Goal: Information Seeking & Learning: Learn about a topic

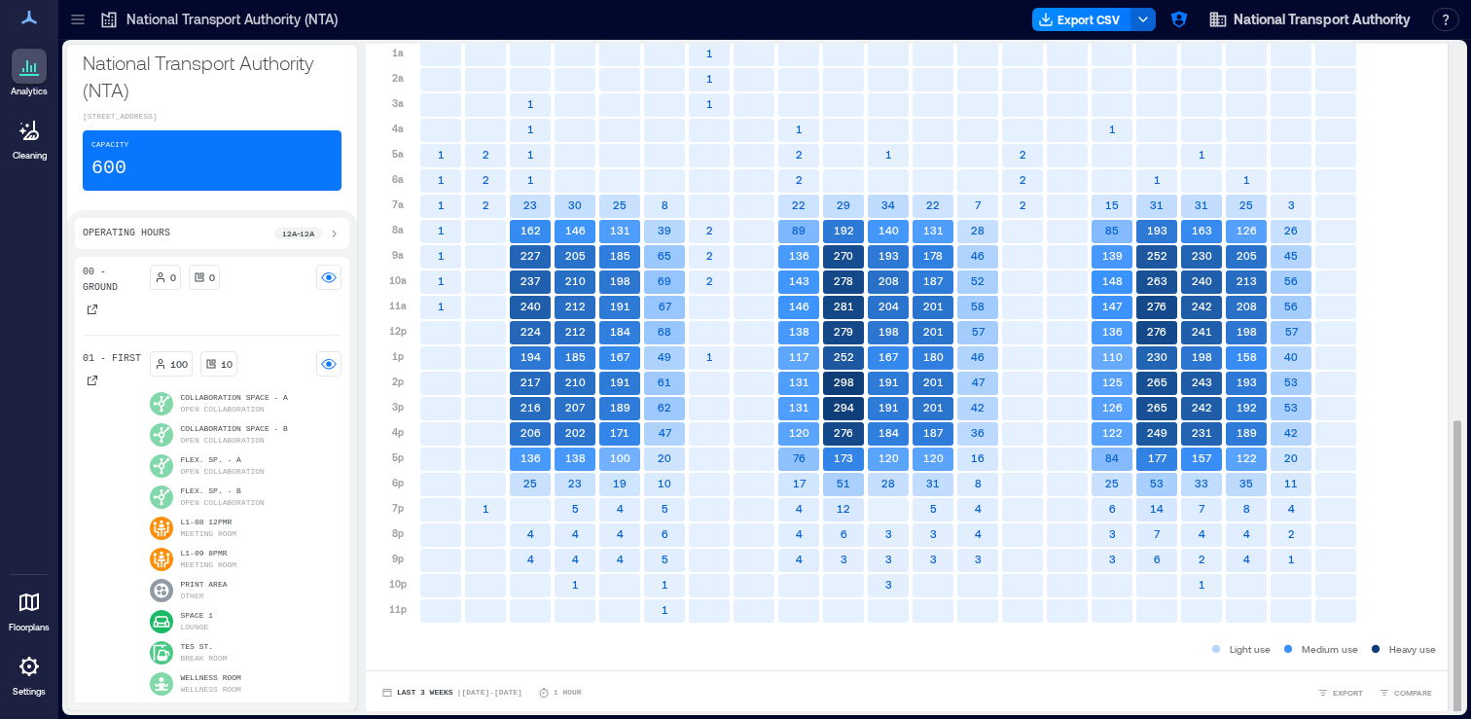
scroll to position [855, 0]
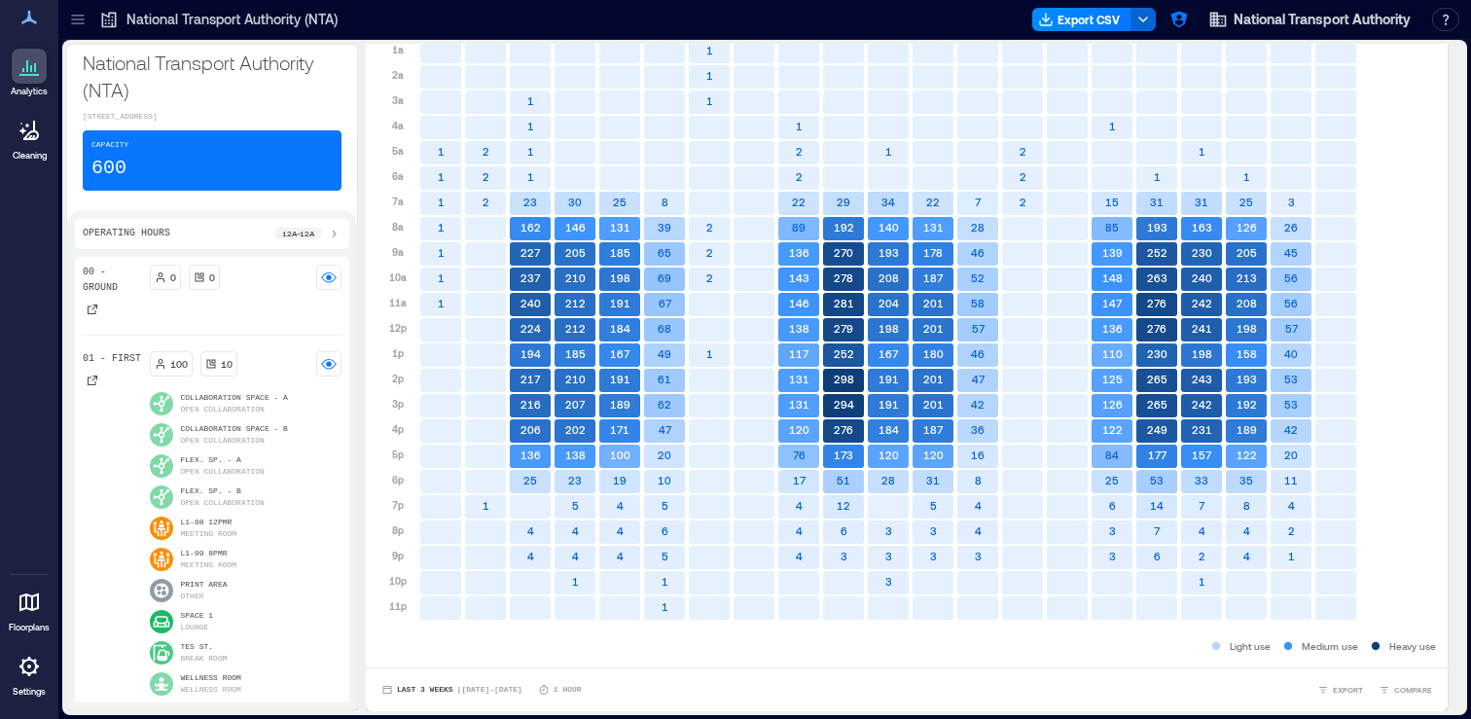
click at [78, 37] on div "National Transport Authority (NTA) Export CSV National Transport Authority Reso…" at bounding box center [764, 20] width 1413 height 40
click at [78, 15] on icon at bounding box center [77, 16] width 13 height 2
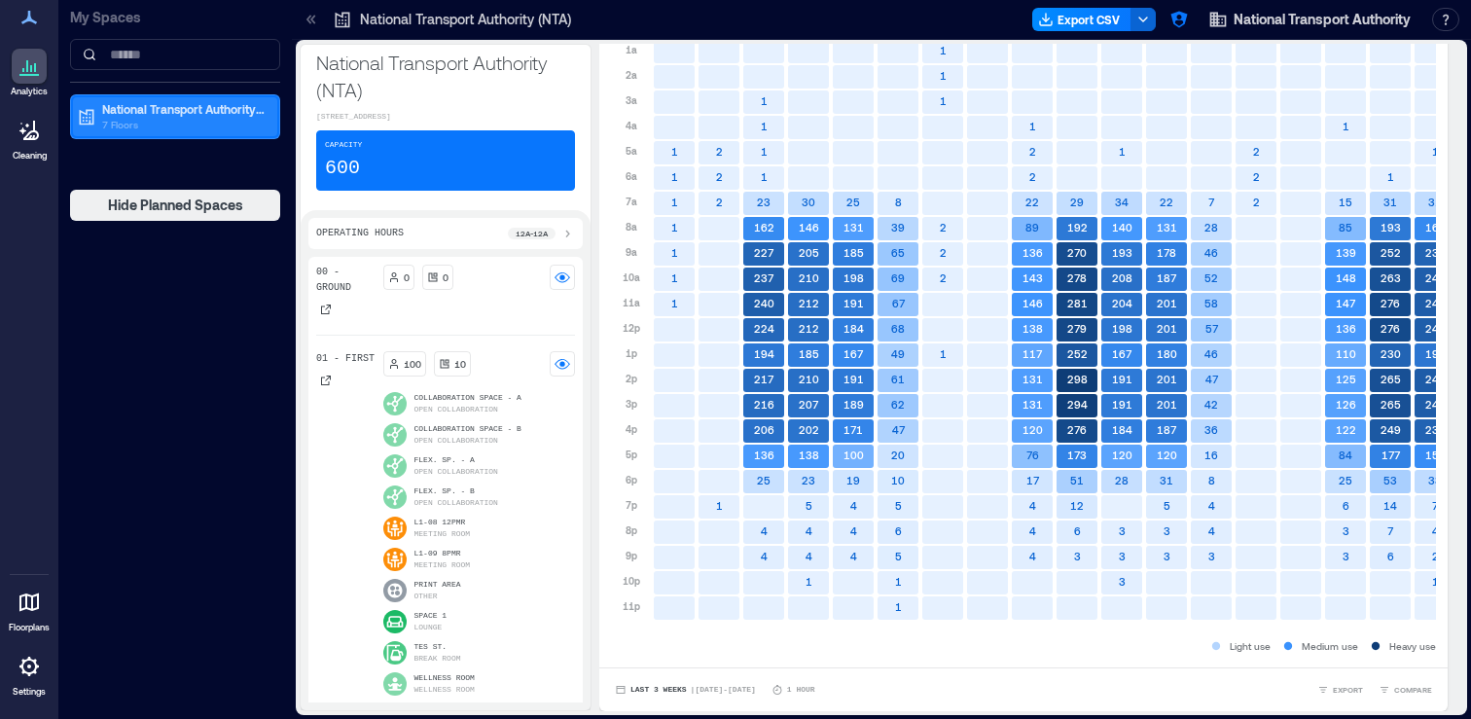
click at [94, 120] on icon at bounding box center [86, 116] width 19 height 19
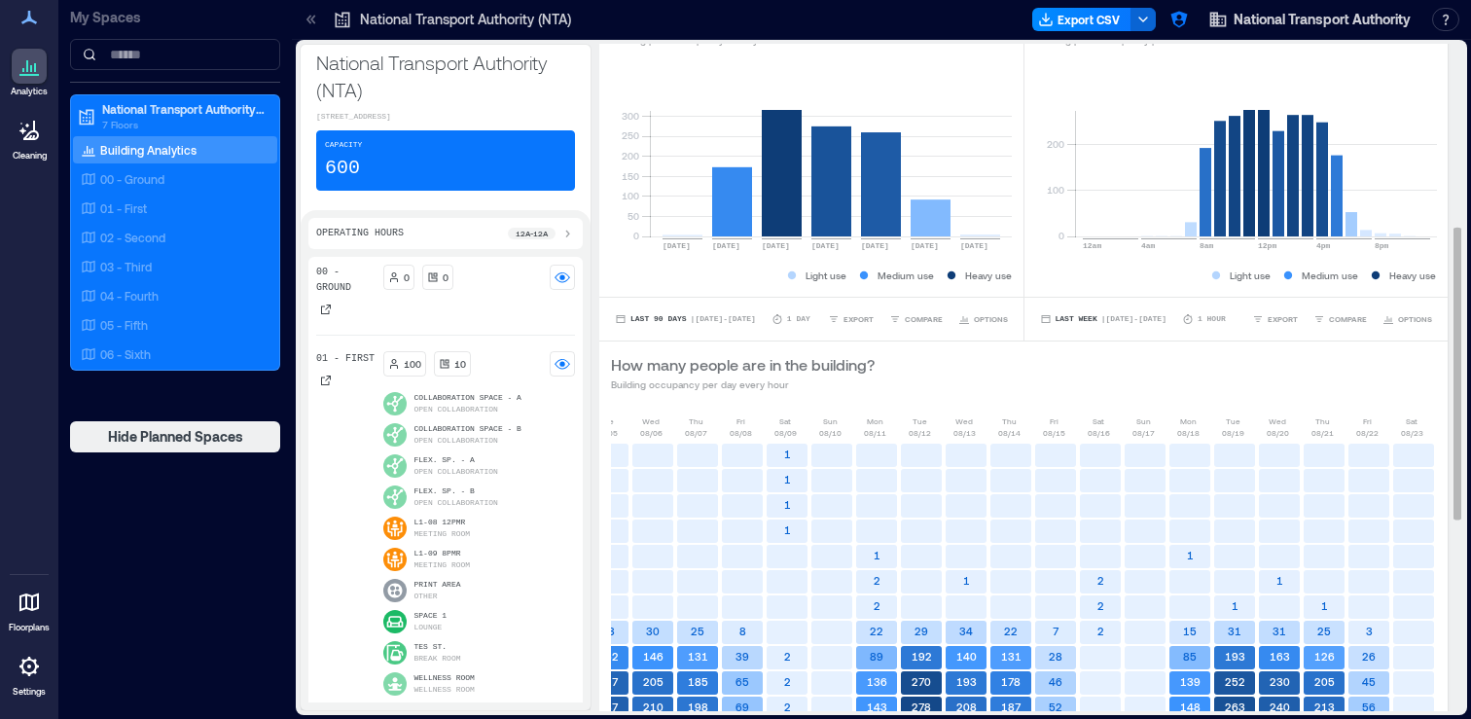
scroll to position [0, 0]
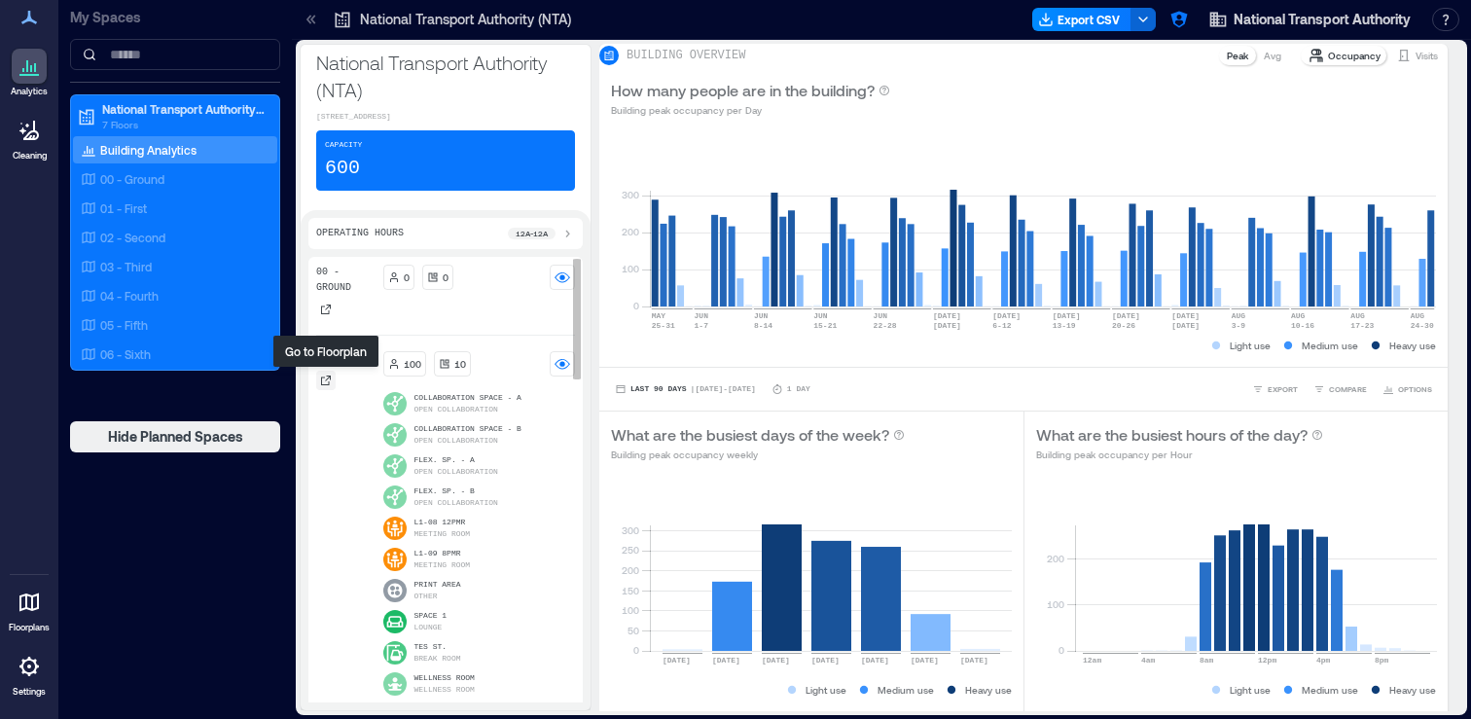
click at [329, 383] on icon at bounding box center [326, 381] width 12 height 12
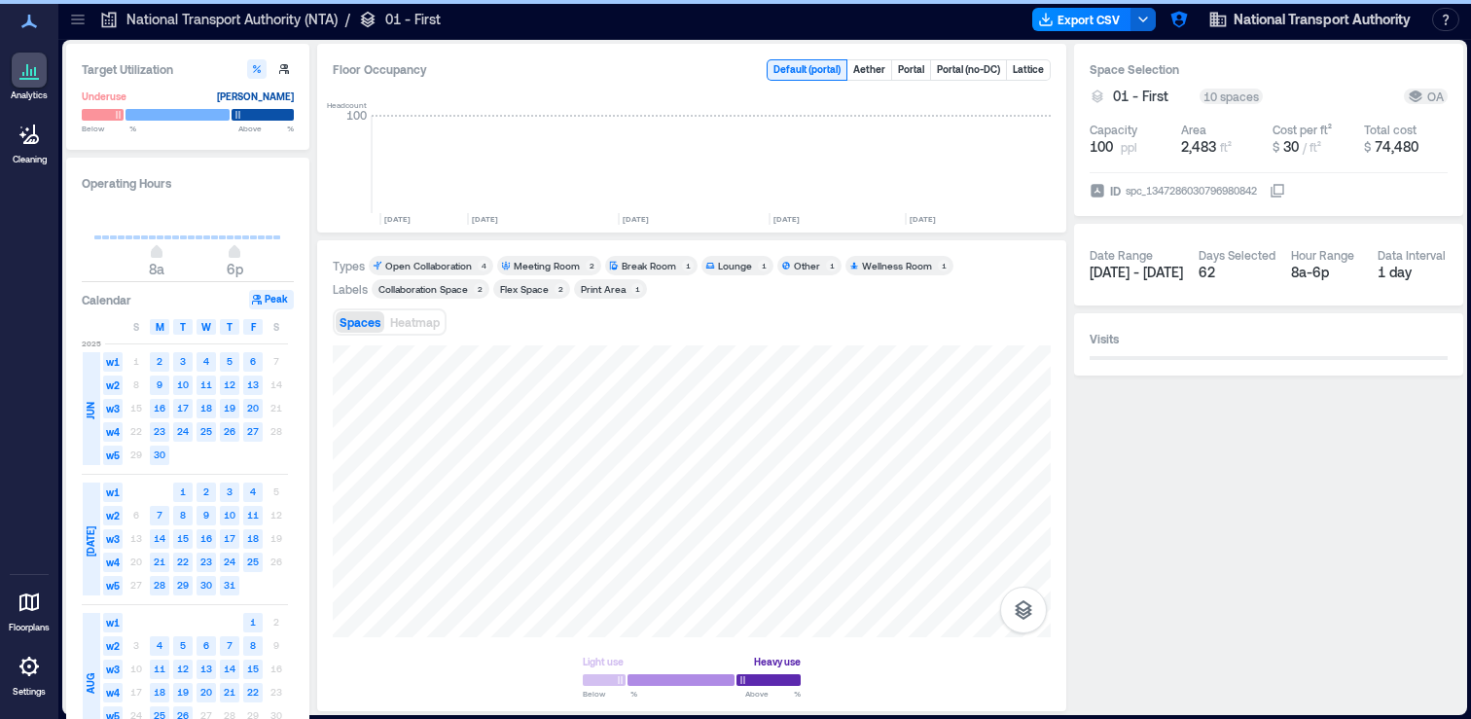
scroll to position [0, 730]
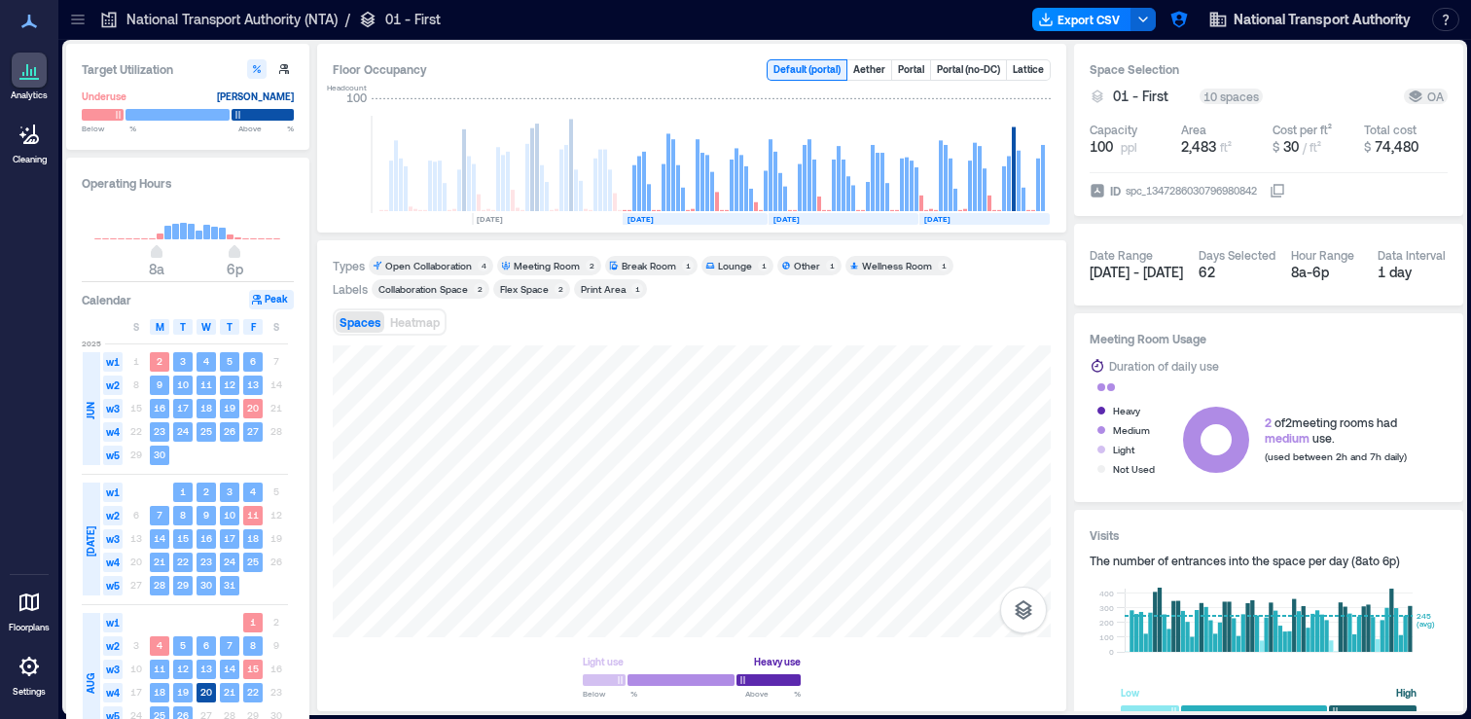
click at [80, 25] on icon at bounding box center [77, 19] width 19 height 19
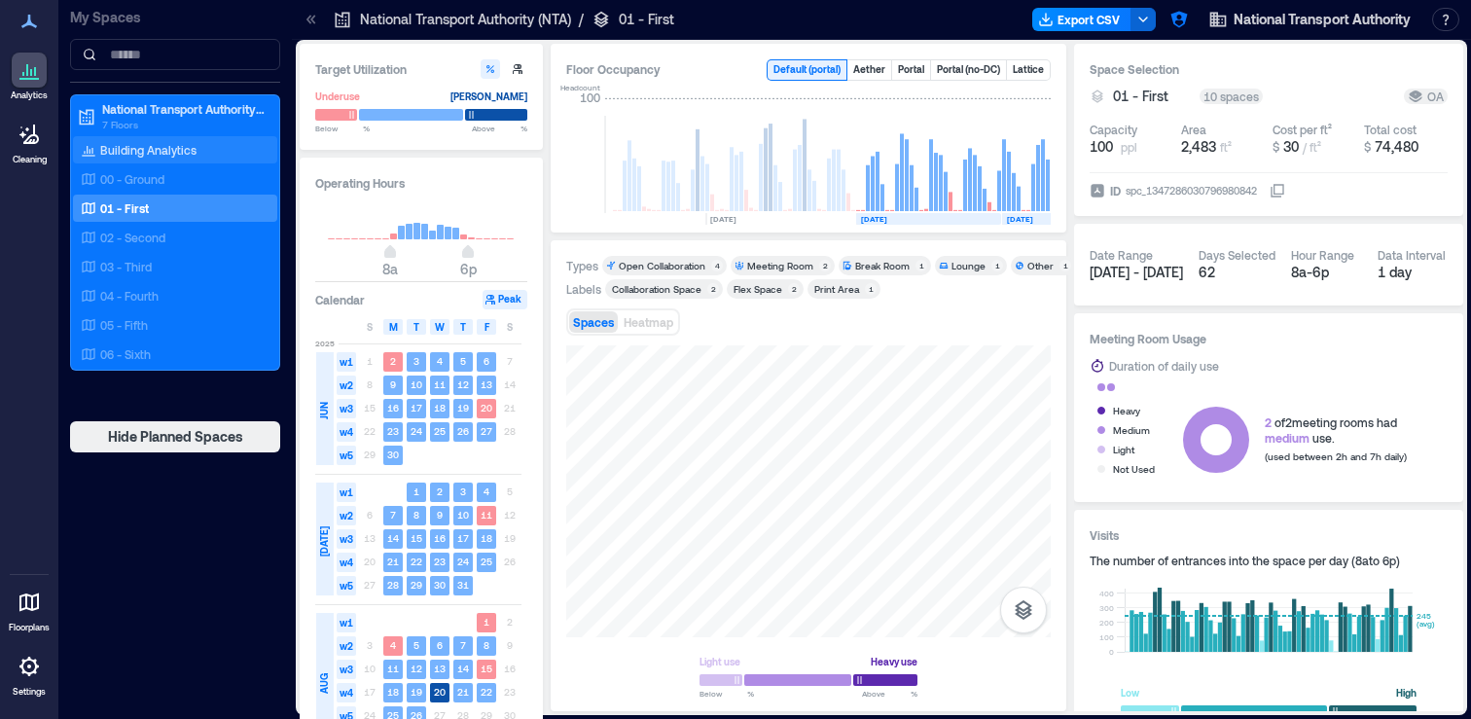
click at [183, 154] on p "Building Analytics" at bounding box center [148, 150] width 96 height 16
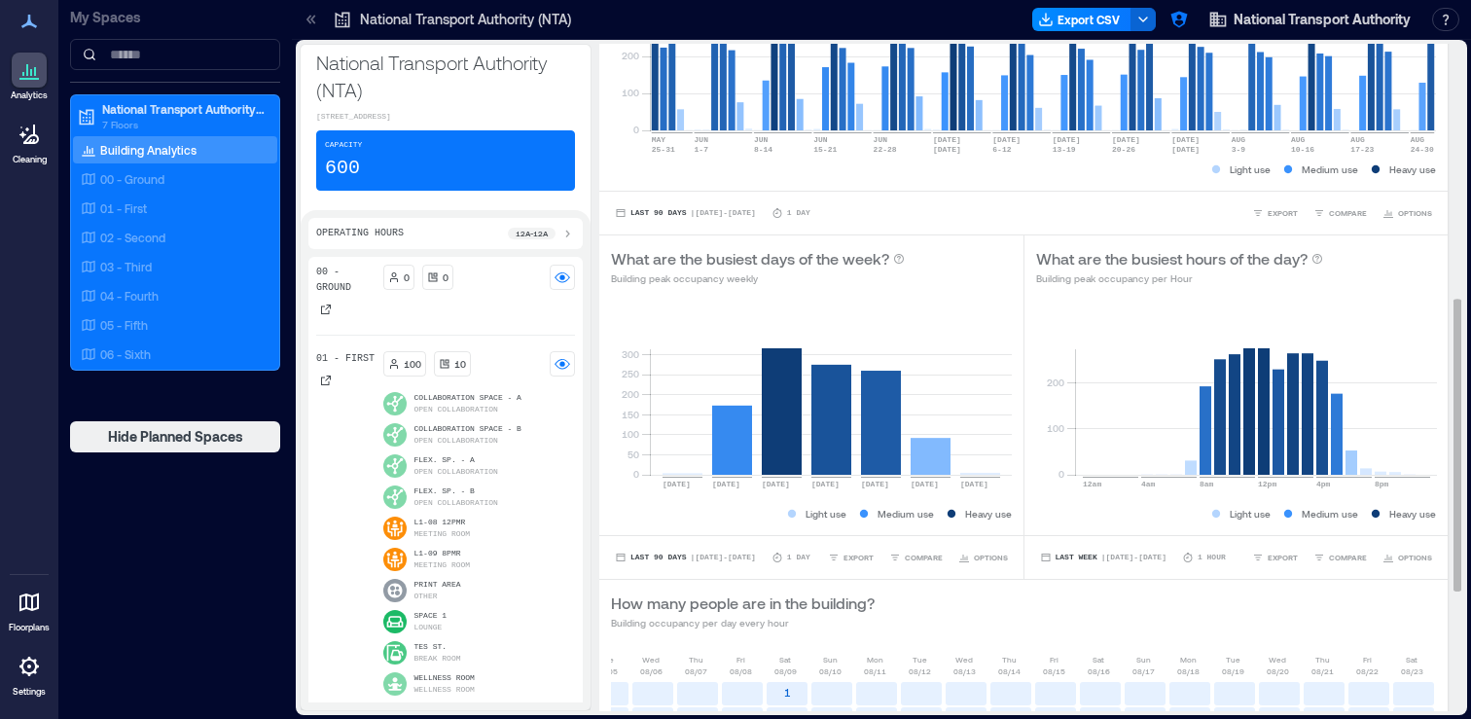
scroll to position [12, 0]
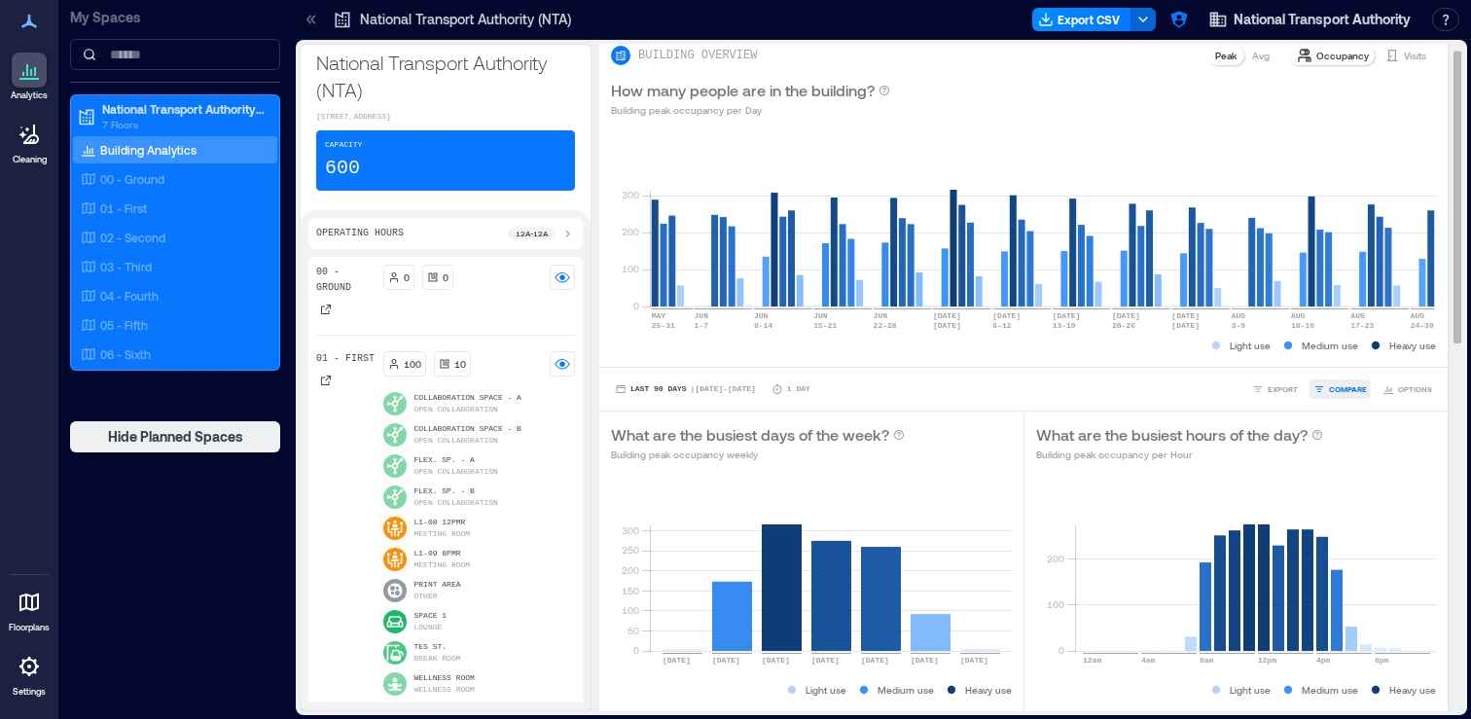
click at [1357, 391] on span "COMPARE" at bounding box center [1348, 389] width 38 height 12
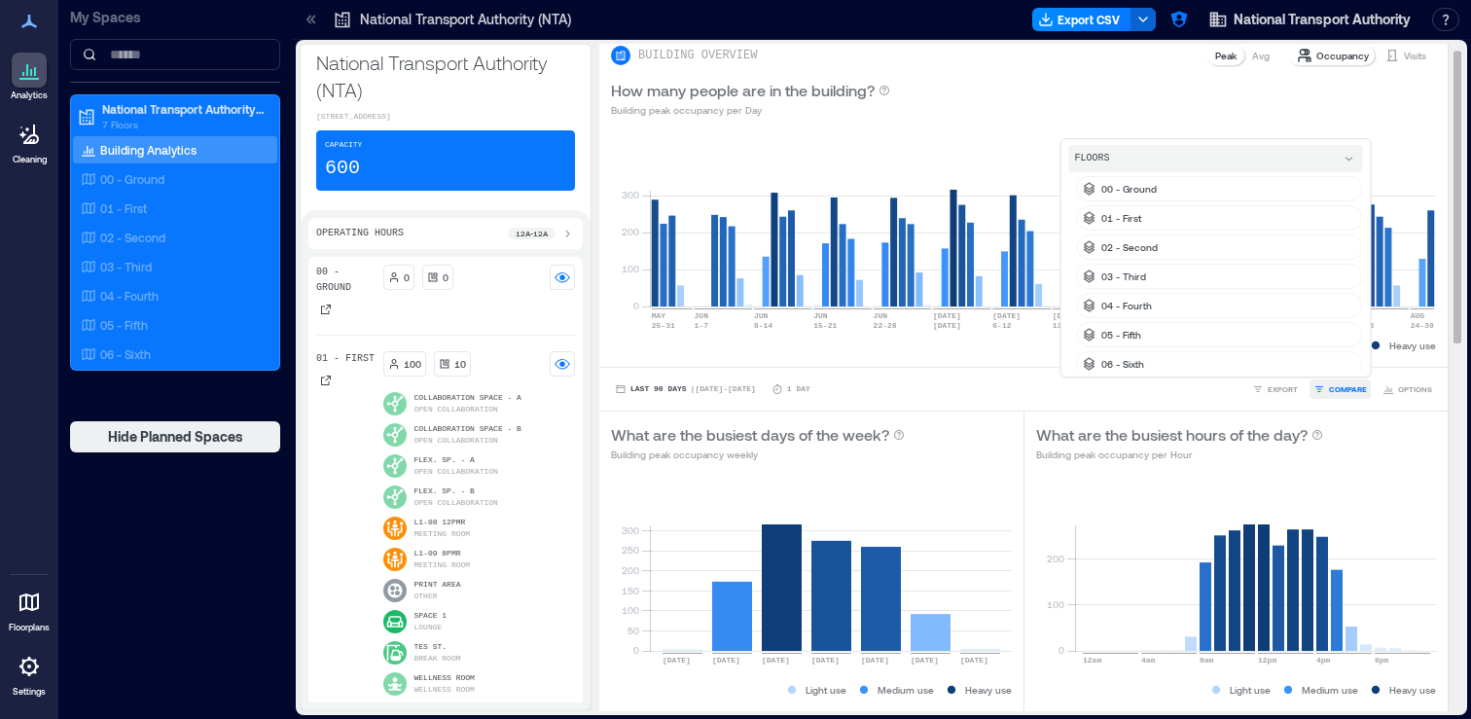
click at [1357, 391] on span "COMPARE" at bounding box center [1348, 389] width 38 height 12
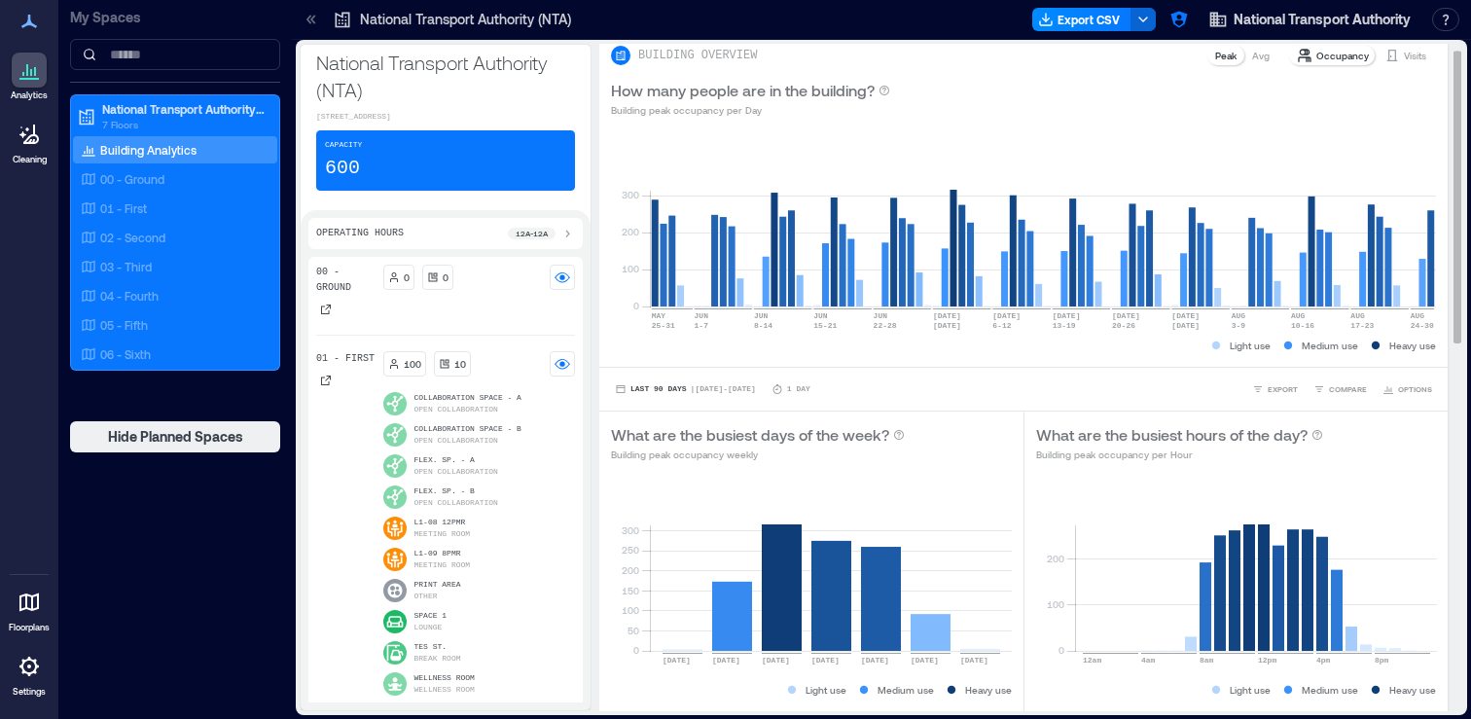
click at [1412, 55] on p "Visits" at bounding box center [1415, 56] width 22 height 16
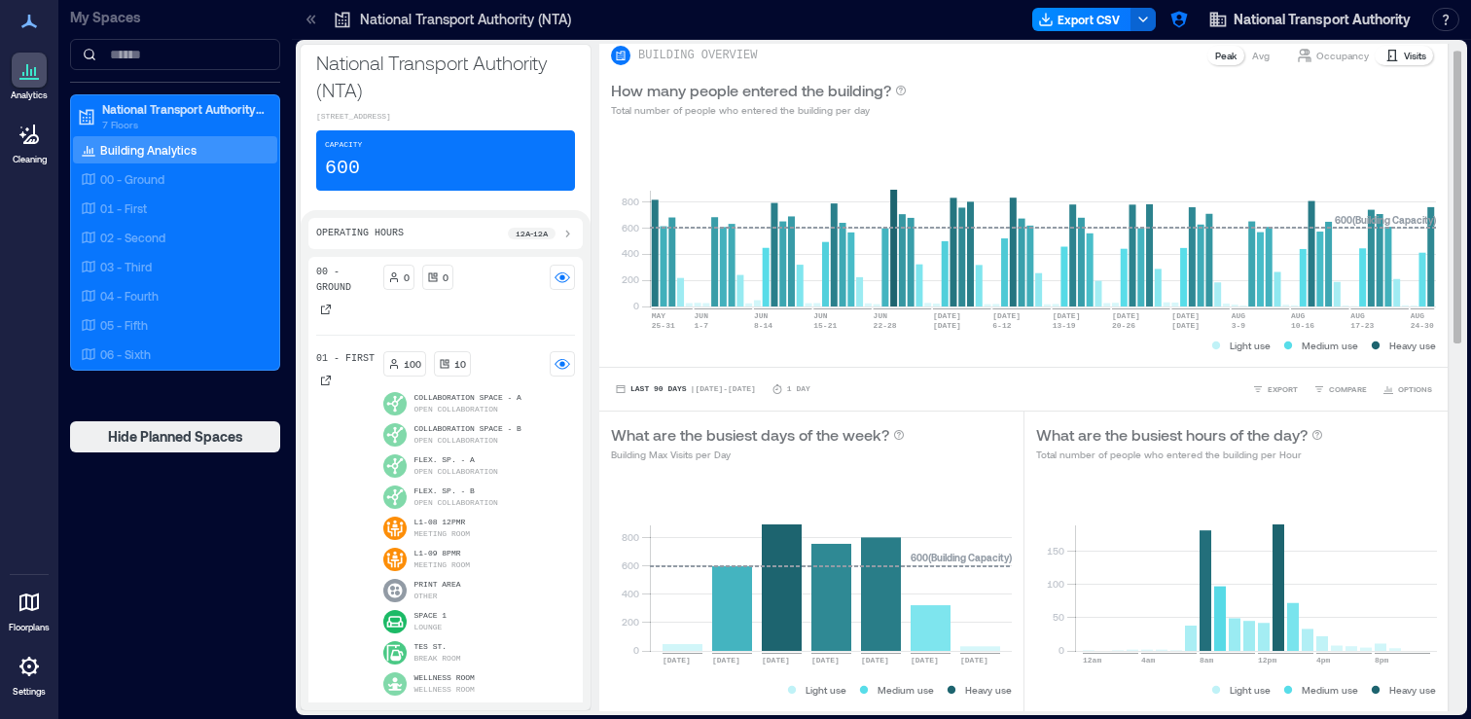
click at [1363, 59] on p "Occupancy" at bounding box center [1342, 56] width 53 height 16
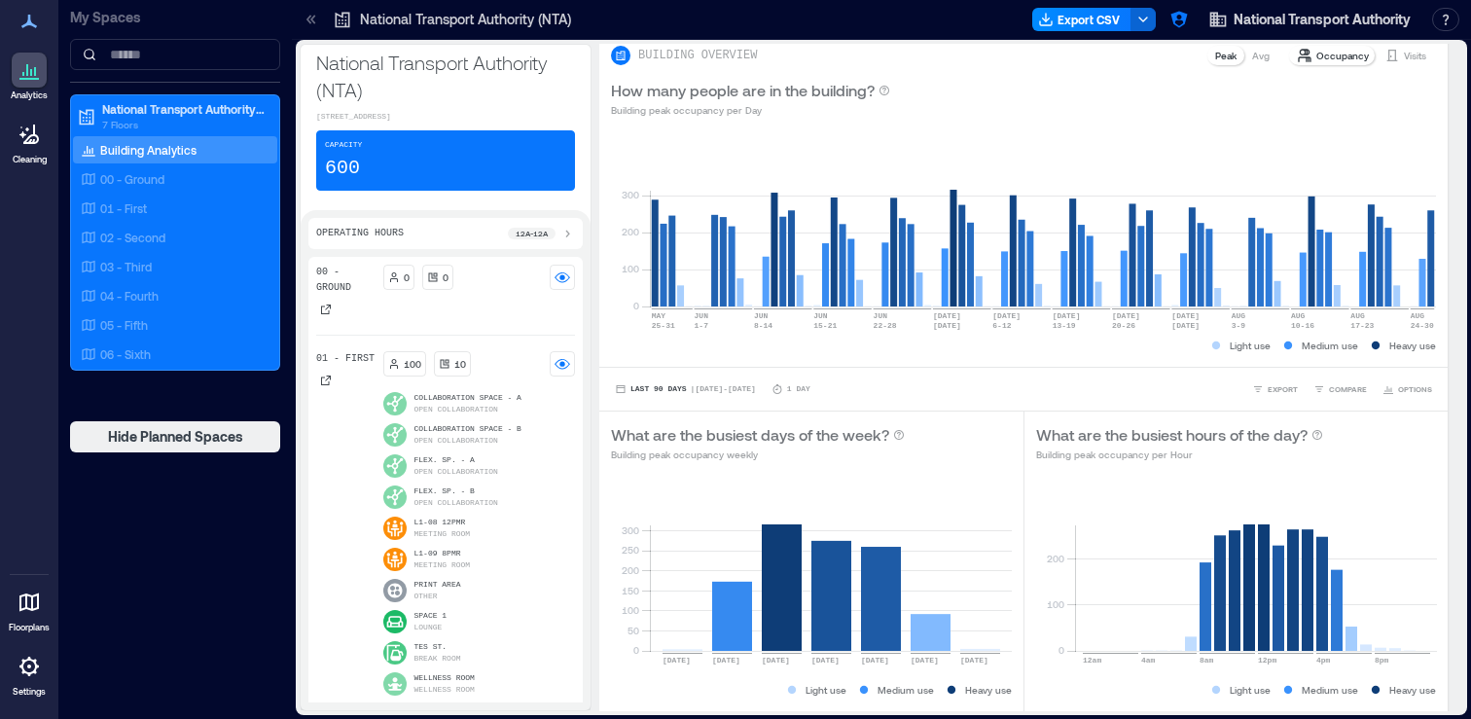
click at [317, 18] on icon at bounding box center [311, 19] width 19 height 19
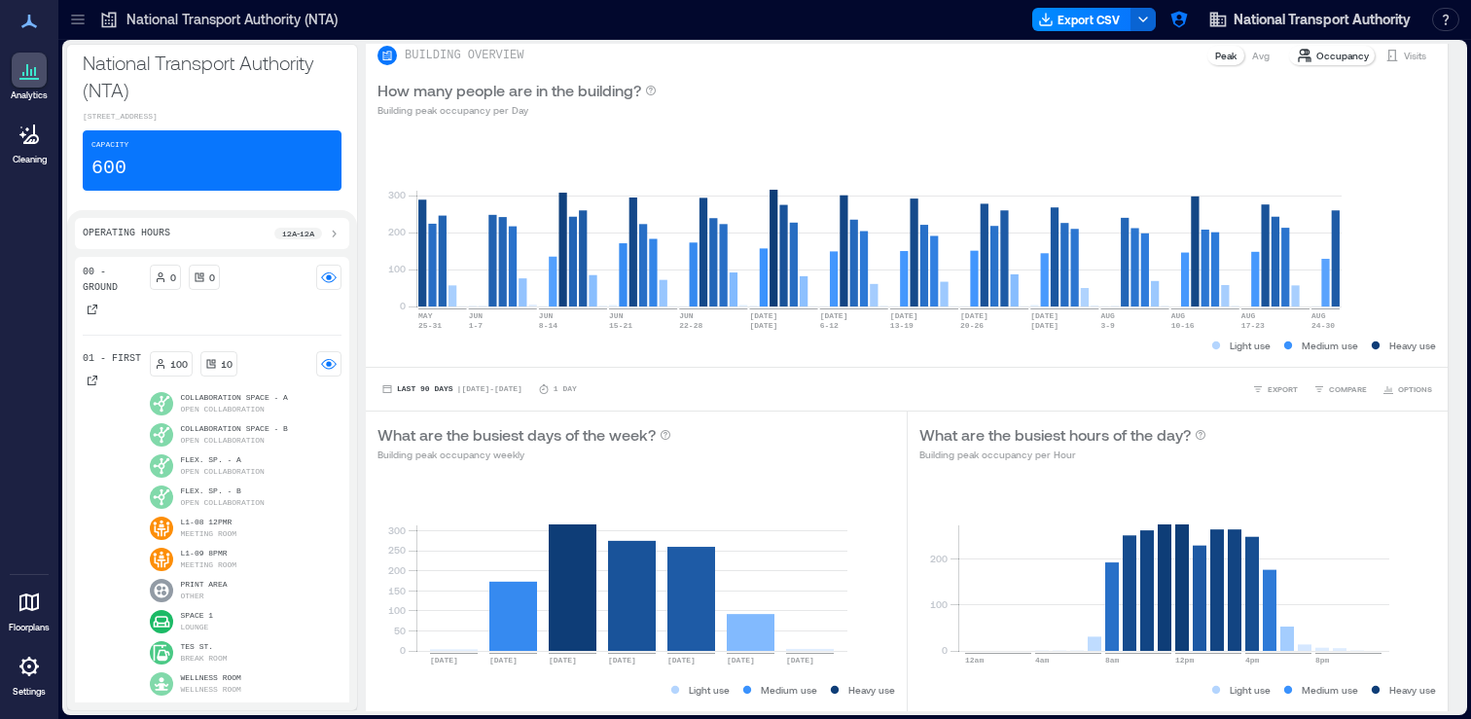
scroll to position [0, 0]
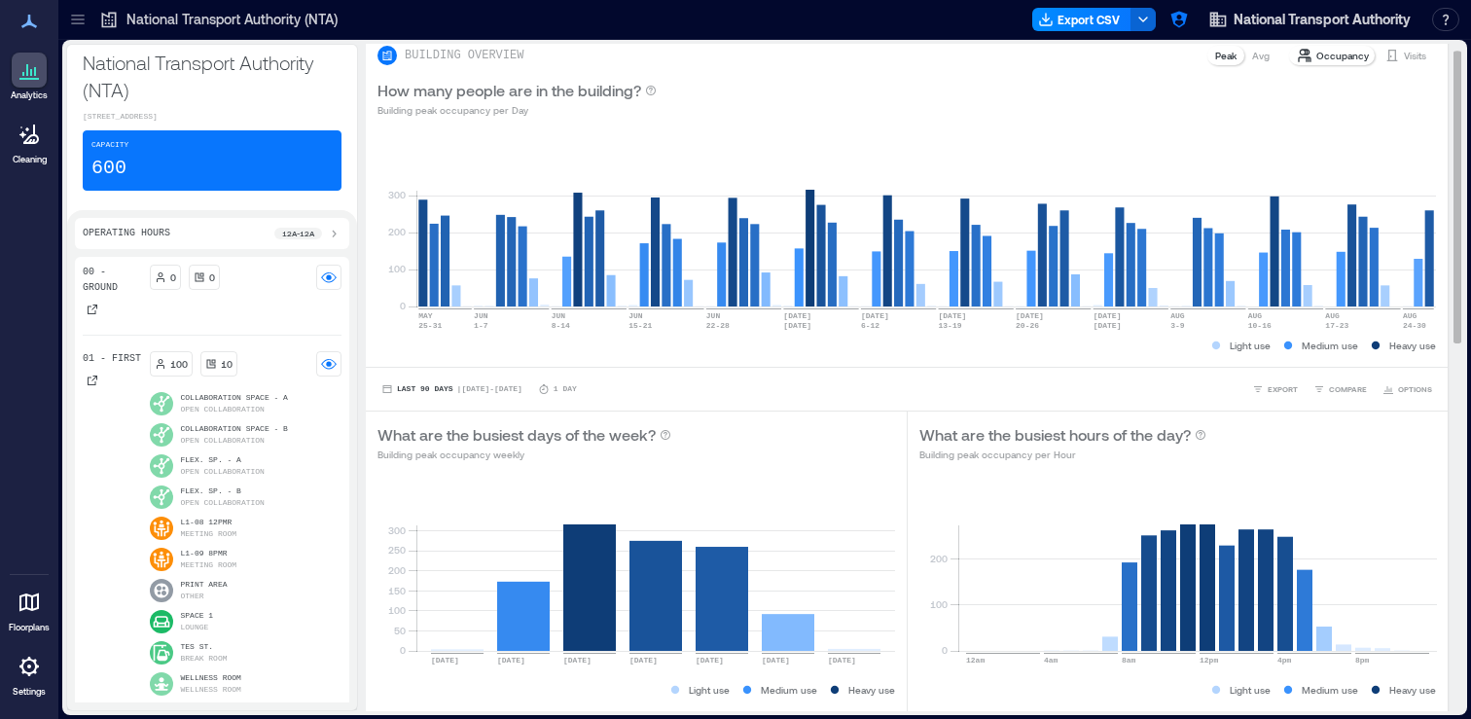
click at [1415, 56] on p "Visits" at bounding box center [1415, 56] width 22 height 16
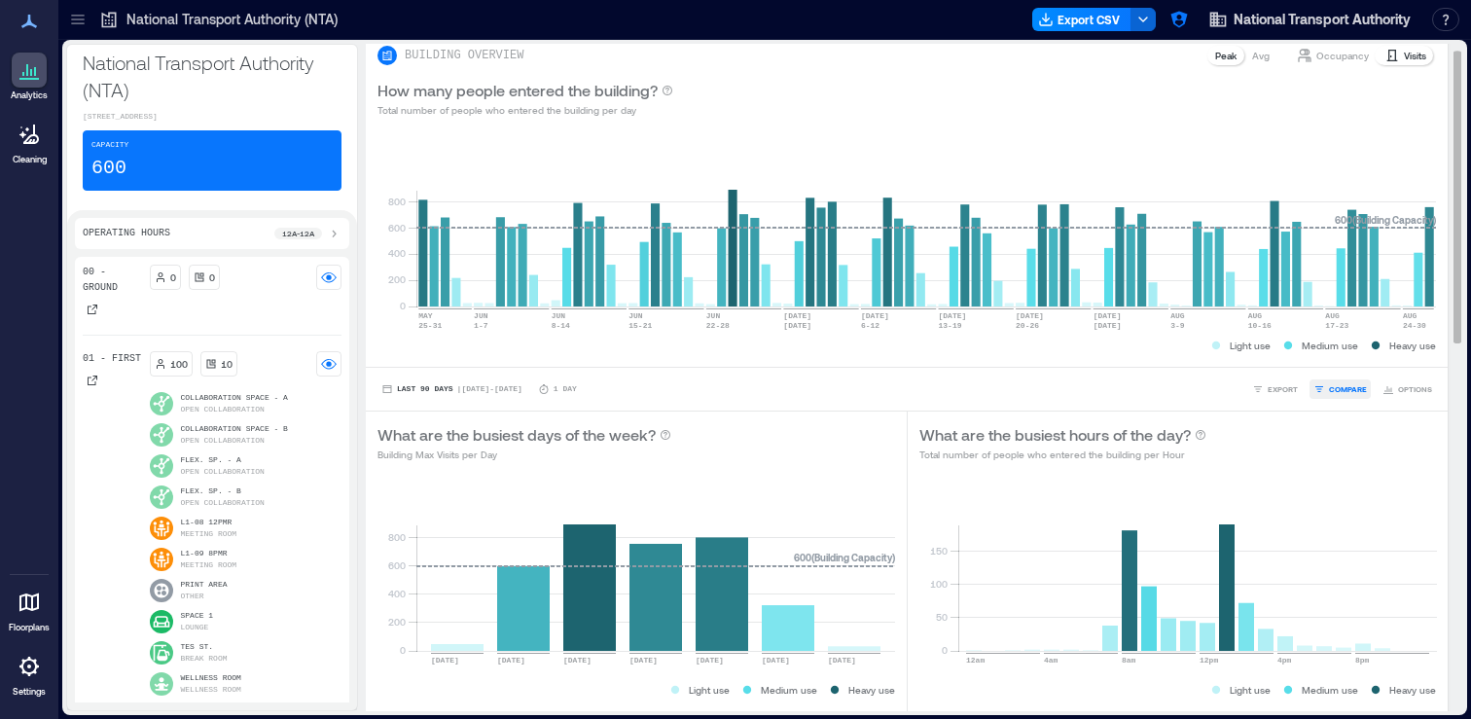
click at [1369, 391] on button "COMPARE" at bounding box center [1340, 388] width 61 height 19
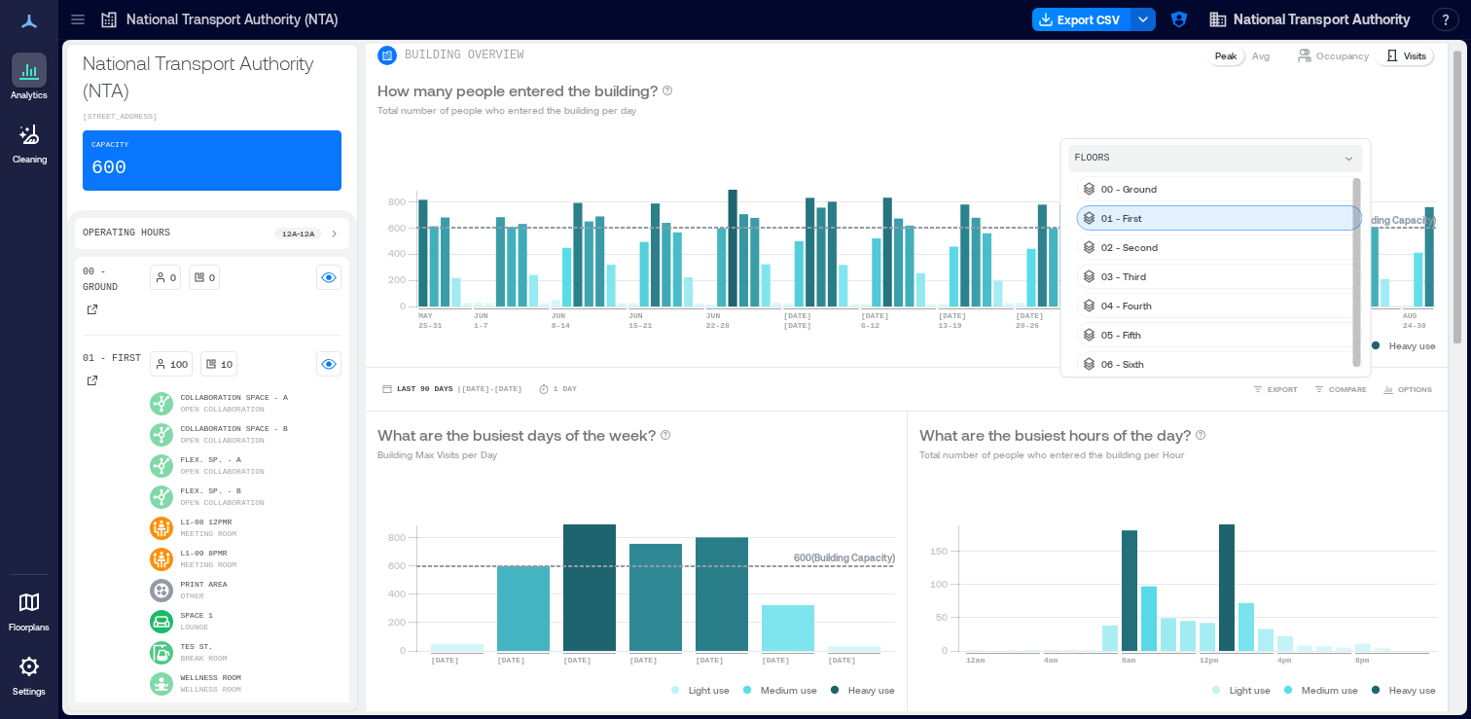
click at [1235, 224] on div "01 - First" at bounding box center [1220, 217] width 286 height 25
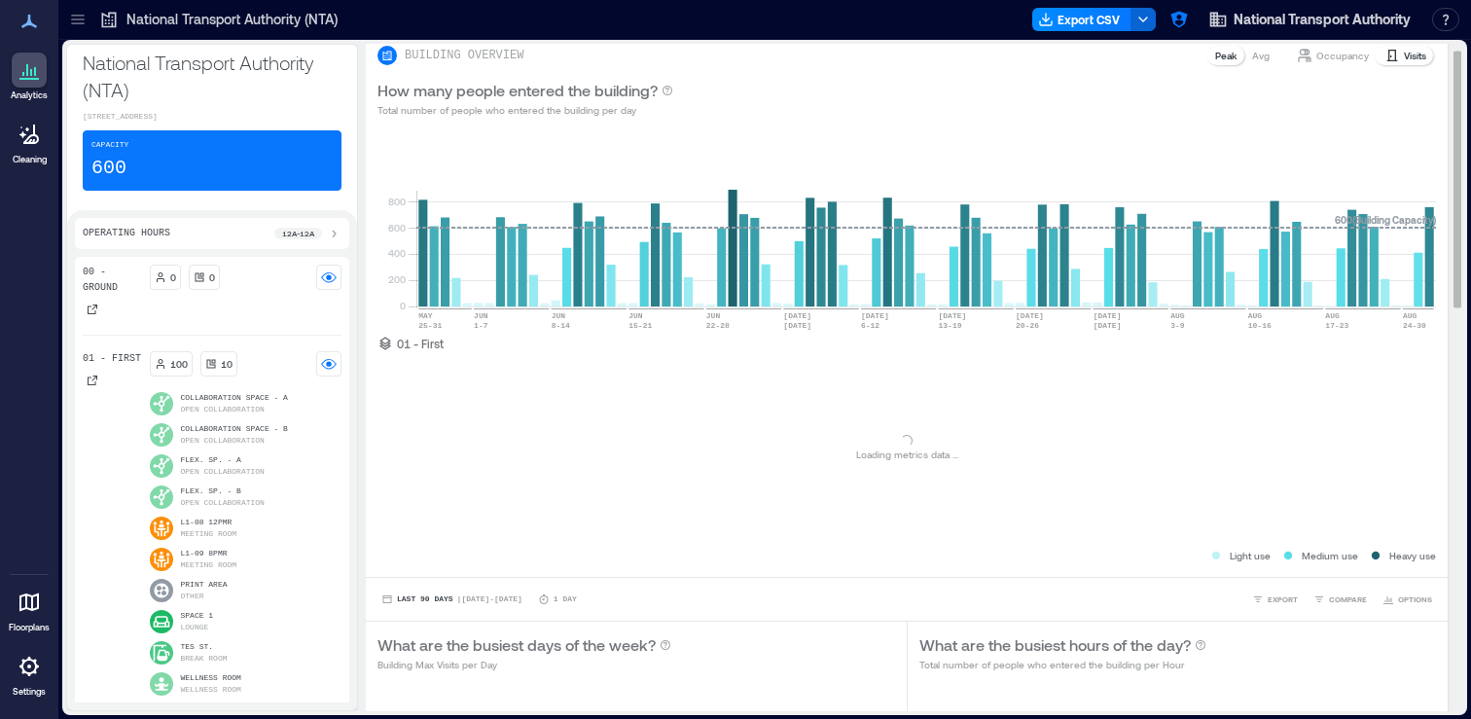
click at [1418, 345] on div "01 - First" at bounding box center [906, 344] width 1059 height 16
click at [1354, 599] on span "COMPARE" at bounding box center [1348, 599] width 38 height 12
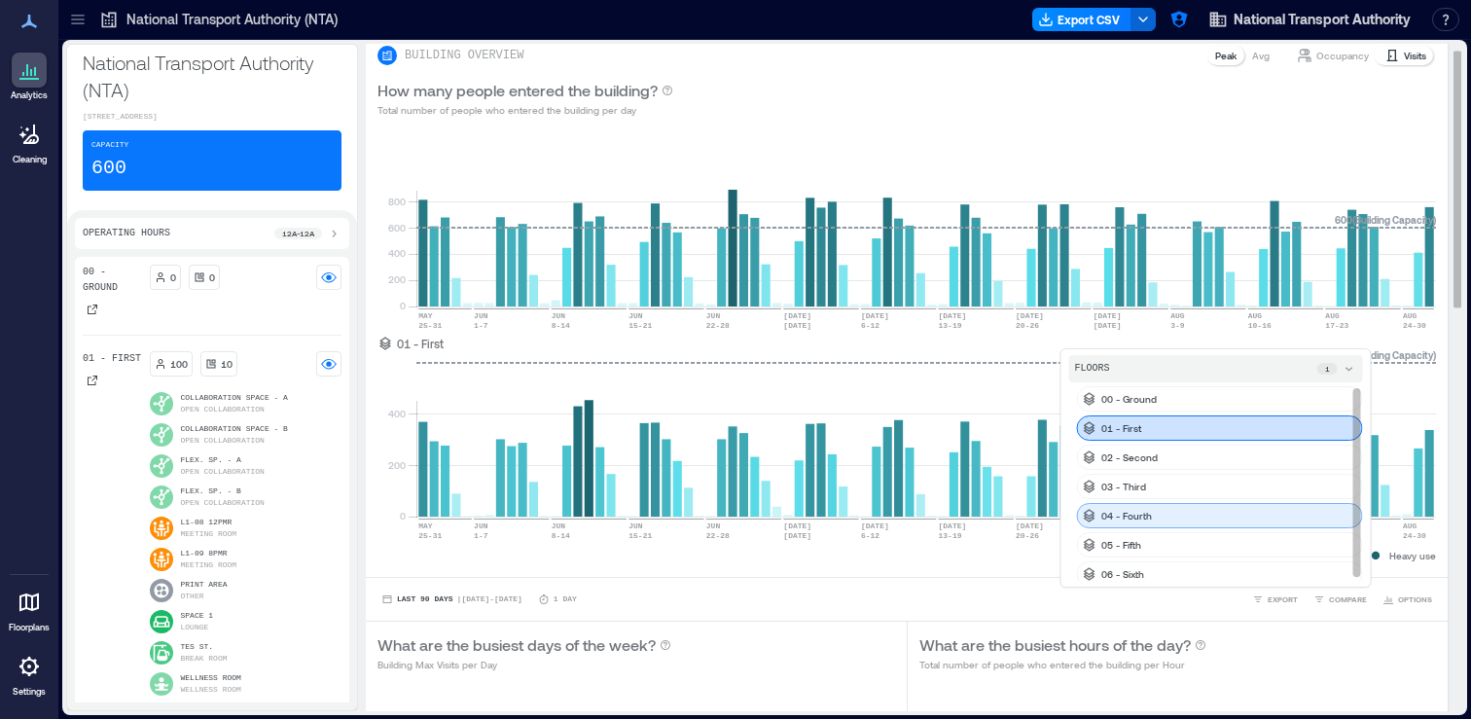
click at [1208, 510] on div "04 - Fourth" at bounding box center [1220, 515] width 286 height 25
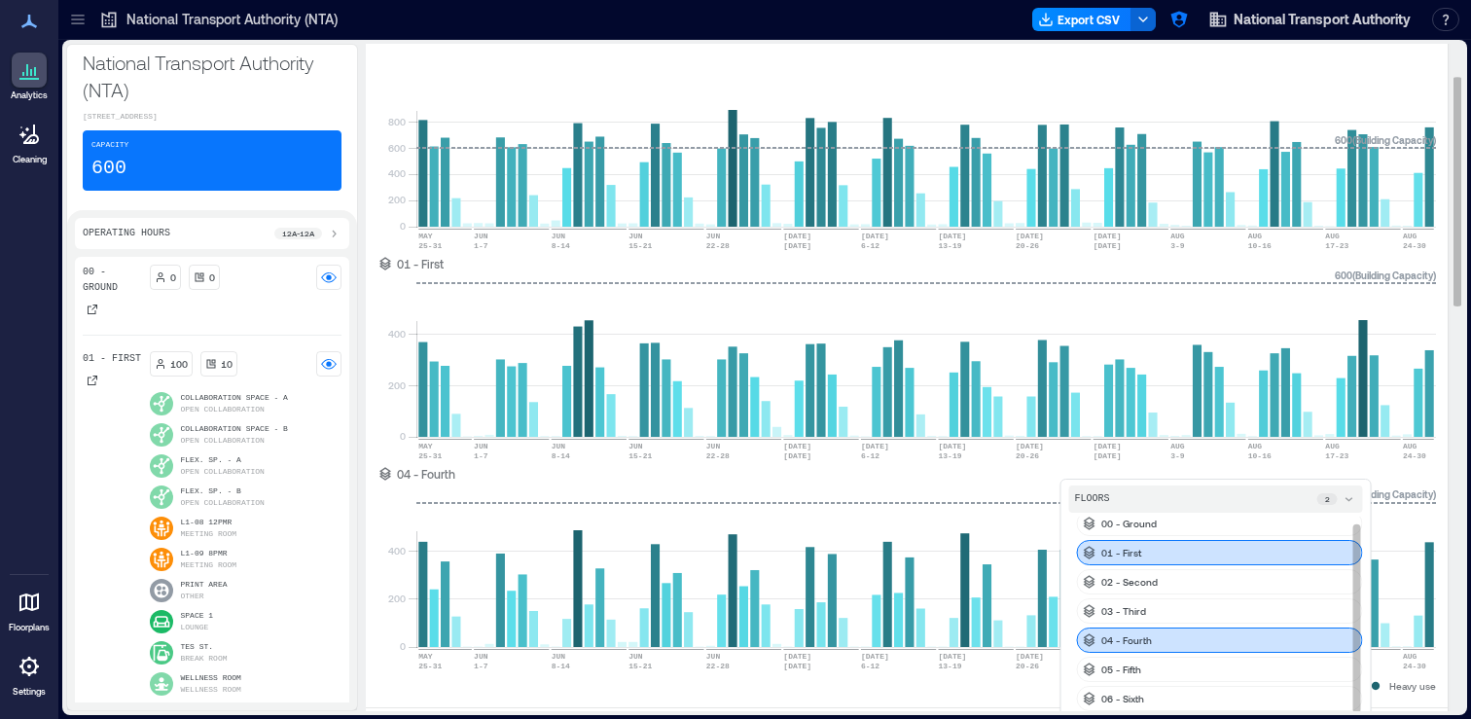
scroll to position [93, 0]
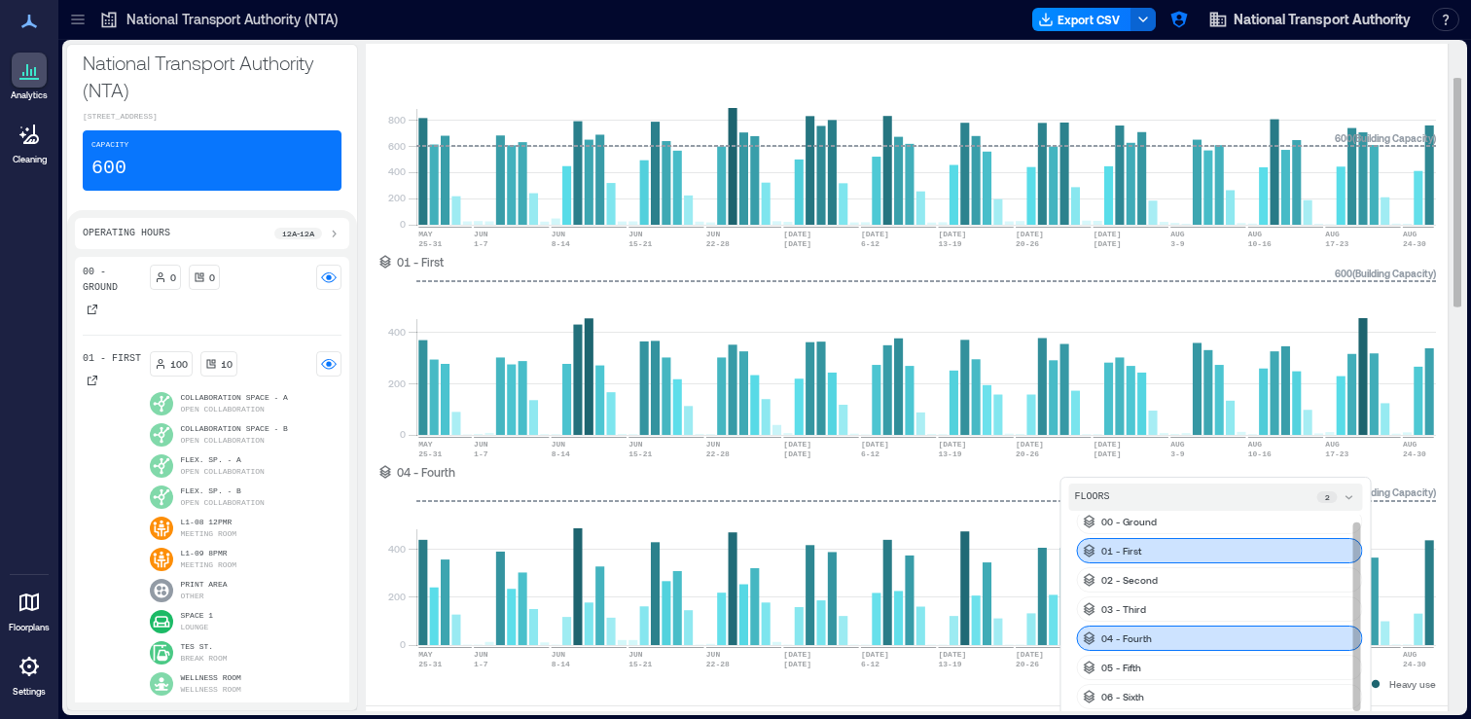
click at [1303, 643] on div "04 - Fourth" at bounding box center [1220, 638] width 286 height 25
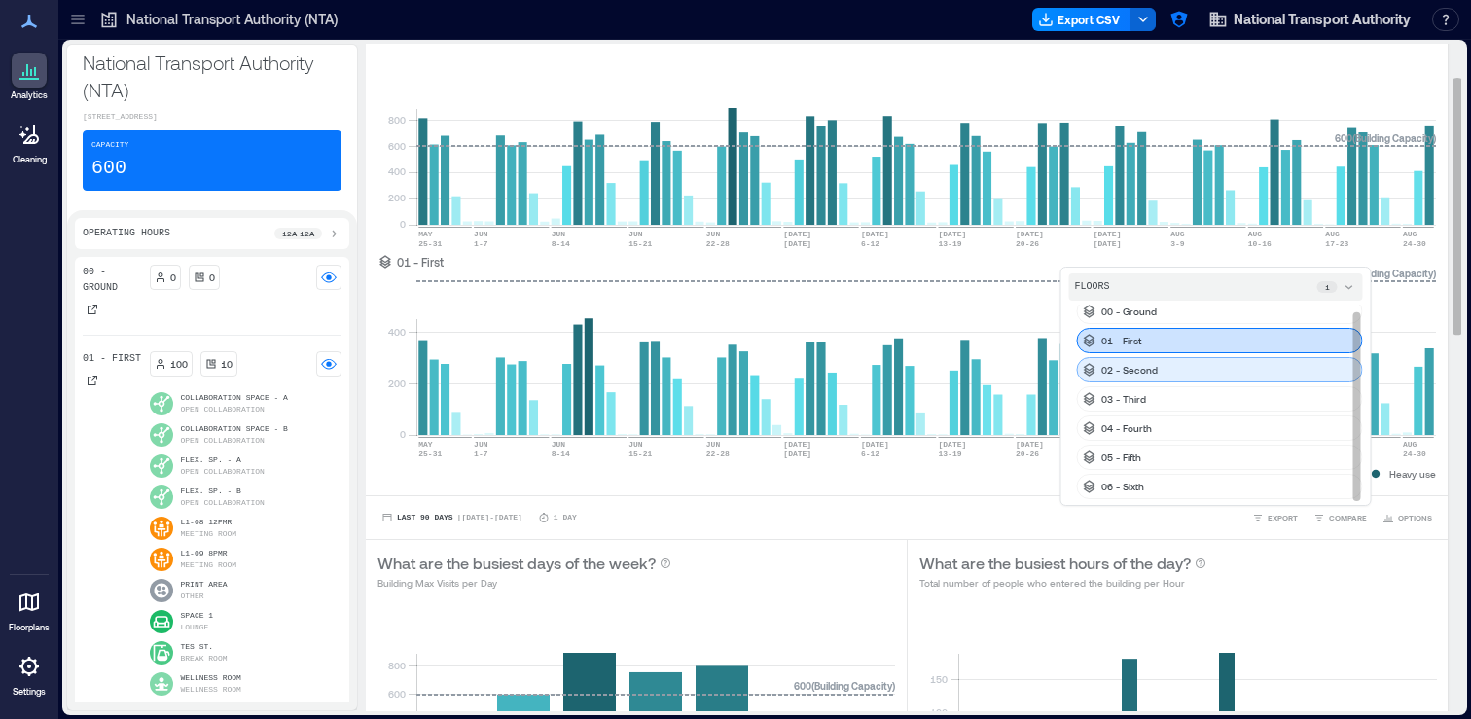
click at [1265, 372] on div "02 - Second" at bounding box center [1220, 369] width 286 height 25
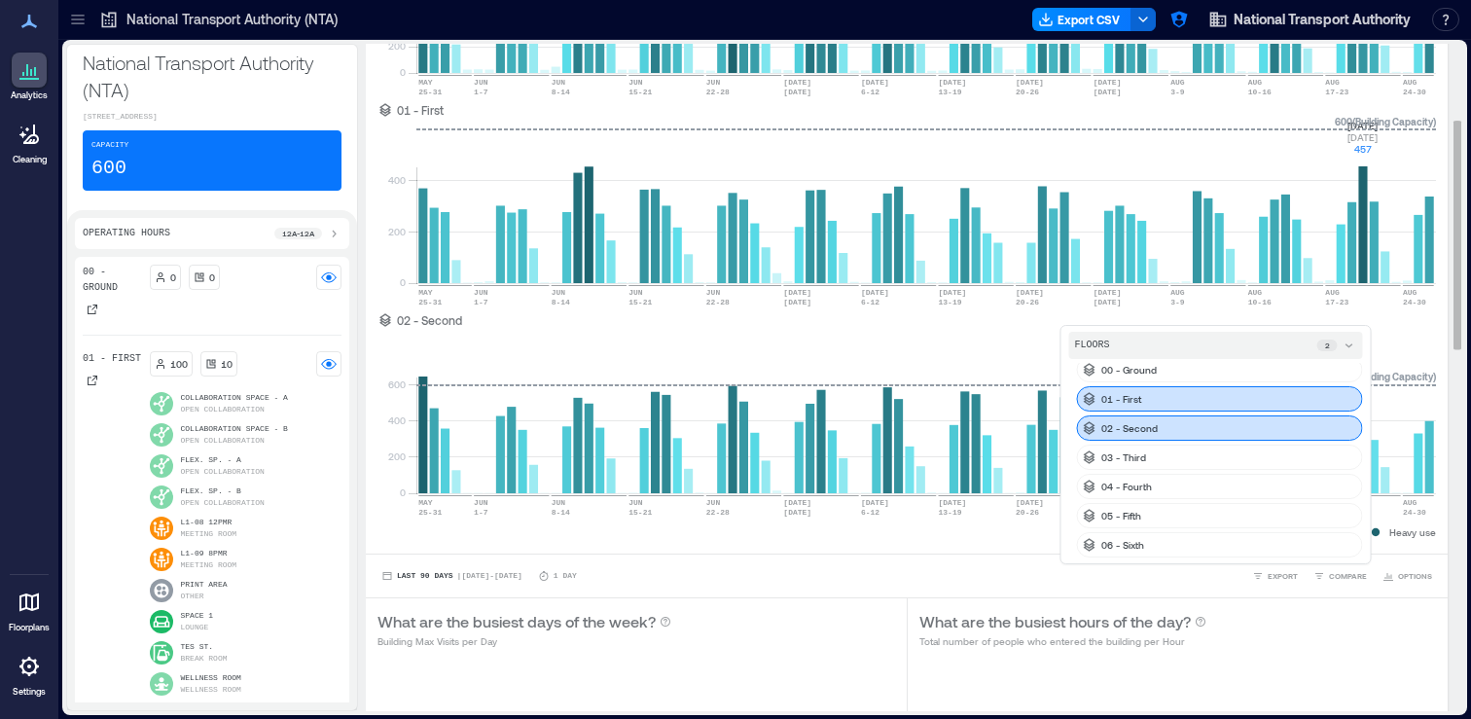
scroll to position [278, 0]
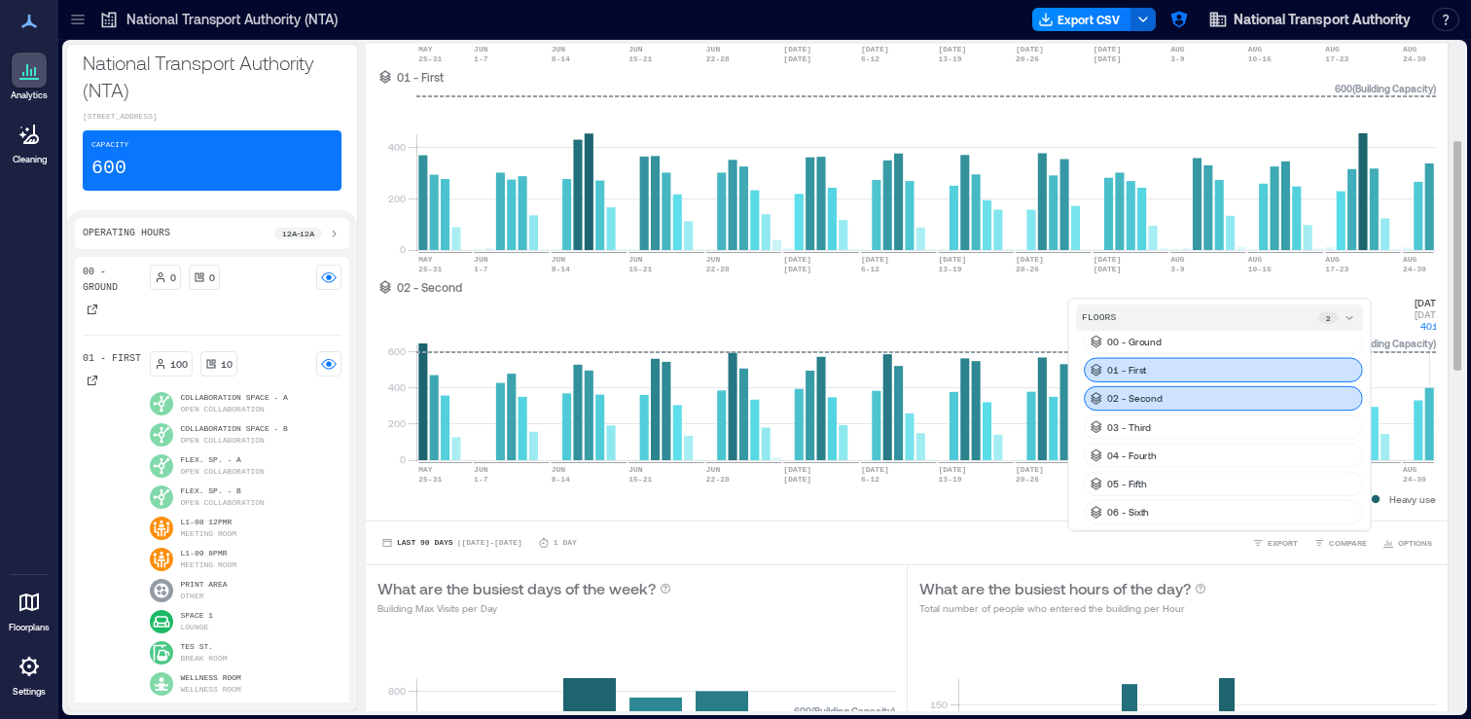
click at [1430, 311] on rect at bounding box center [926, 377] width 1020 height 165
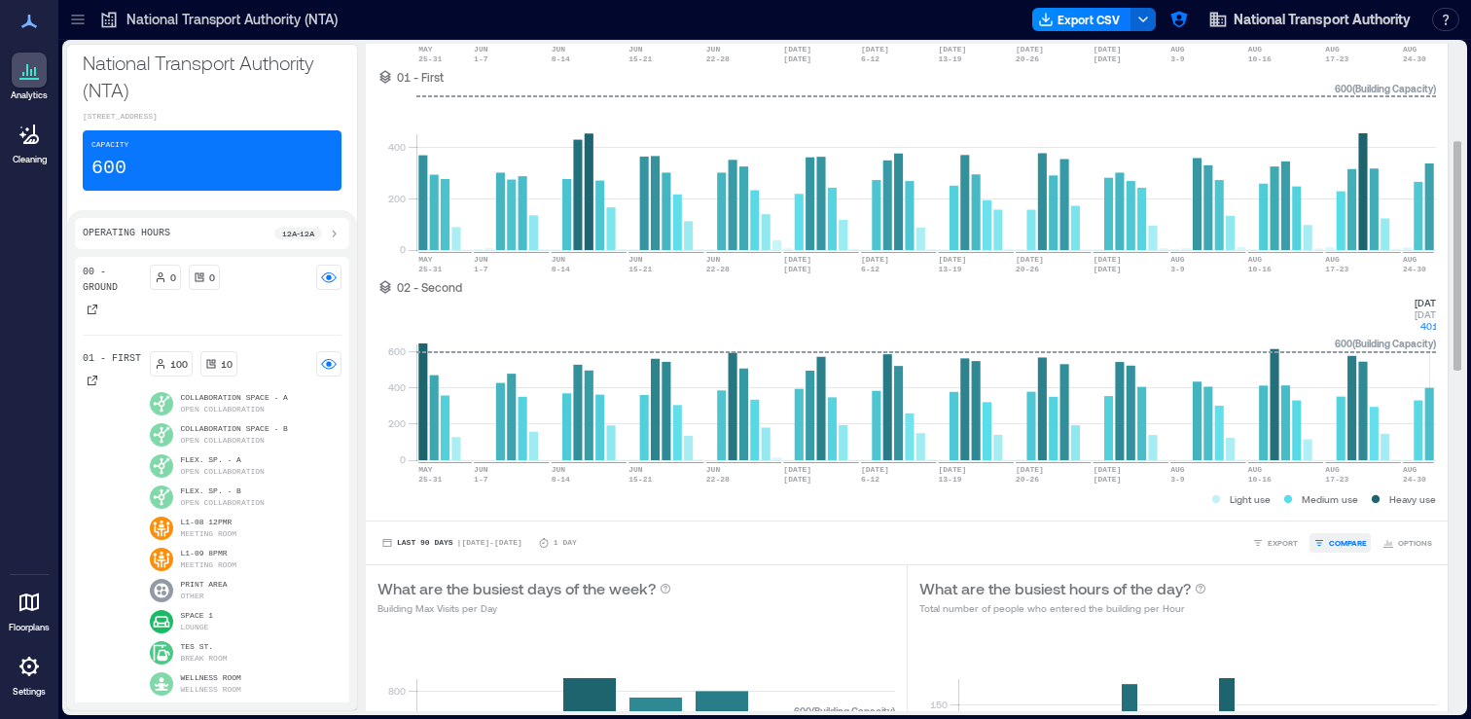
click at [1332, 539] on span "COMPARE" at bounding box center [1348, 543] width 38 height 12
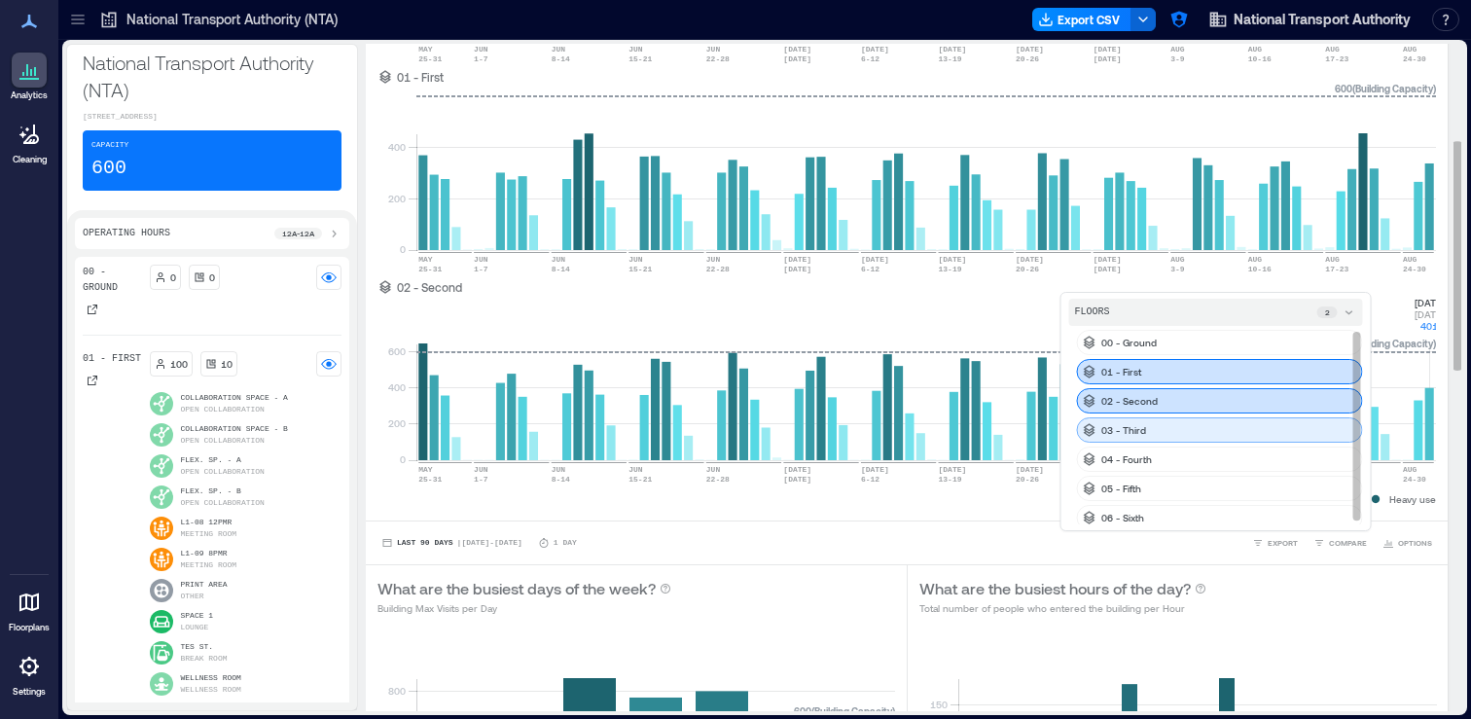
click at [1249, 441] on div "03 - Third" at bounding box center [1220, 429] width 286 height 25
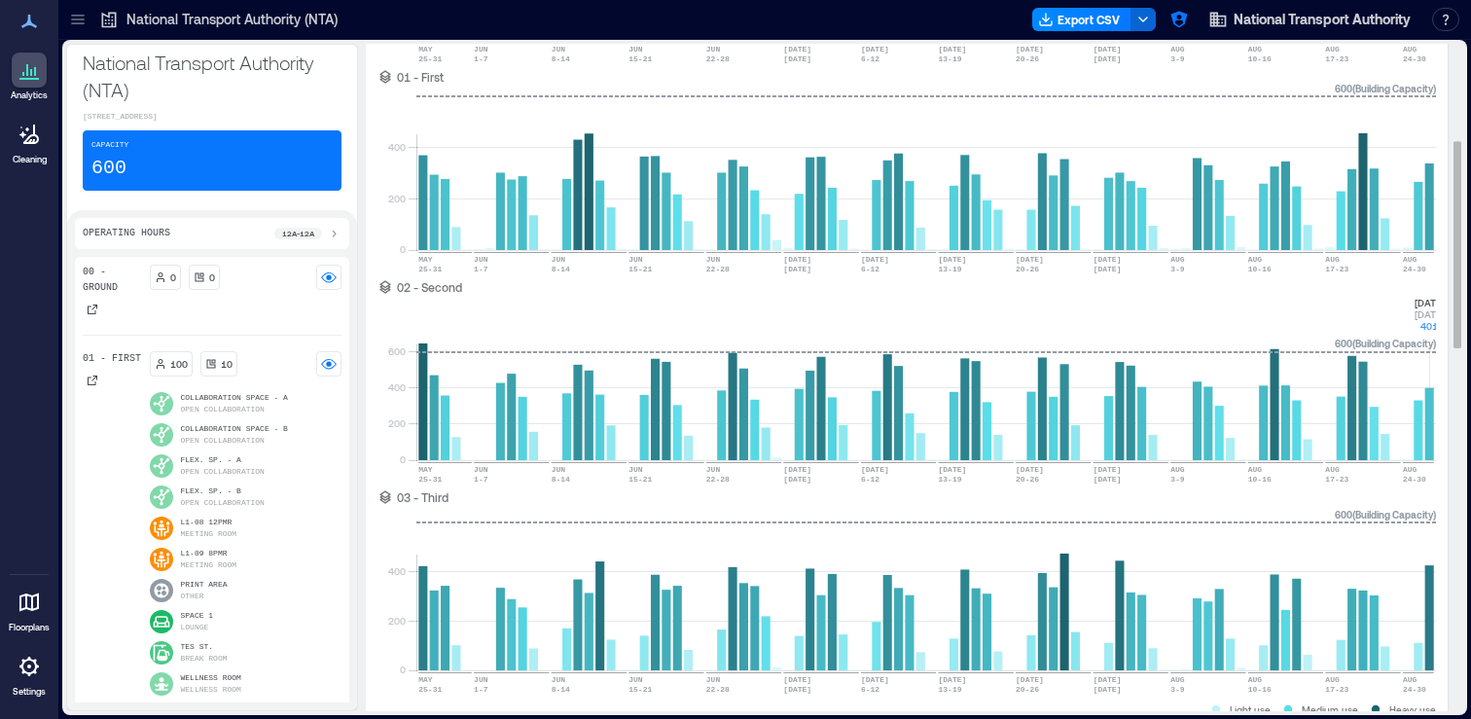
click at [1433, 490] on div "03 - Third" at bounding box center [906, 497] width 1059 height 16
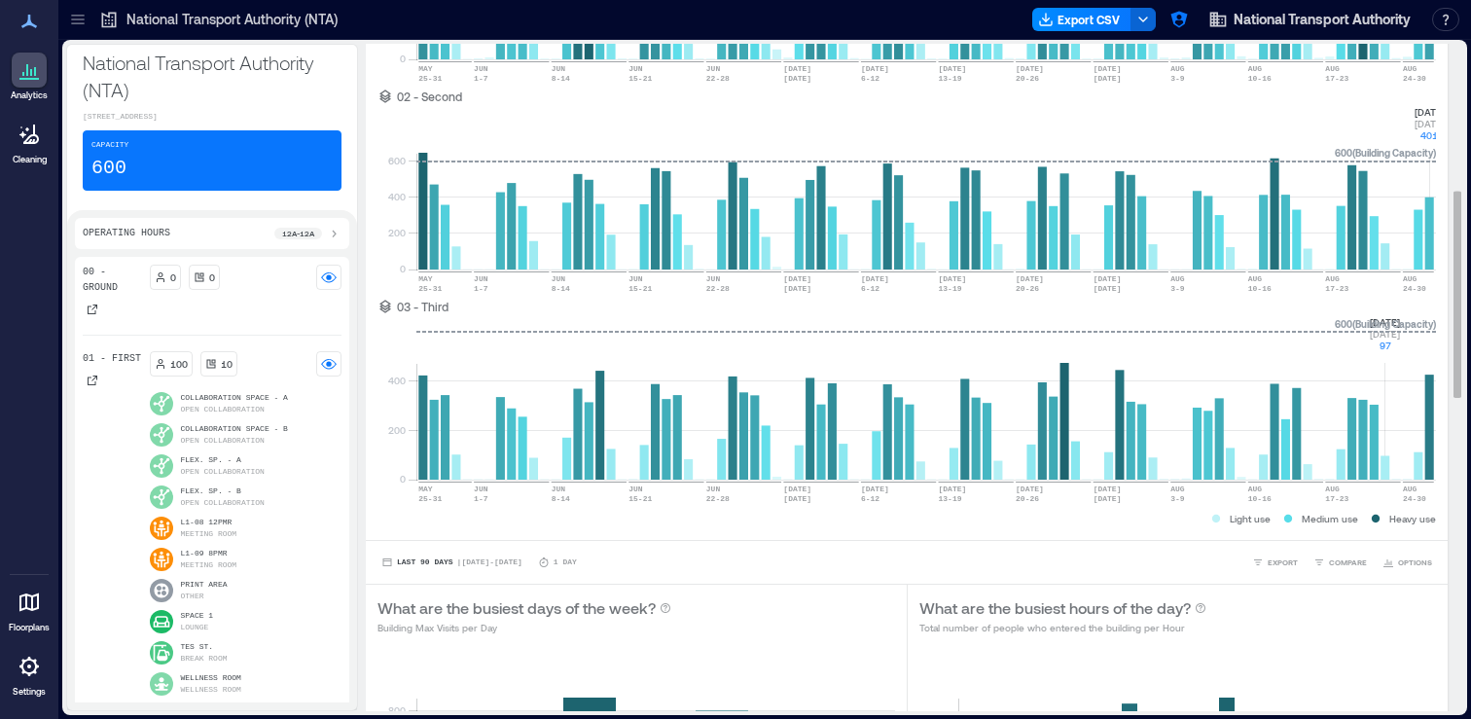
scroll to position [465, 0]
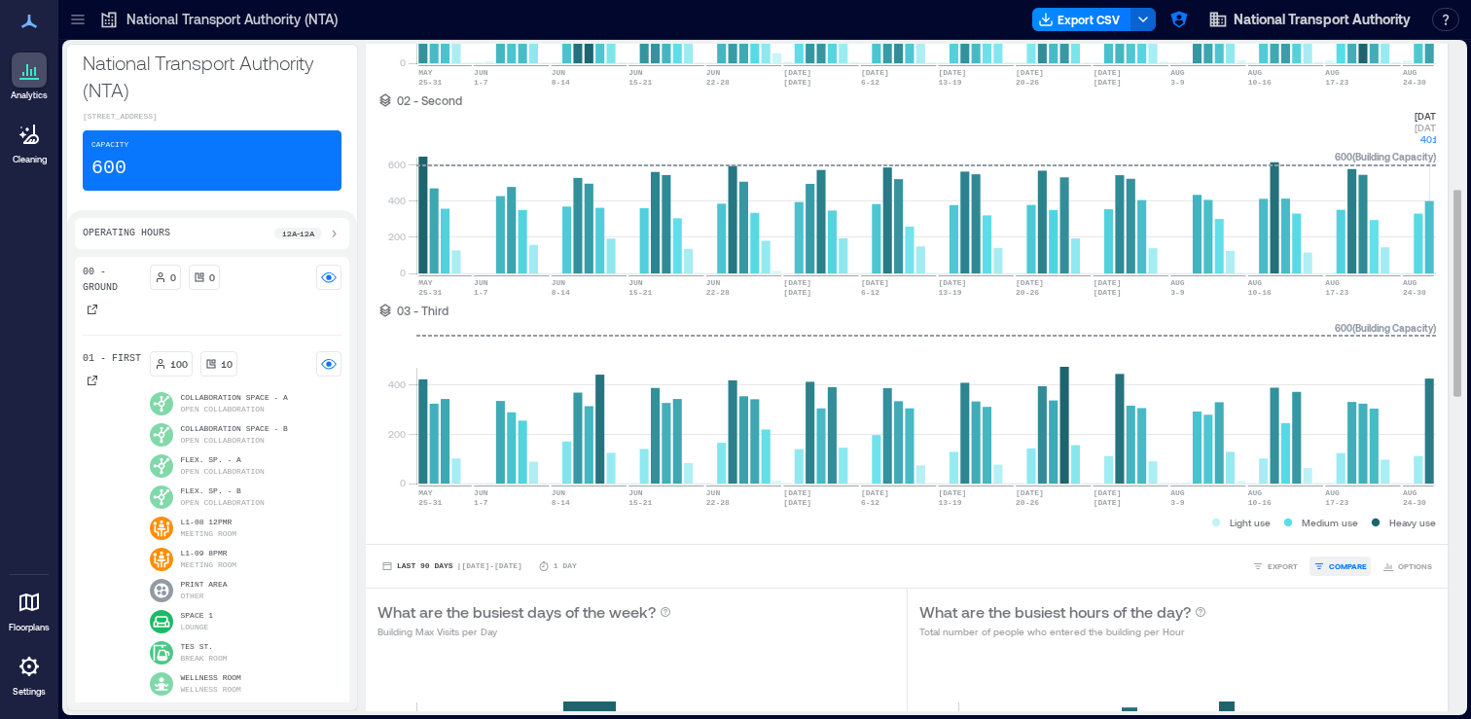
click at [1357, 566] on span "COMPARE" at bounding box center [1348, 566] width 38 height 12
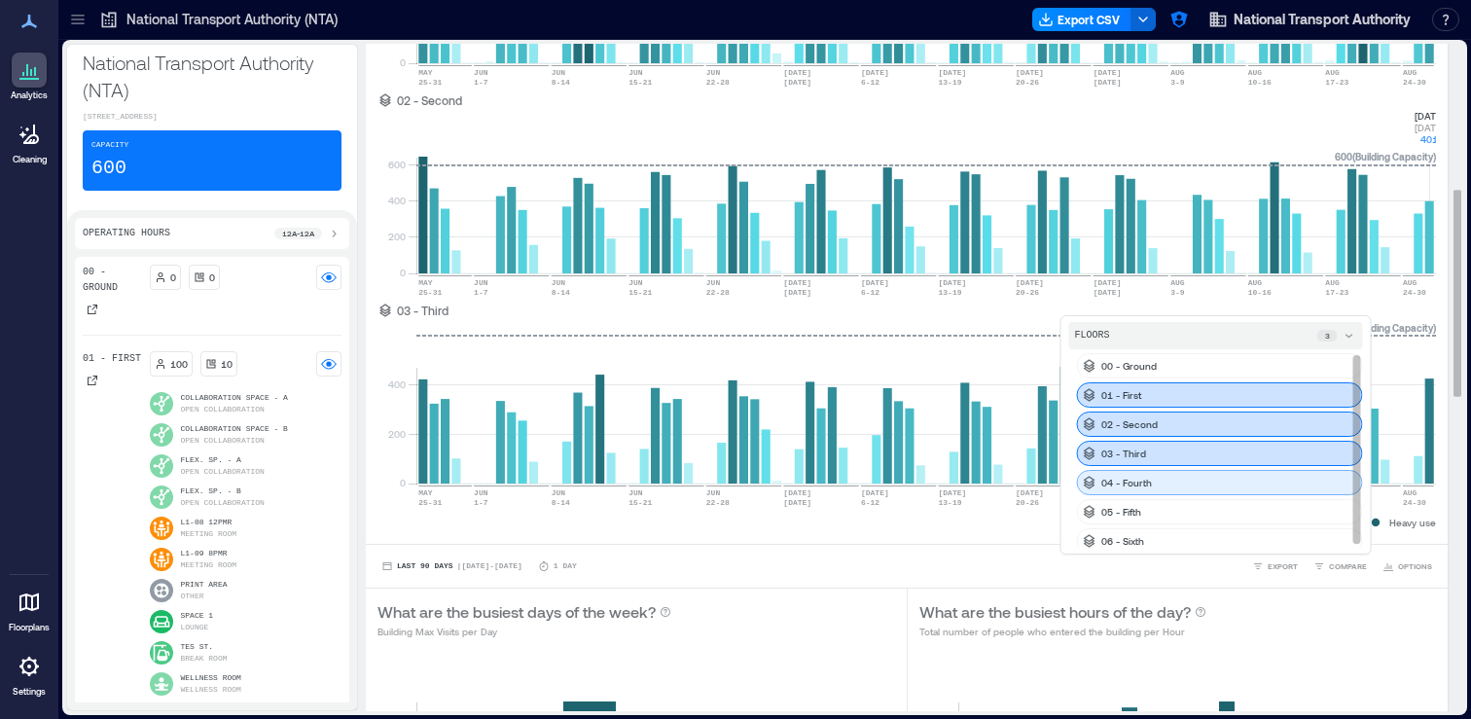
click at [1252, 477] on div "04 - Fourth" at bounding box center [1220, 482] width 286 height 25
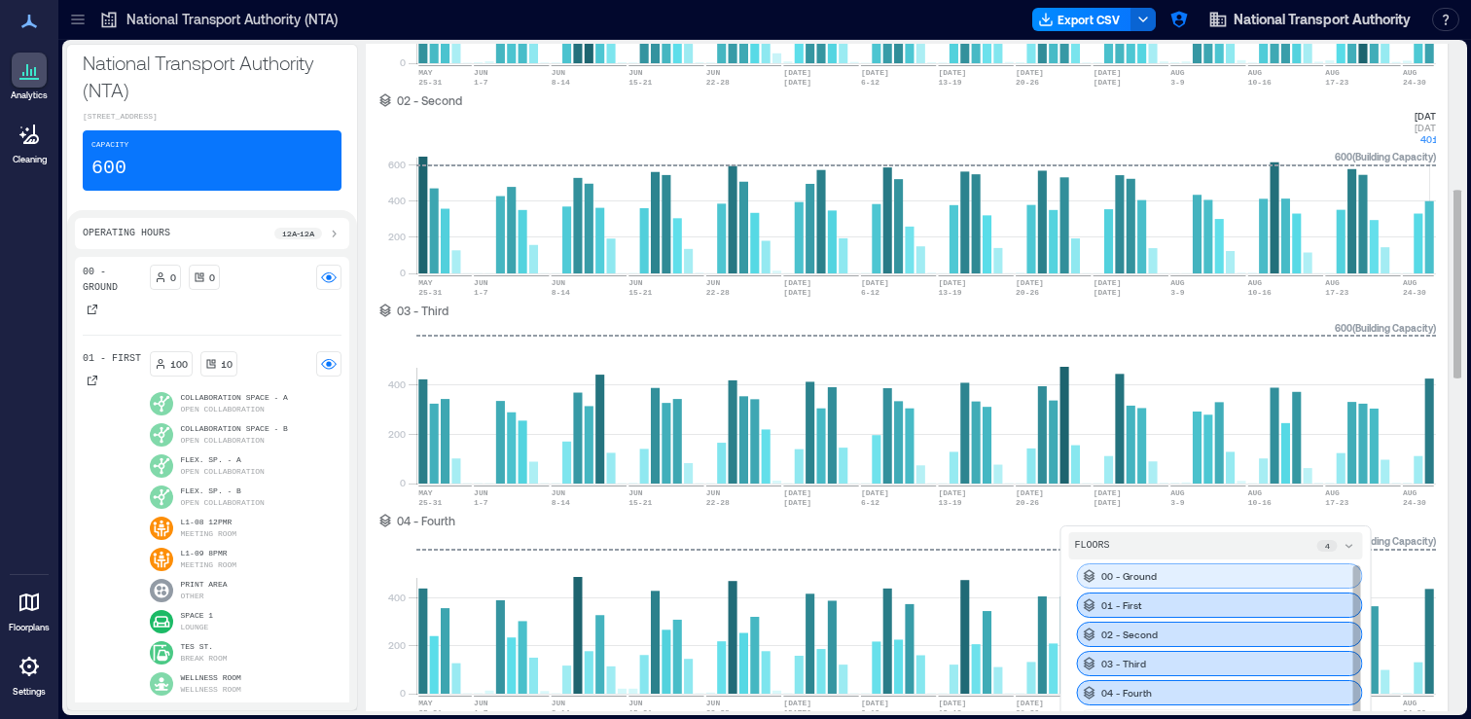
scroll to position [6, 0]
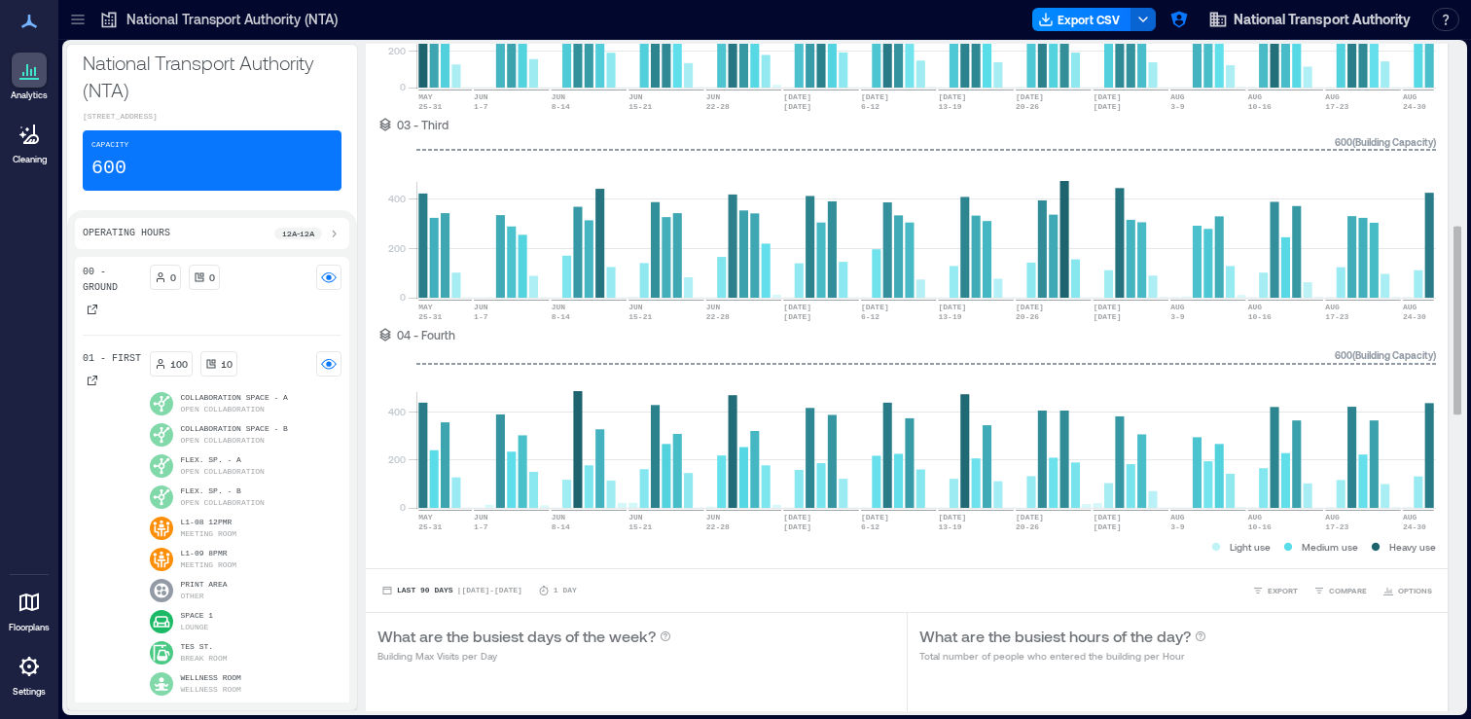
scroll to position [695, 0]
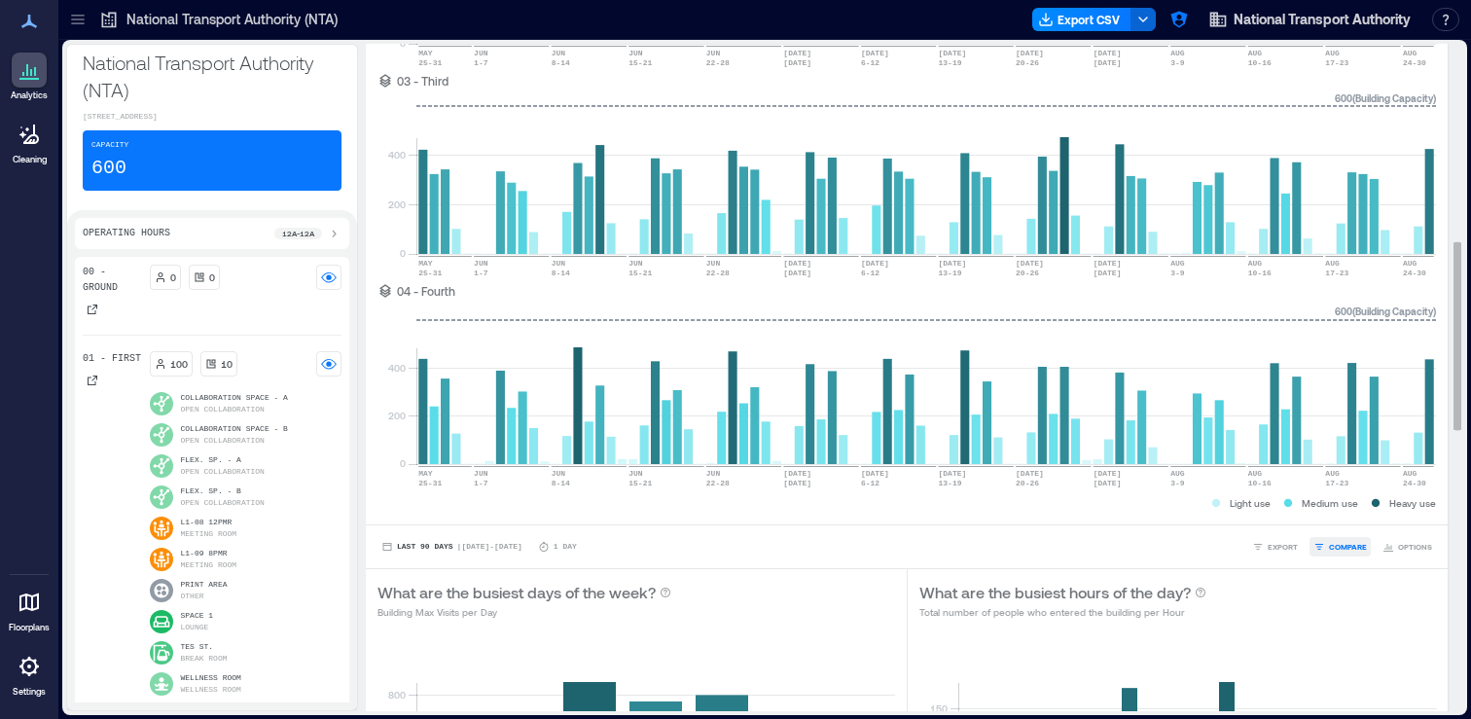
click at [1346, 546] on span "COMPARE" at bounding box center [1348, 547] width 38 height 12
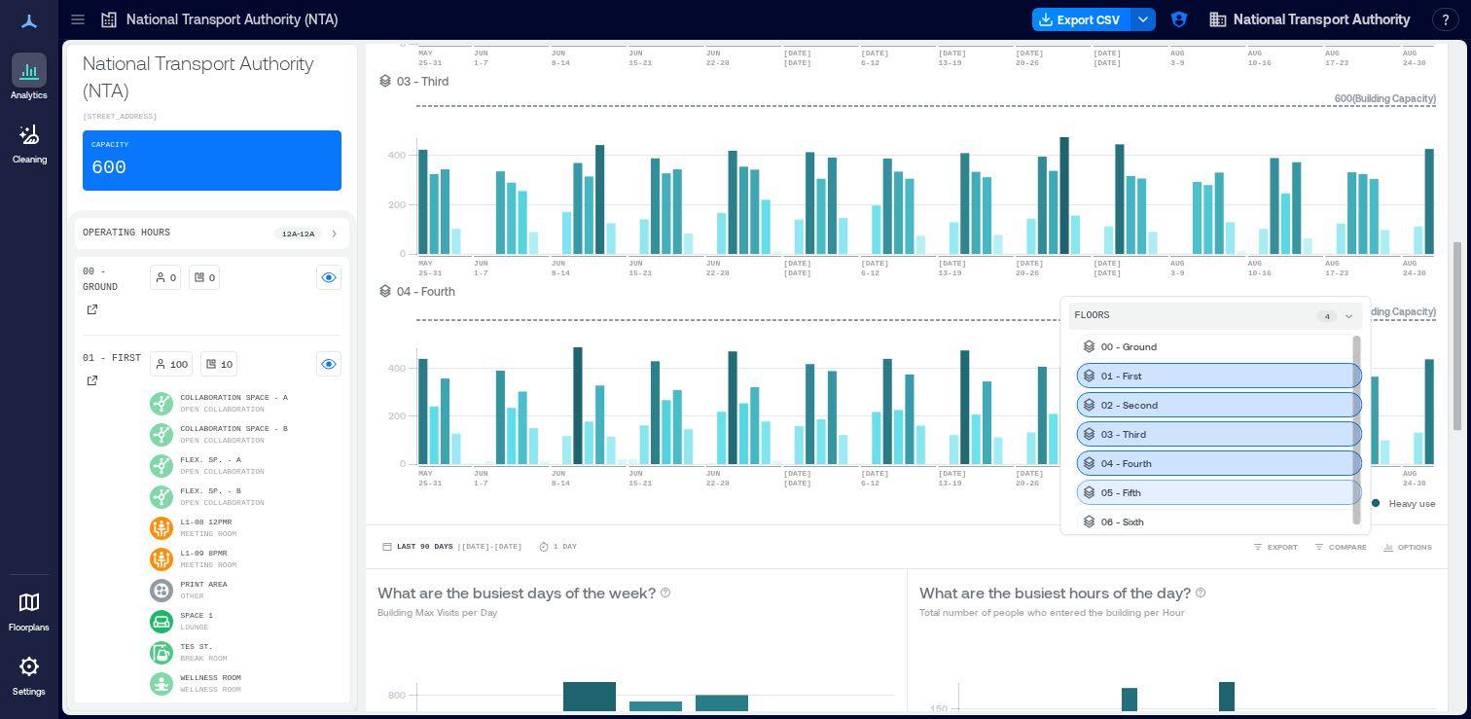
click at [1275, 490] on div "05 - Fifth" at bounding box center [1220, 492] width 286 height 25
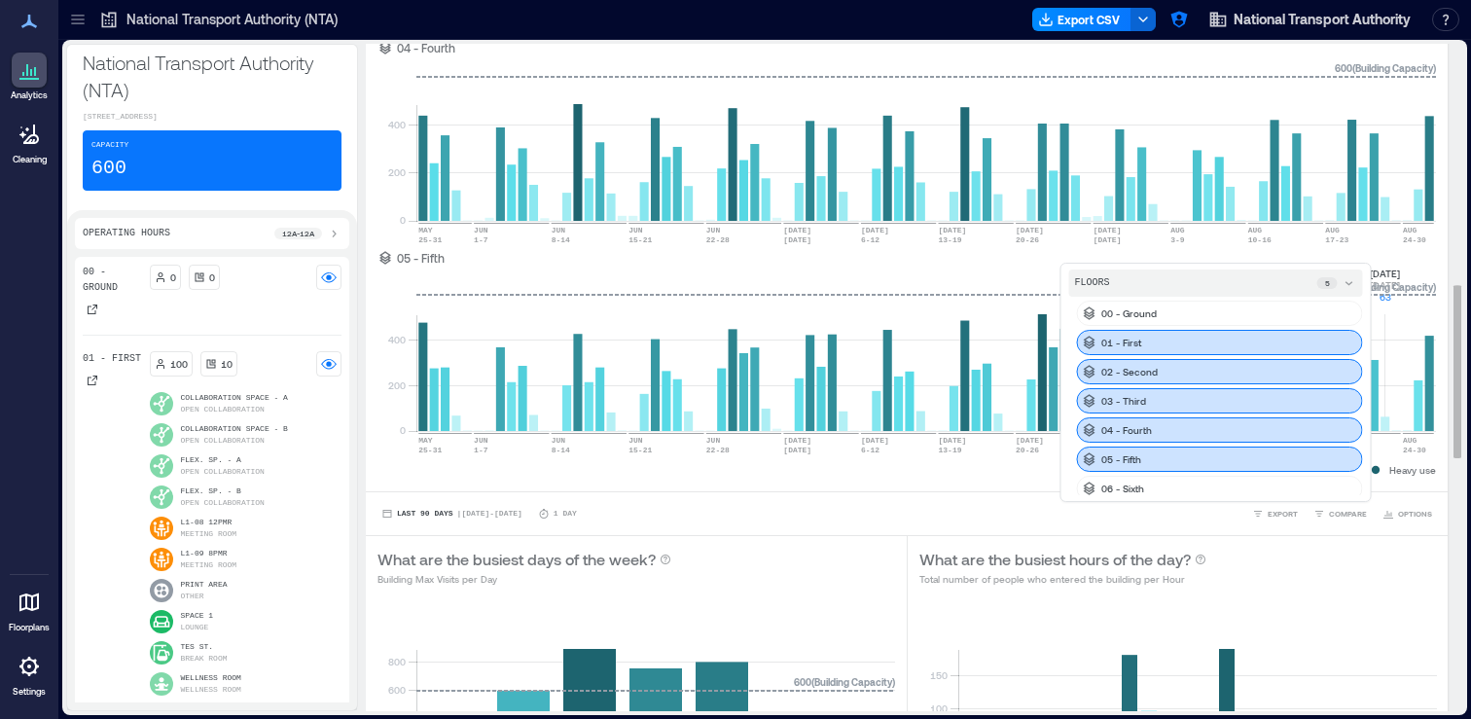
scroll to position [943, 0]
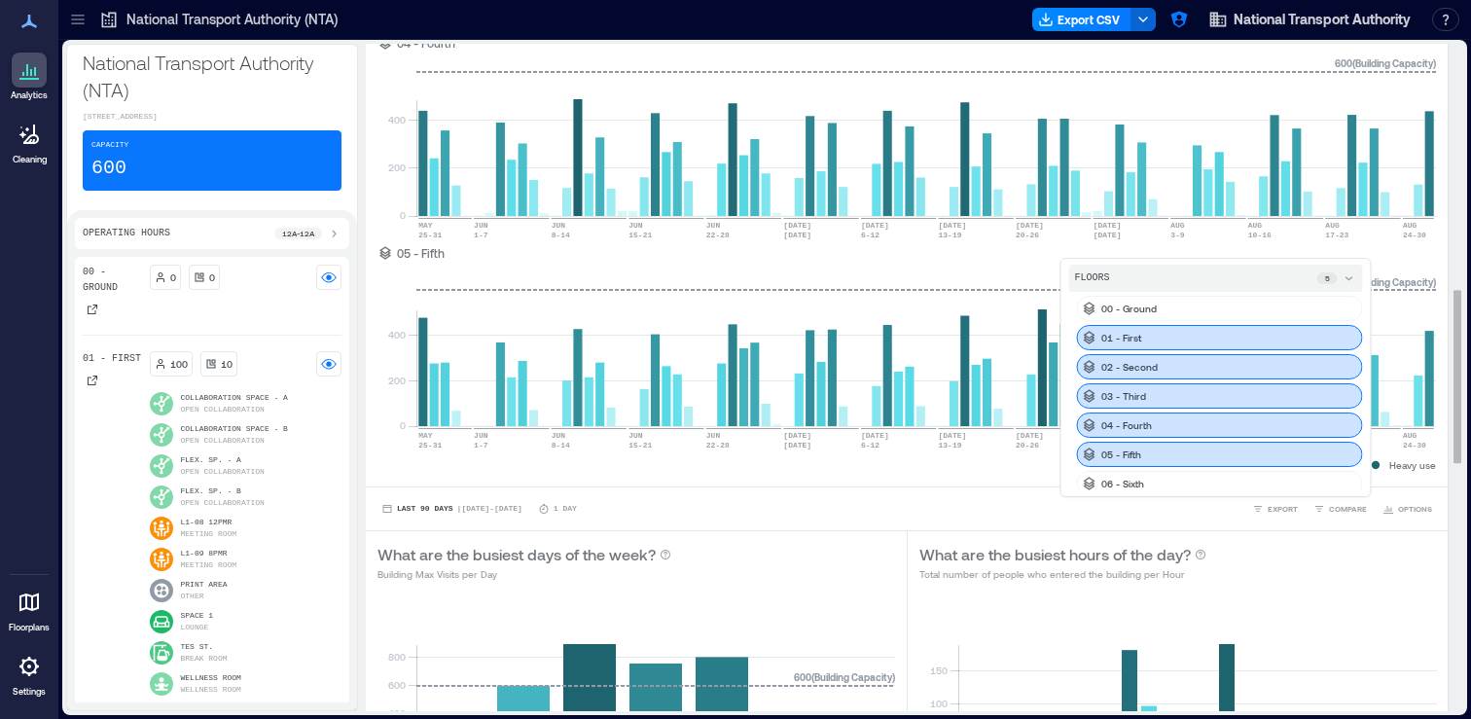
click at [1357, 276] on div "FLOORS 5" at bounding box center [1216, 278] width 294 height 27
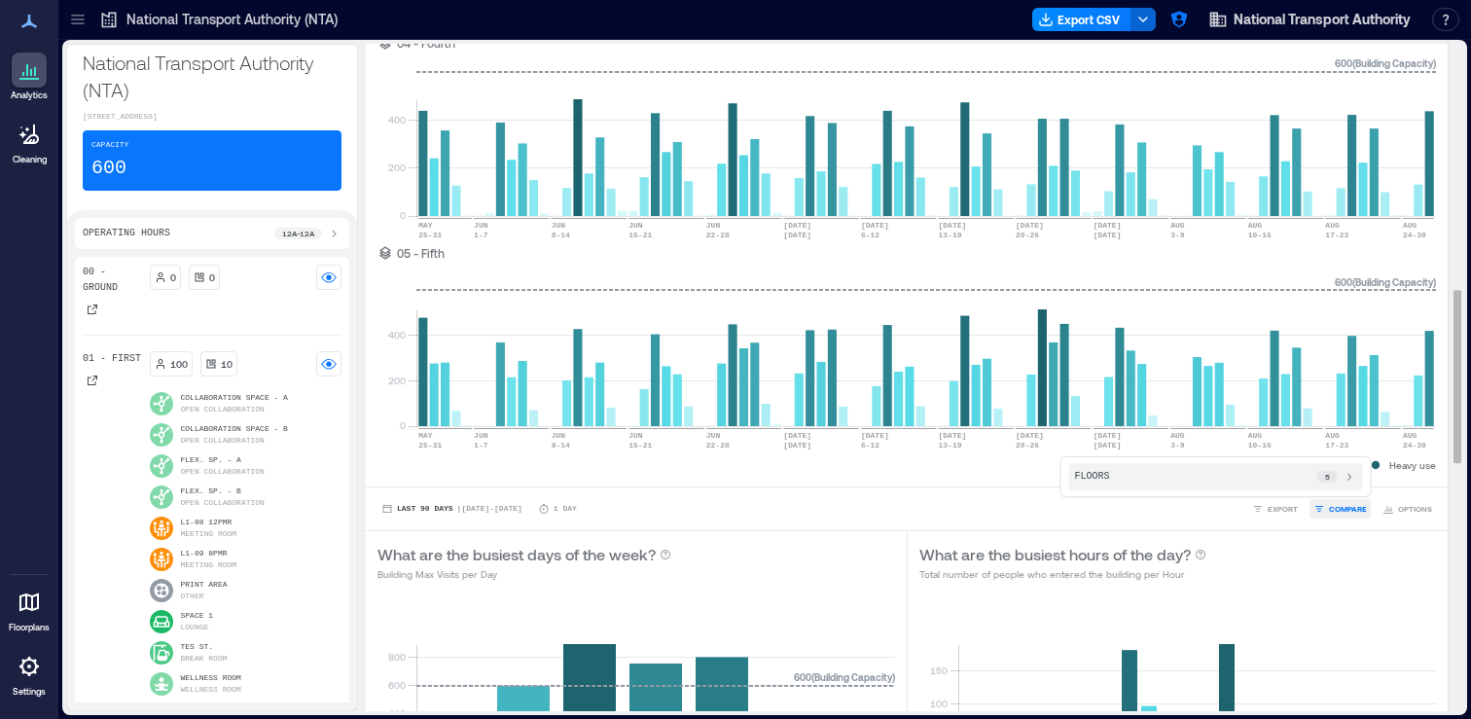
click at [1352, 517] on button "COMPARE" at bounding box center [1340, 508] width 61 height 19
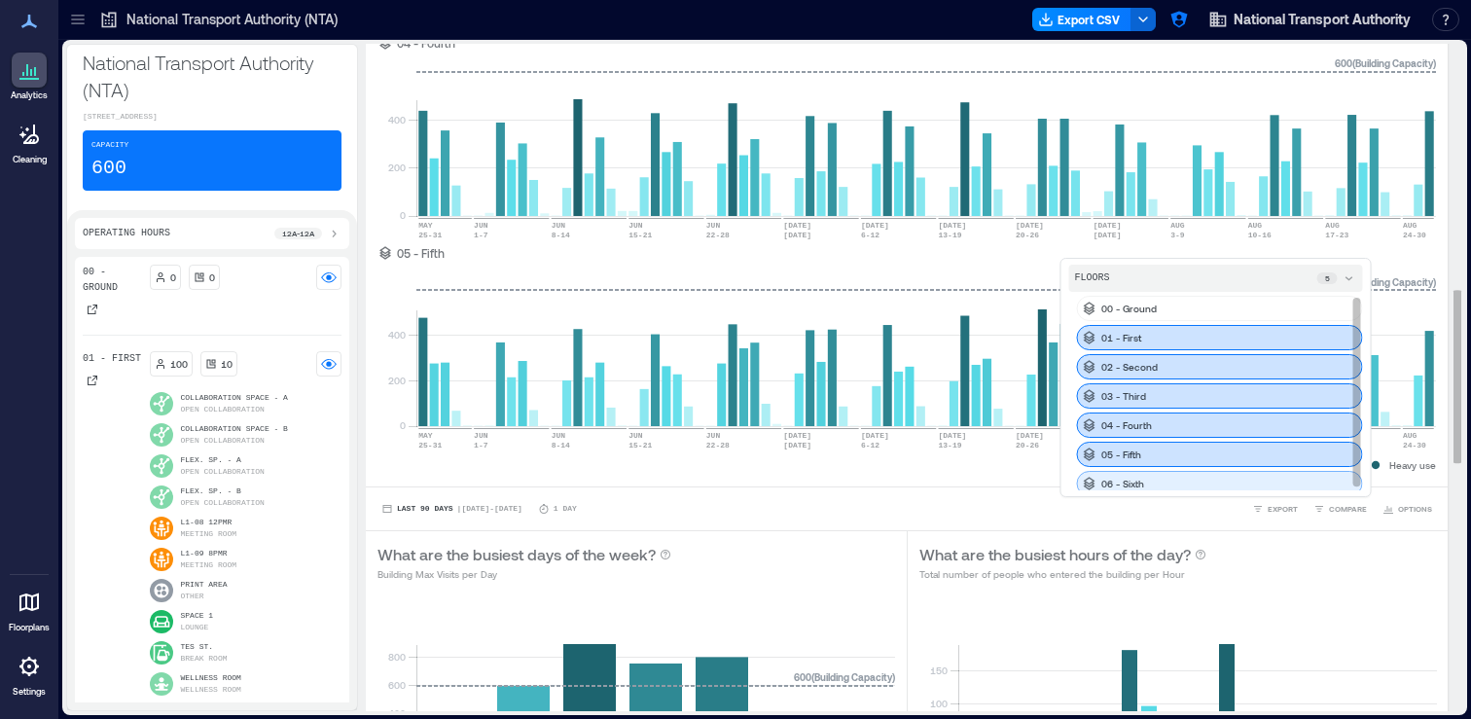
click at [1301, 480] on div "06 - Sixth" at bounding box center [1220, 483] width 286 height 25
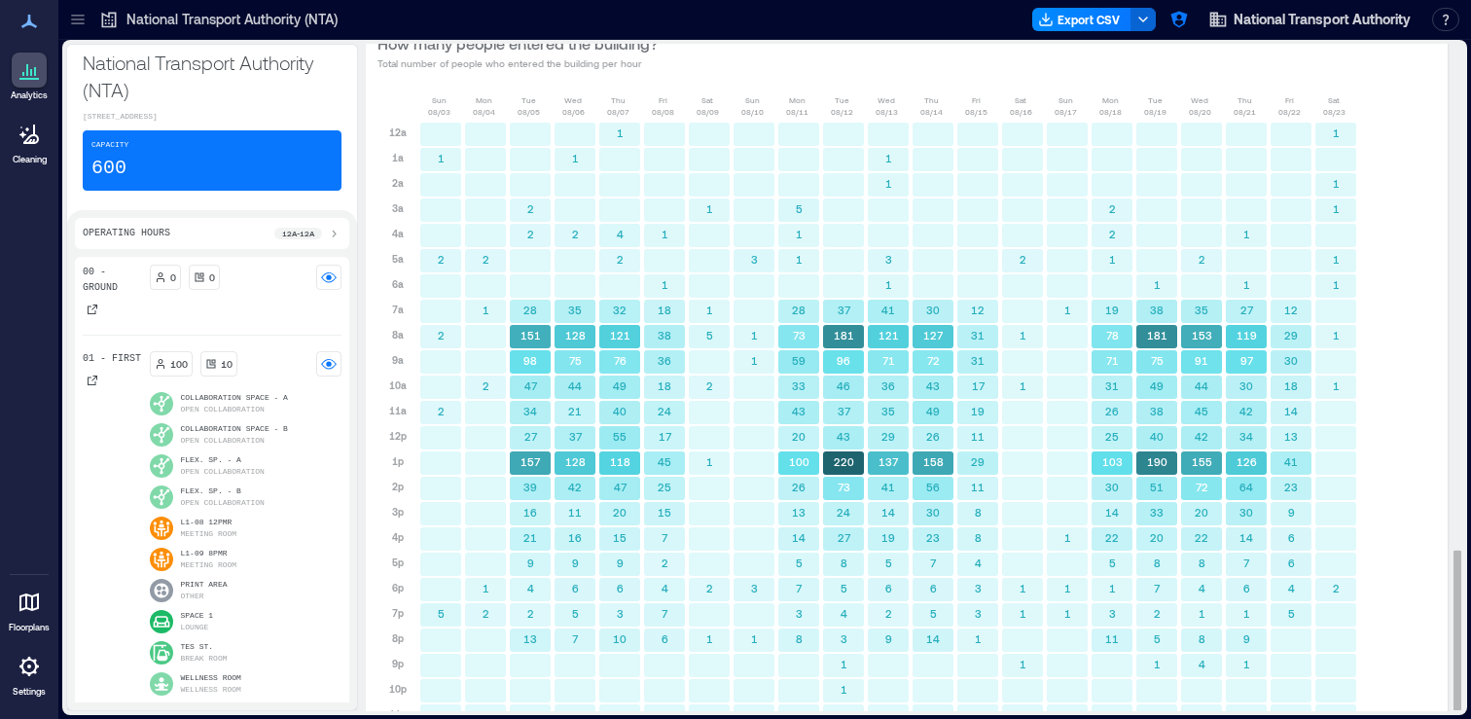
scroll to position [2116, 0]
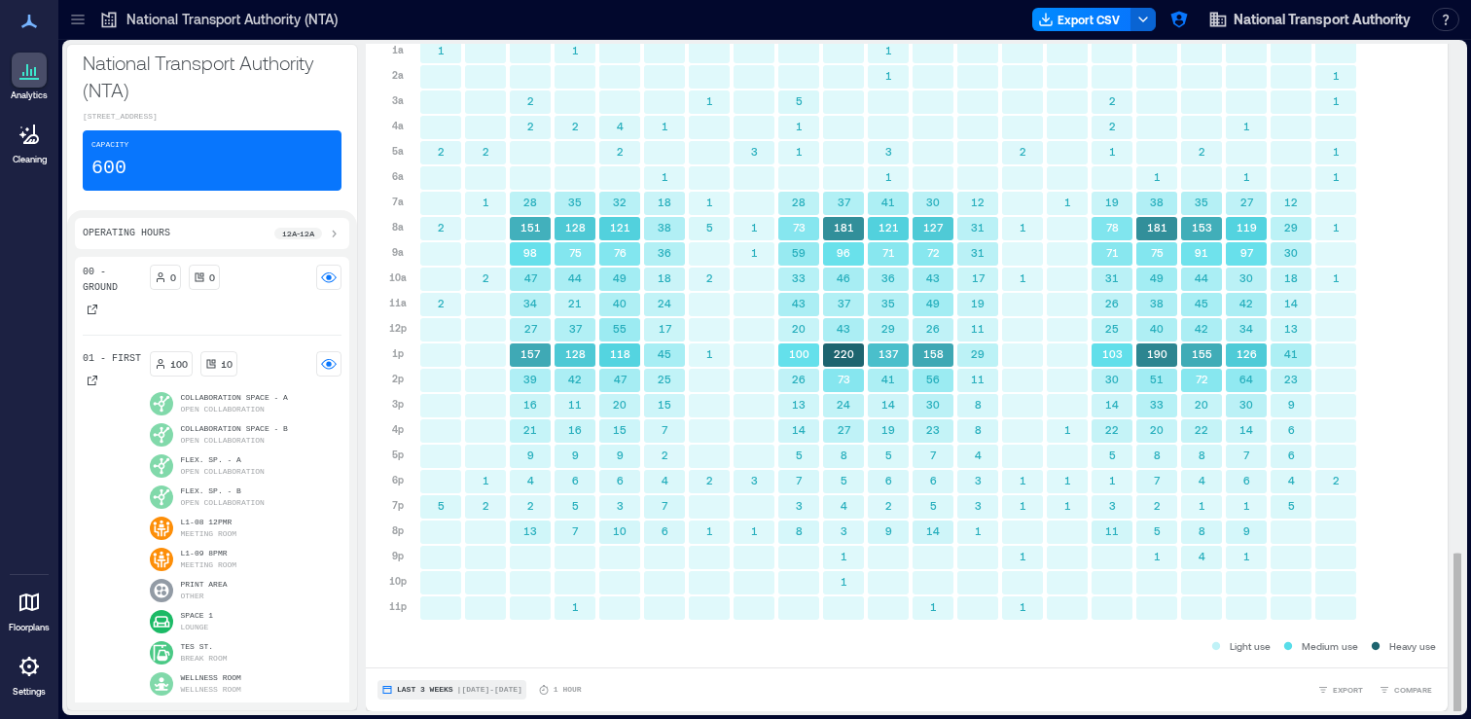
click at [419, 690] on span "Last 3 Weeks" at bounding box center [425, 690] width 56 height 0
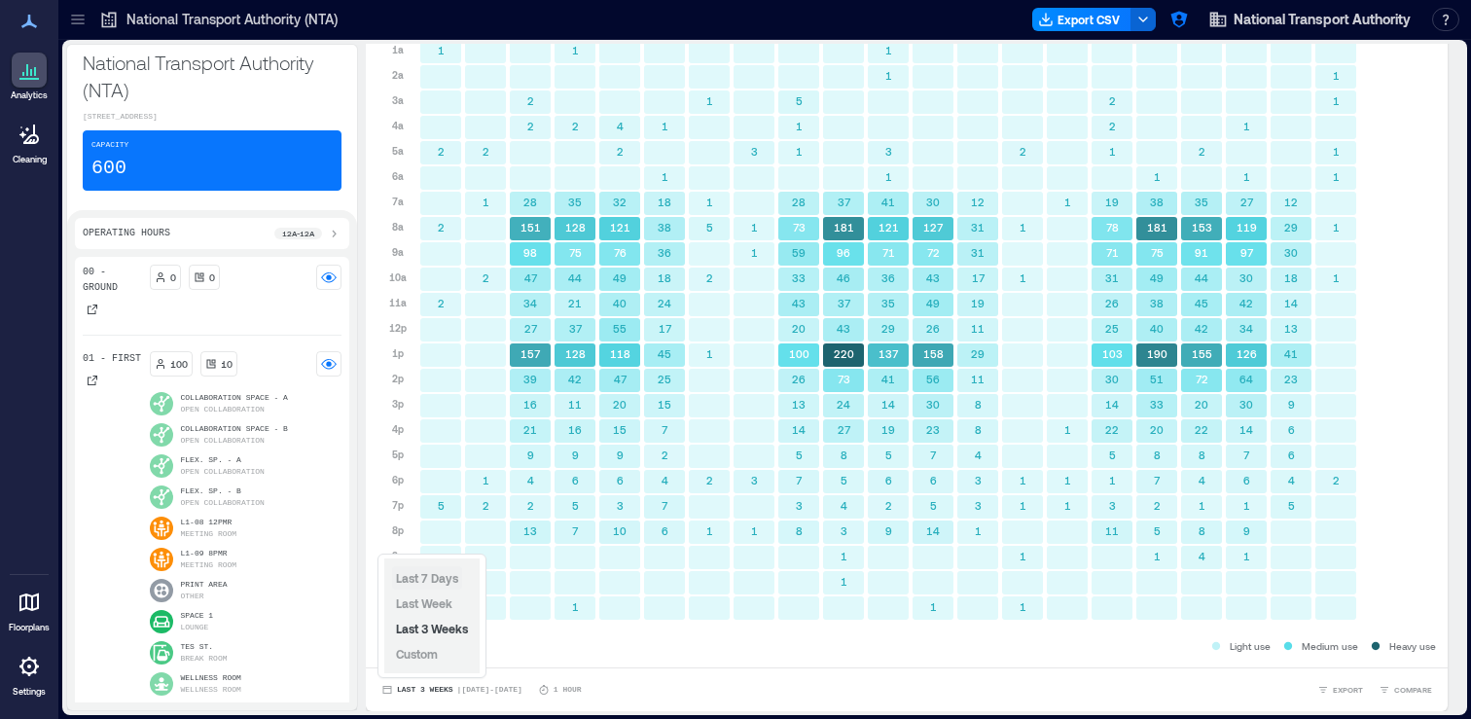
click at [446, 577] on span "Last 7 Days" at bounding box center [427, 578] width 62 height 14
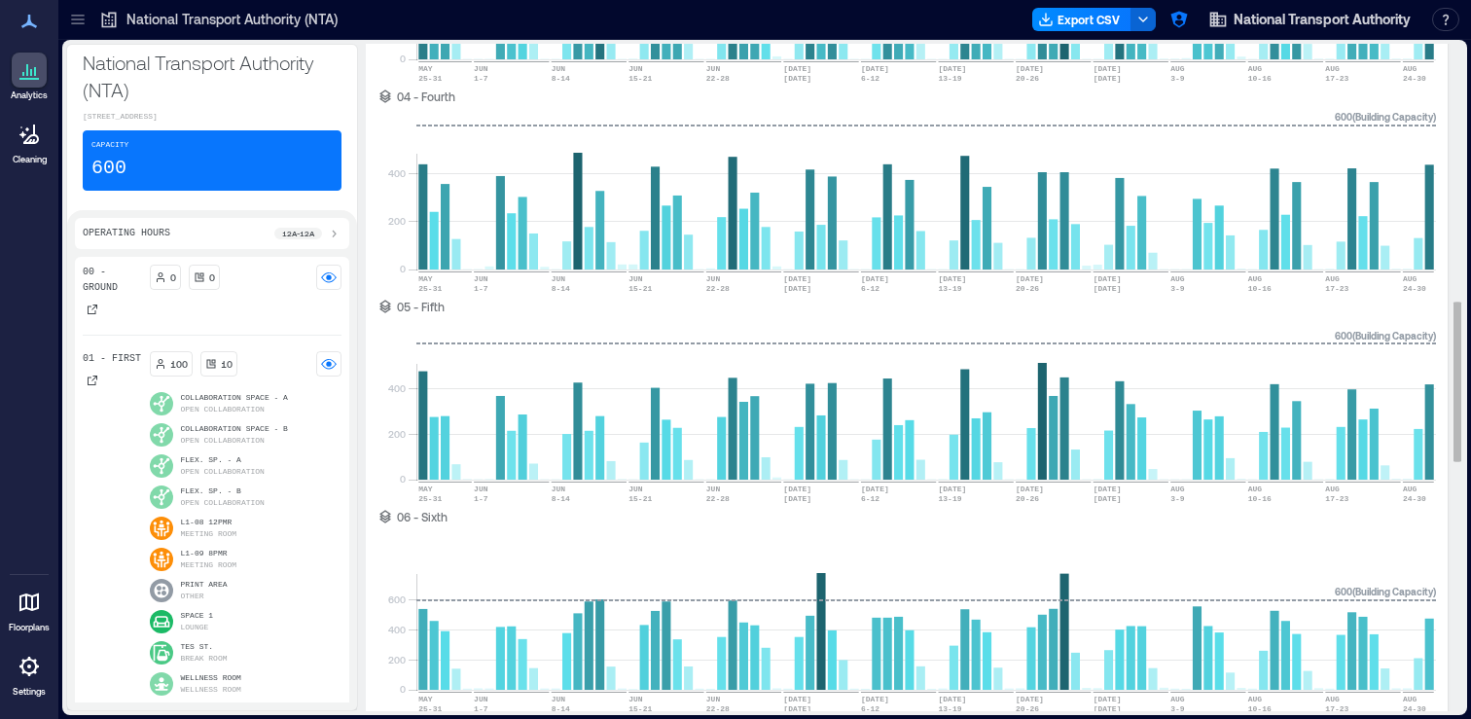
scroll to position [0, 0]
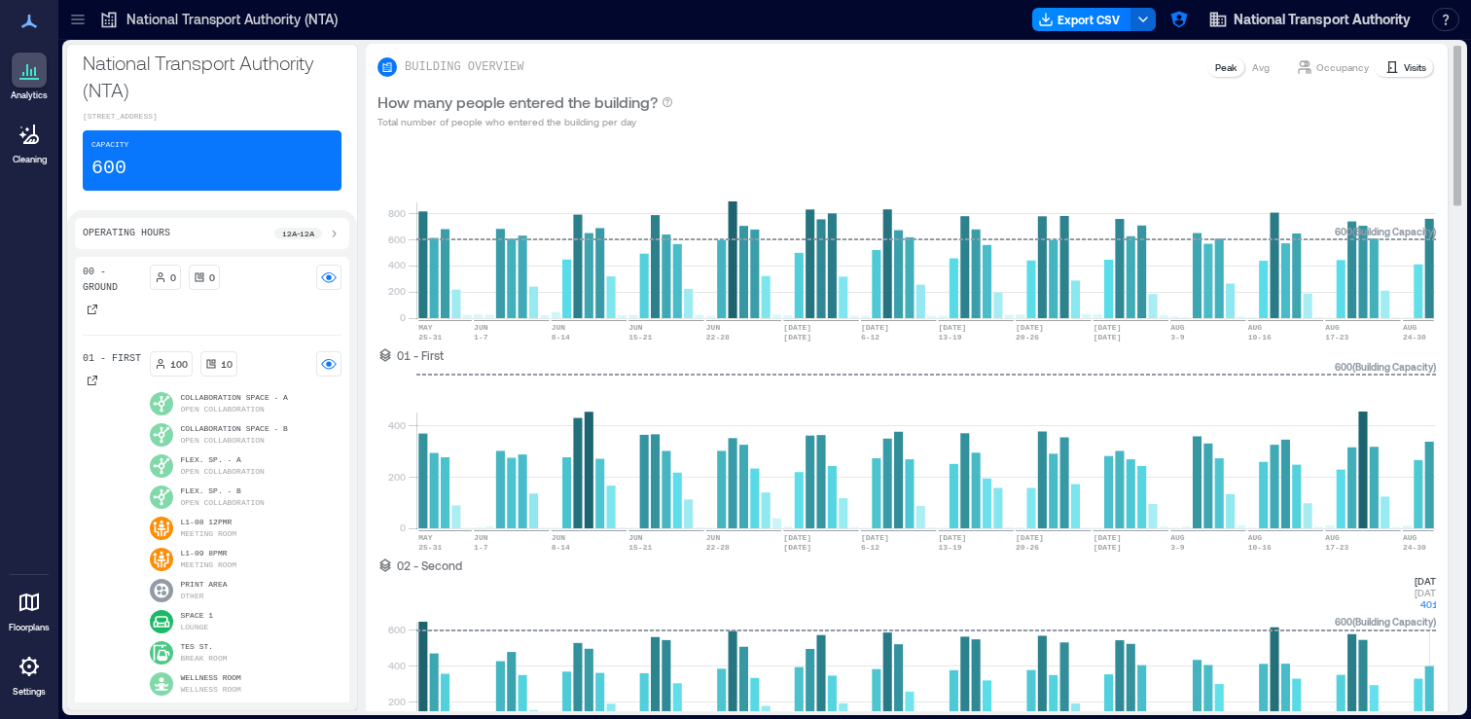
click at [1328, 69] on p "Occupancy" at bounding box center [1342, 67] width 53 height 16
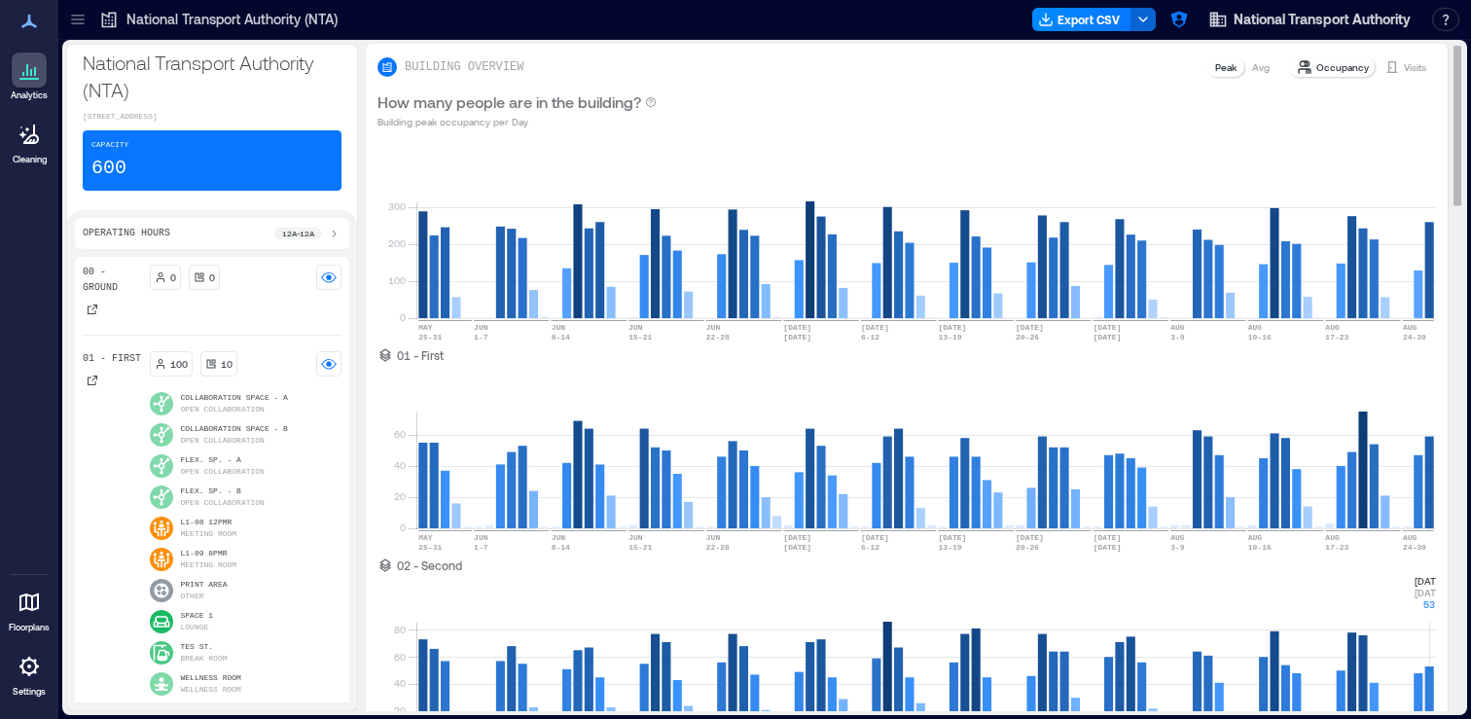
click at [1267, 64] on p "Avg" at bounding box center [1261, 67] width 18 height 16
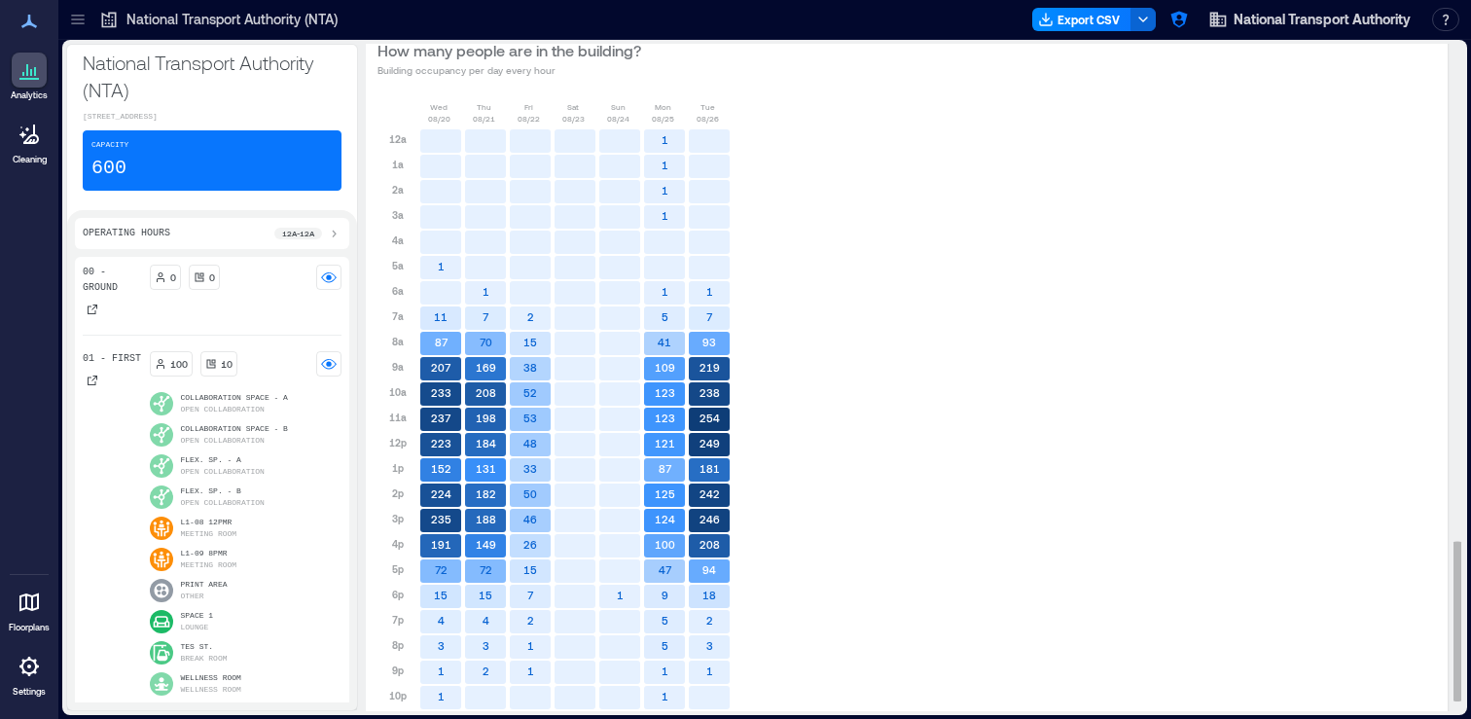
scroll to position [2116, 0]
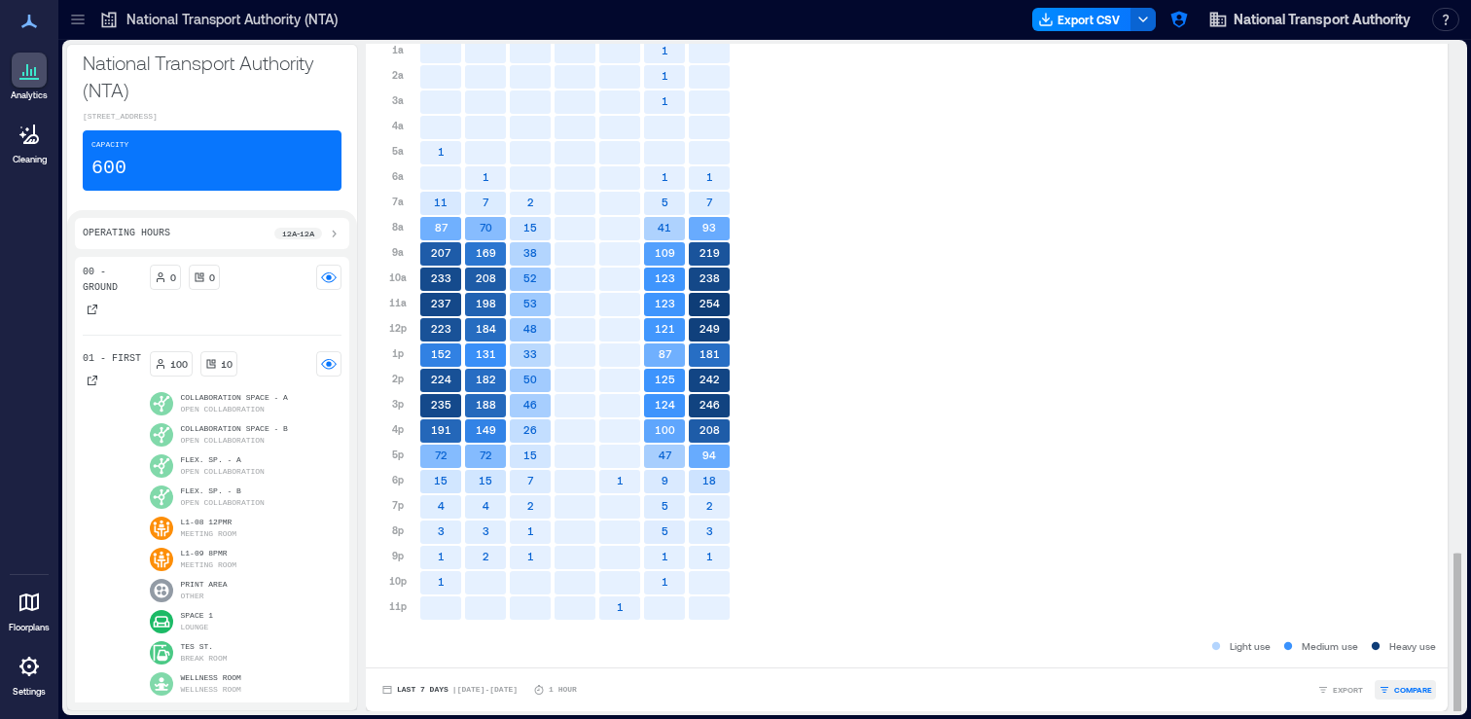
click at [1412, 689] on span "COMPARE" at bounding box center [1413, 690] width 38 height 12
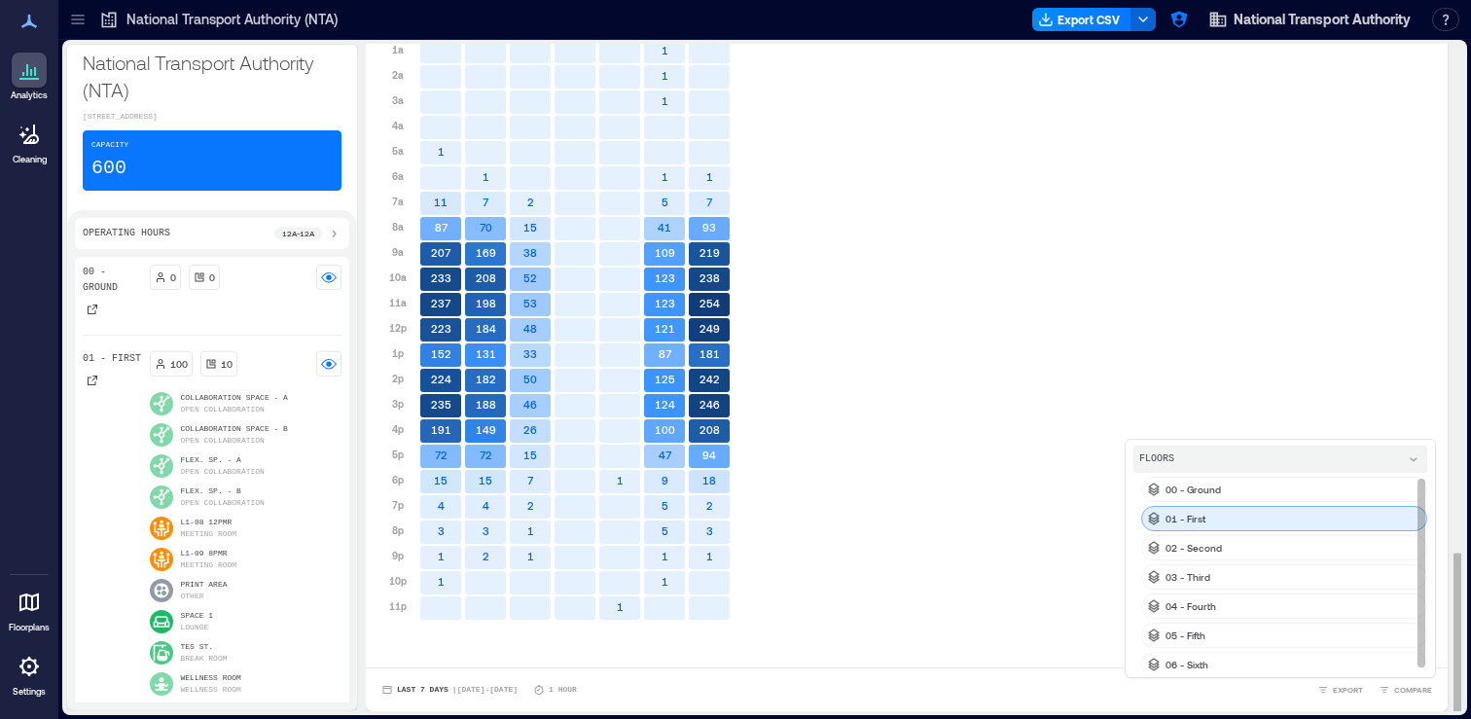
click at [1230, 517] on div "01 - First" at bounding box center [1284, 518] width 286 height 25
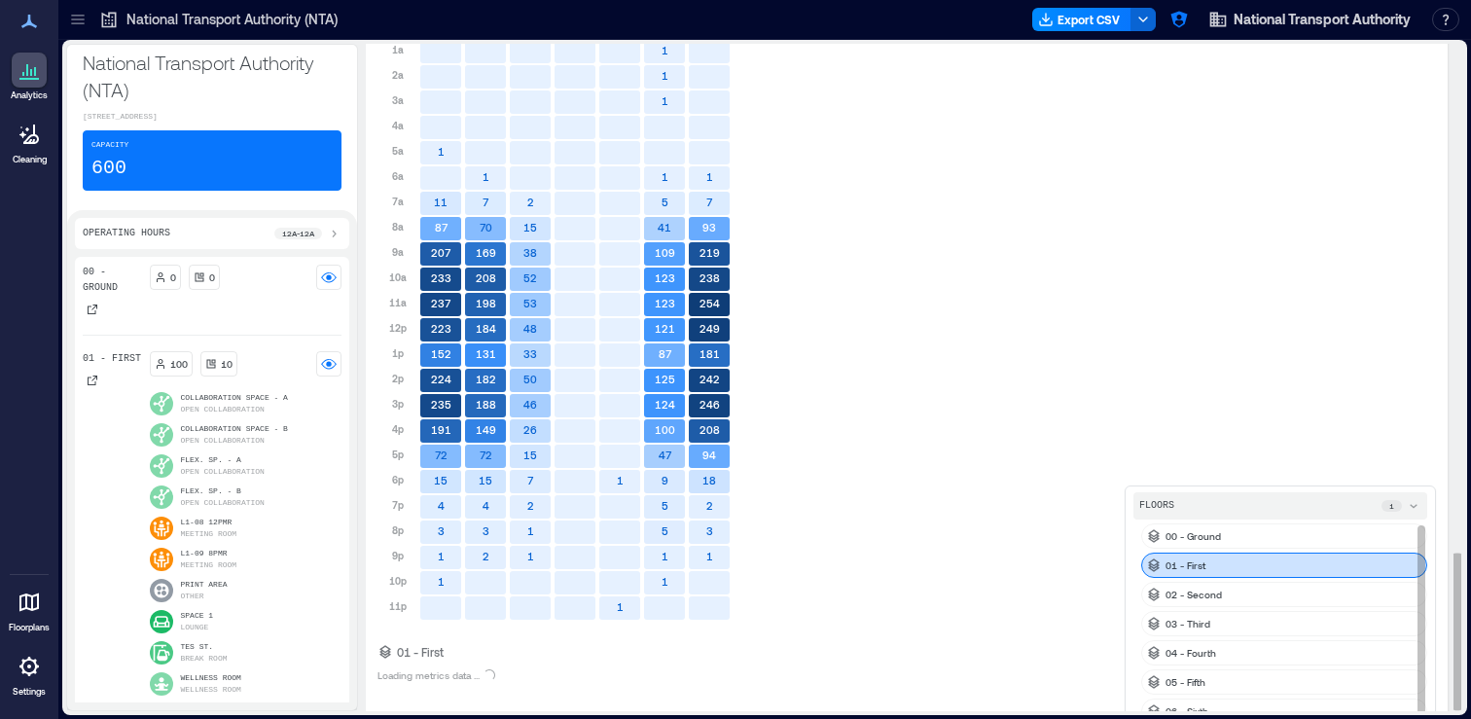
scroll to position [6, 0]
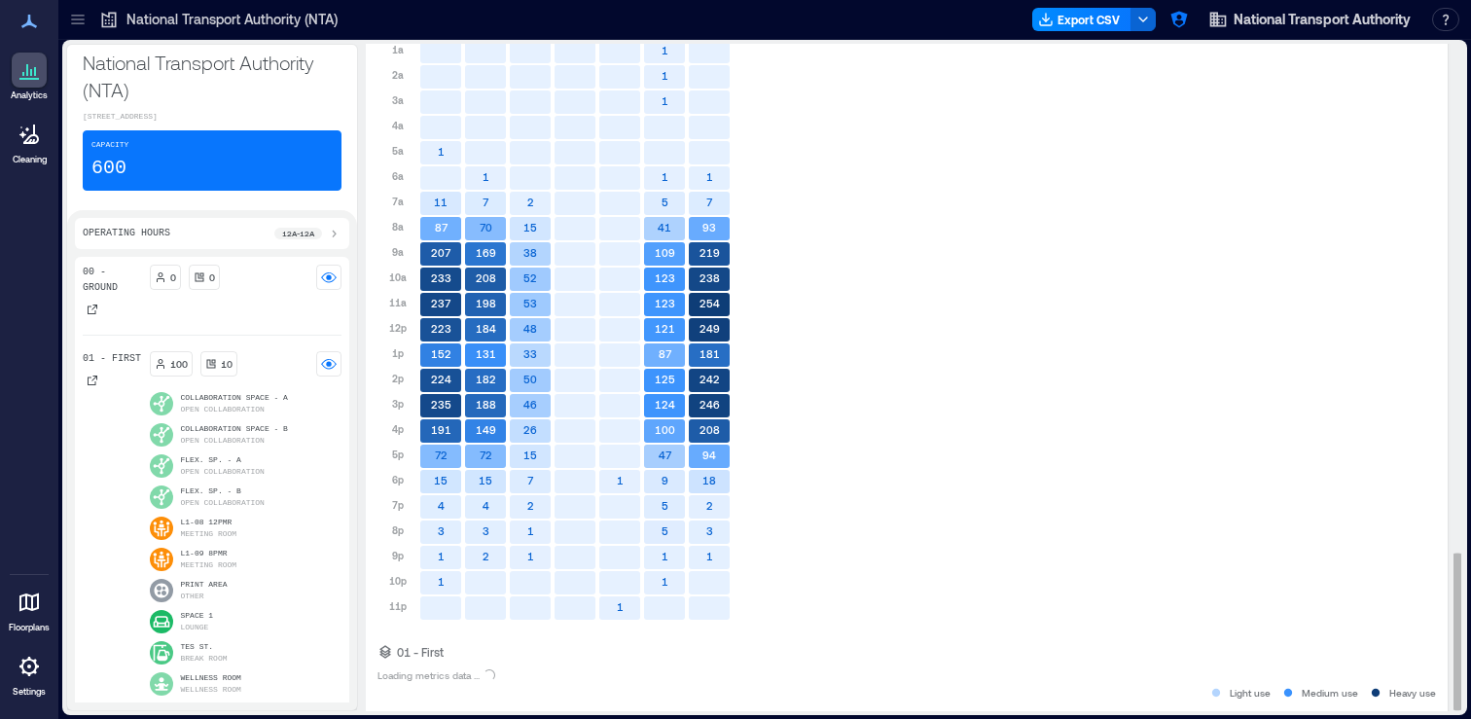
click at [1270, 590] on div "Wed 08/20 Thu 08/21 Fri 08/22 Sat 08/23 Sun 08/24 Mon 08/25 Tue 08/26 12a 1a 2a…" at bounding box center [906, 311] width 1059 height 650
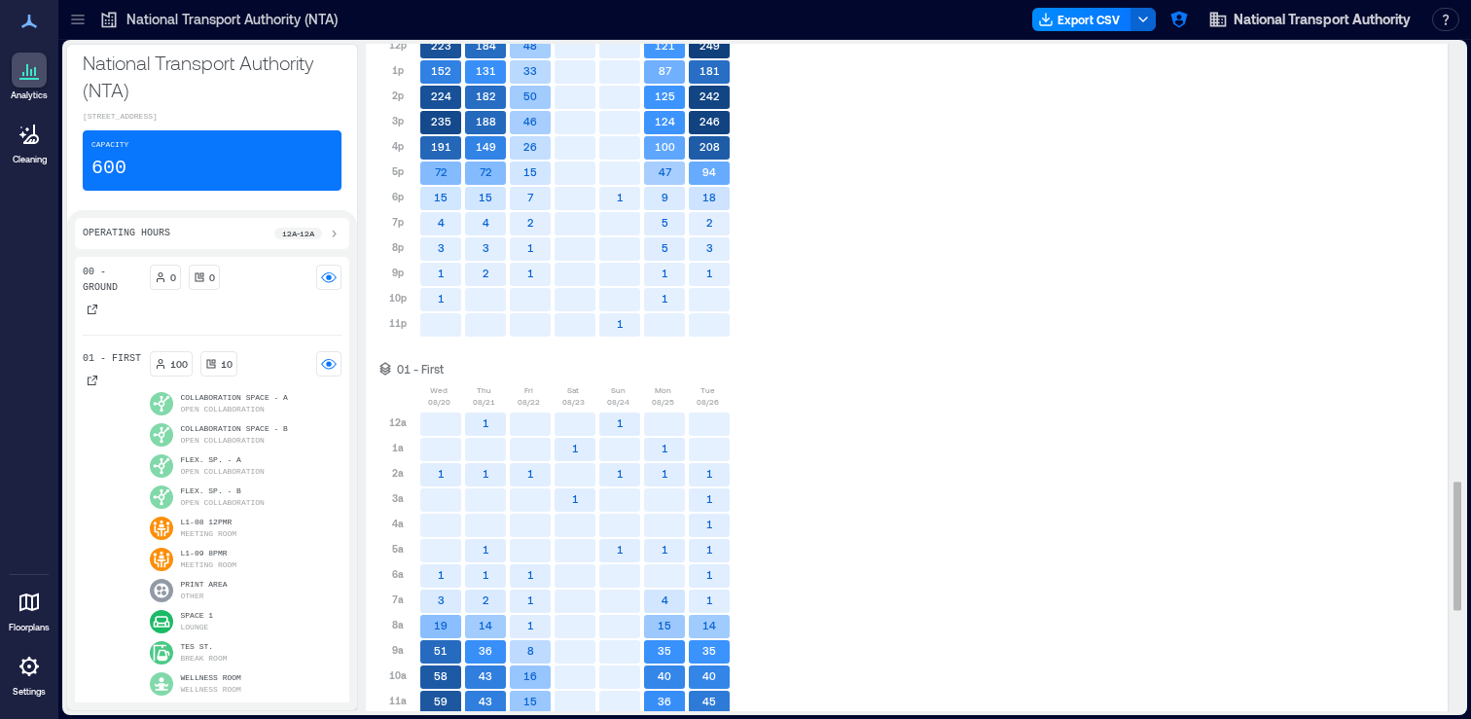
scroll to position [2797, 0]
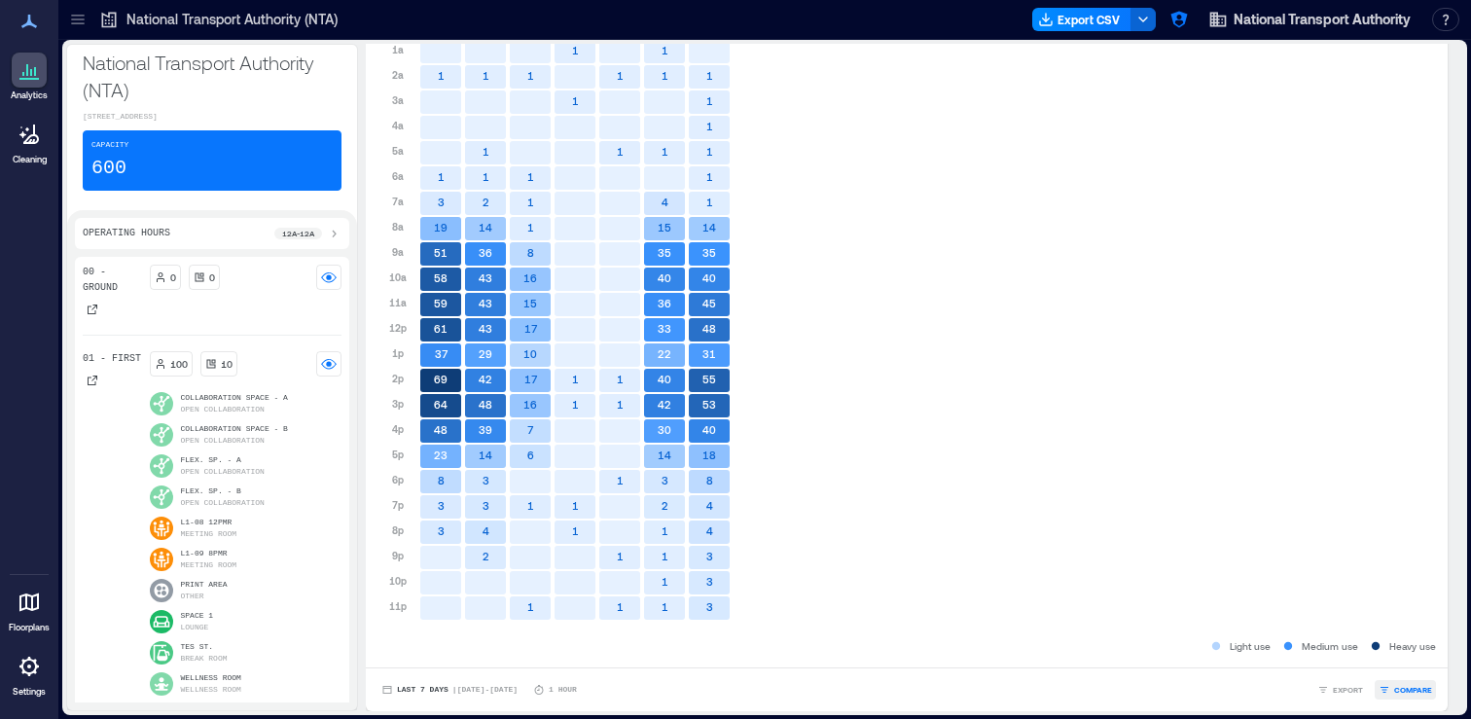
click at [1405, 682] on button "COMPARE" at bounding box center [1405, 689] width 61 height 19
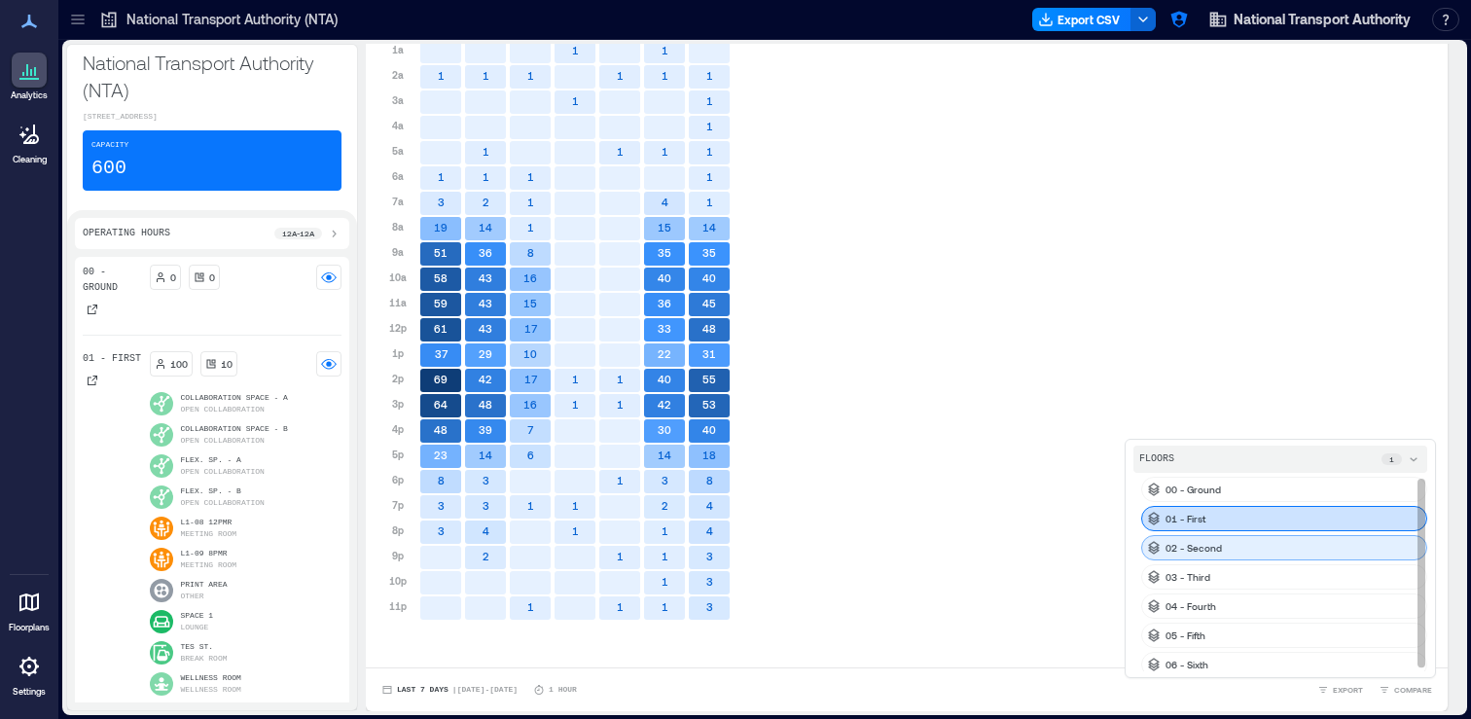
click at [1291, 548] on div "02 - Second" at bounding box center [1284, 547] width 286 height 25
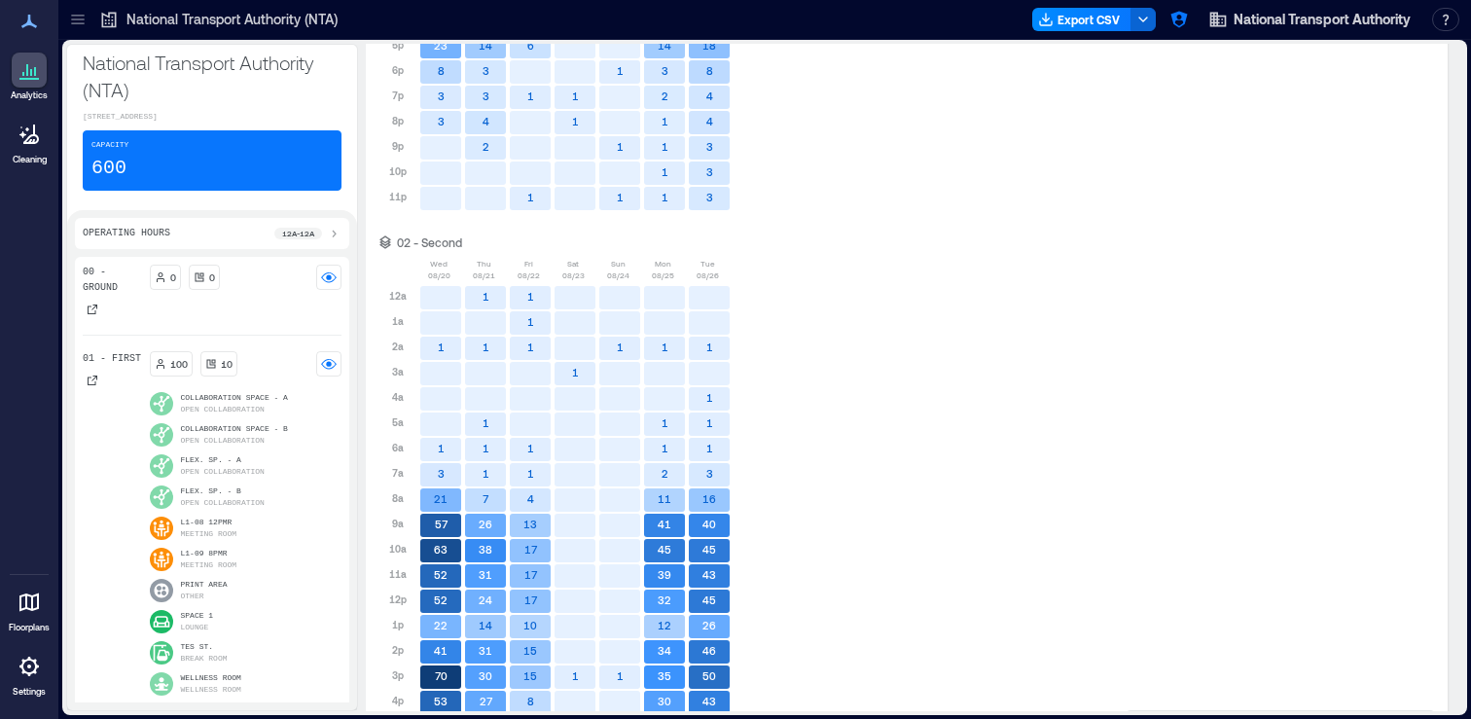
scroll to position [3478, 0]
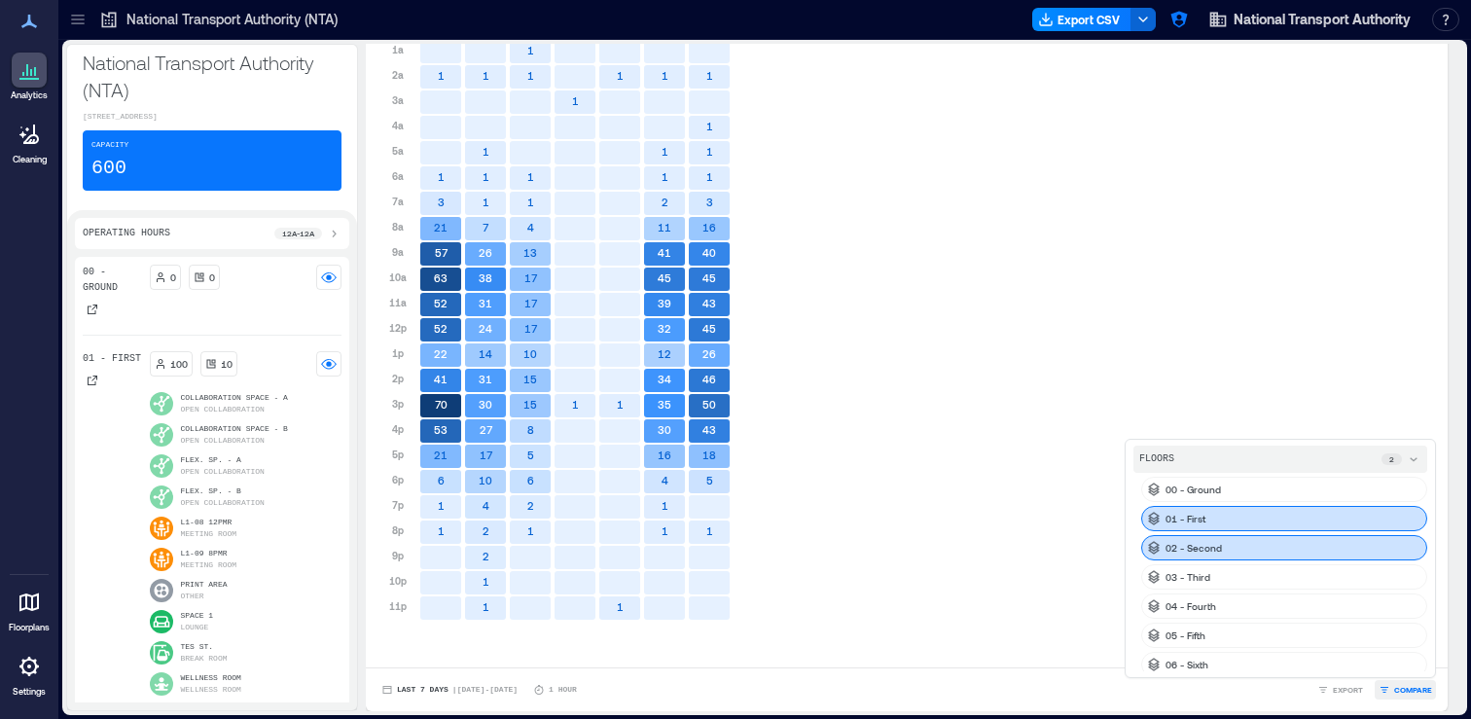
click at [1405, 680] on button "COMPARE" at bounding box center [1405, 689] width 61 height 19
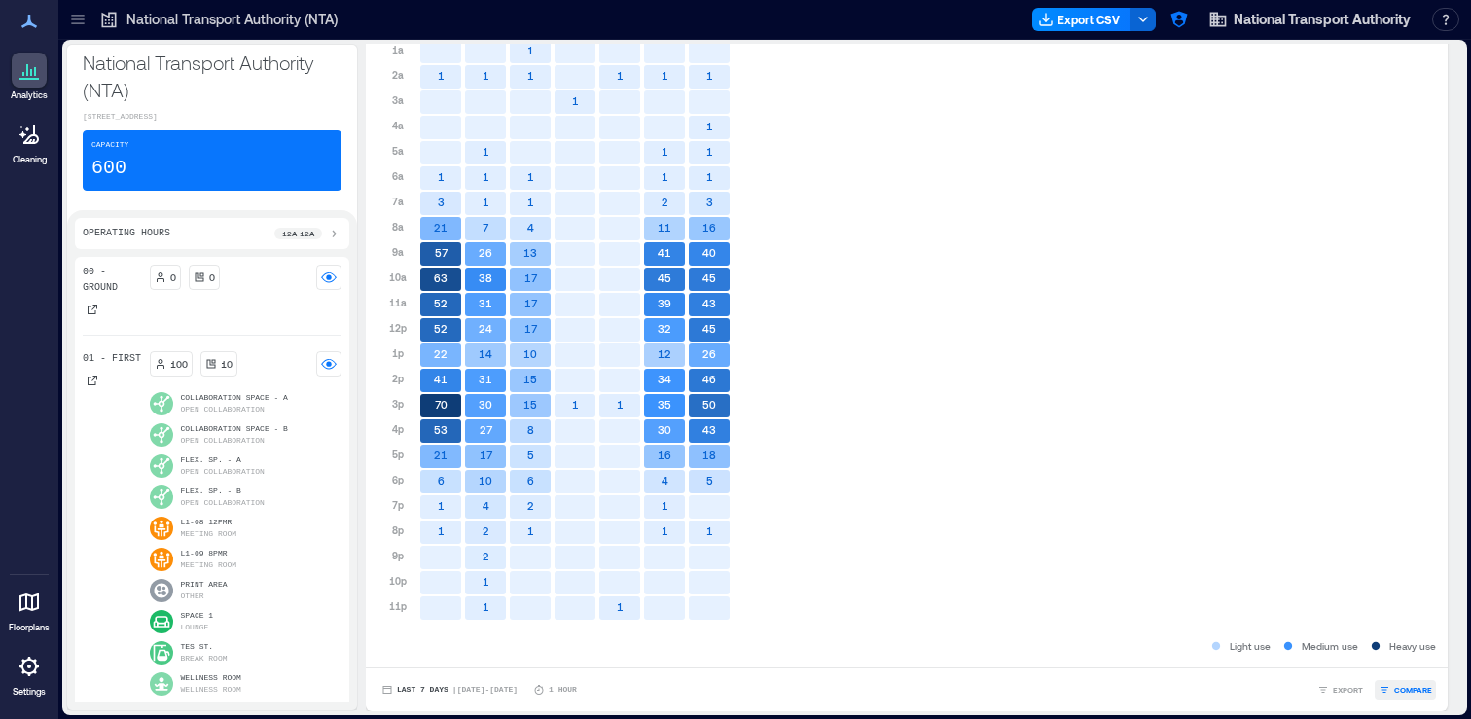
click at [1407, 684] on span "COMPARE" at bounding box center [1413, 690] width 38 height 12
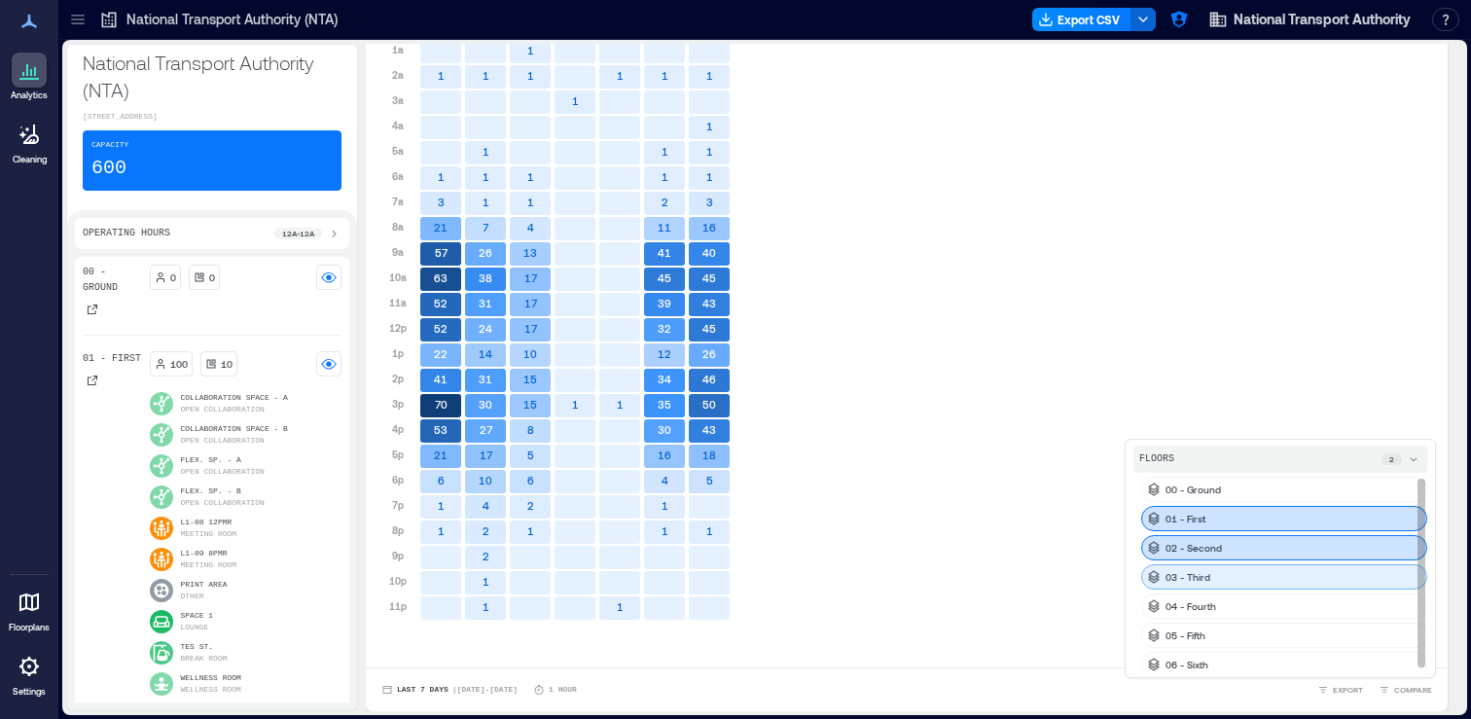
click at [1297, 575] on div "03 - Third" at bounding box center [1284, 576] width 286 height 25
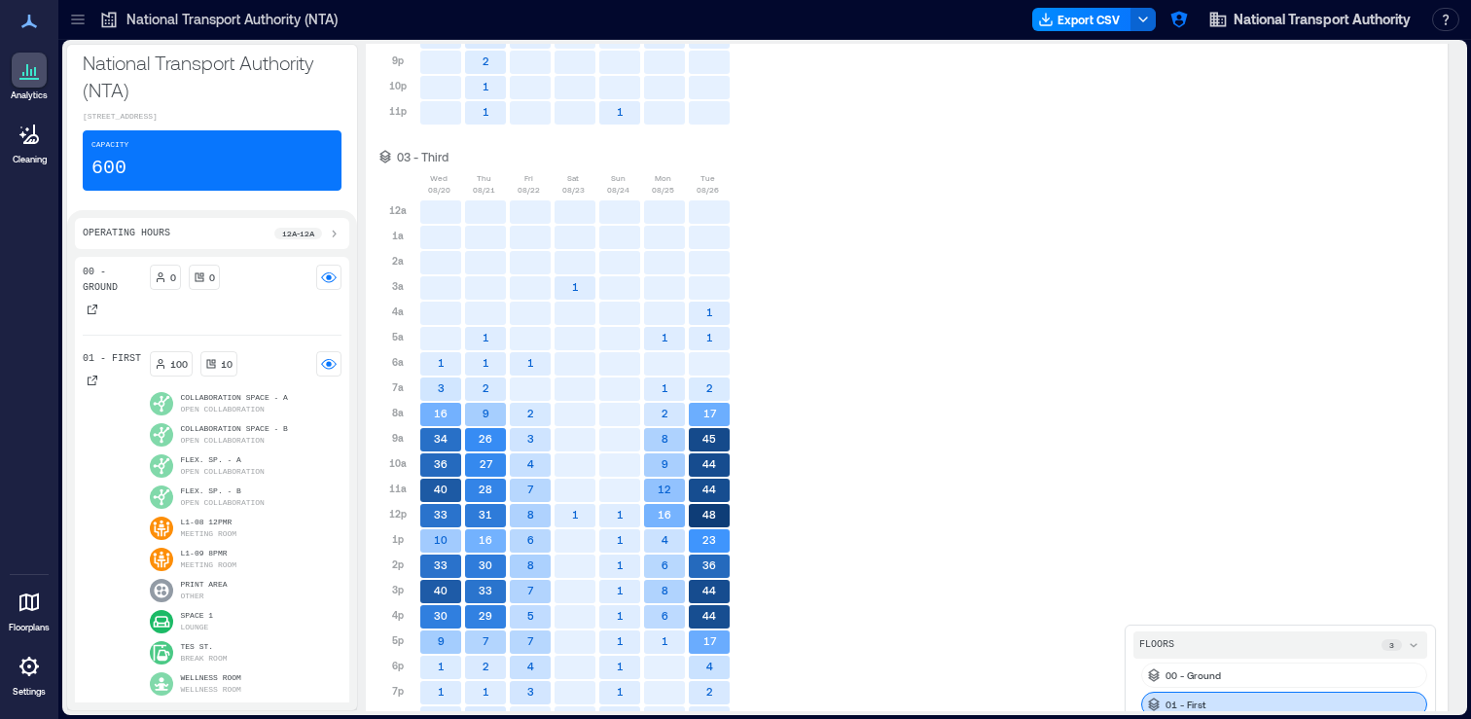
scroll to position [4159, 0]
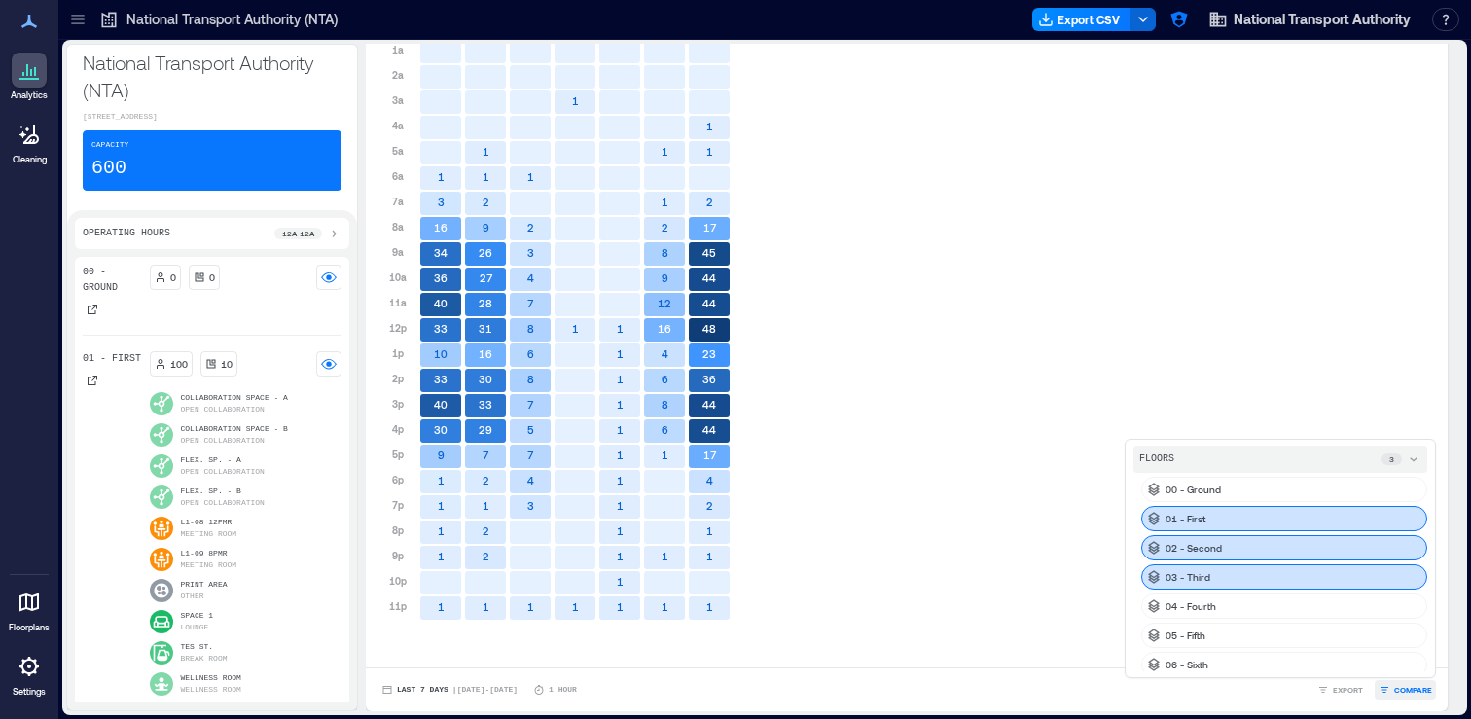
click at [1416, 694] on span "COMPARE" at bounding box center [1413, 690] width 38 height 12
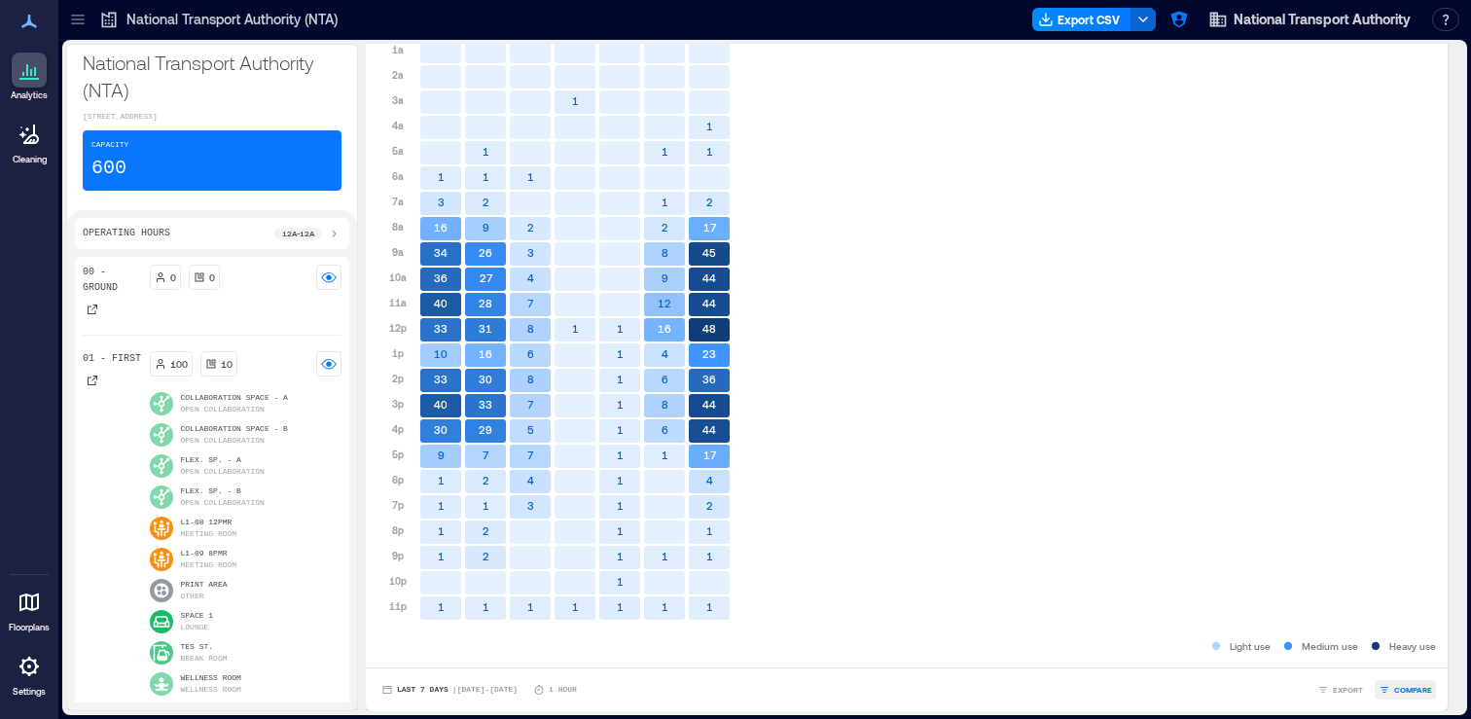
click at [1420, 696] on button "COMPARE" at bounding box center [1405, 689] width 61 height 19
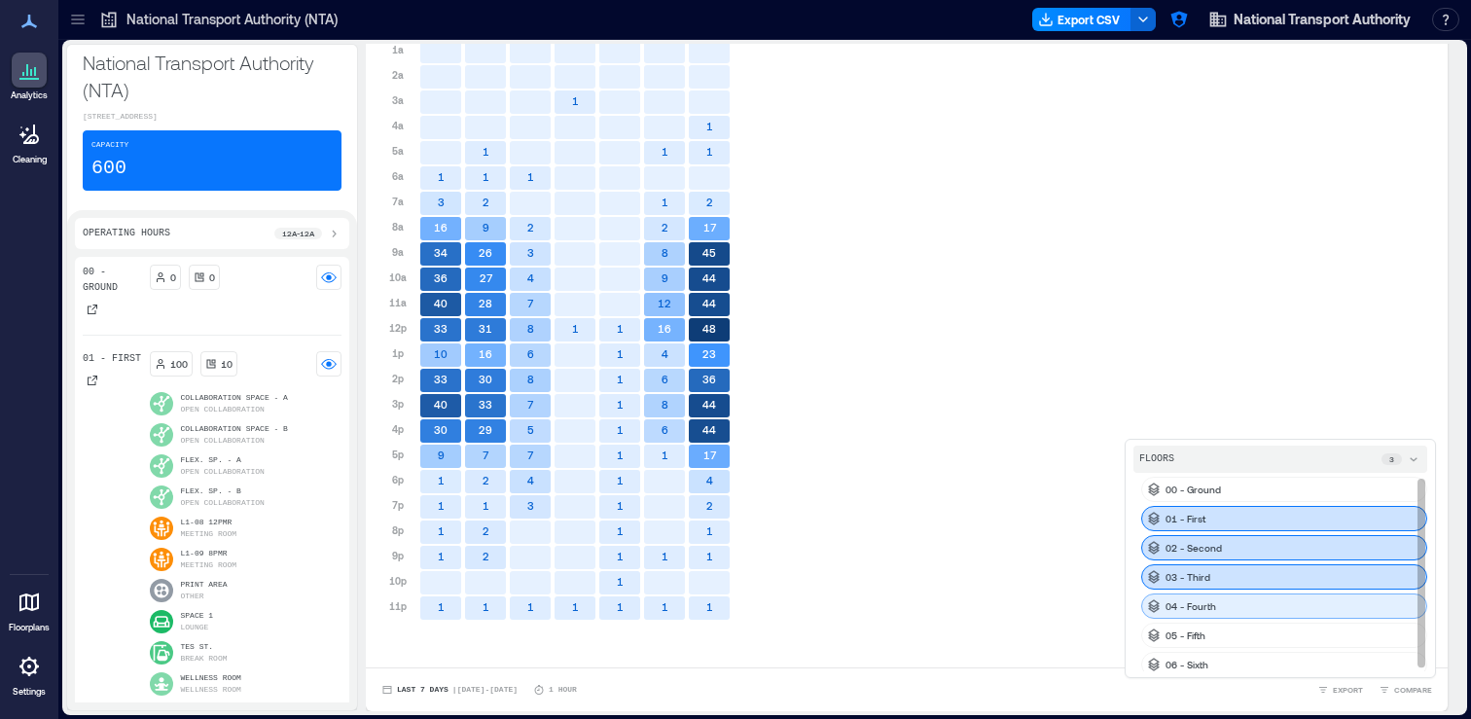
click at [1294, 613] on div "04 - Fourth" at bounding box center [1284, 605] width 286 height 25
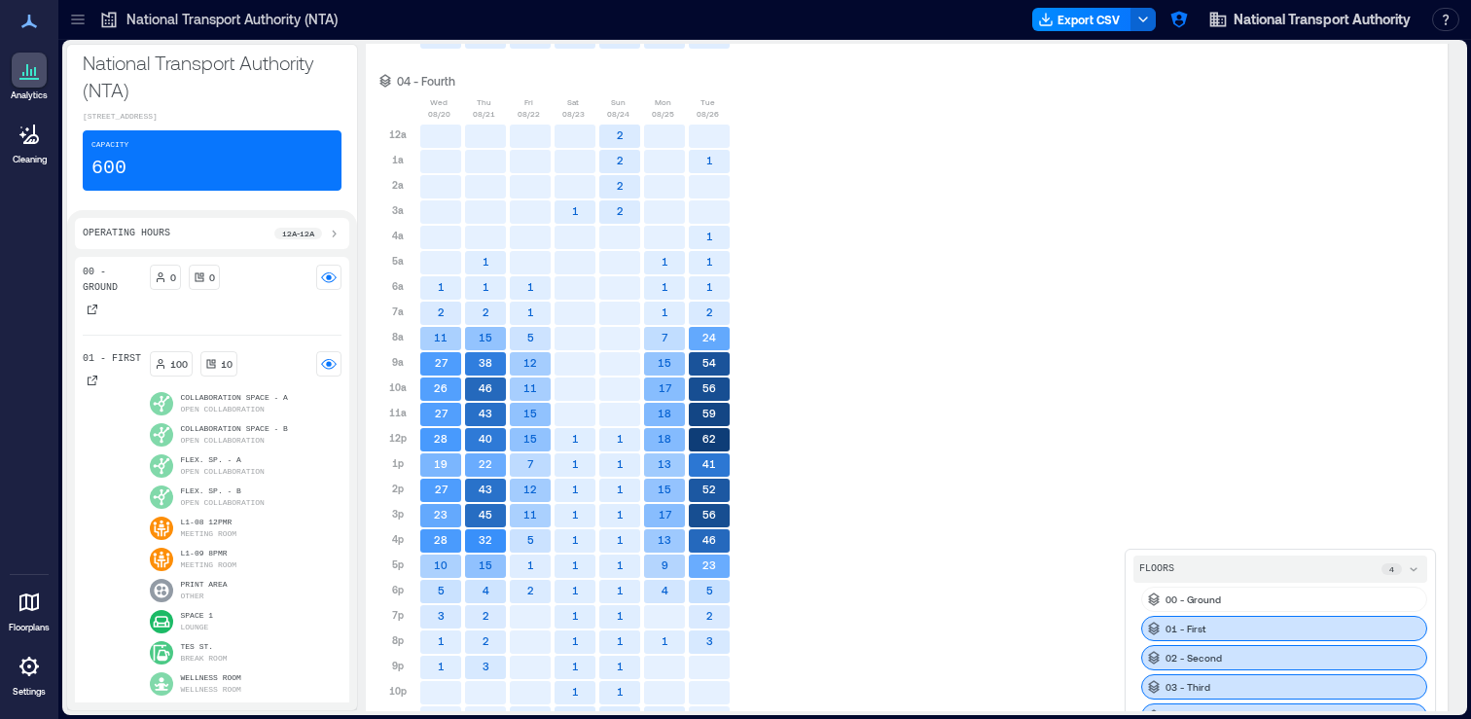
scroll to position [4840, 0]
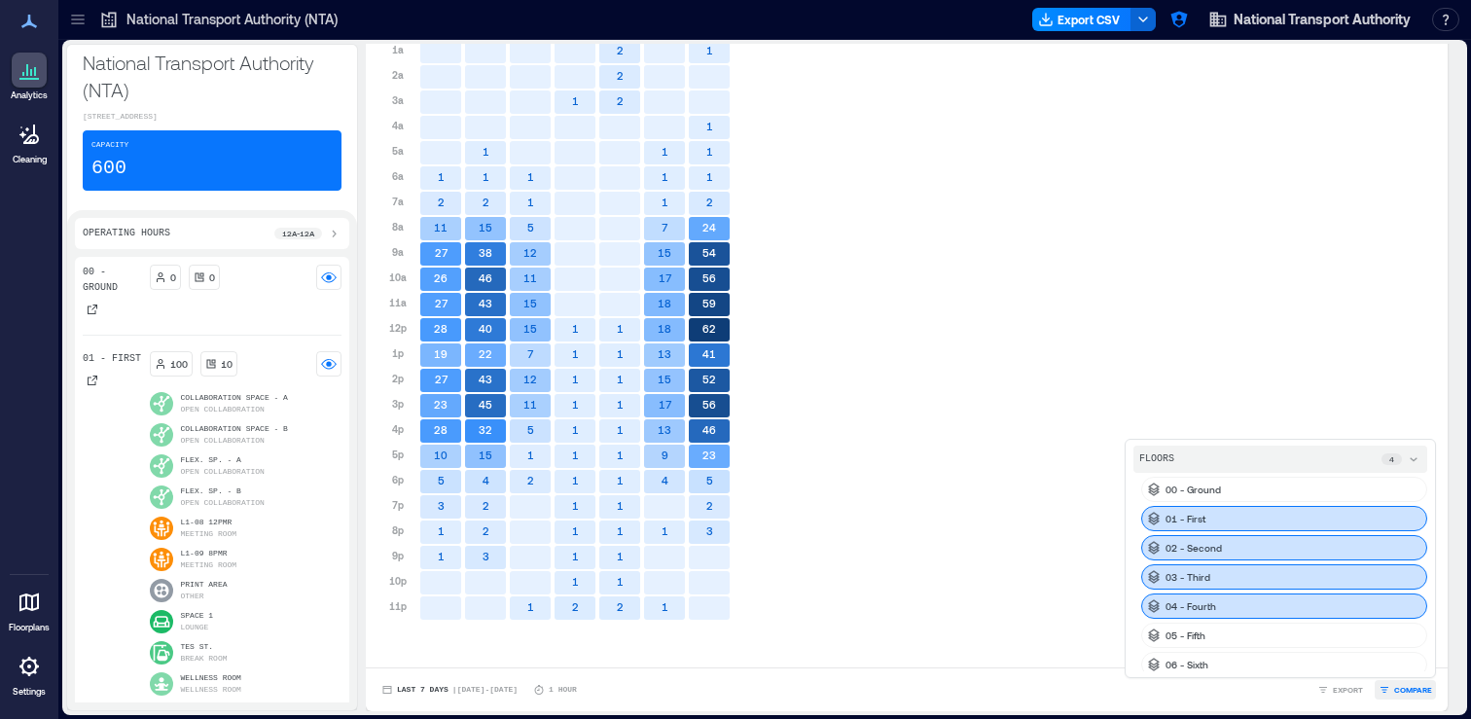
click at [1407, 689] on span "COMPARE" at bounding box center [1413, 690] width 38 height 12
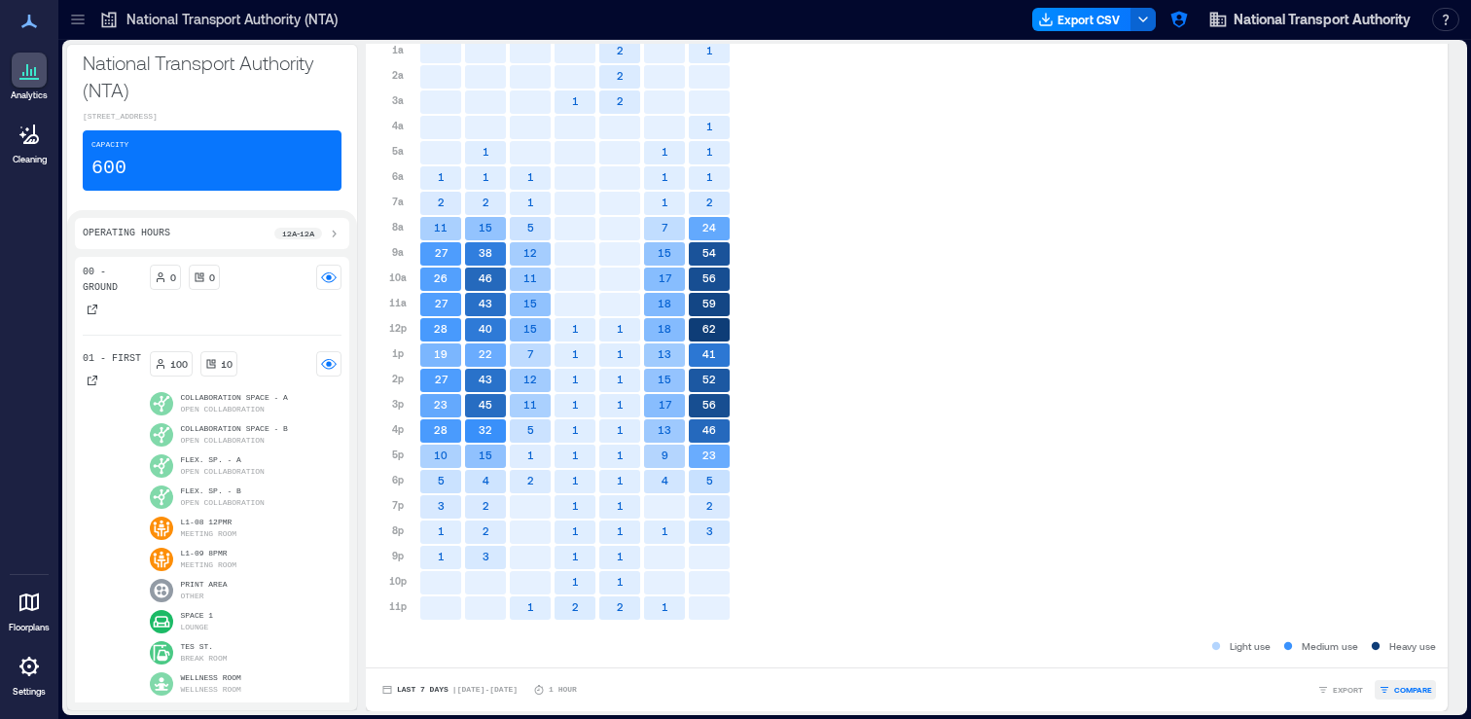
click at [1407, 689] on span "COMPARE" at bounding box center [1413, 690] width 38 height 12
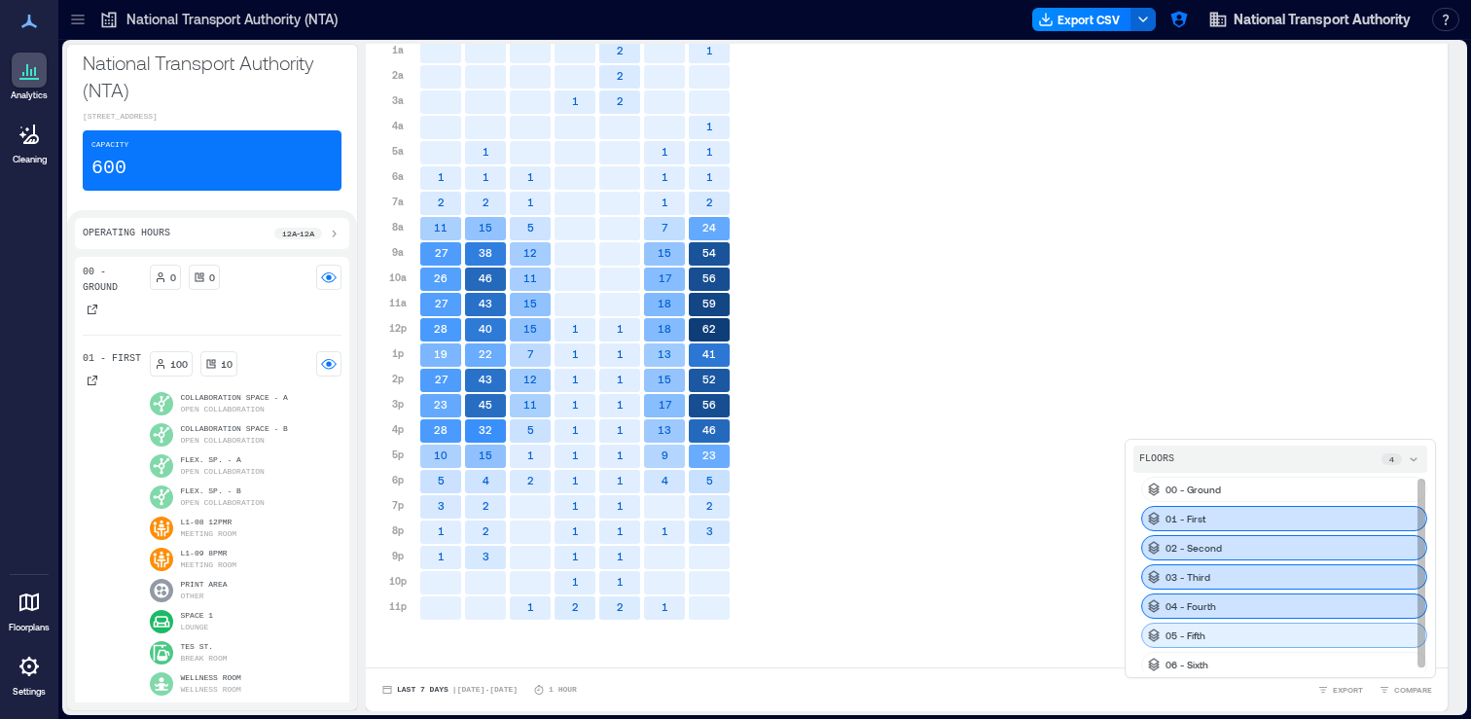
click at [1303, 635] on div "05 - Fifth" at bounding box center [1284, 635] width 286 height 25
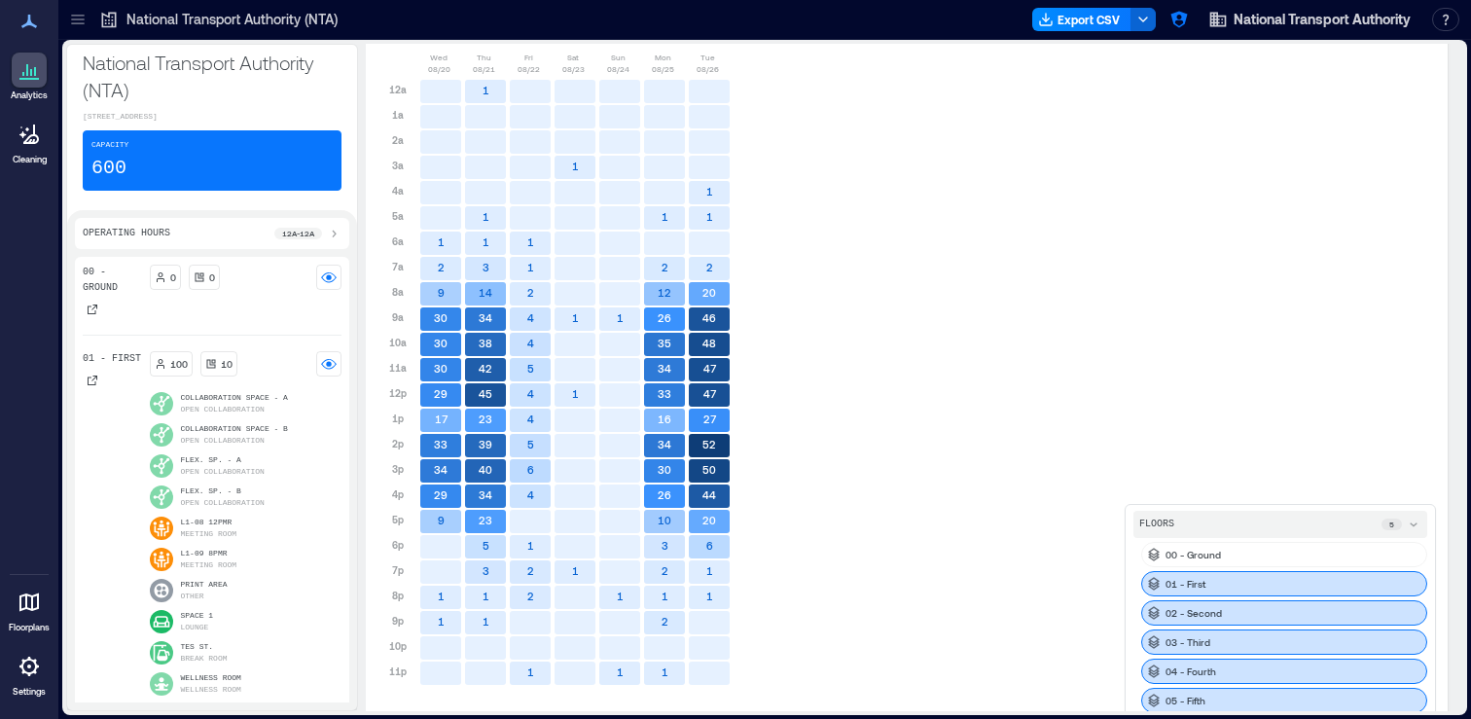
scroll to position [5521, 0]
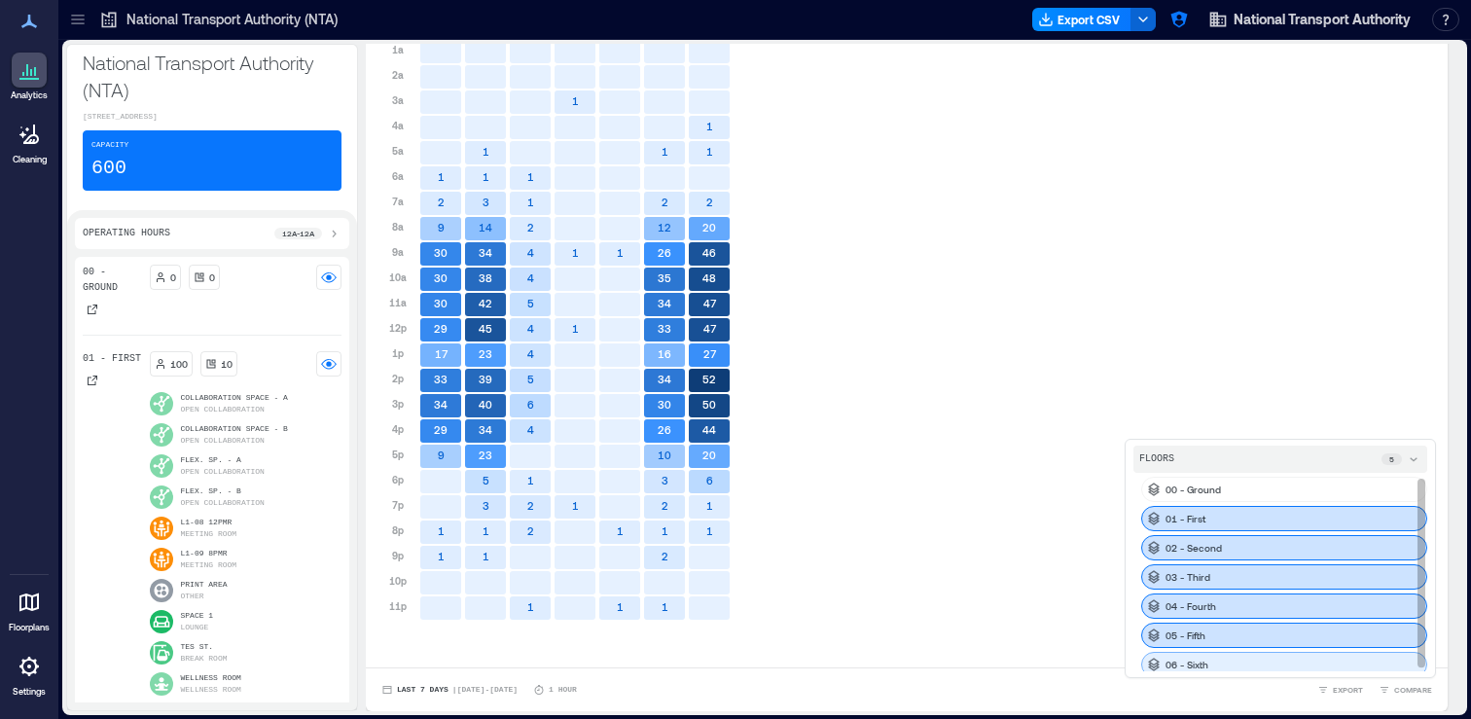
click at [1337, 660] on div "06 - Sixth" at bounding box center [1284, 664] width 286 height 25
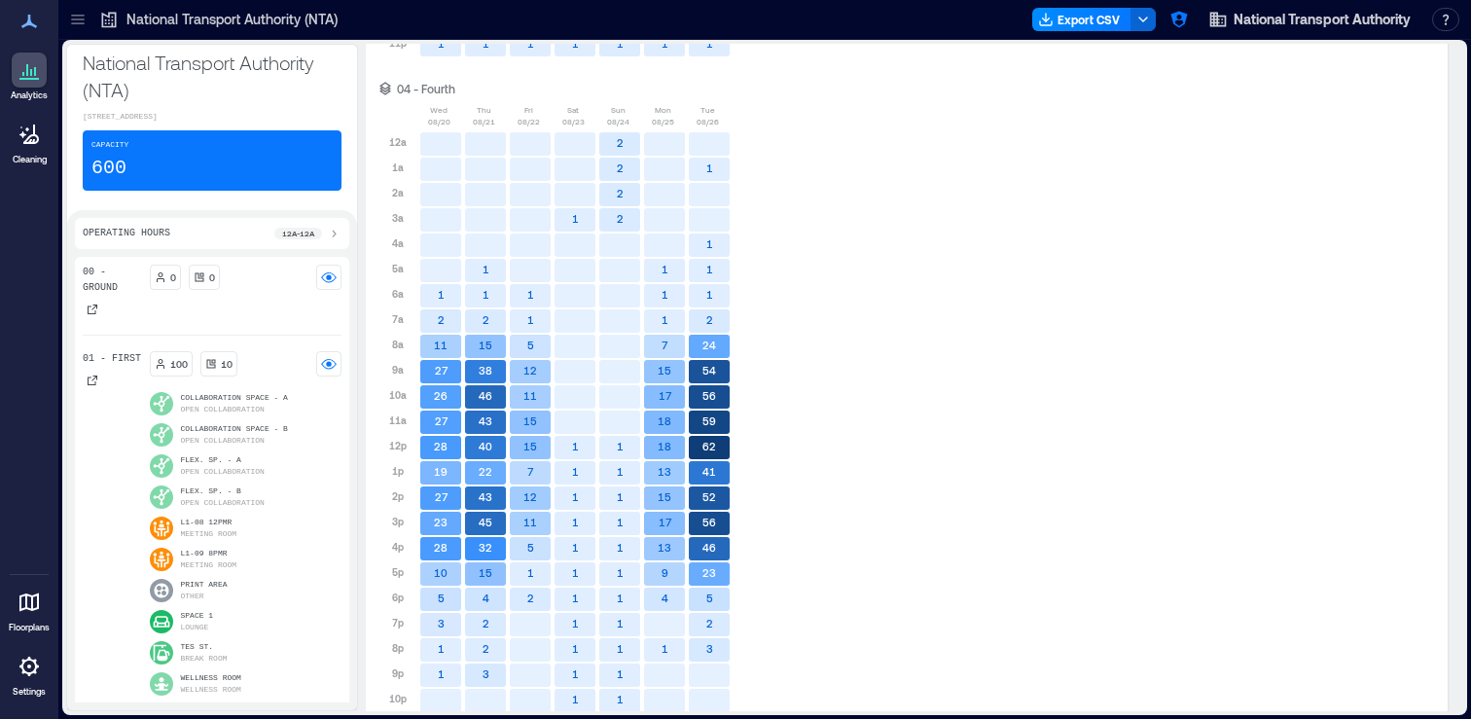
scroll to position [4716, 0]
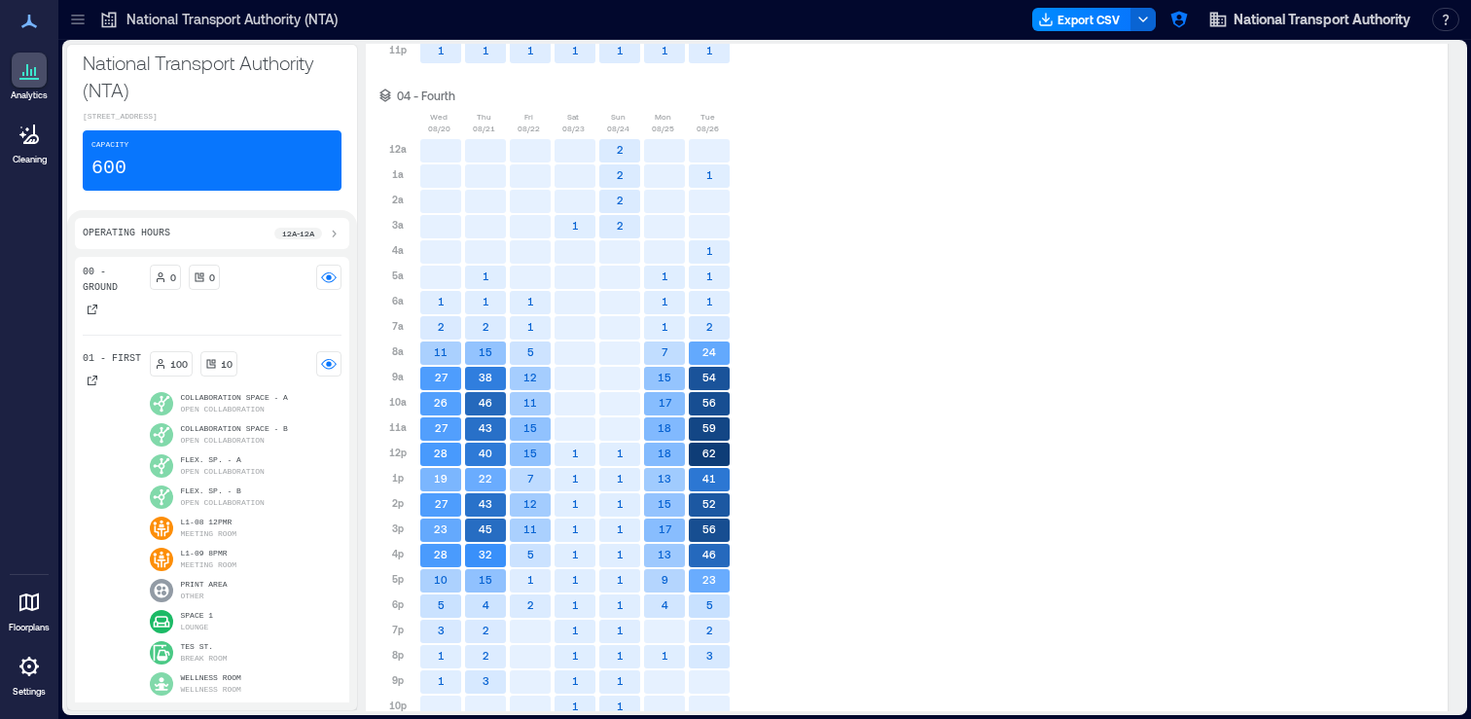
click at [710, 426] on text "59" at bounding box center [709, 427] width 14 height 13
click at [667, 429] on text "18" at bounding box center [665, 427] width 14 height 13
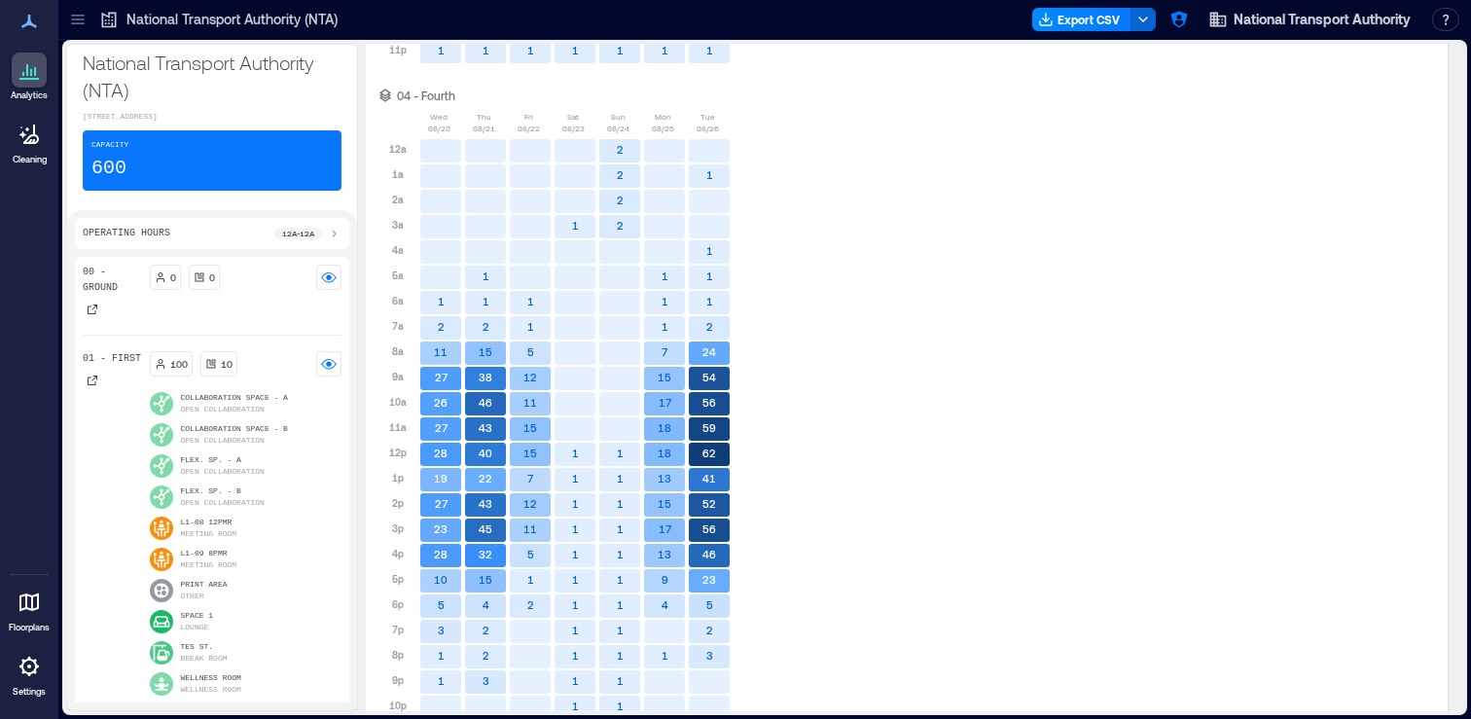
click at [667, 429] on text "18" at bounding box center [665, 427] width 14 height 13
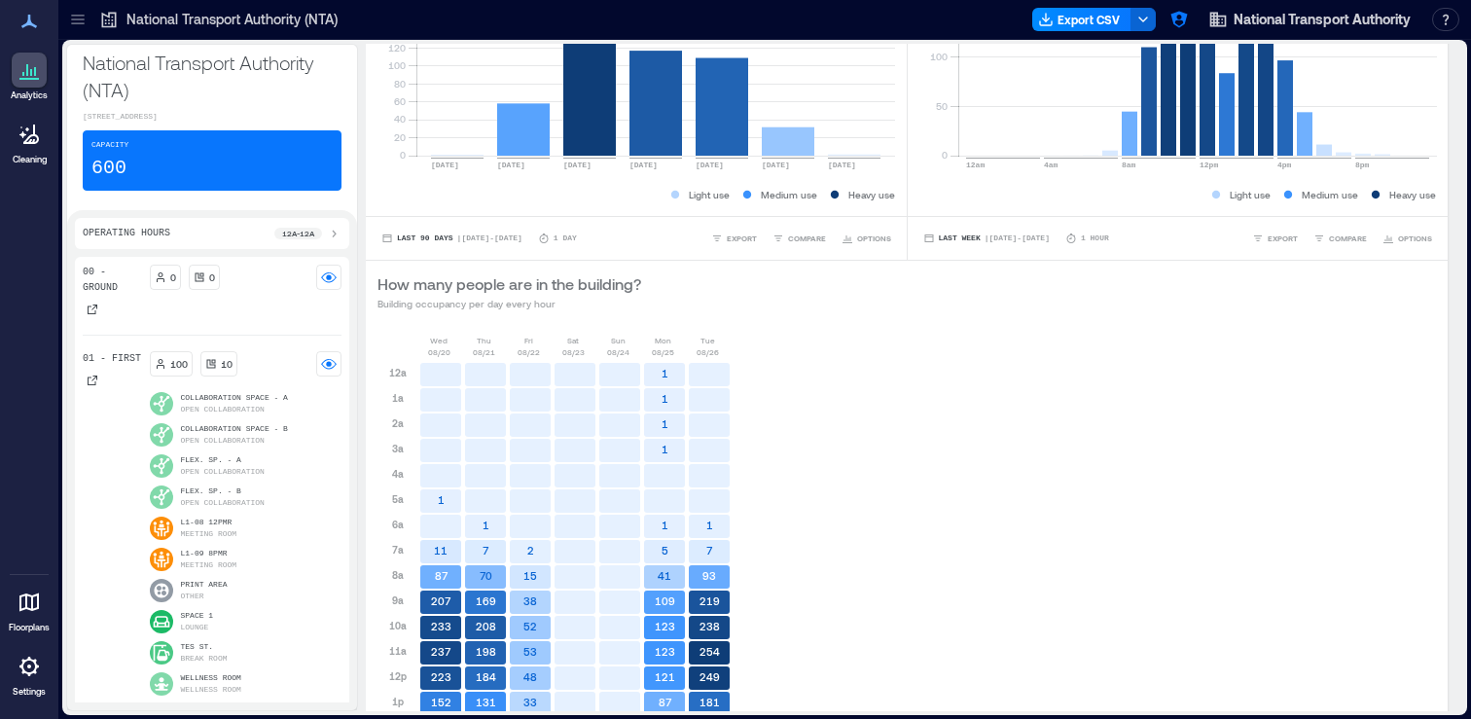
scroll to position [0, 0]
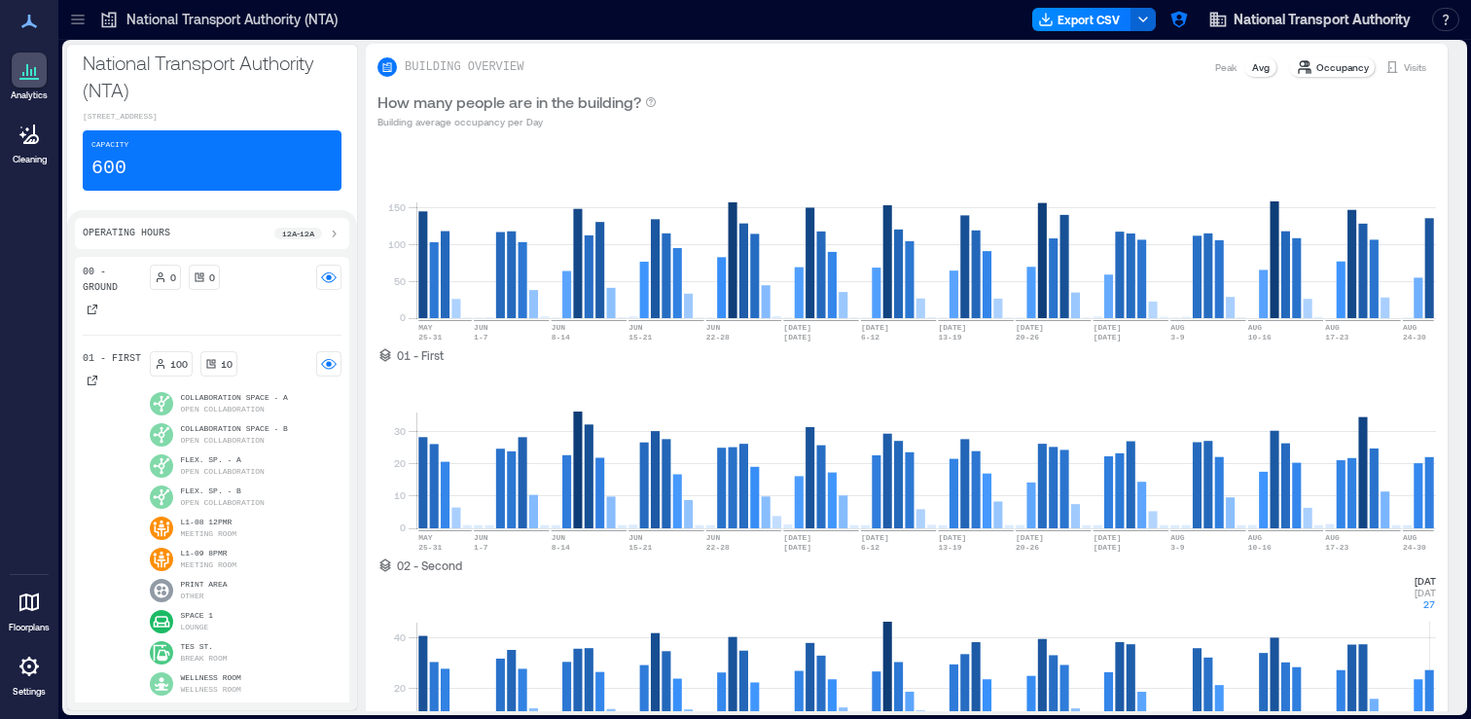
click at [1232, 66] on p "Peak" at bounding box center [1225, 67] width 21 height 16
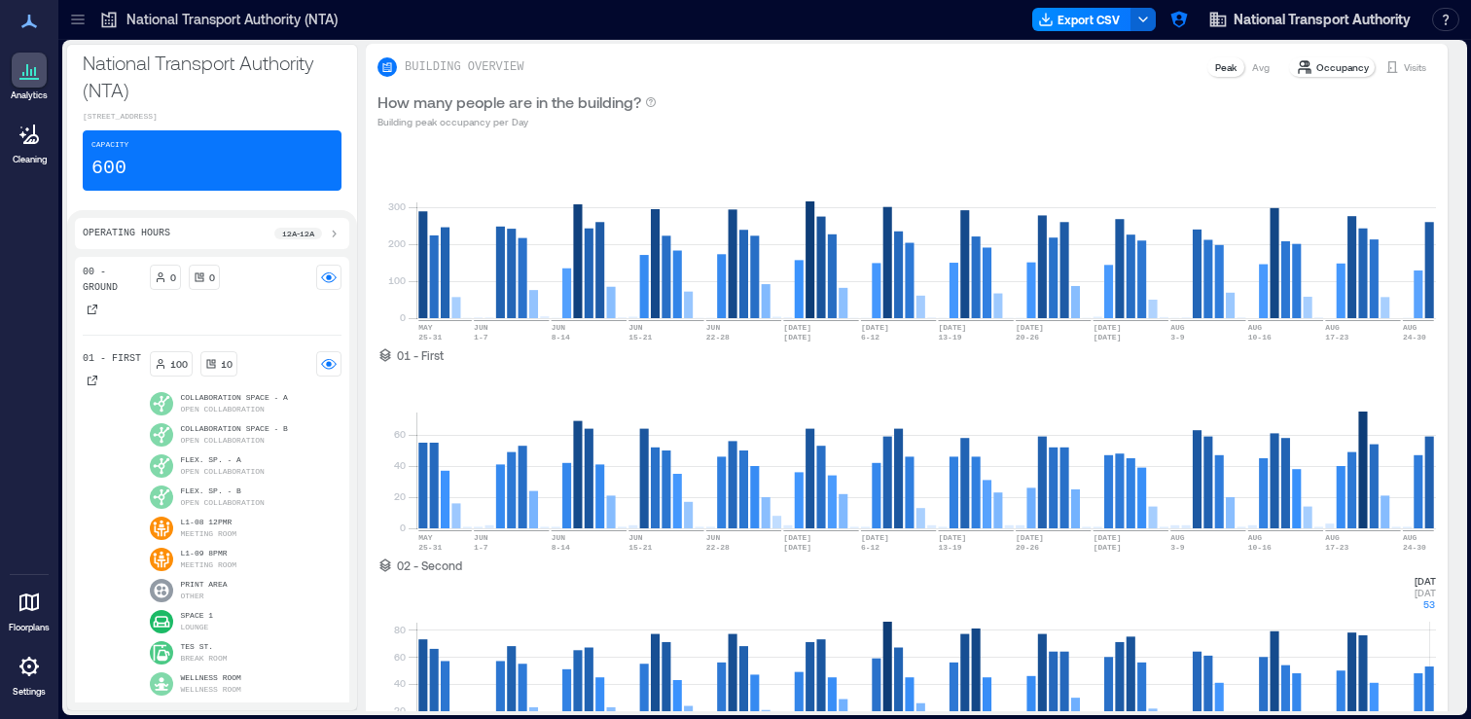
click at [1252, 66] on div "Avg" at bounding box center [1260, 66] width 33 height 19
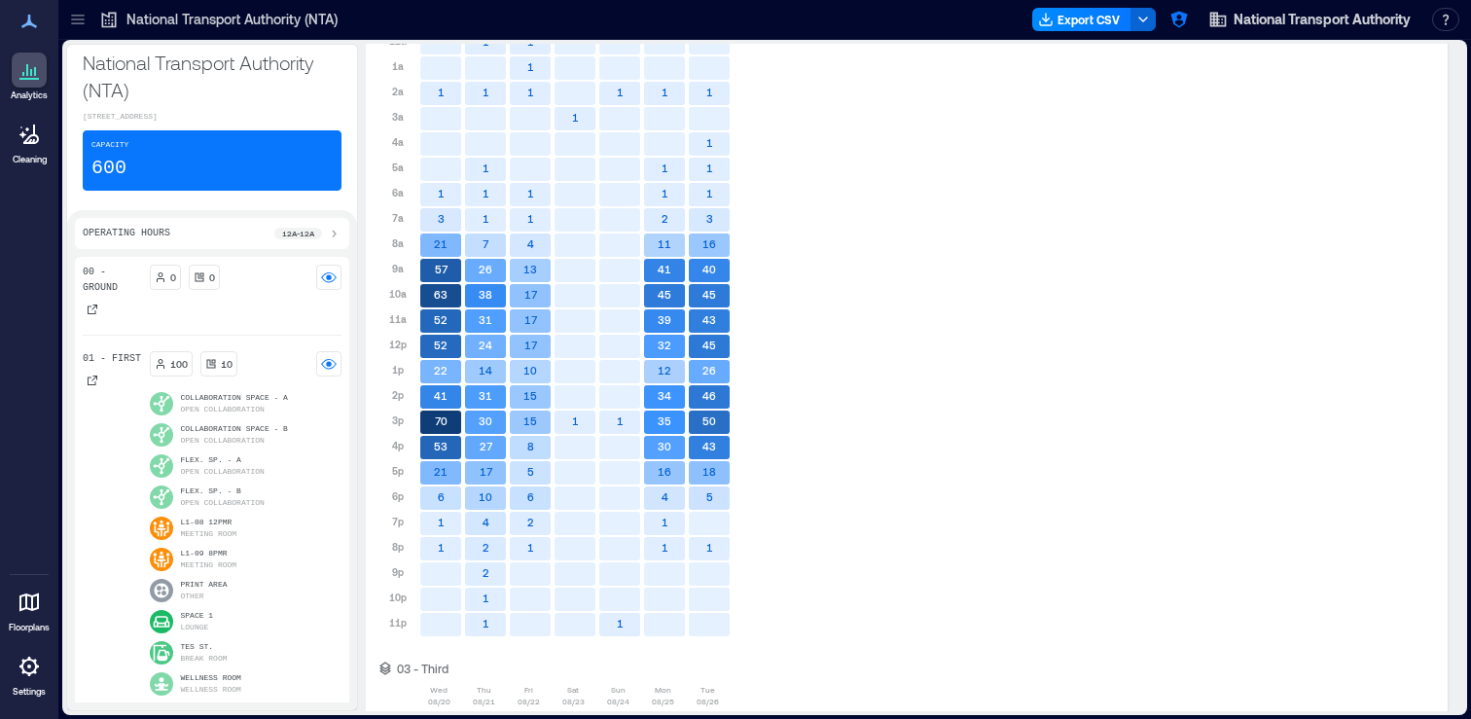
scroll to position [3424, 0]
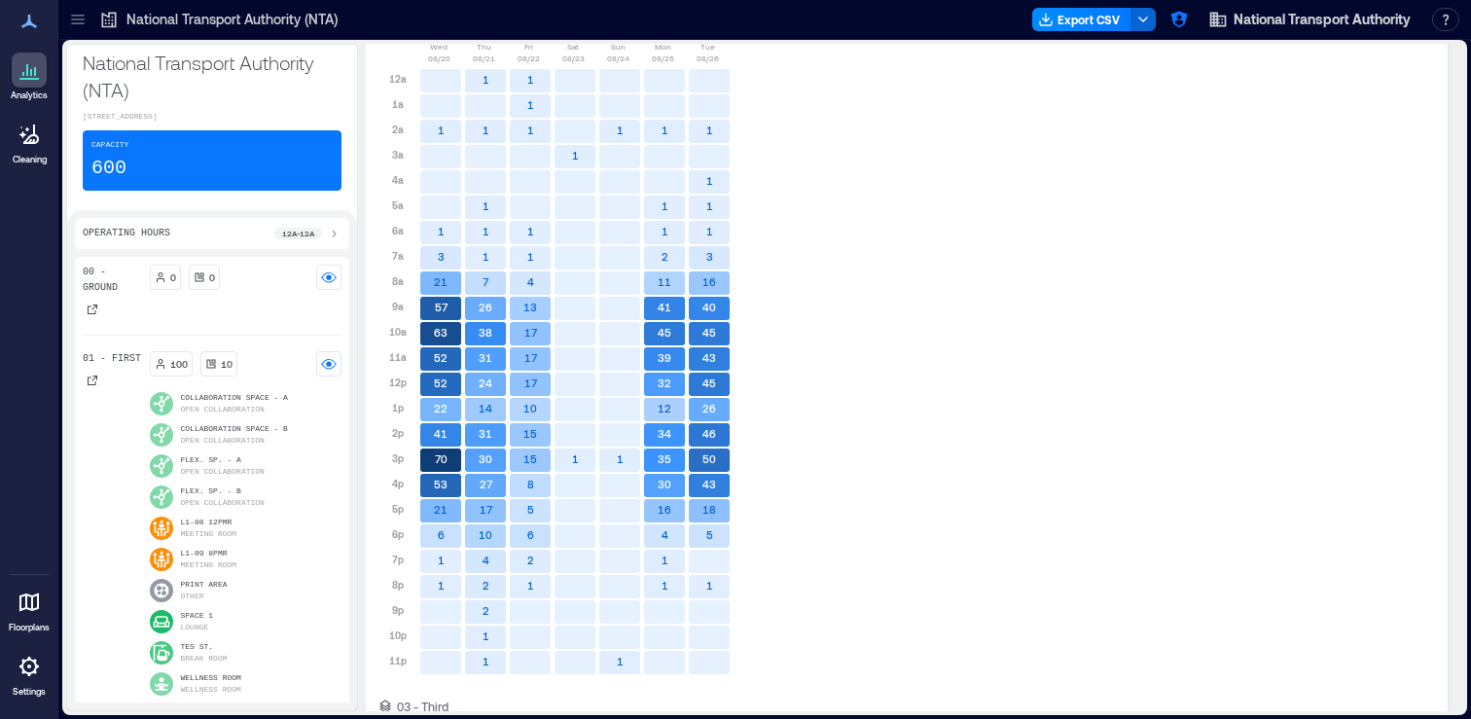
click at [665, 362] on text "39" at bounding box center [665, 357] width 14 height 13
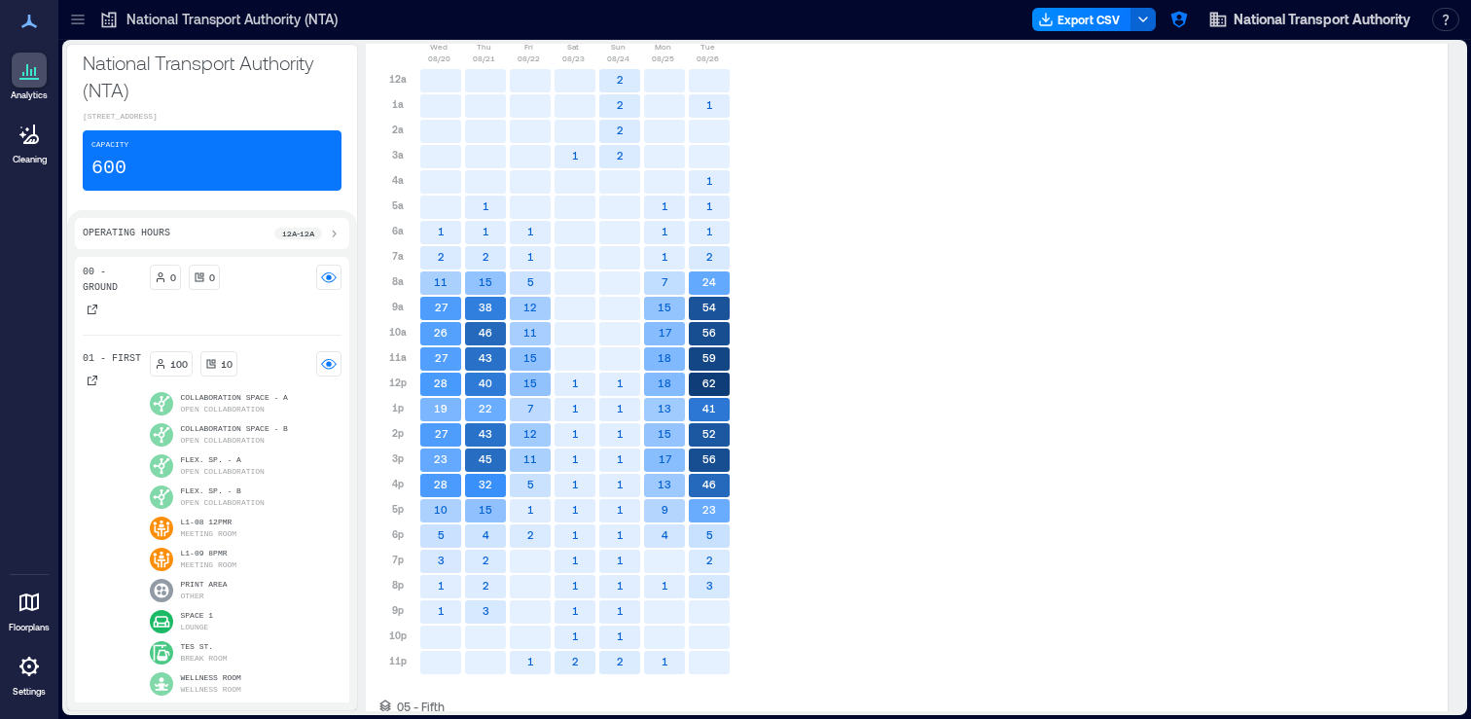
scroll to position [4835, 0]
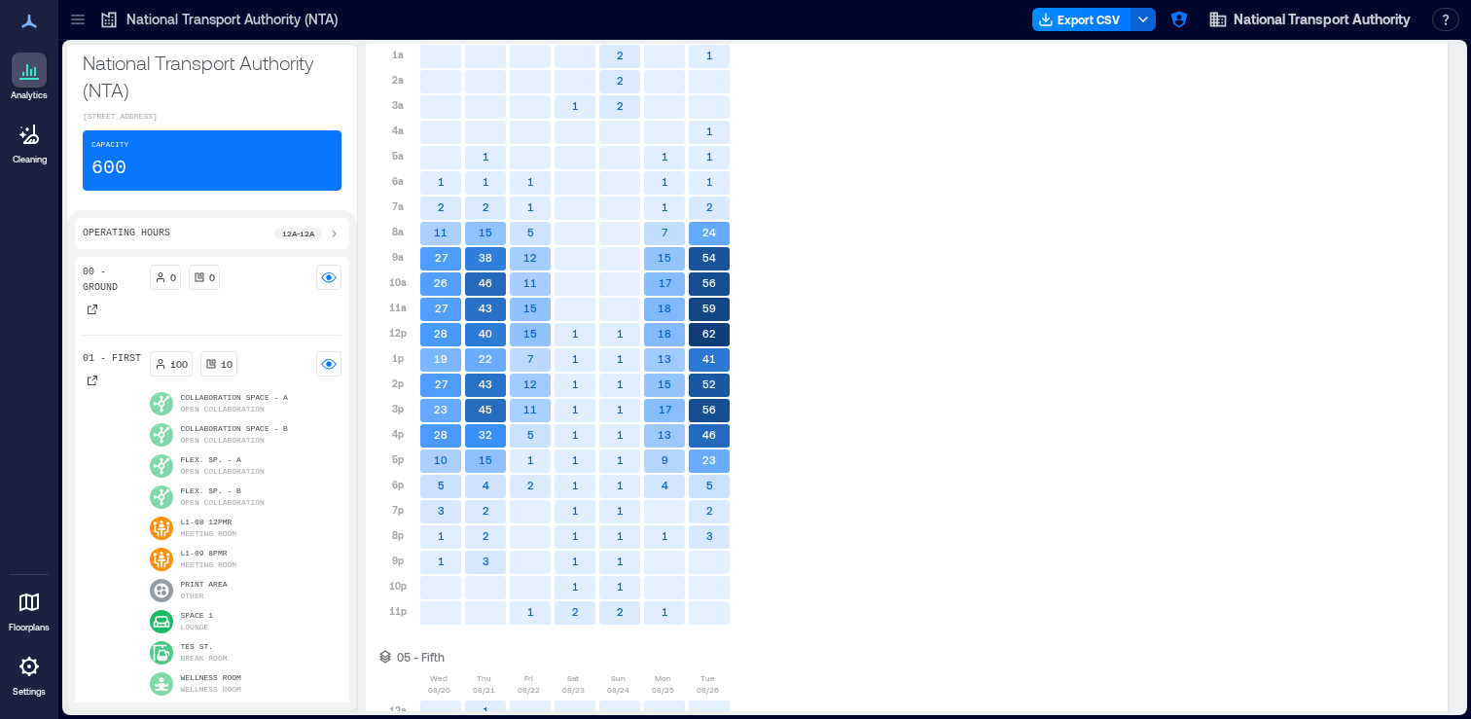
click at [667, 305] on text "18" at bounding box center [665, 308] width 14 height 13
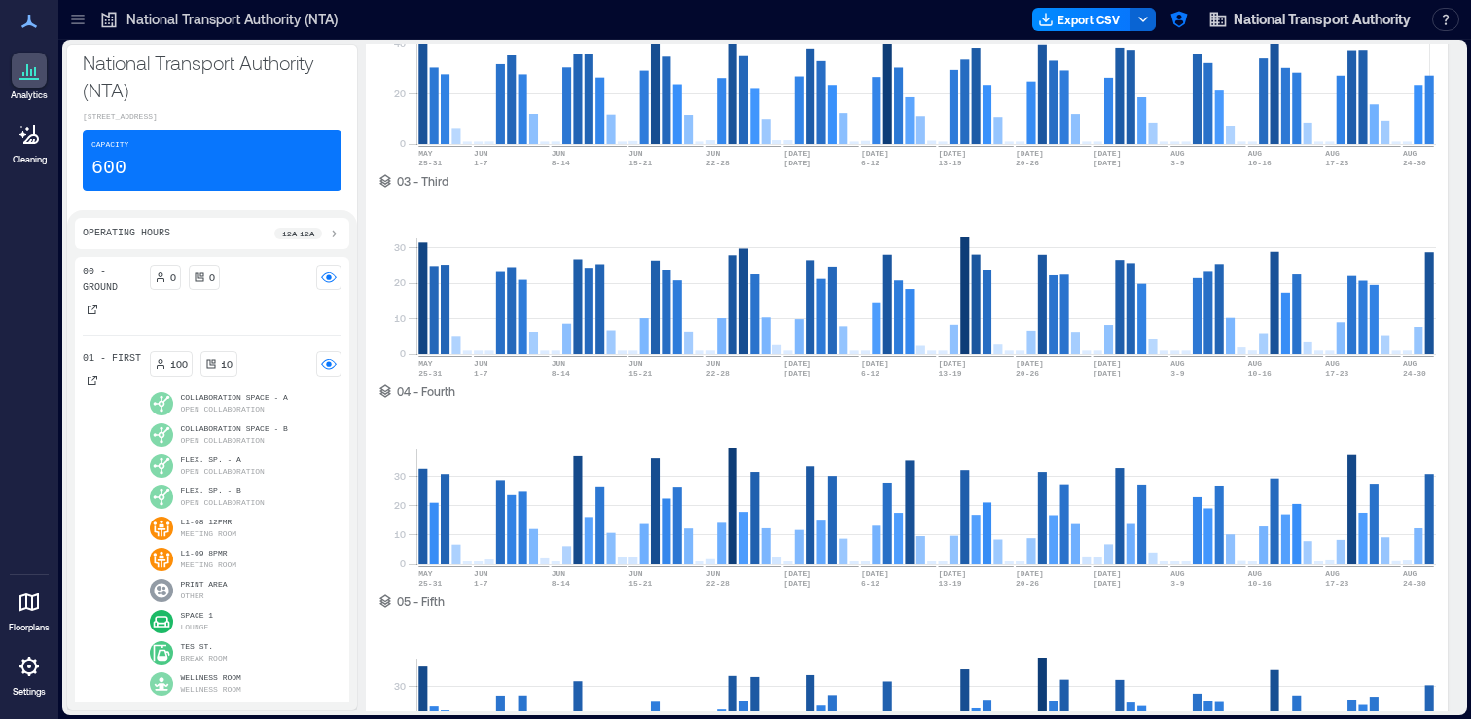
scroll to position [0, 0]
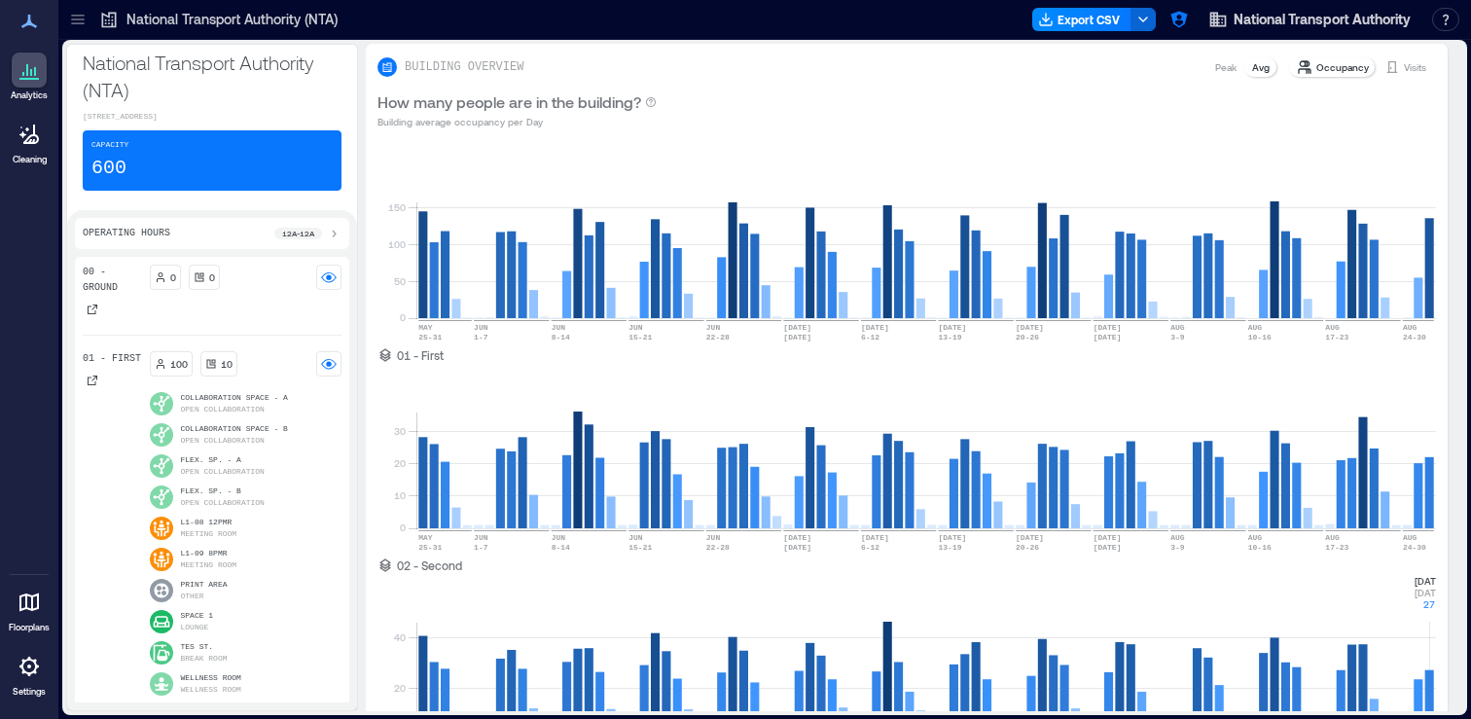
click at [1408, 68] on p "Visits" at bounding box center [1415, 67] width 22 height 16
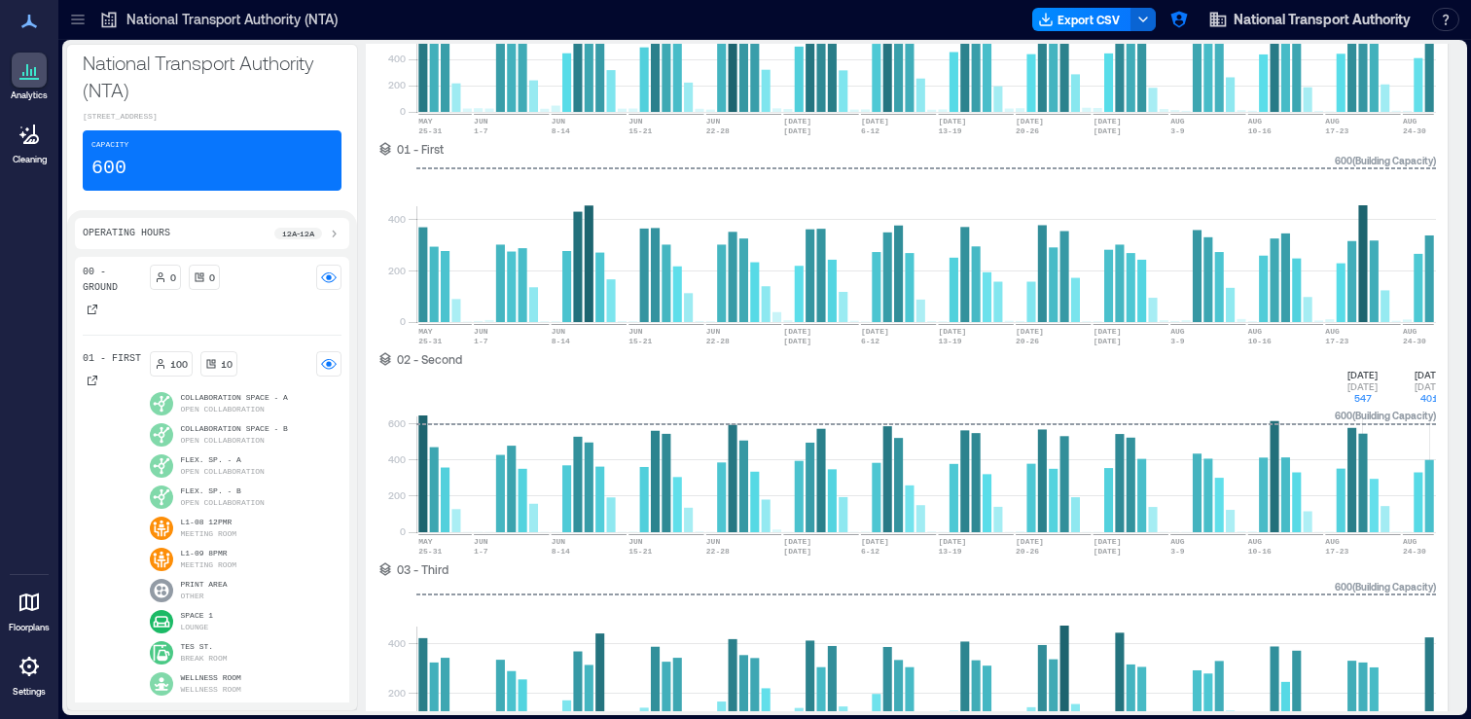
scroll to position [171, 0]
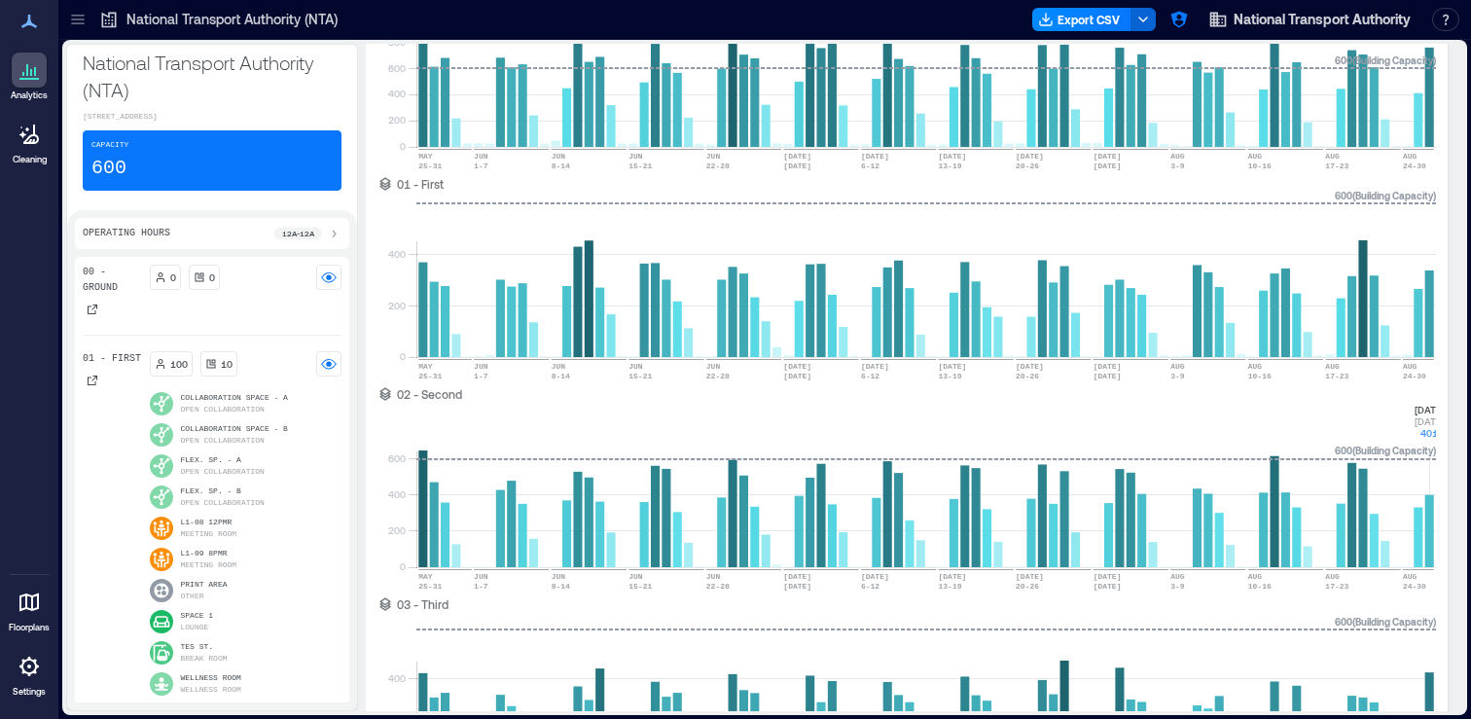
click at [77, 22] on icon at bounding box center [77, 23] width 13 height 2
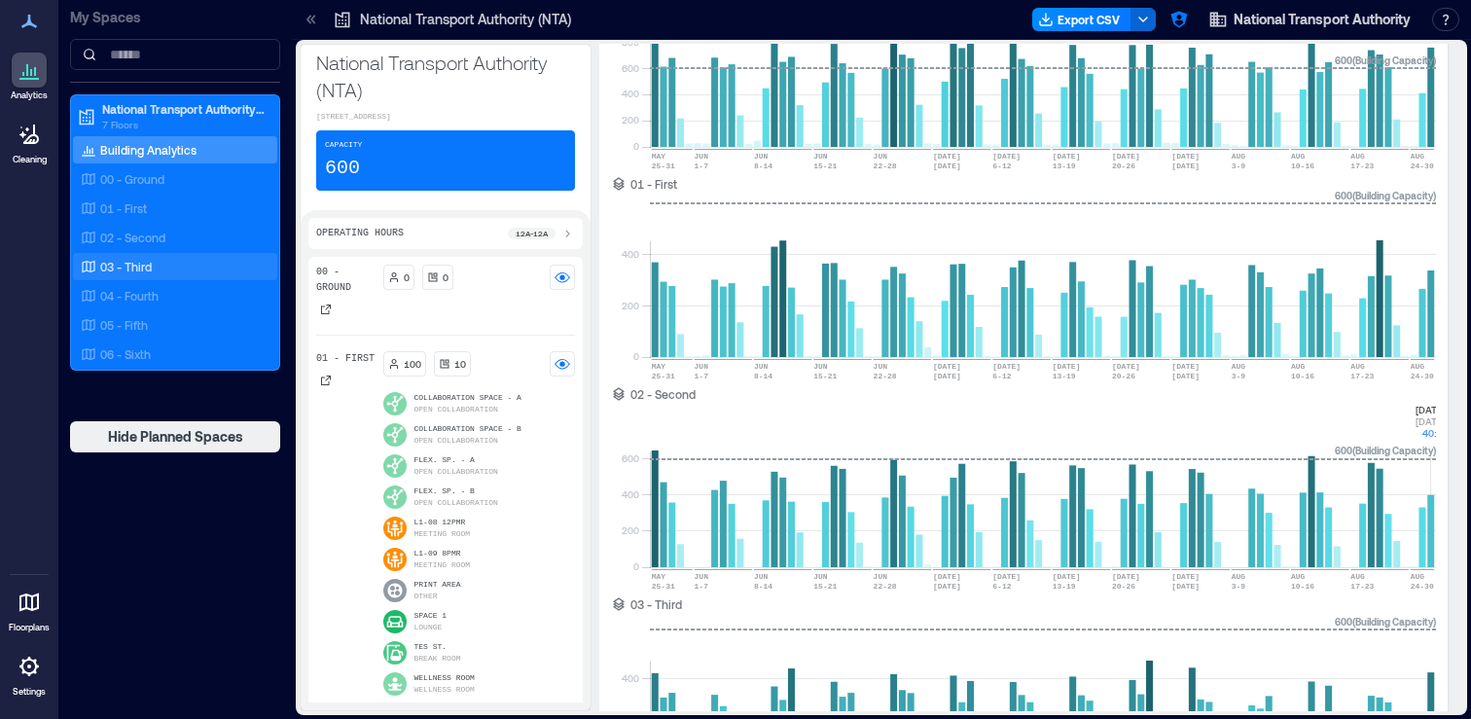
click at [232, 266] on div "03 - Third" at bounding box center [171, 266] width 189 height 19
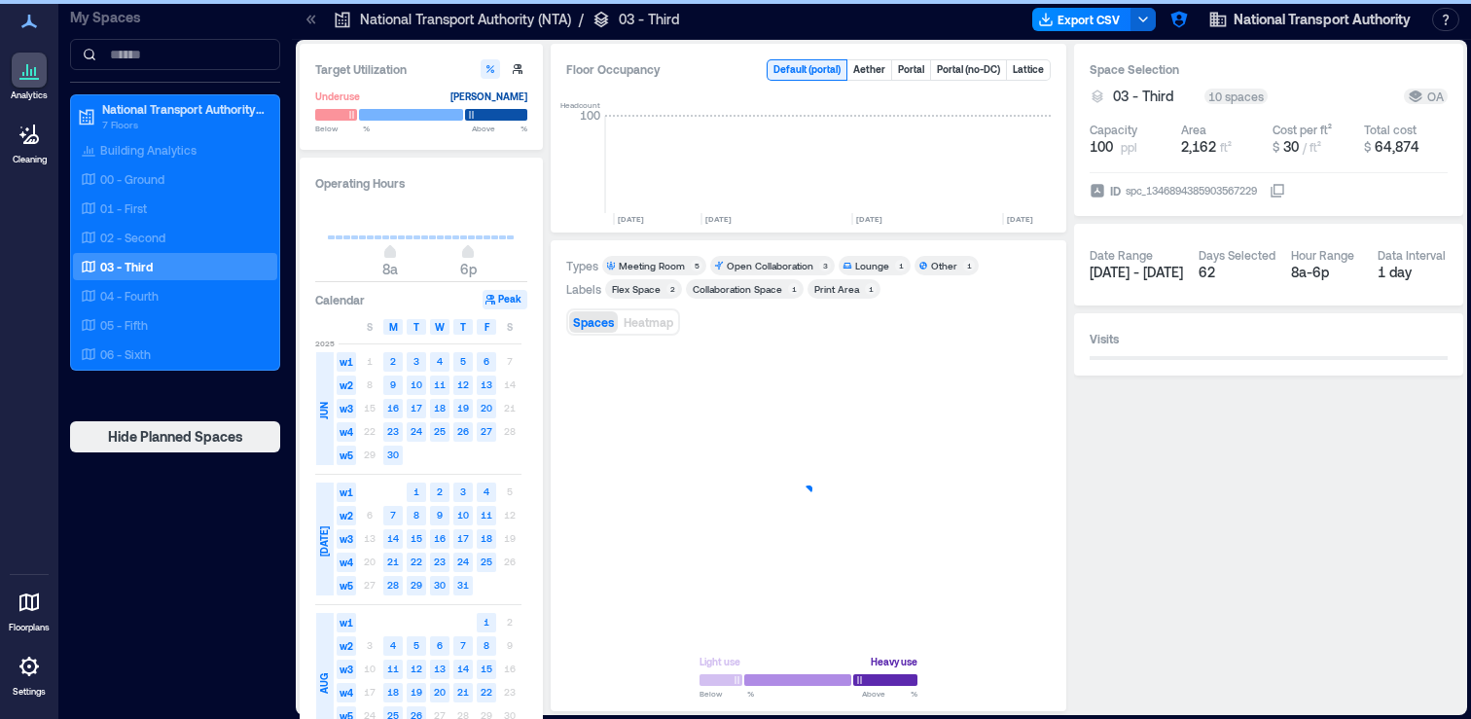
scroll to position [0, 963]
click at [307, 22] on icon at bounding box center [311, 19] width 19 height 19
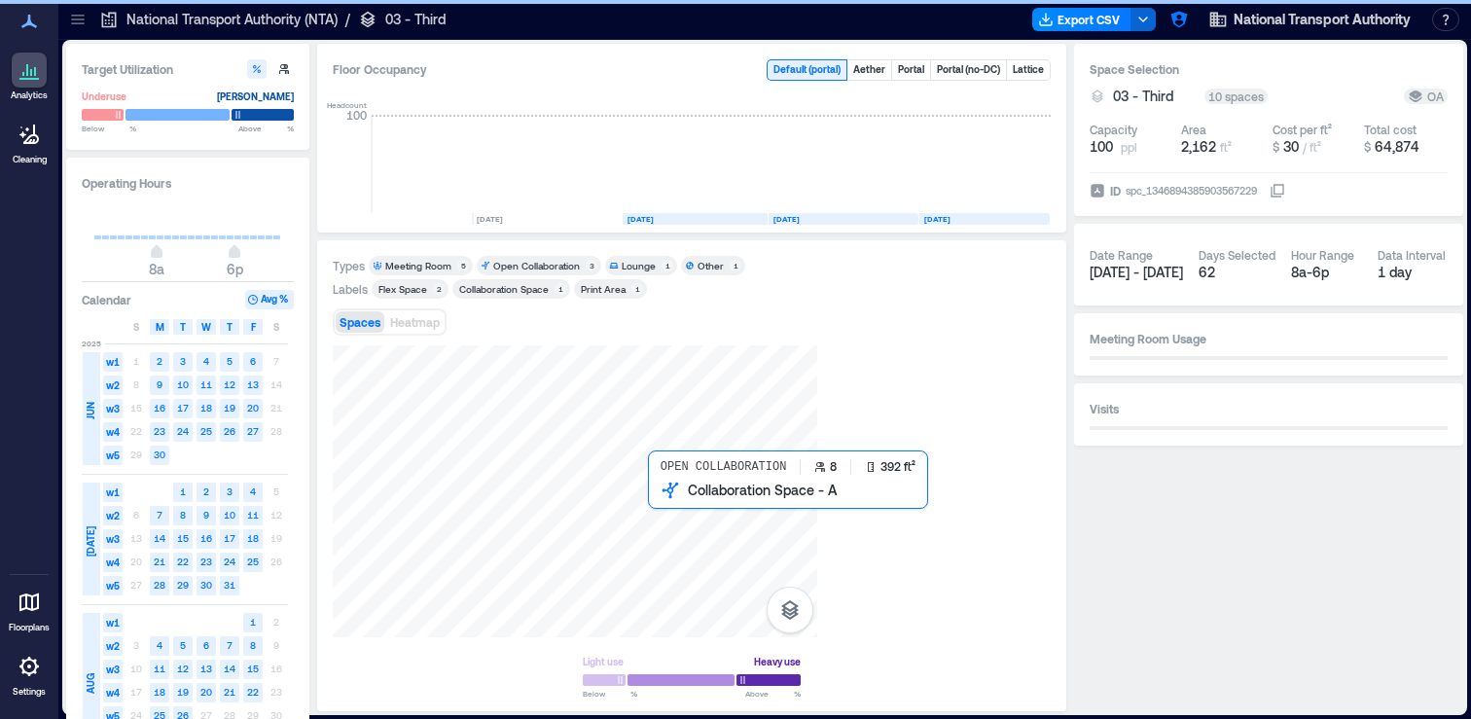
scroll to position [0, 730]
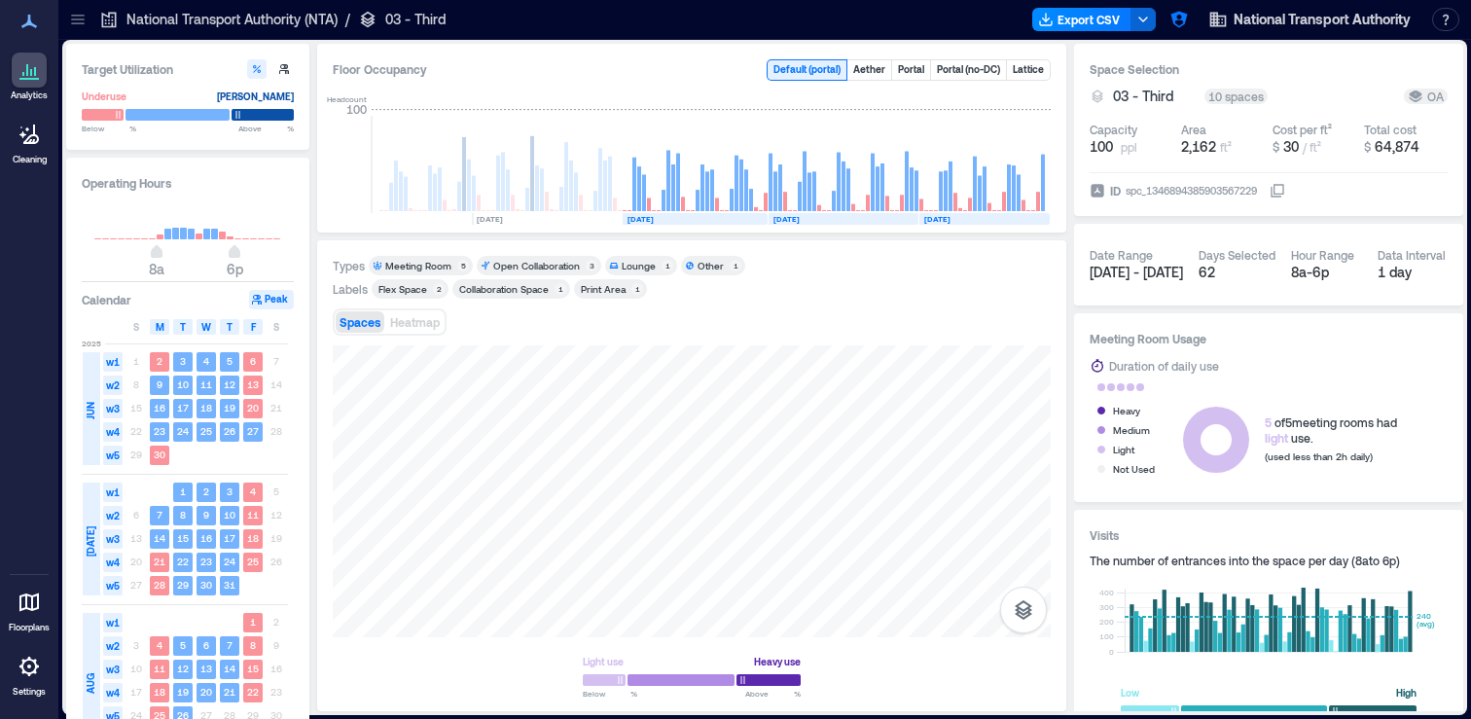
click at [934, 324] on div "Types Meeting Room 5 Open Collaboration 3 Lounge 1 Other 1 Labels Flex Space 2 …" at bounding box center [692, 476] width 718 height 440
click at [792, 456] on div at bounding box center [692, 491] width 718 height 292
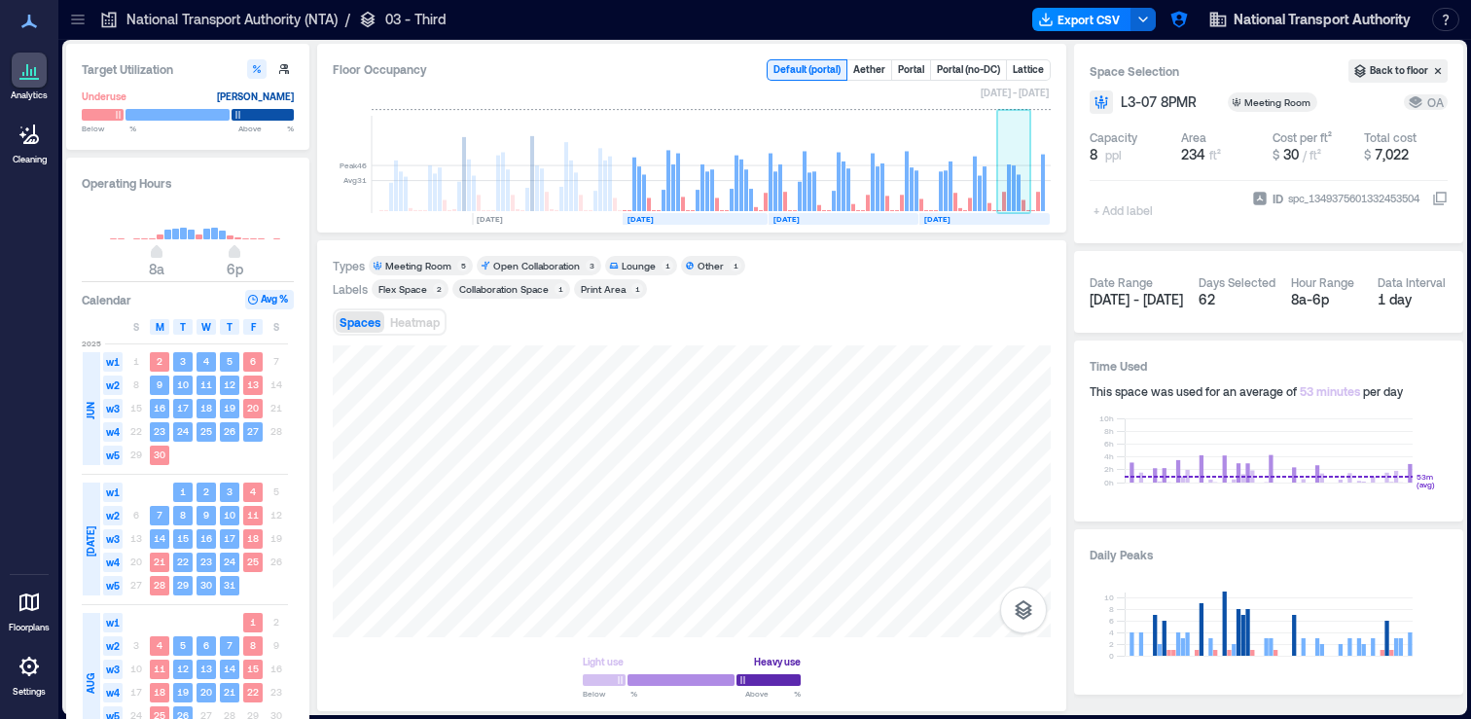
click at [1021, 197] on rect at bounding box center [1014, 164] width 34 height 97
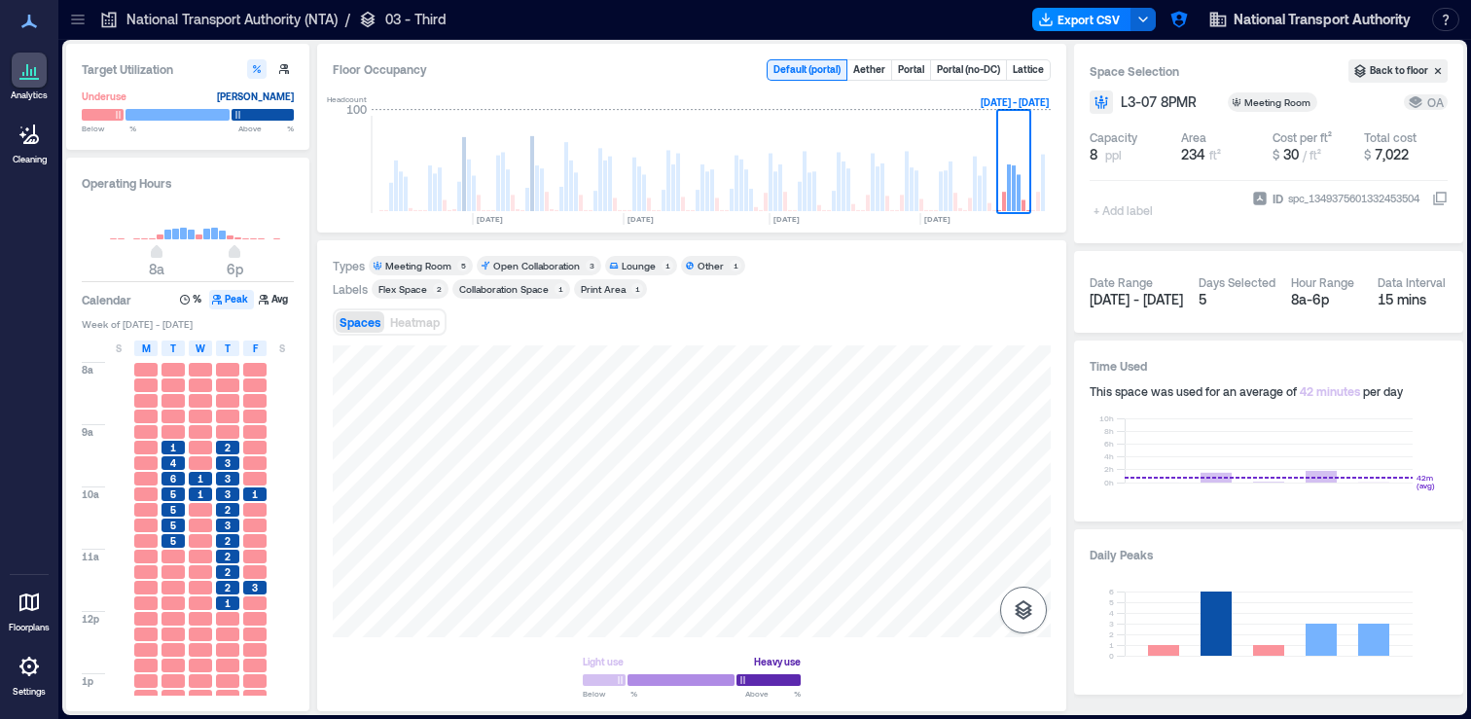
click at [1030, 616] on icon "button" at bounding box center [1023, 609] width 23 height 23
click at [1032, 510] on icon "button" at bounding box center [1023, 506] width 23 height 23
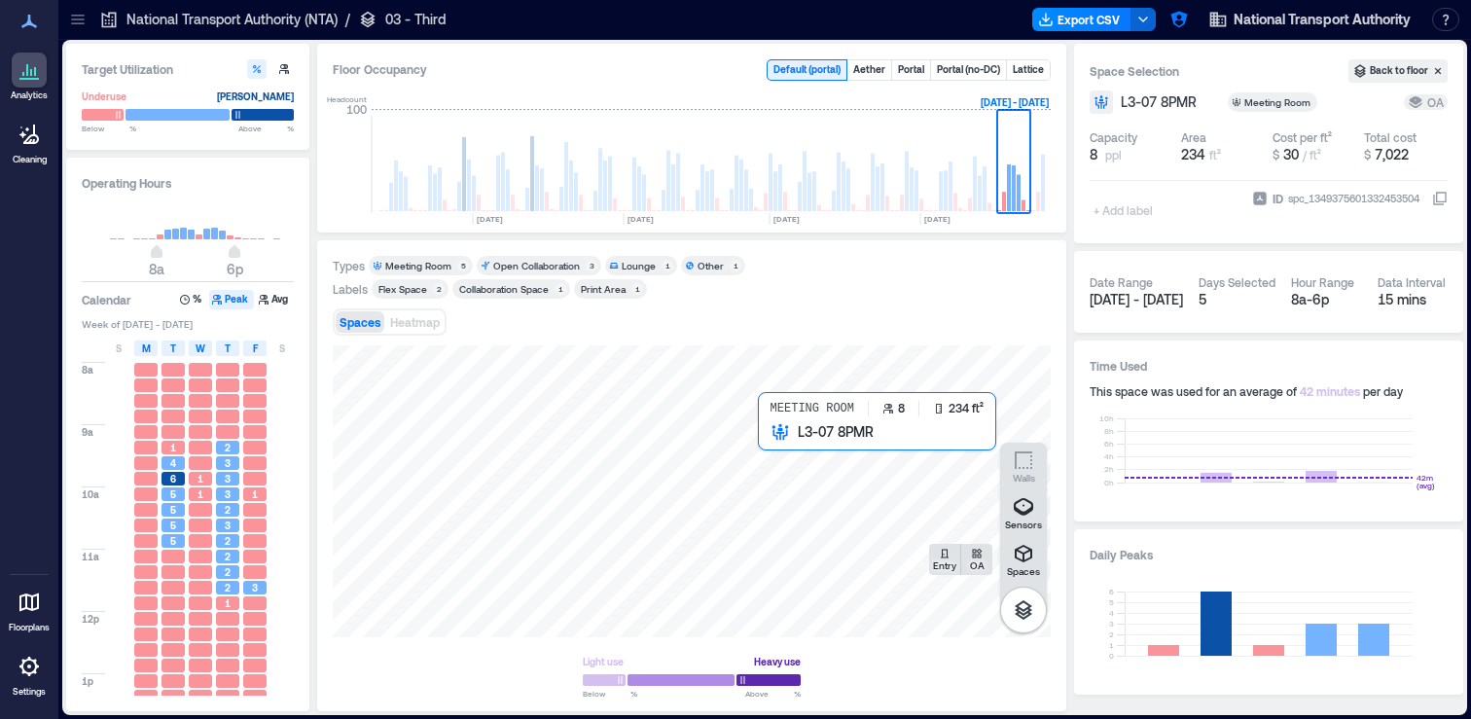
click at [777, 455] on div at bounding box center [692, 491] width 718 height 292
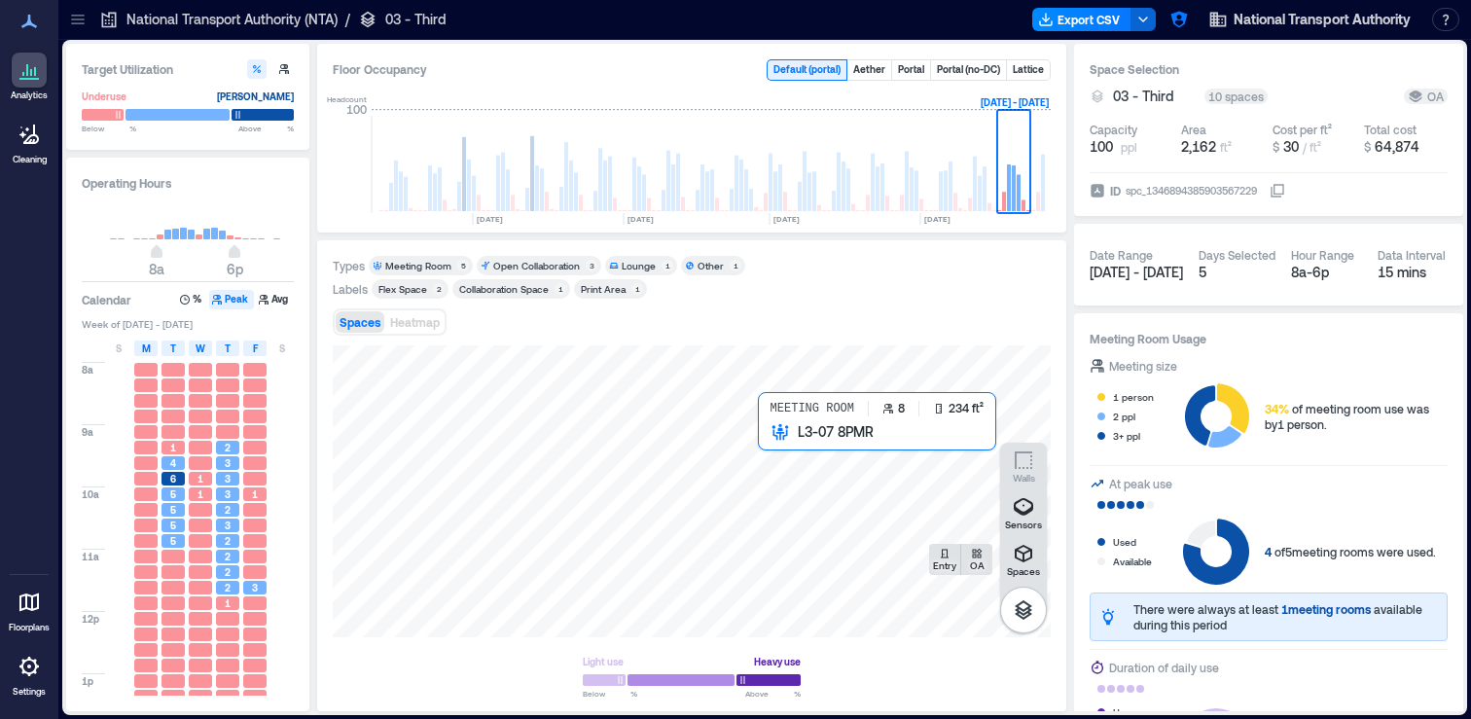
click at [798, 449] on div at bounding box center [692, 491] width 718 height 292
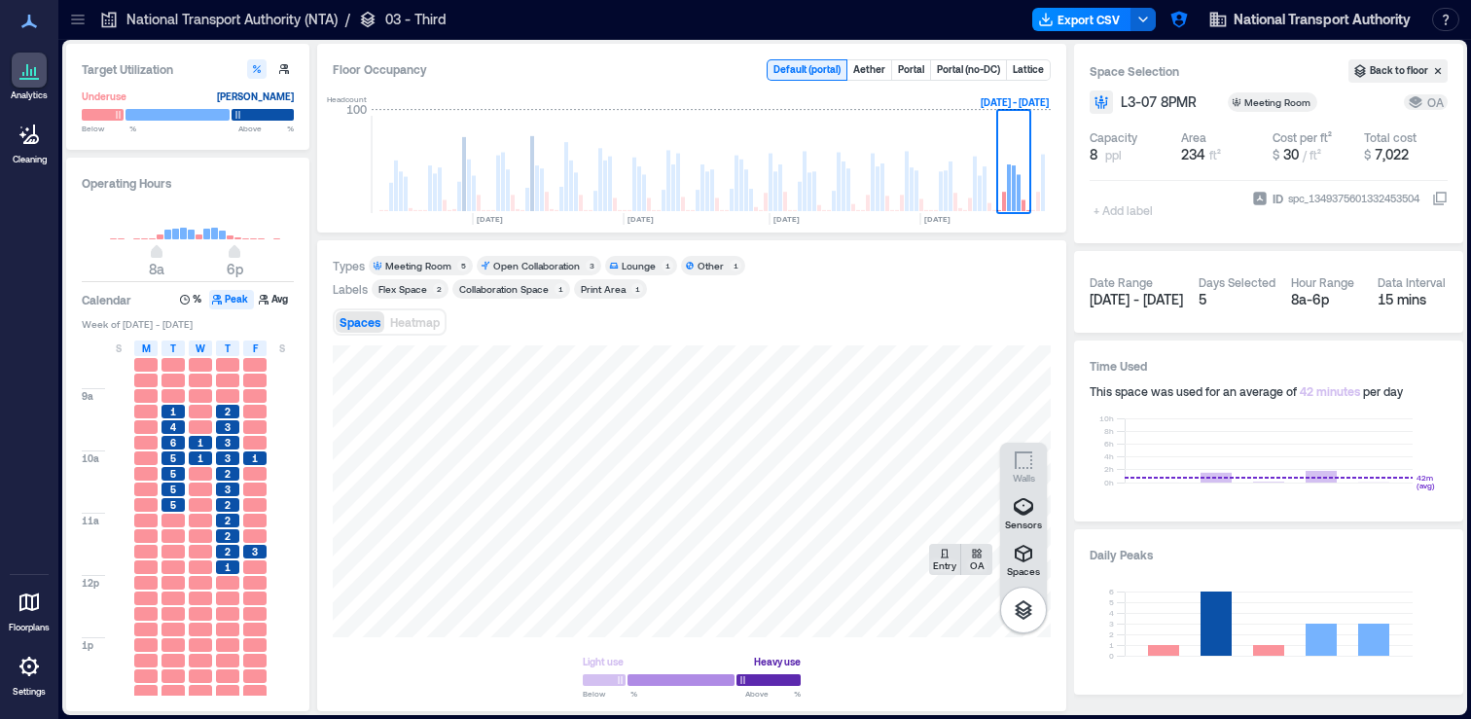
scroll to position [22, 0]
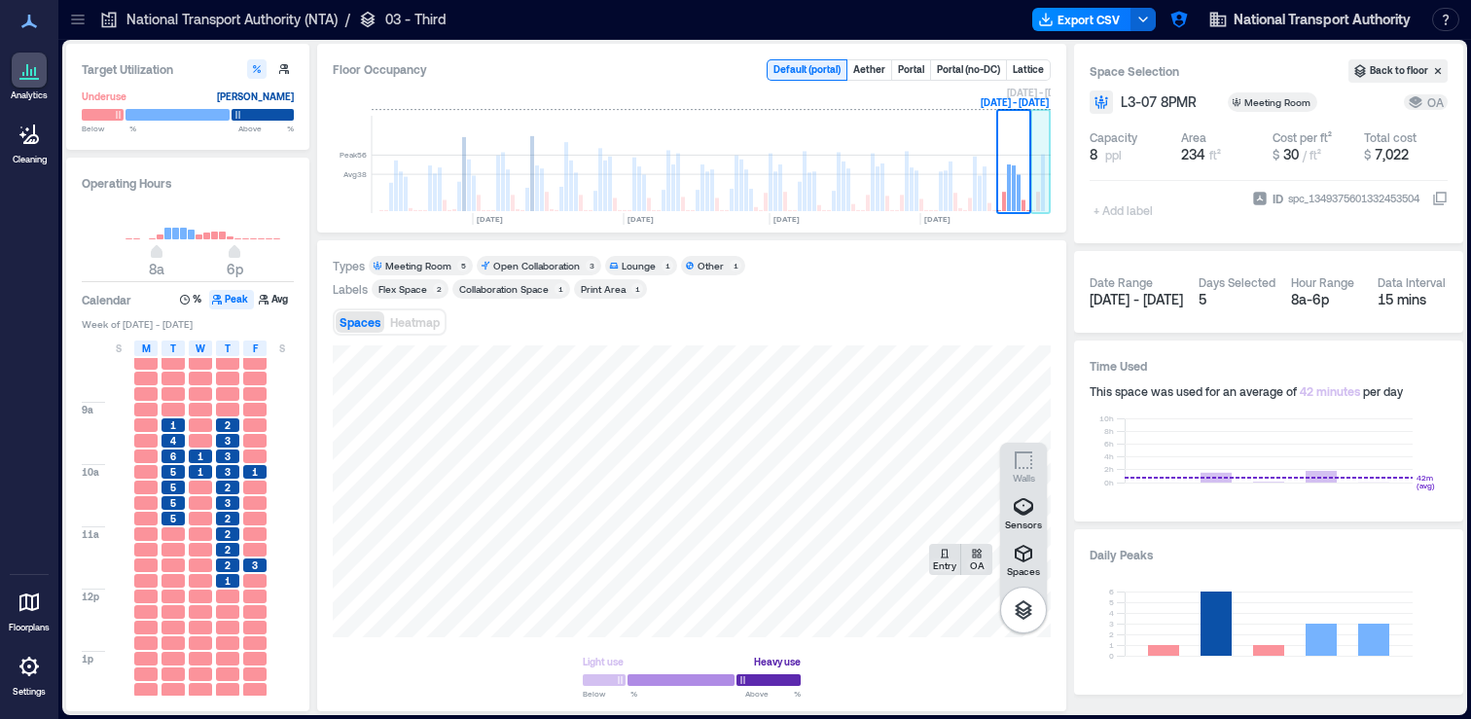
click at [1043, 190] on rect at bounding box center [1043, 183] width 4 height 56
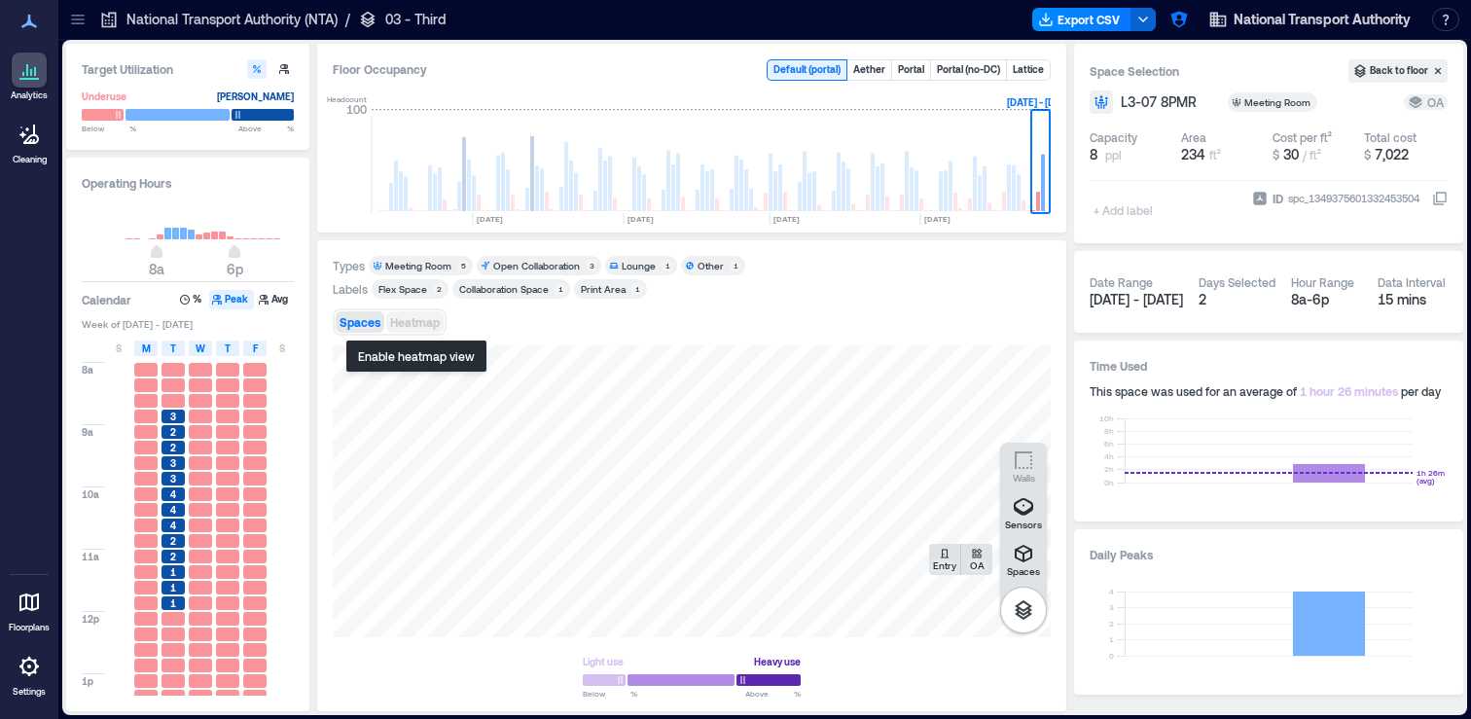
click at [414, 325] on span "Heatmap" at bounding box center [415, 322] width 50 height 14
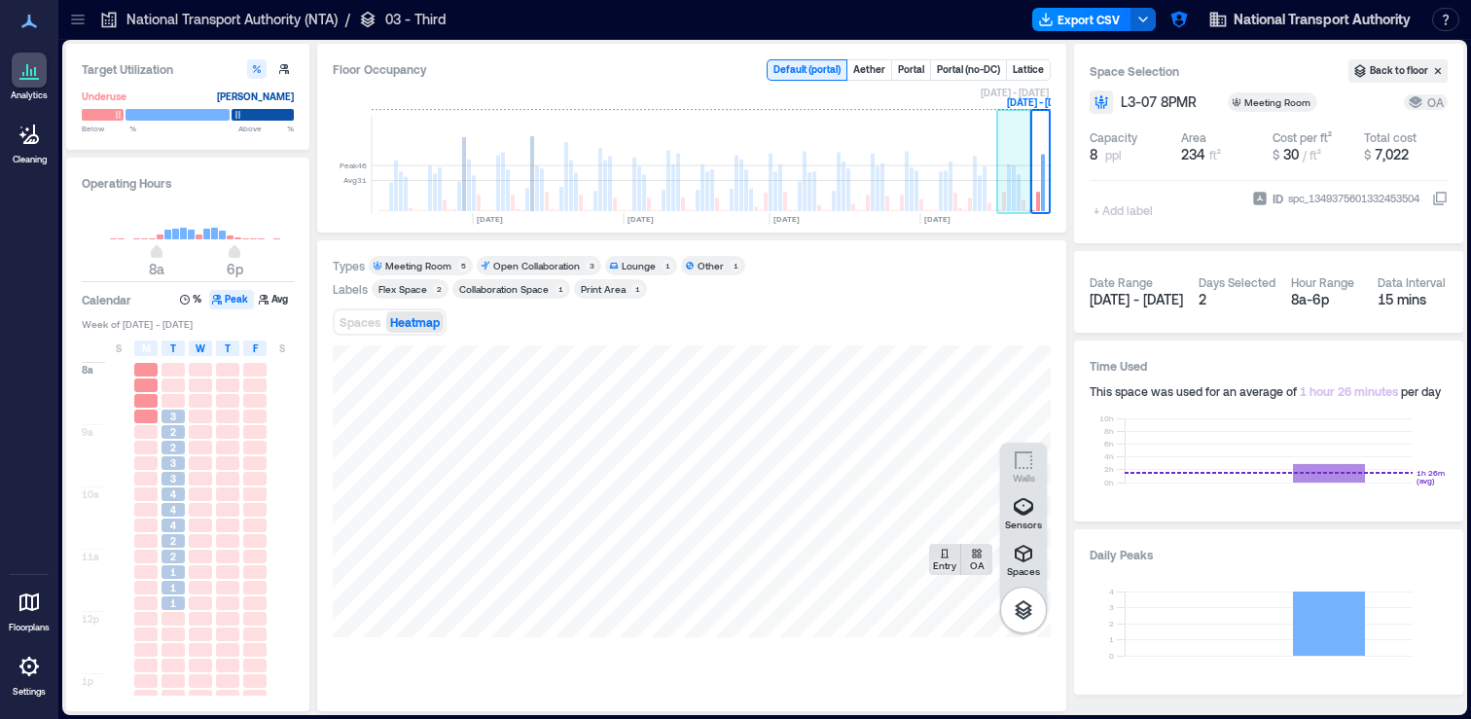
click at [1006, 171] on rect at bounding box center [1014, 164] width 34 height 97
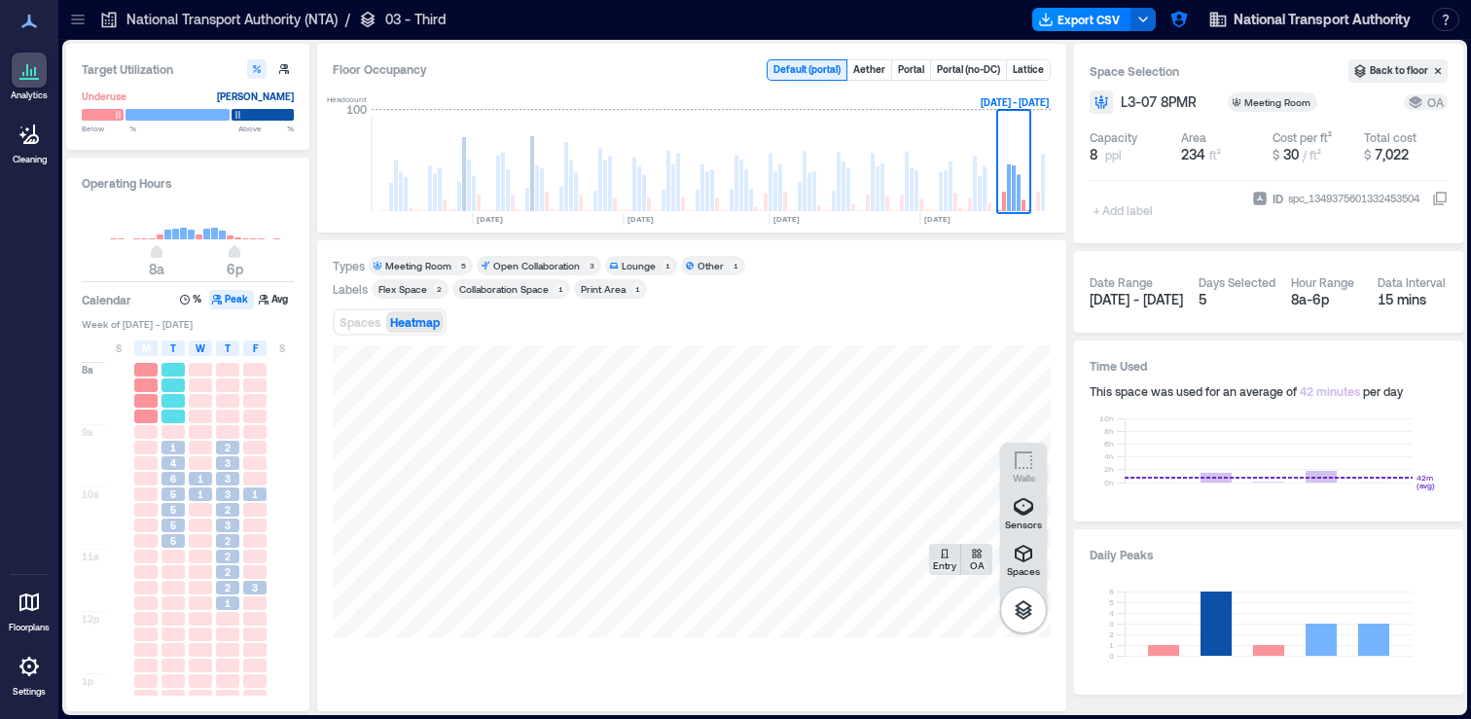
click at [171, 395] on div at bounding box center [173, 401] width 23 height 14
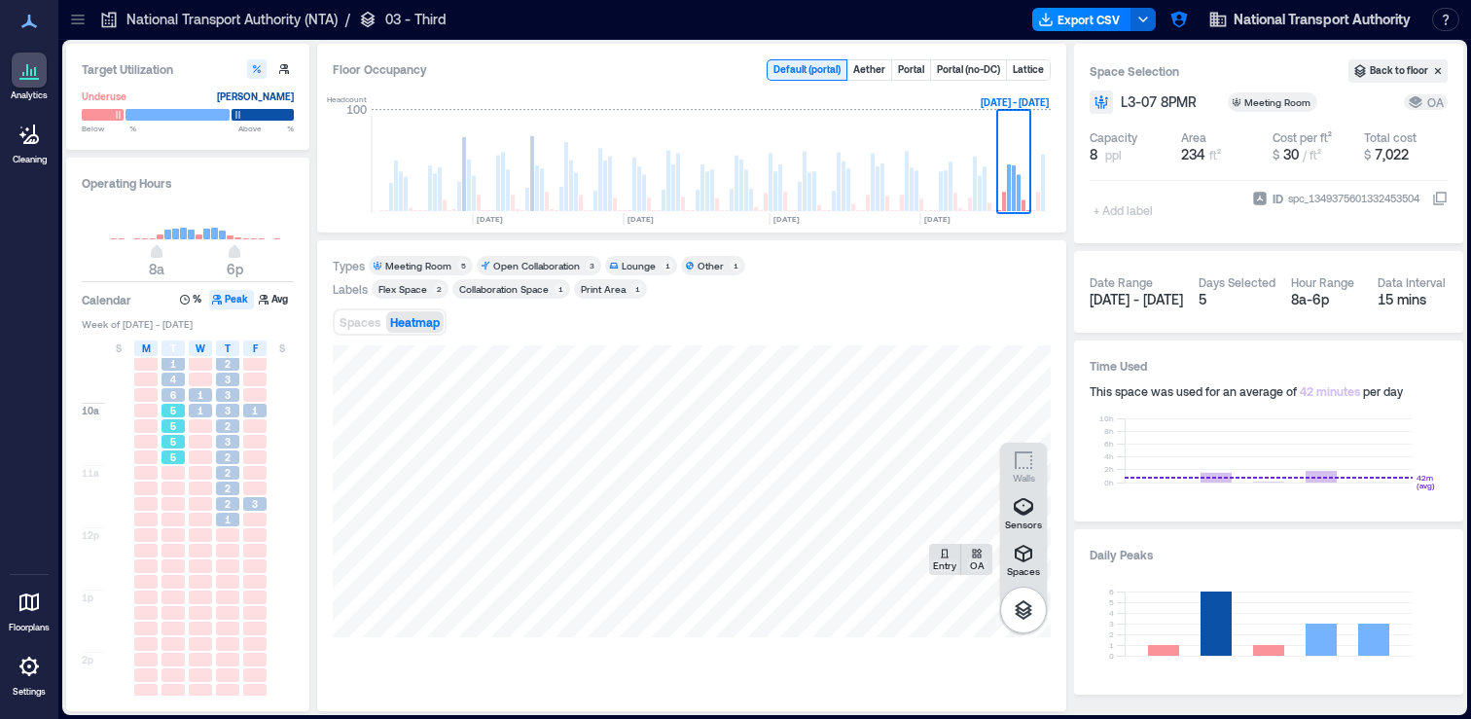
scroll to position [78, 0]
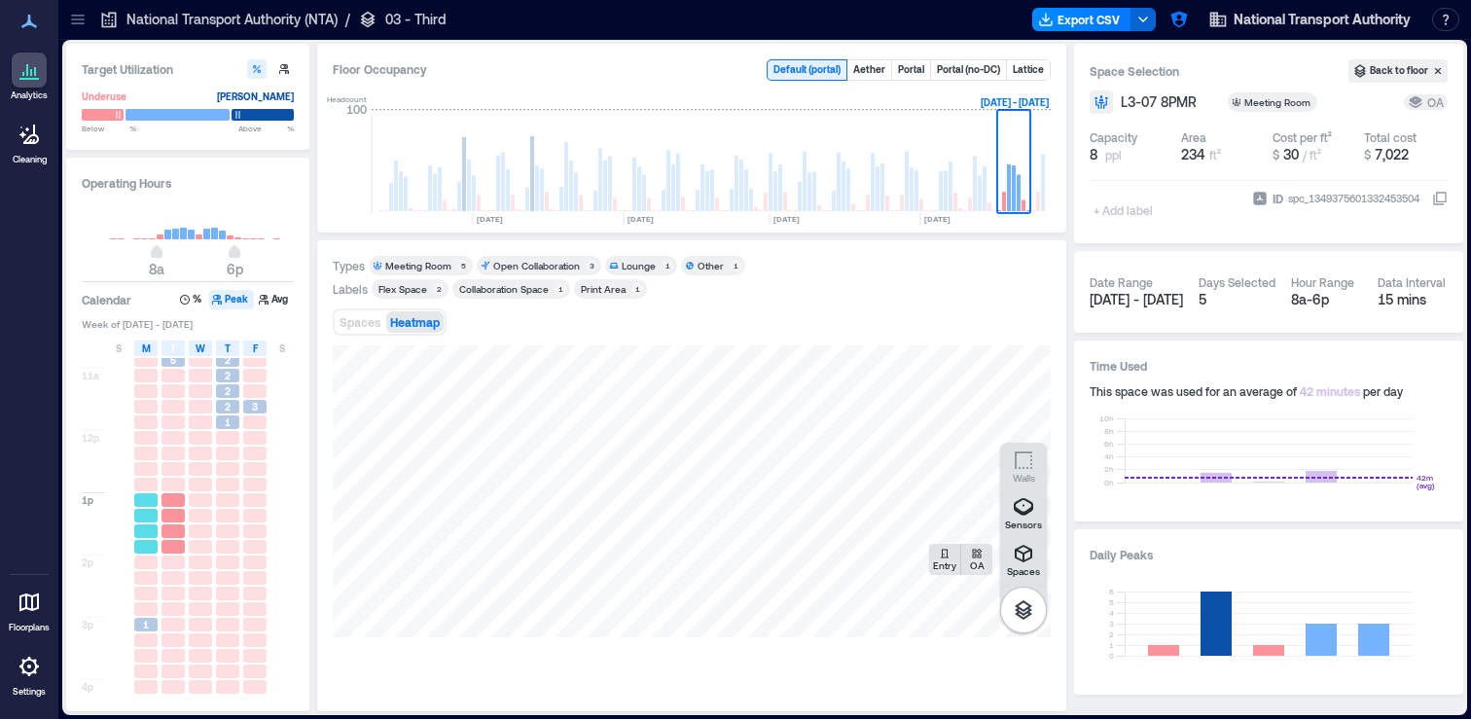
scroll to position [195, 0]
click at [177, 548] on div at bounding box center [173, 549] width 23 height 14
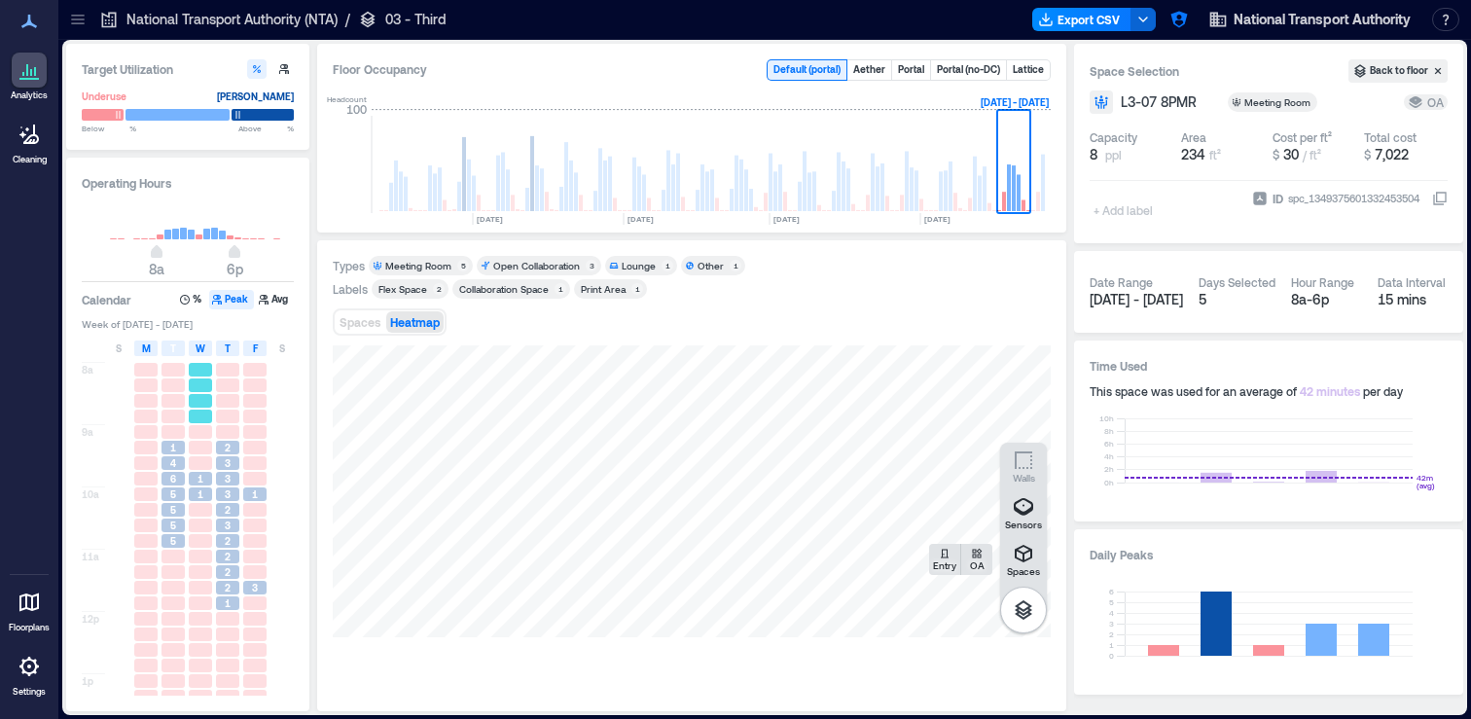
click at [201, 393] on div at bounding box center [200, 401] width 27 height 16
click at [198, 449] on div at bounding box center [200, 448] width 23 height 14
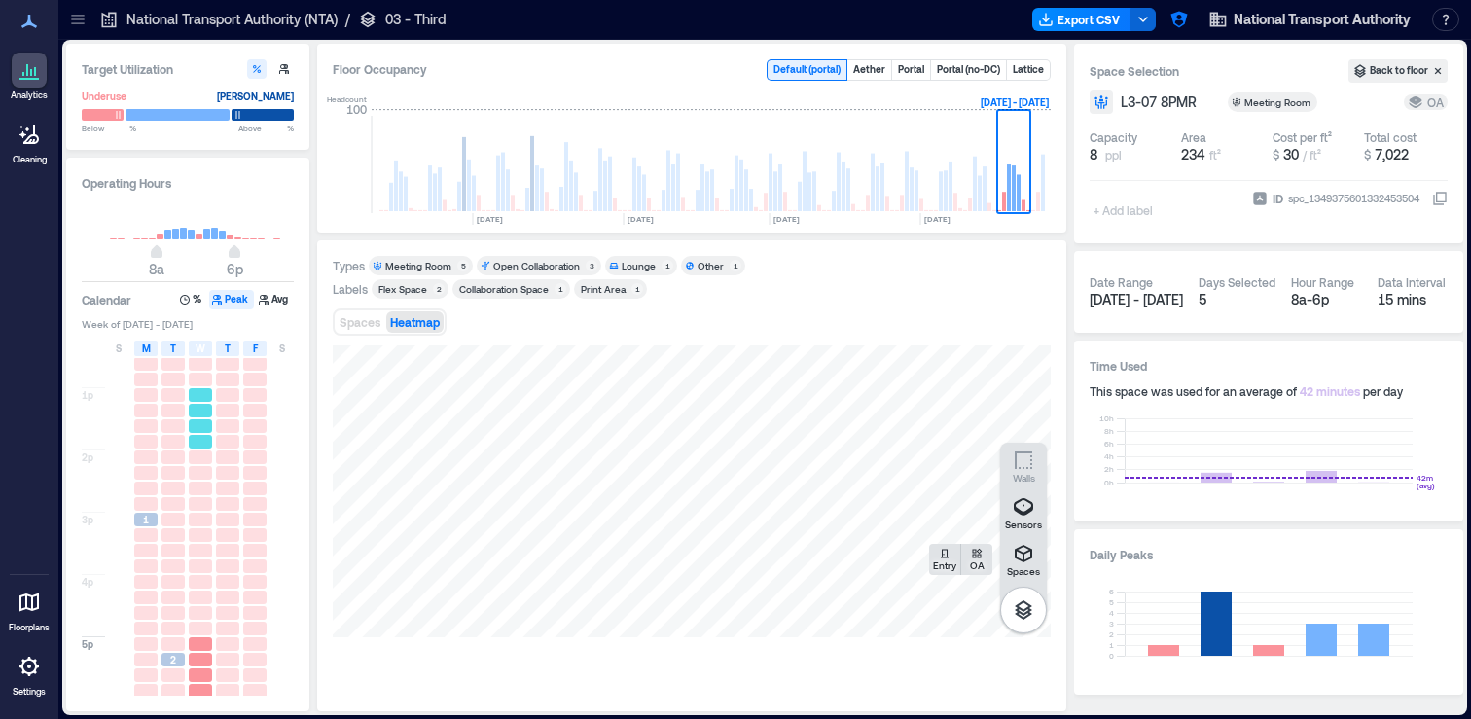
scroll to position [289, 0]
click at [70, 25] on icon at bounding box center [77, 19] width 19 height 19
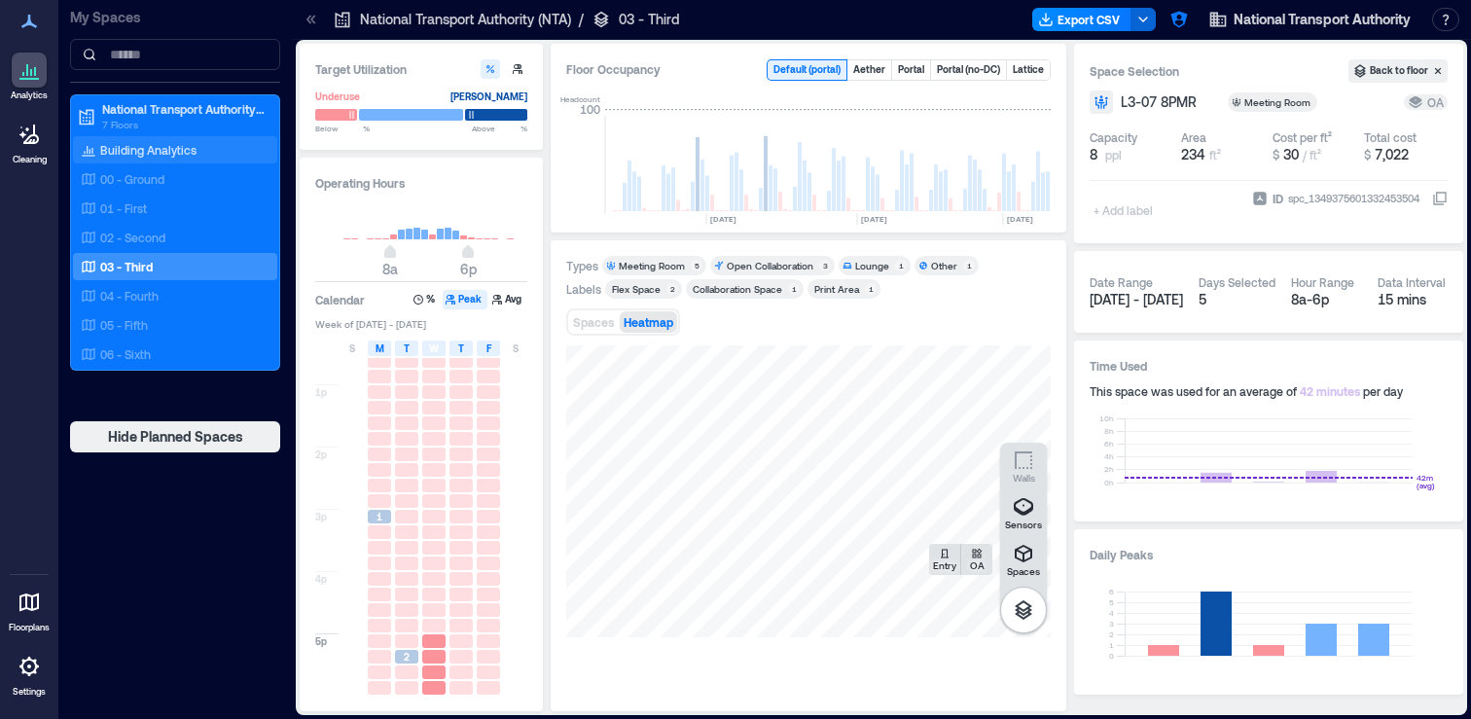
click at [116, 152] on p "Building Analytics" at bounding box center [148, 150] width 96 height 16
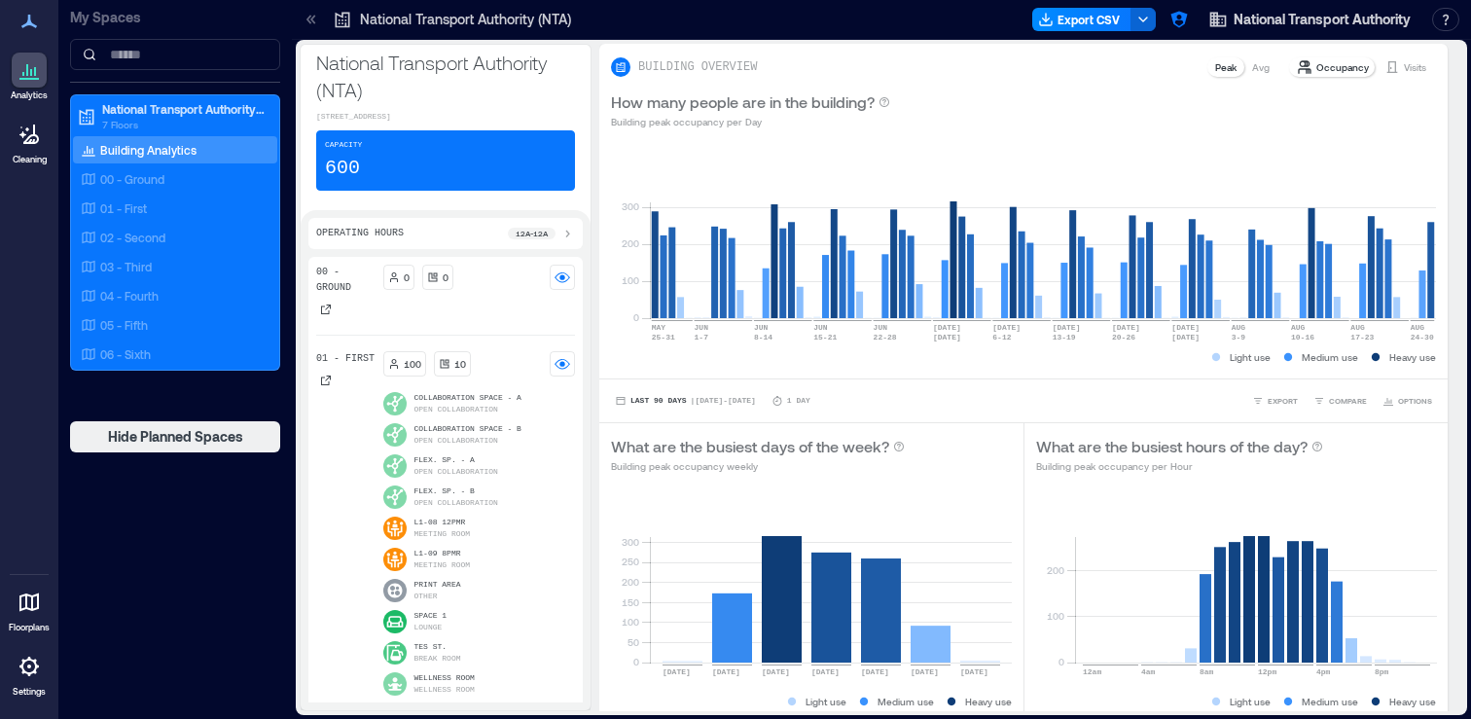
click at [315, 24] on icon at bounding box center [311, 19] width 19 height 19
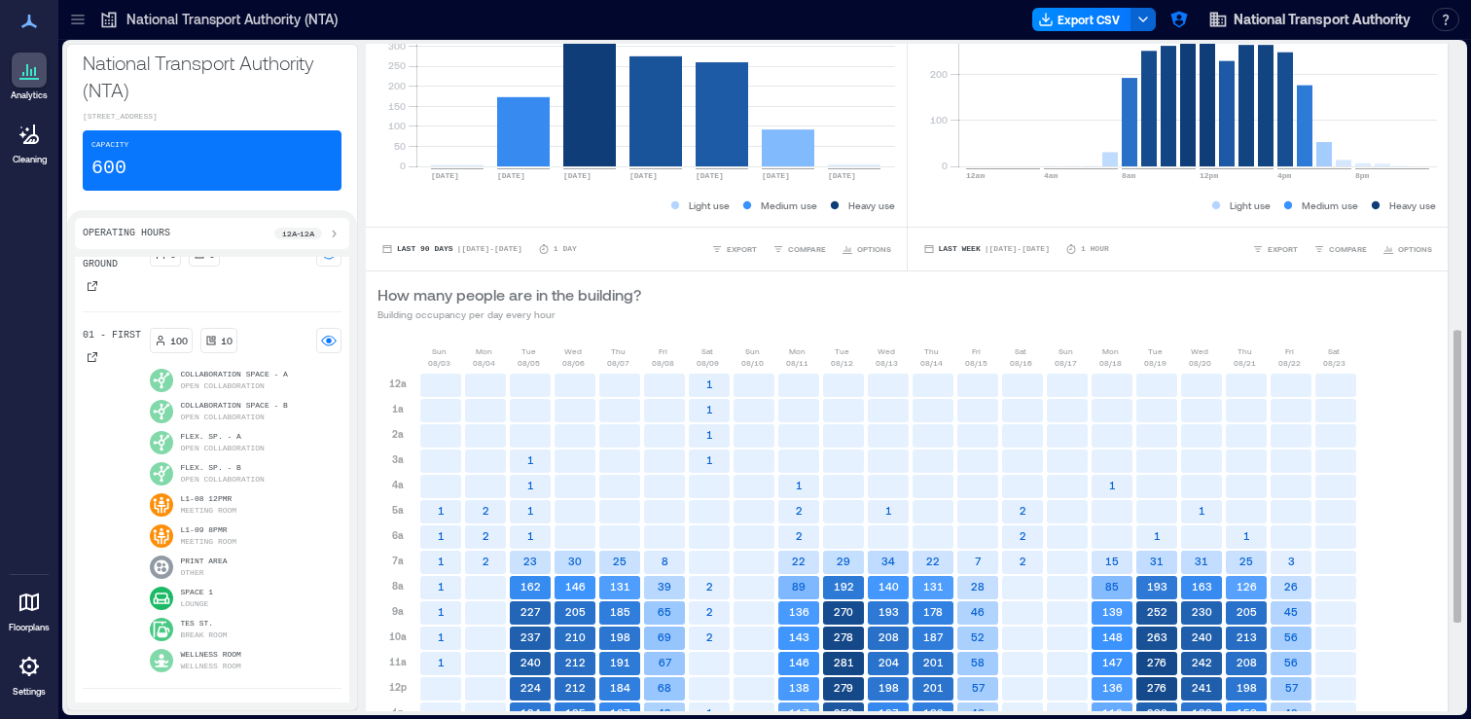
scroll to position [855, 0]
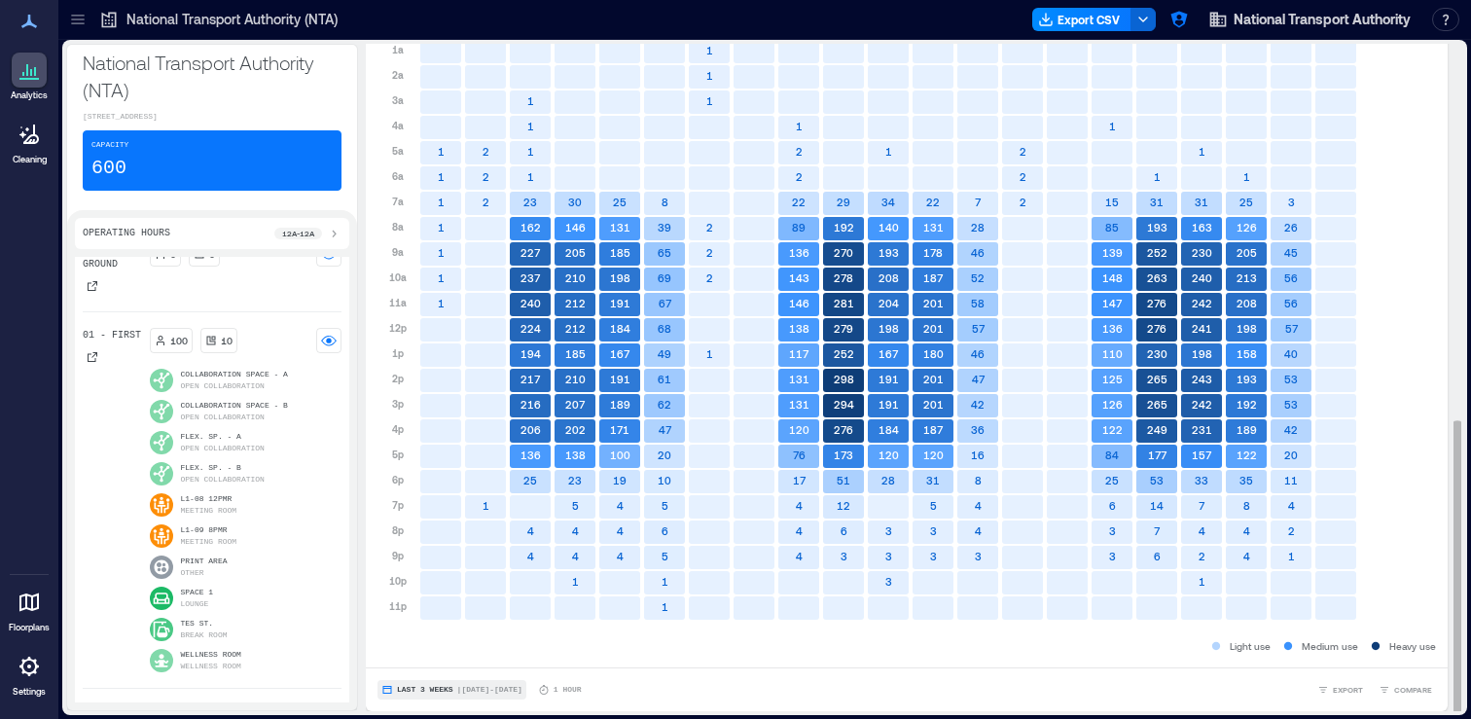
click at [441, 690] on span "Last 3 Weeks" at bounding box center [425, 690] width 56 height 0
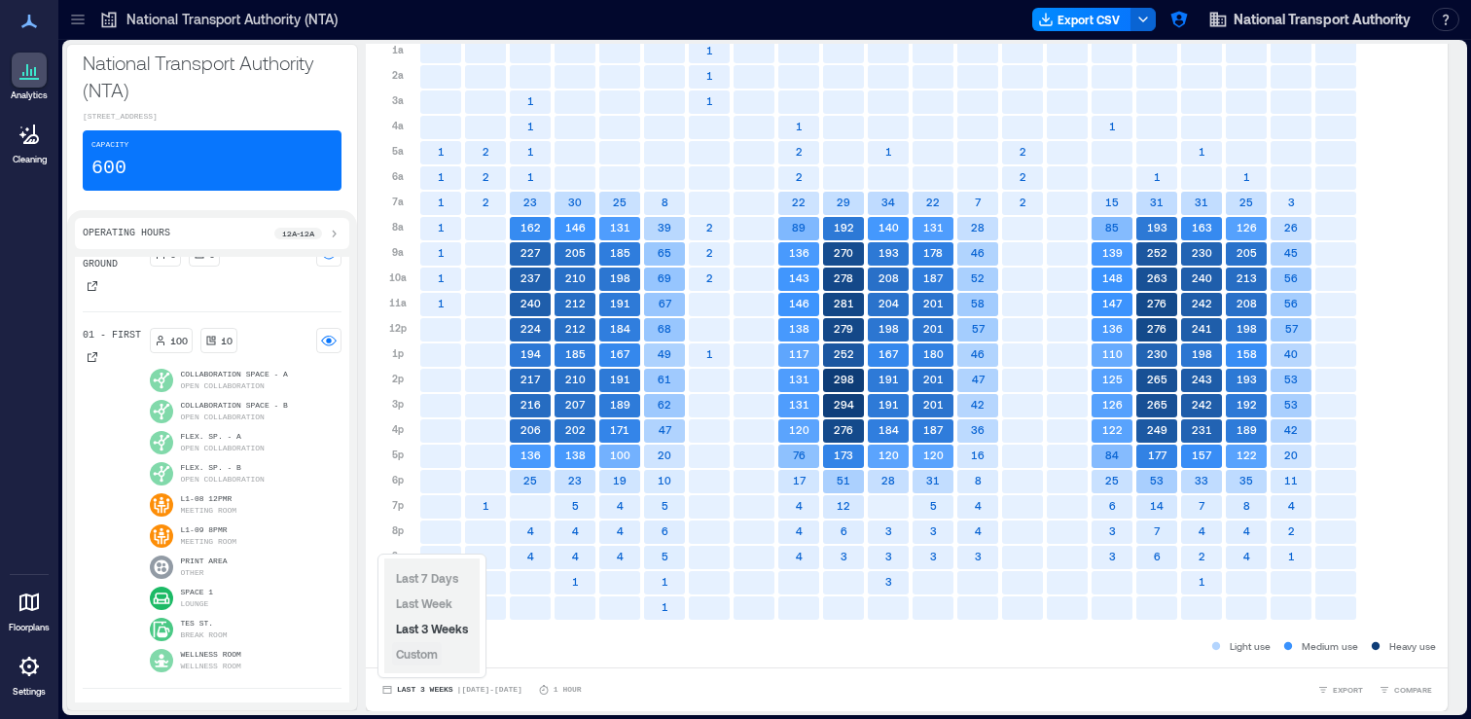
click at [420, 657] on span "Custom" at bounding box center [417, 654] width 42 height 14
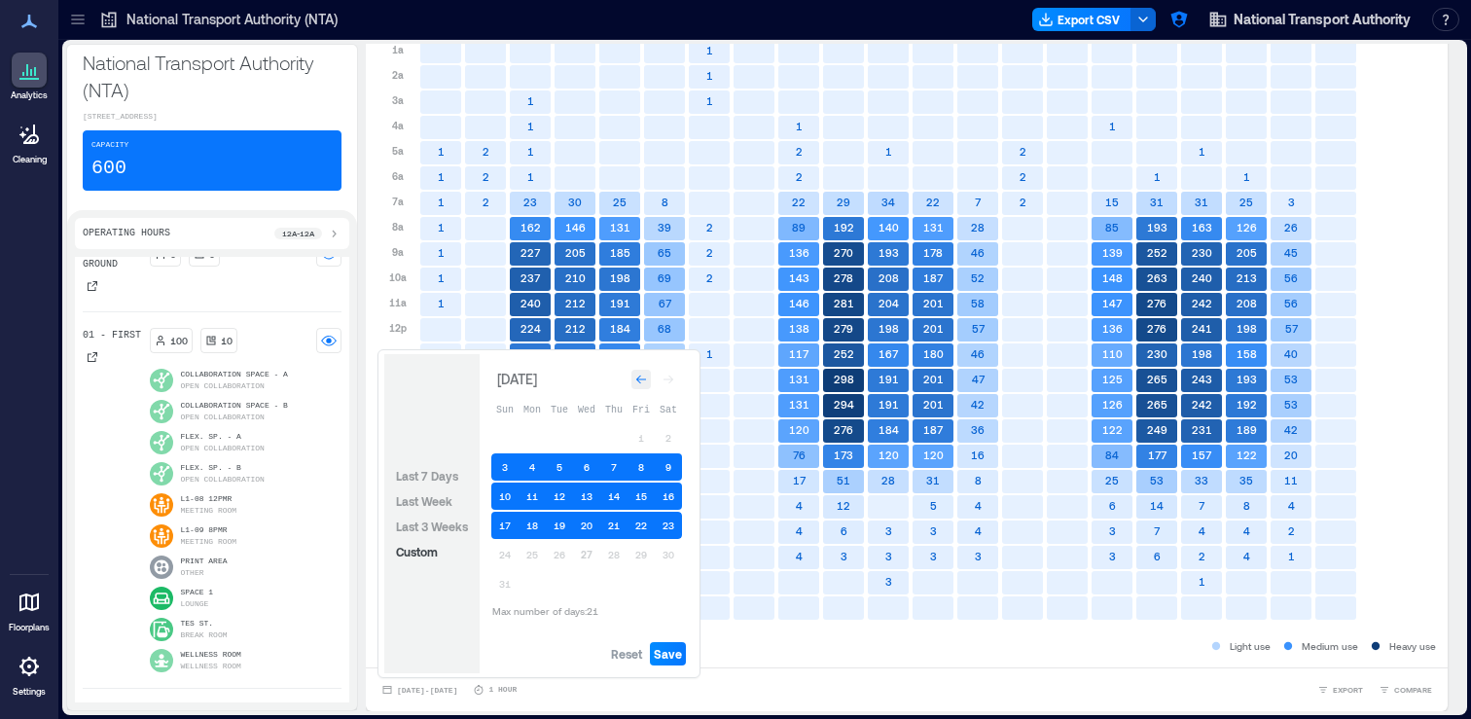
click at [639, 374] on icon "Go to previous month" at bounding box center [641, 380] width 12 height 12
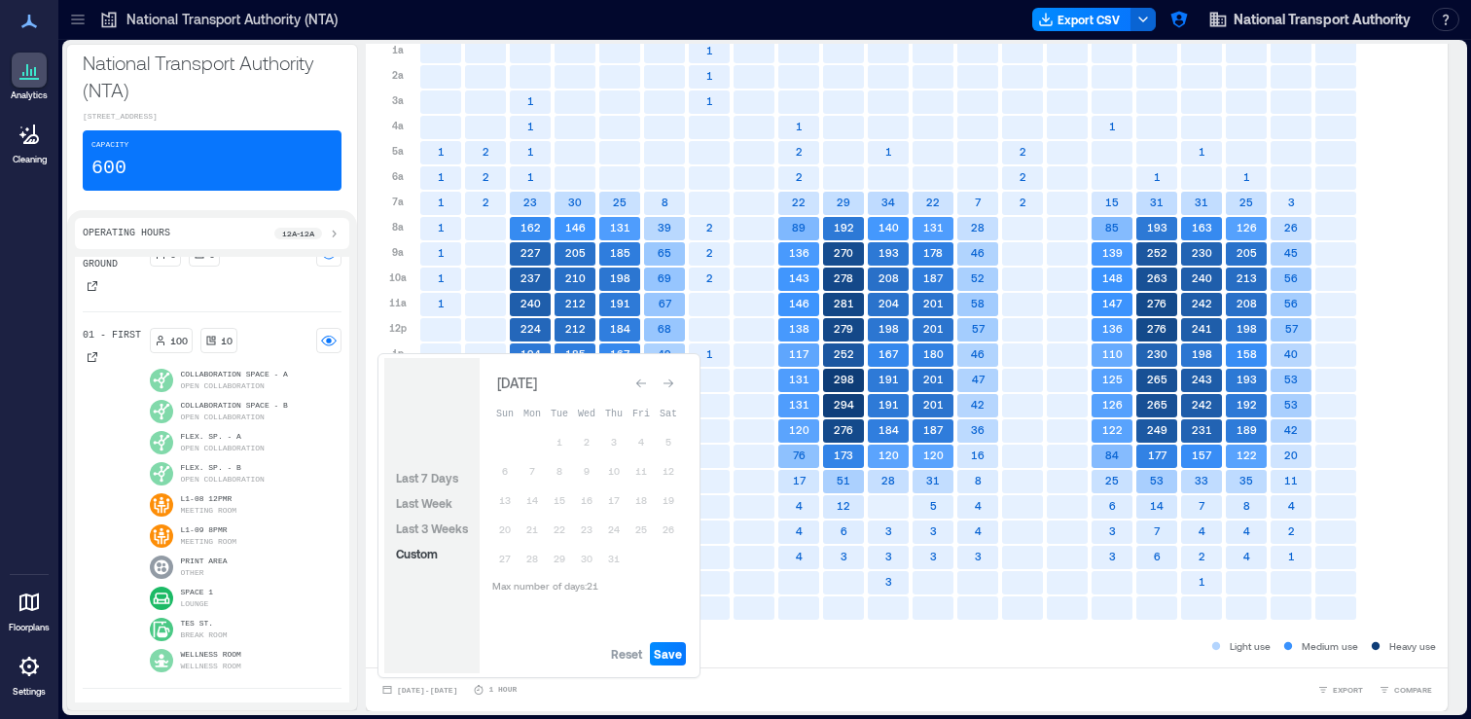
click at [639, 374] on div "Go to previous month" at bounding box center [640, 383] width 19 height 19
click at [634, 651] on span "Reset" at bounding box center [626, 654] width 31 height 16
click at [501, 447] on button "1" at bounding box center [504, 441] width 27 height 27
click at [666, 501] on button "21" at bounding box center [668, 499] width 27 height 27
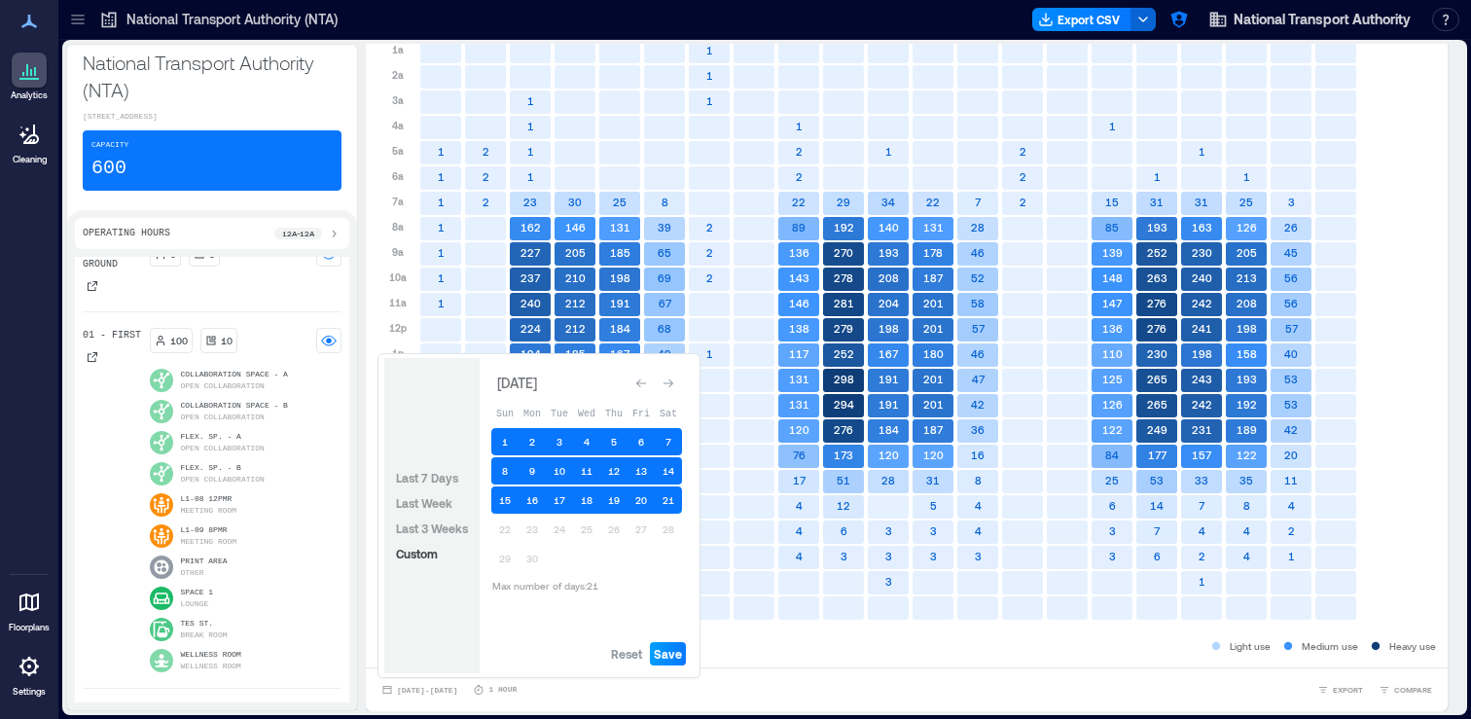
click at [667, 652] on span "Save" at bounding box center [668, 654] width 28 height 16
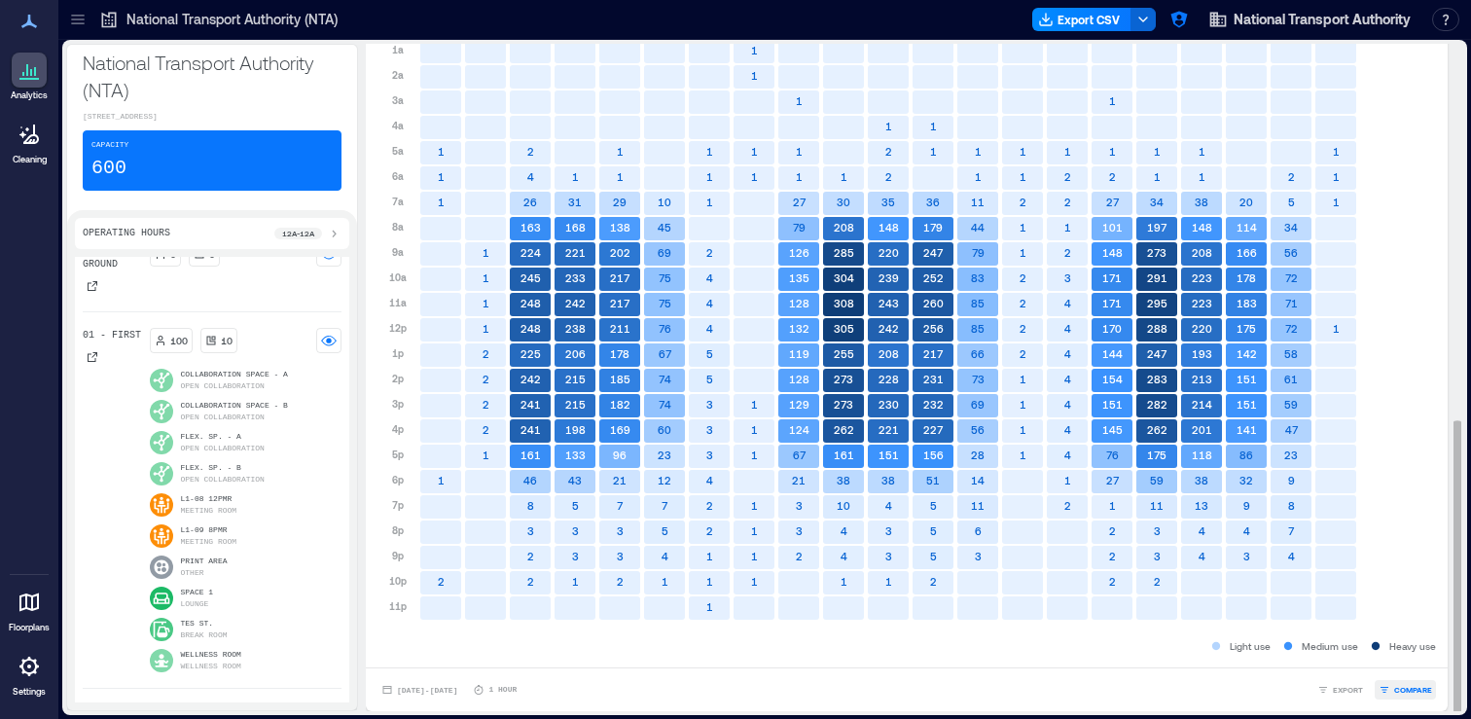
click at [1404, 683] on button "COMPARE" at bounding box center [1405, 689] width 61 height 19
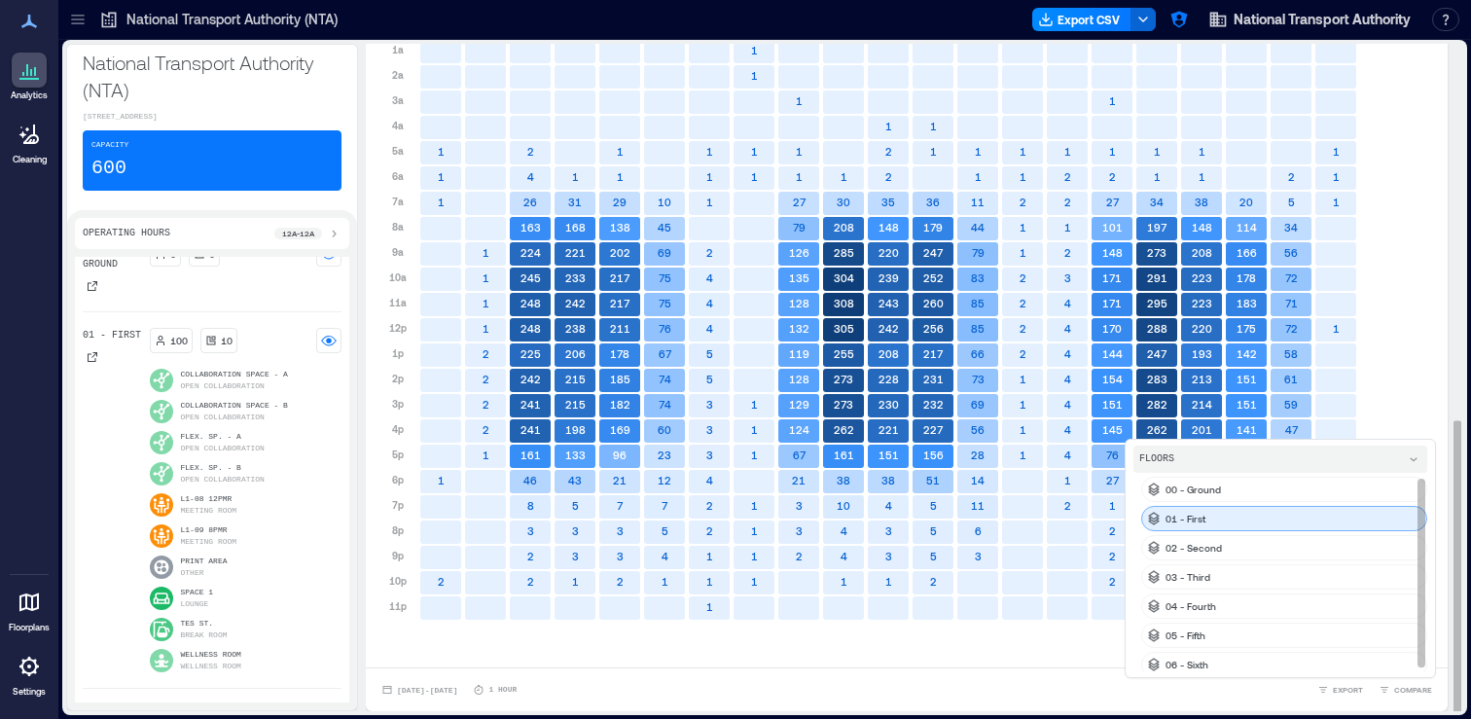
click at [1253, 524] on div "01 - First" at bounding box center [1284, 518] width 286 height 25
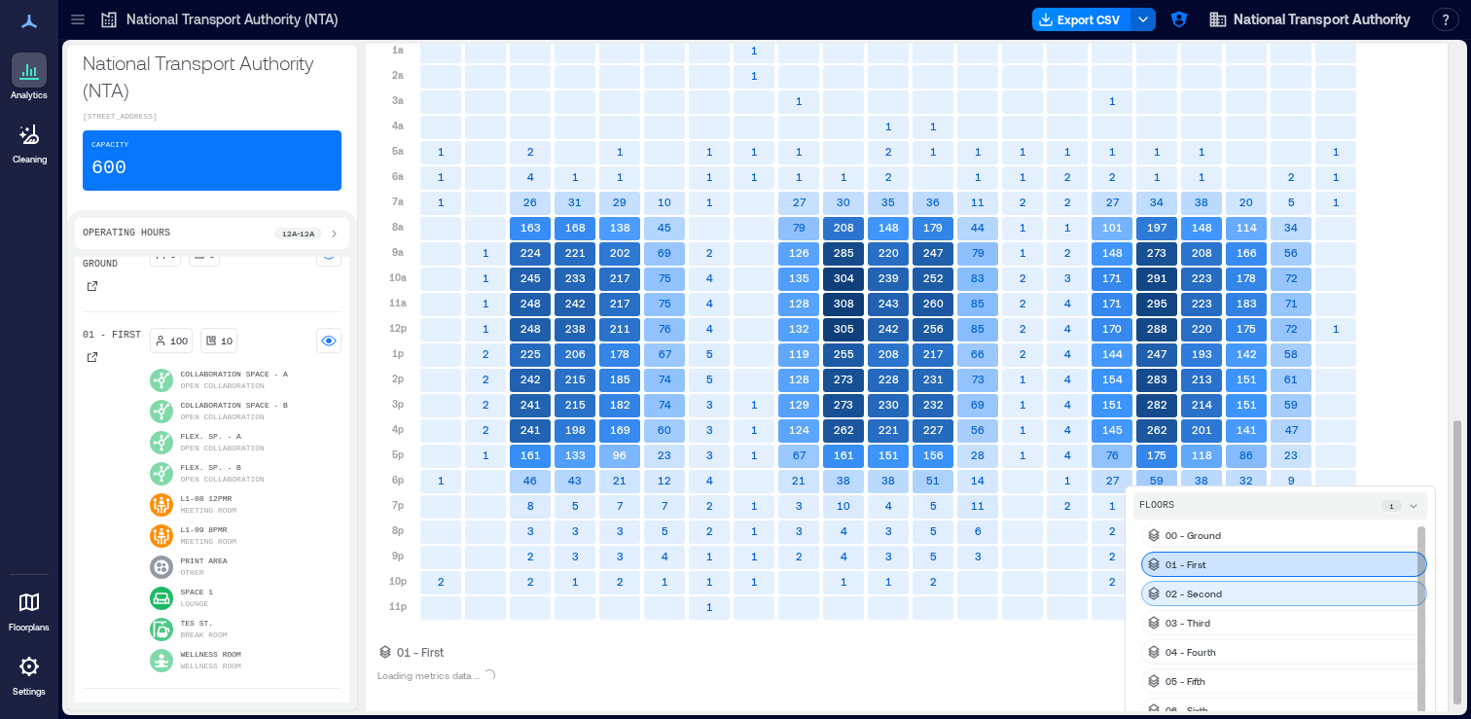
click at [1253, 587] on div "02 - Second" at bounding box center [1284, 593] width 286 height 25
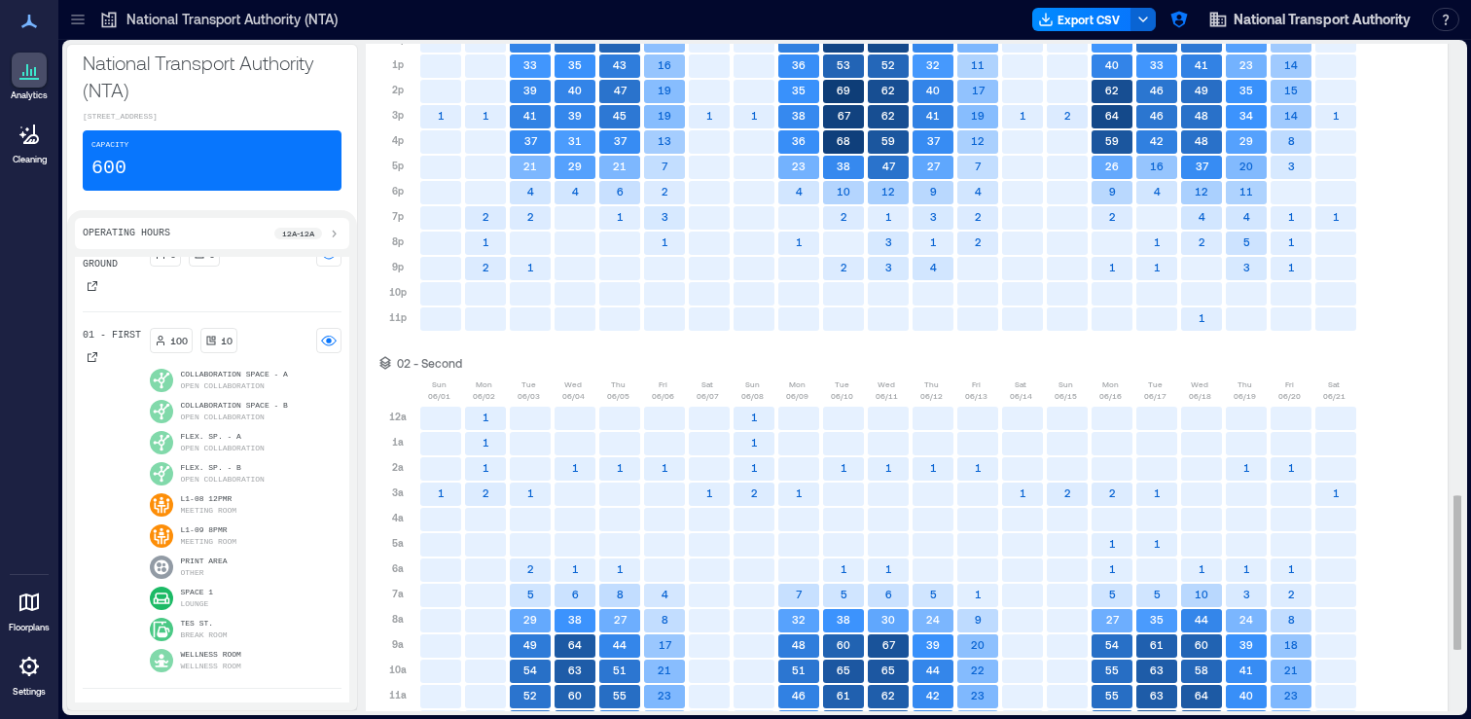
scroll to position [2217, 0]
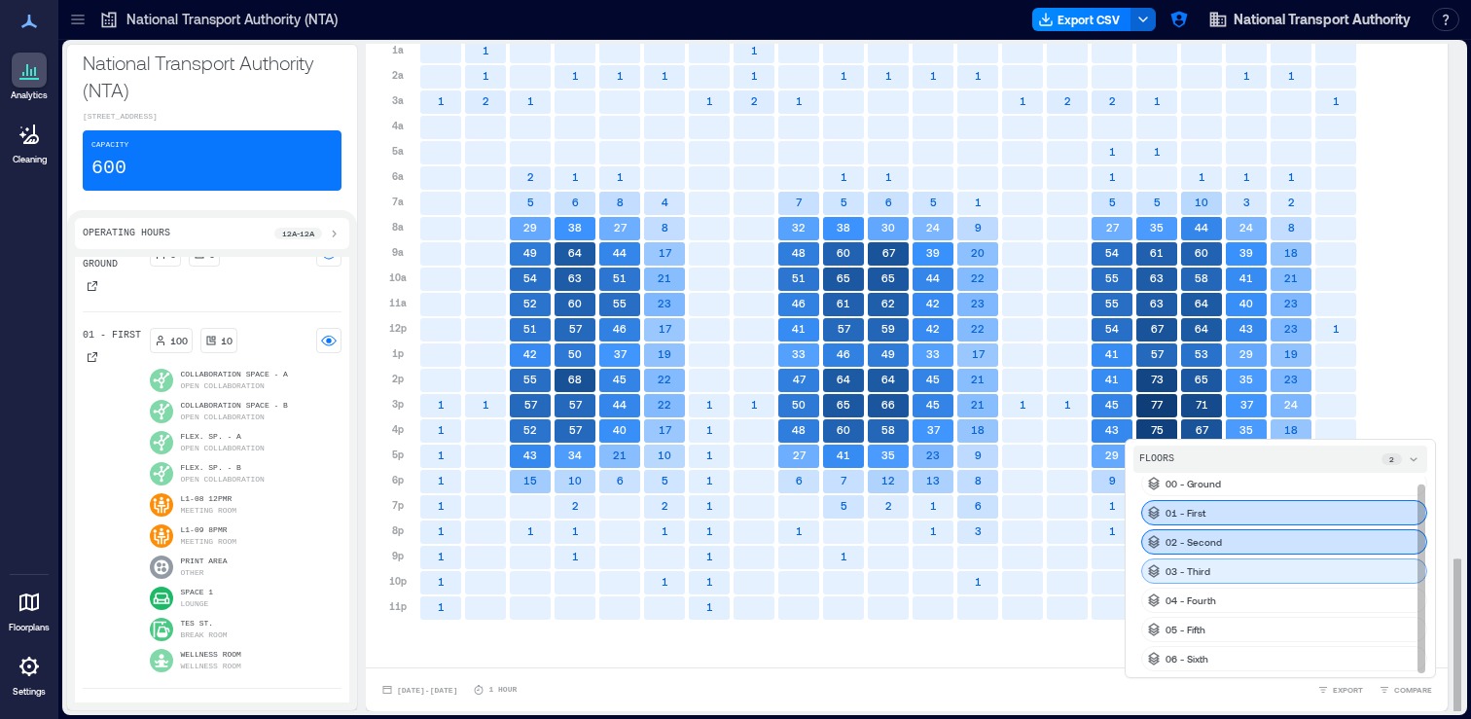
click at [1275, 580] on div "03 - Third" at bounding box center [1284, 570] width 286 height 25
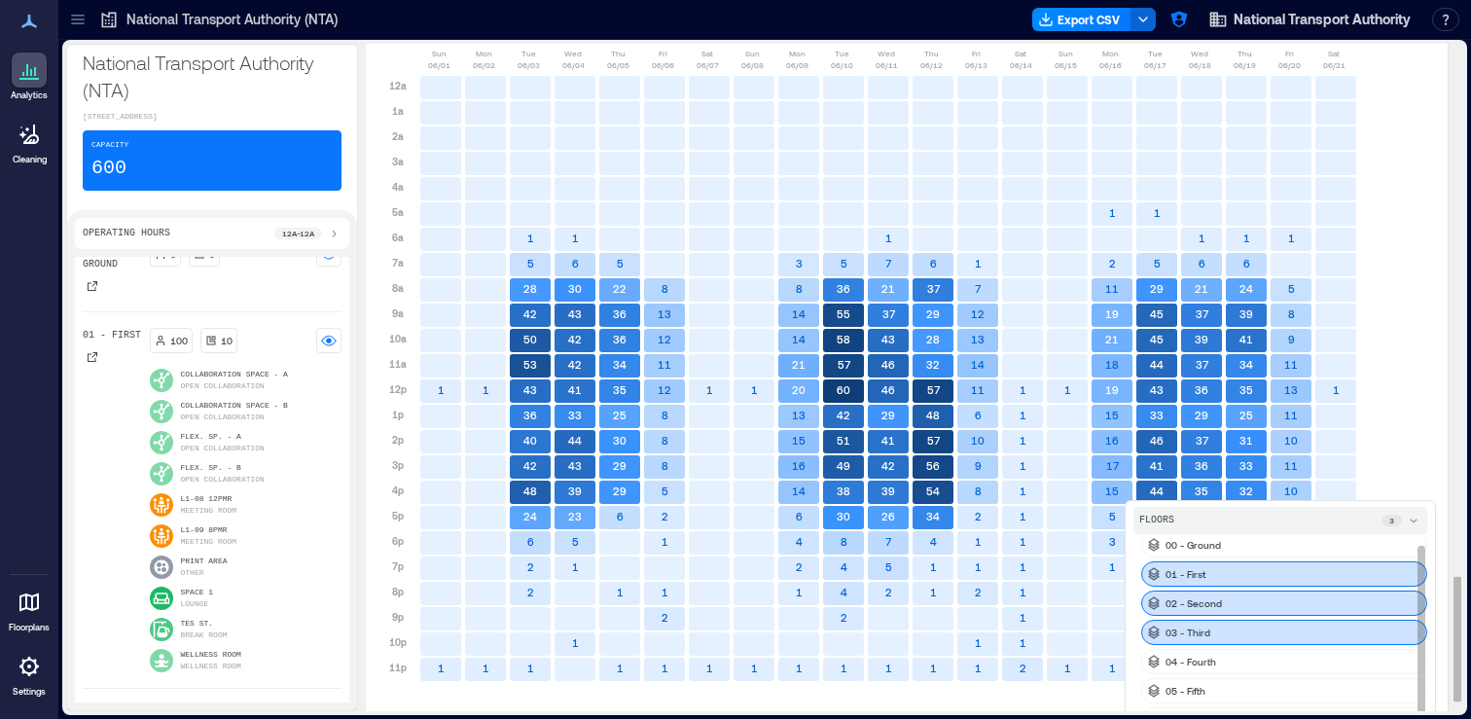
scroll to position [2898, 0]
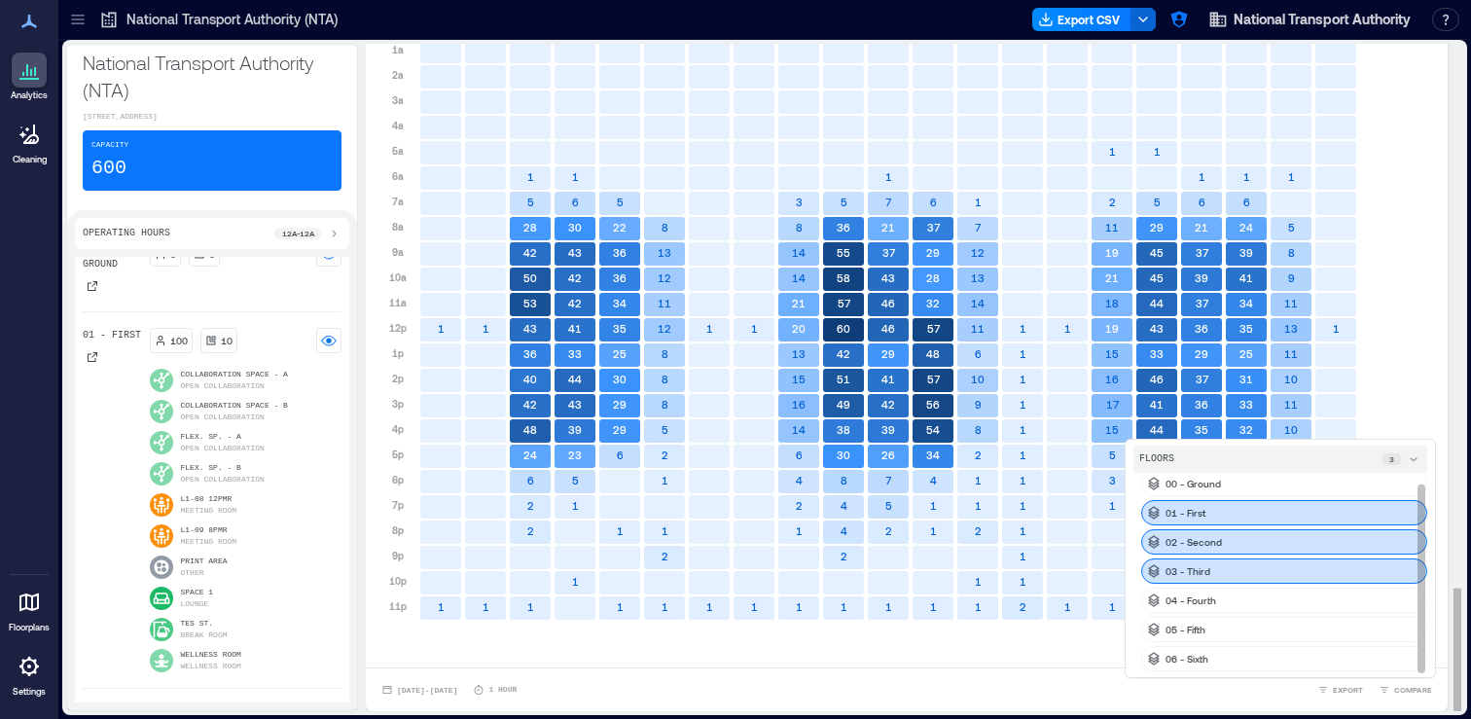
click at [1308, 611] on div "04 - Fourth" at bounding box center [1284, 600] width 286 height 25
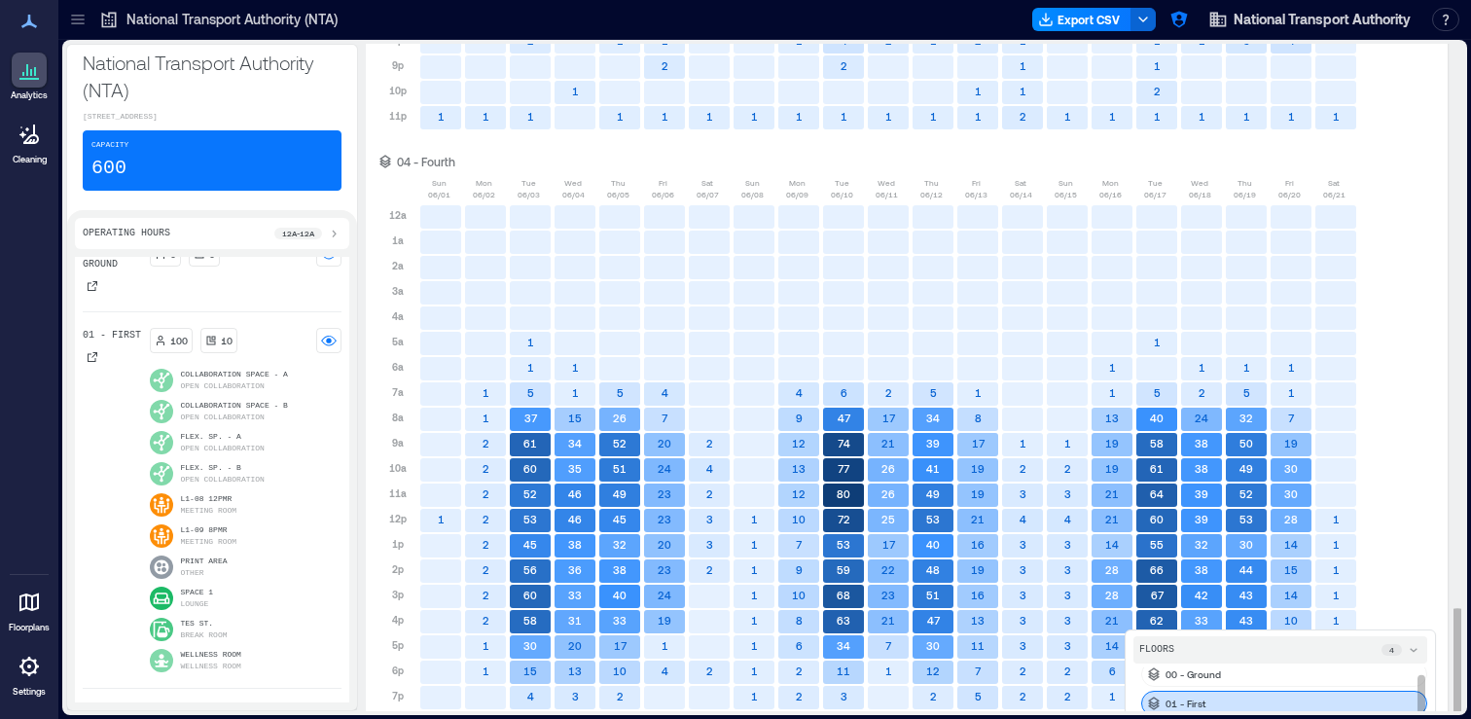
scroll to position [3579, 0]
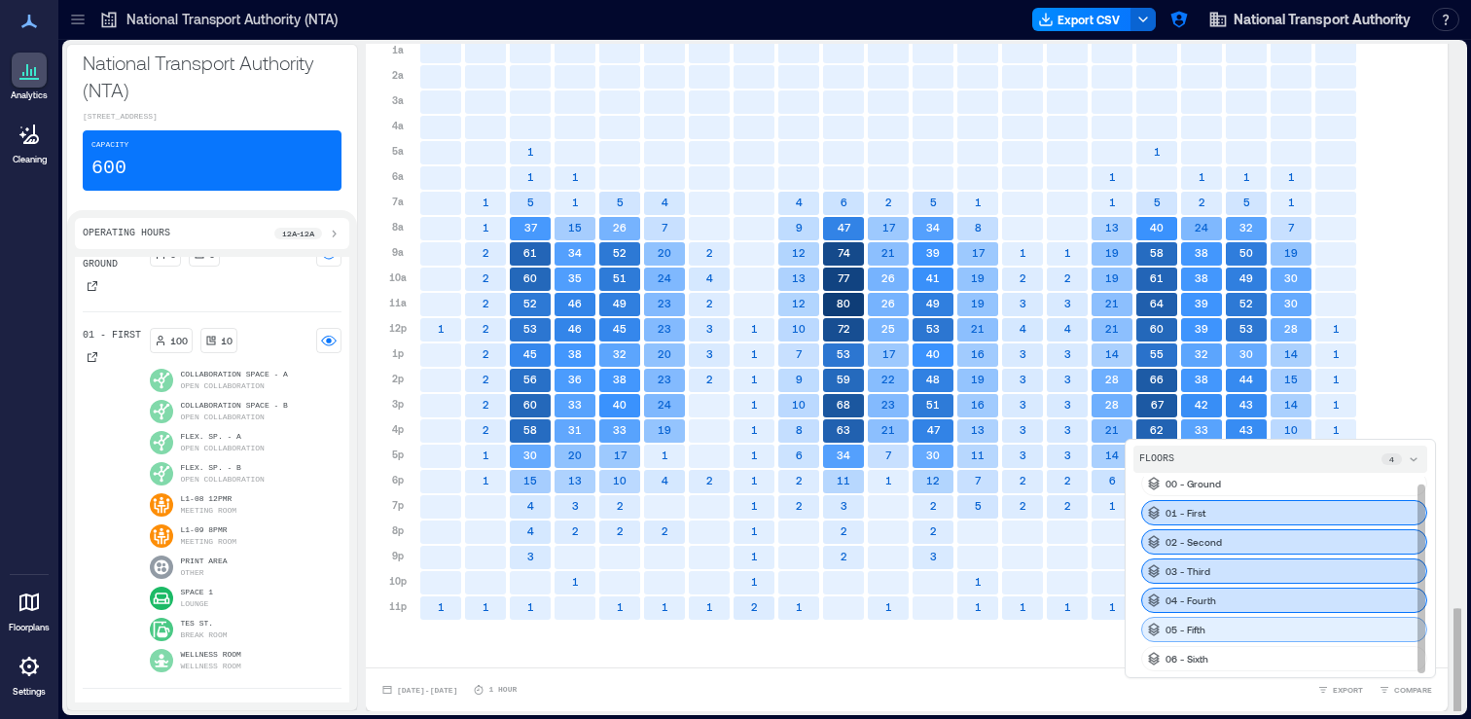
click at [1347, 628] on div "05 - Fifth" at bounding box center [1284, 629] width 286 height 25
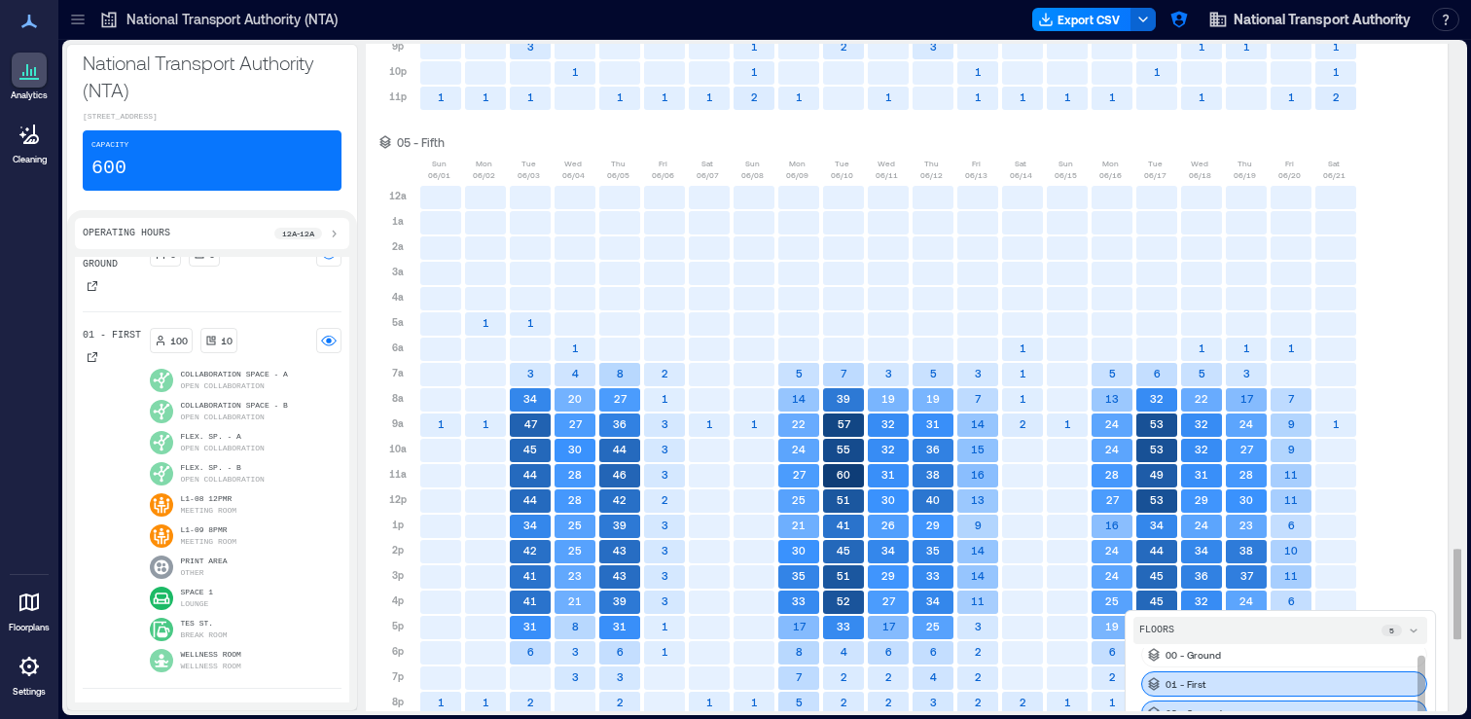
scroll to position [4260, 0]
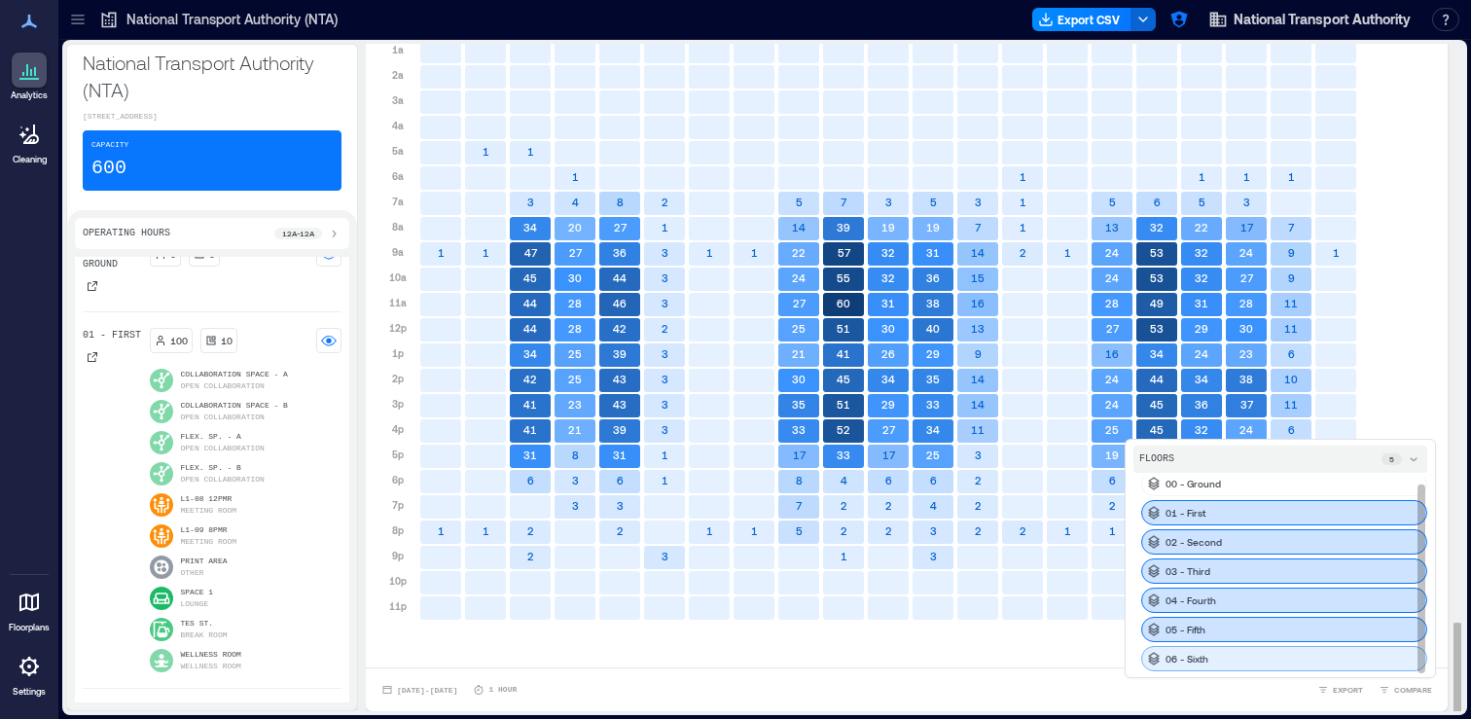
click at [1367, 667] on div "06 - Sixth" at bounding box center [1284, 658] width 286 height 25
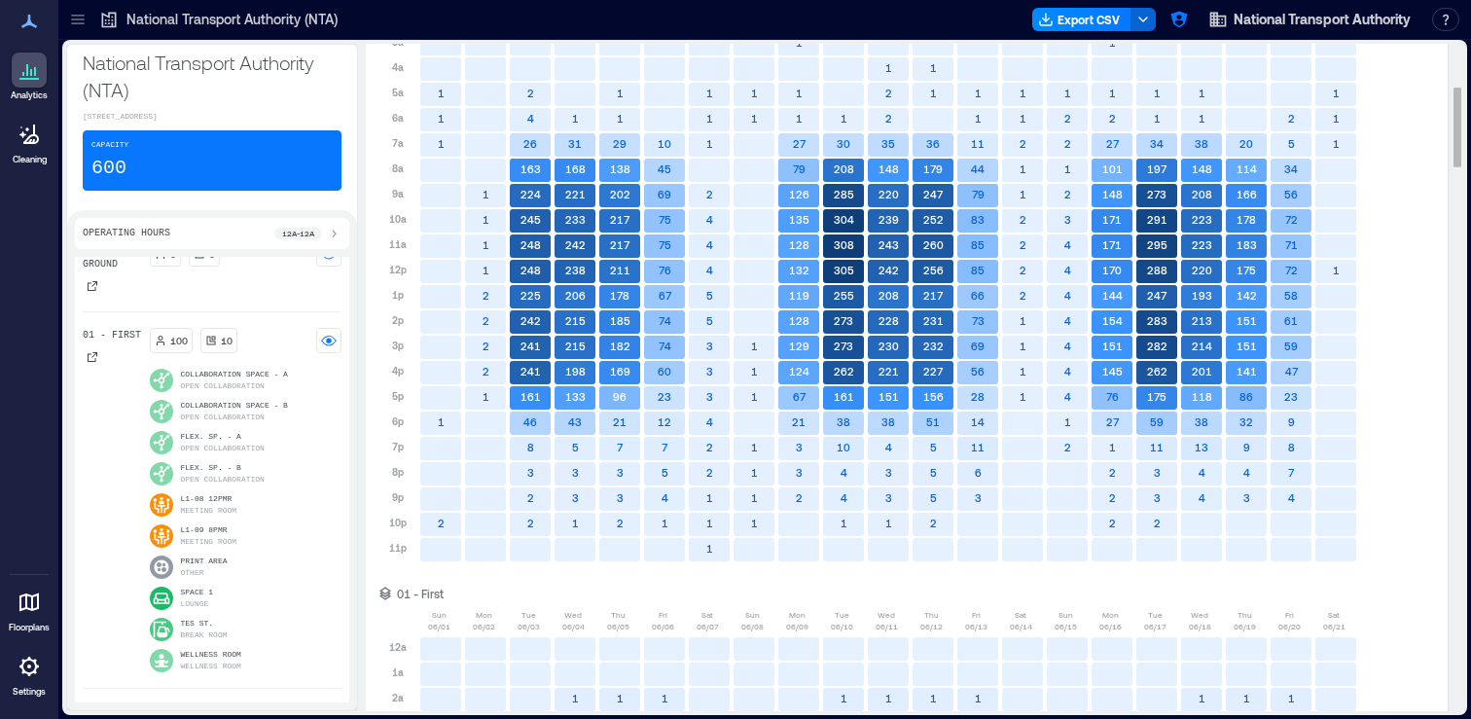
scroll to position [0, 0]
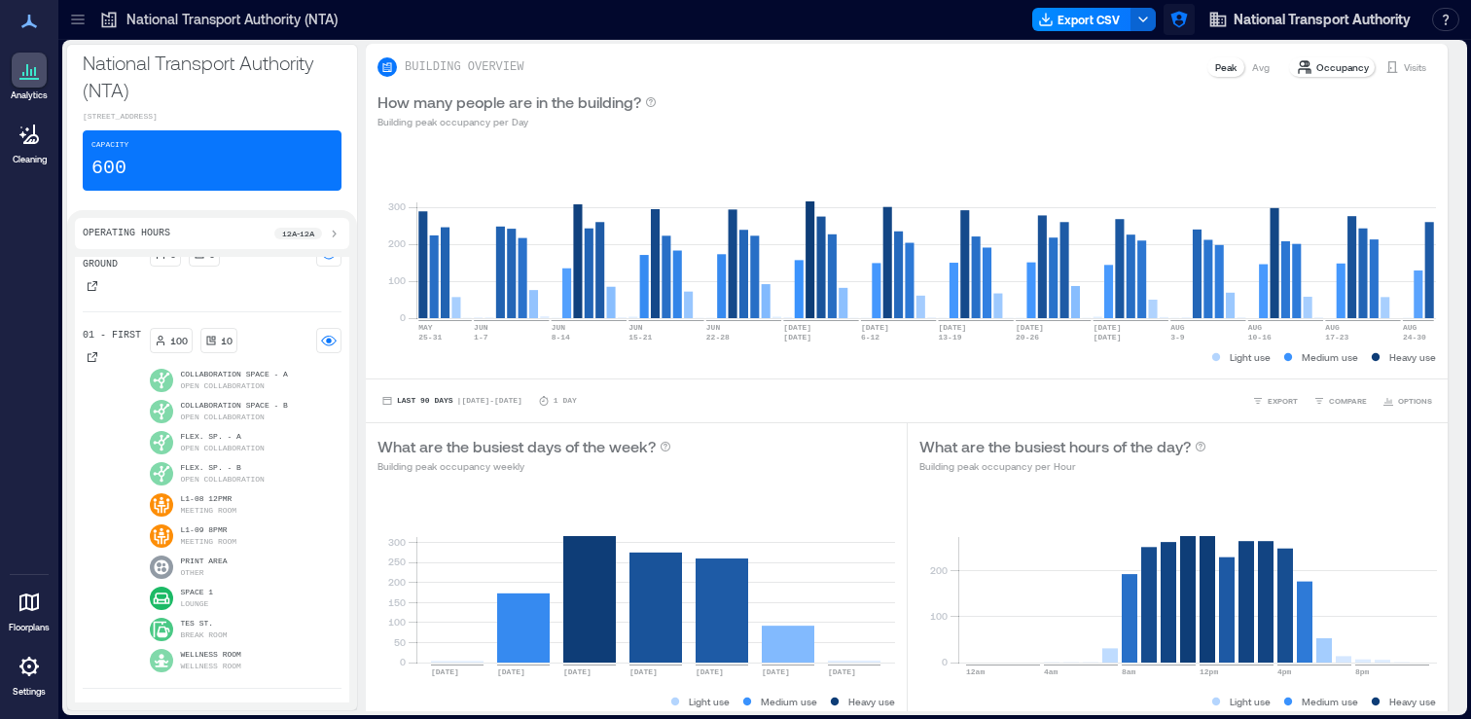
click at [1180, 31] on button "button" at bounding box center [1179, 19] width 31 height 31
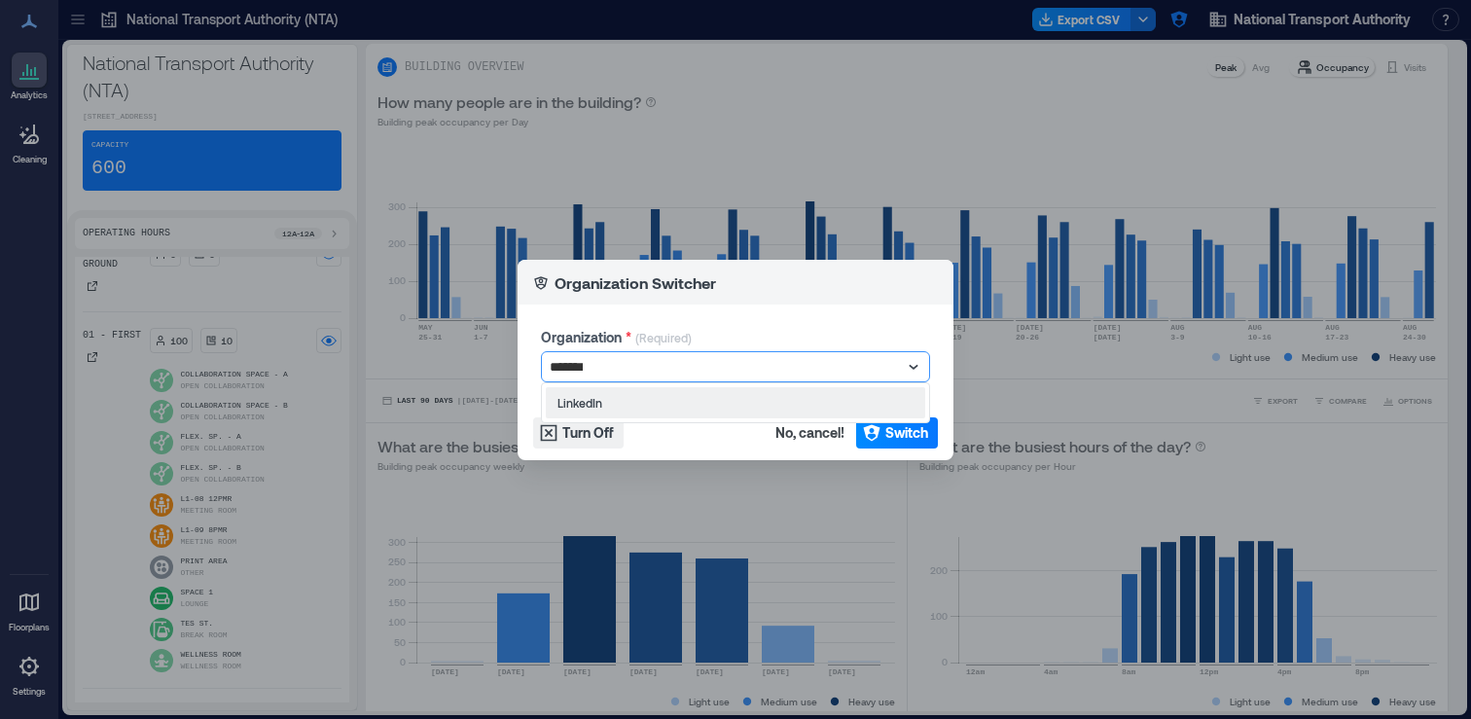
type input "********"
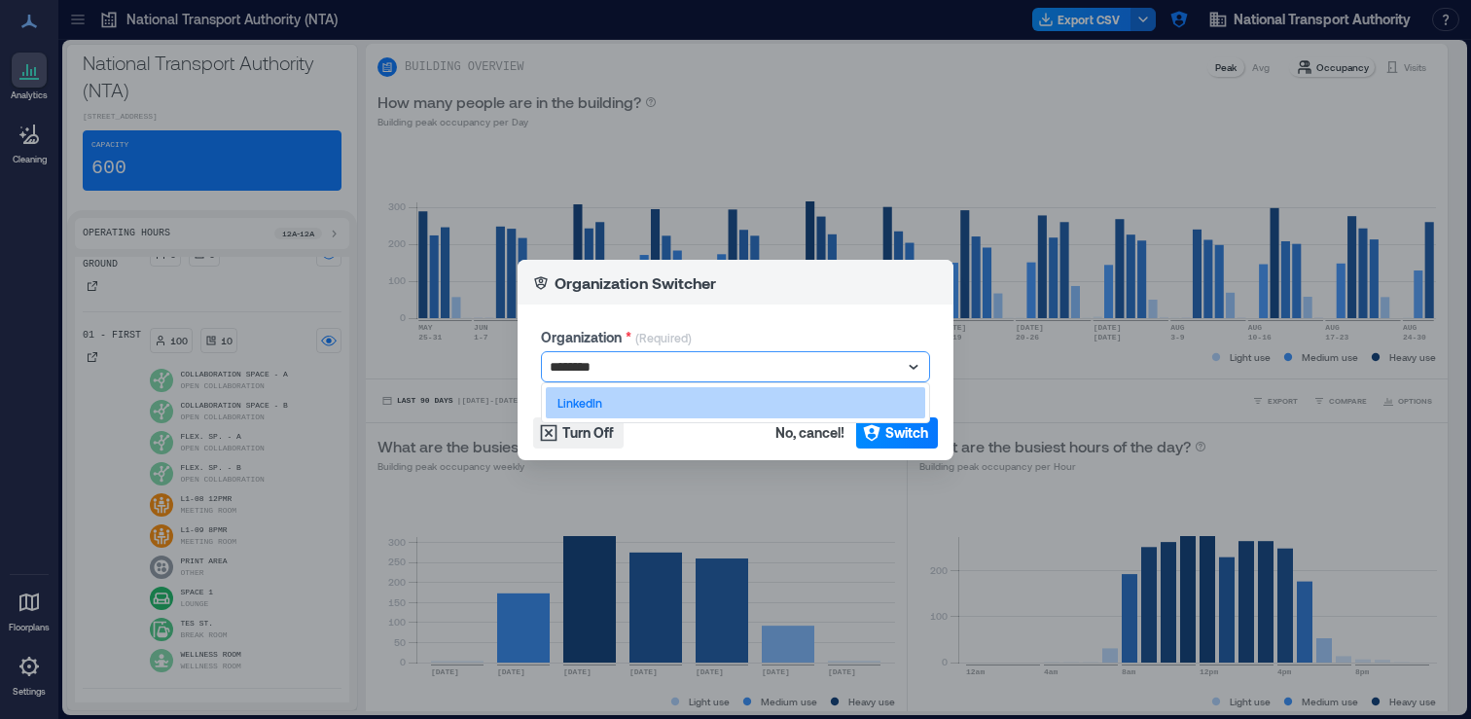
click at [668, 411] on div "LinkedIn" at bounding box center [735, 402] width 379 height 31
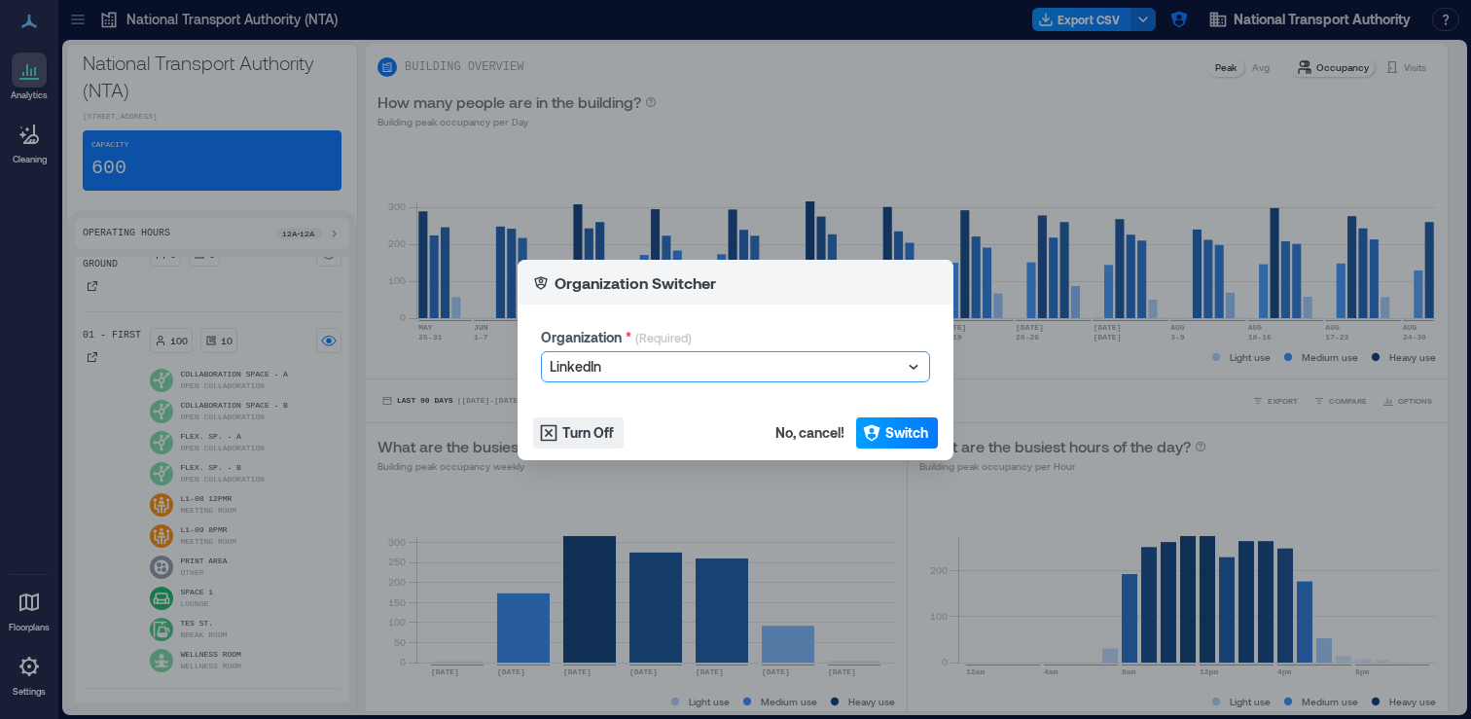
click at [896, 425] on span "Switch" at bounding box center [906, 432] width 43 height 19
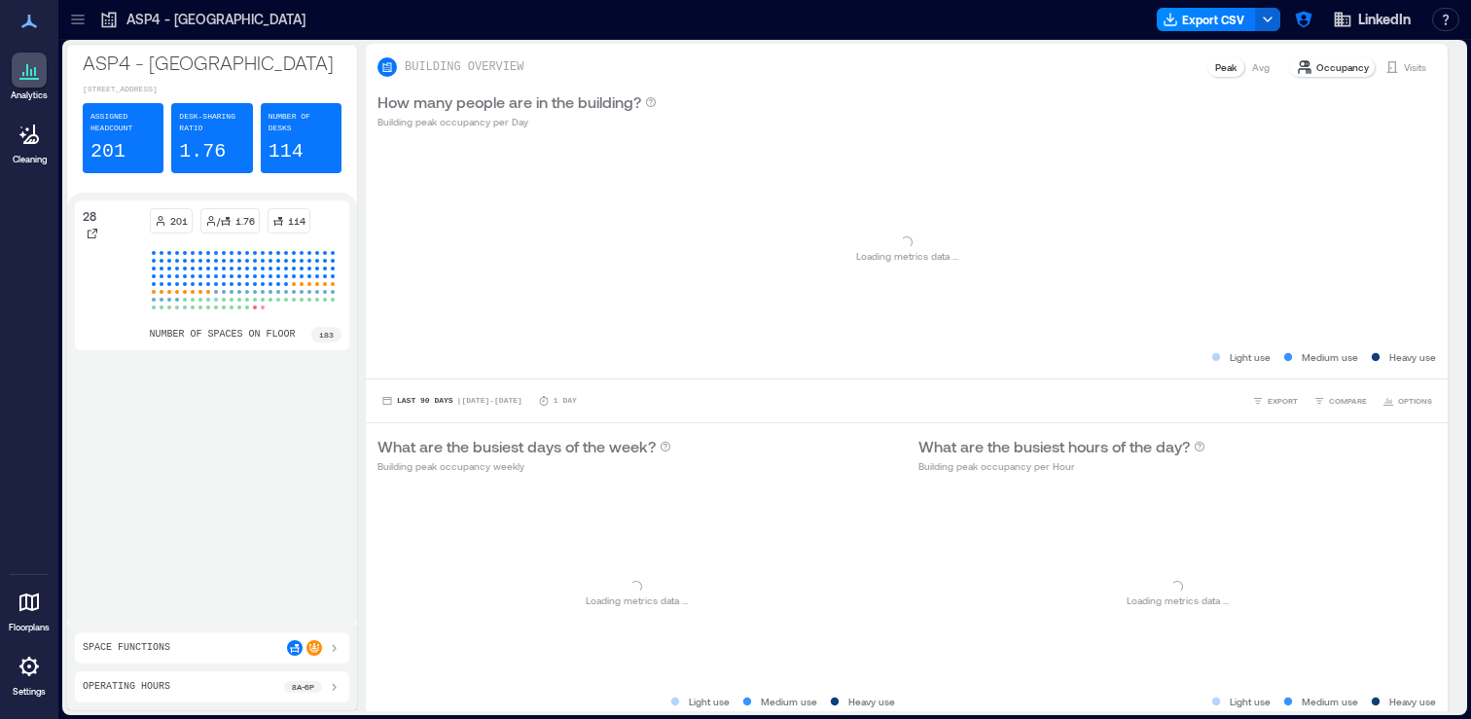
click at [90, 27] on div at bounding box center [77, 19] width 31 height 31
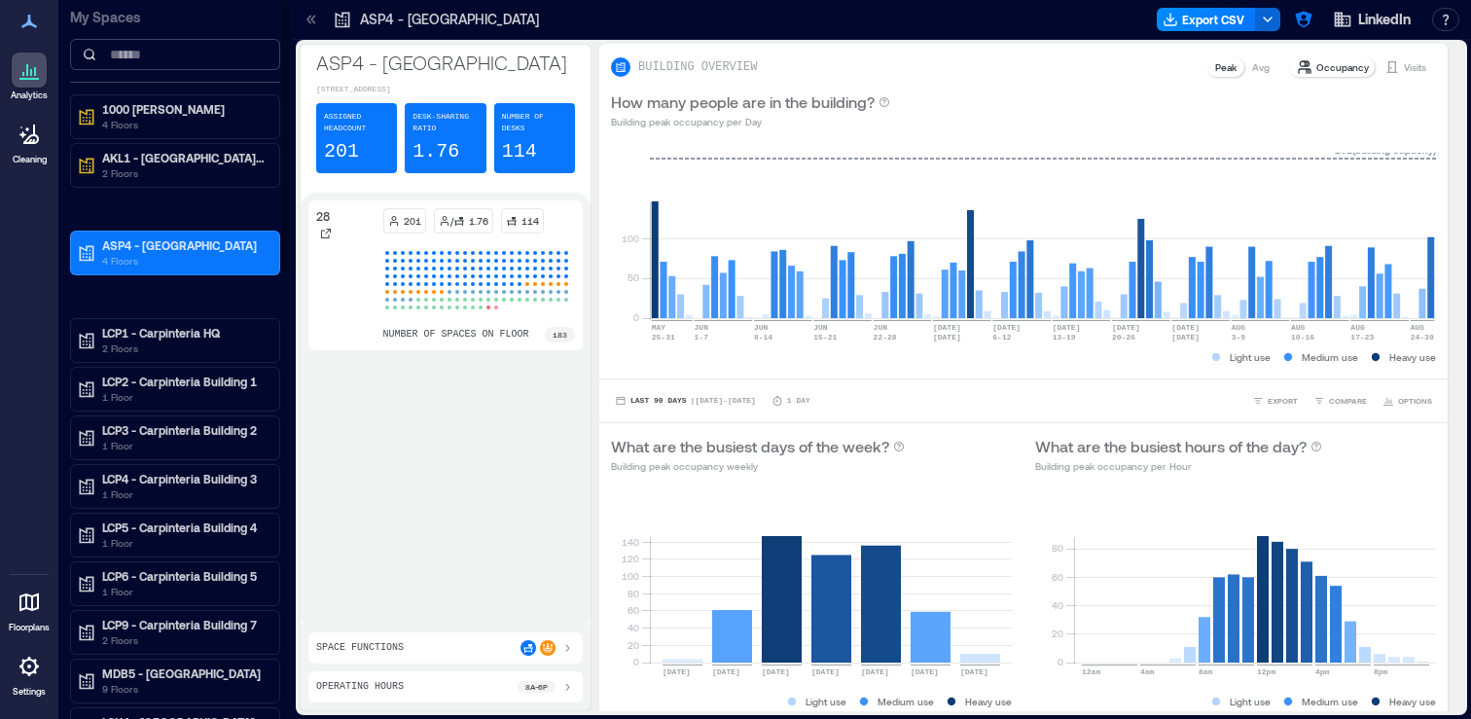
click at [174, 51] on input at bounding box center [175, 54] width 210 height 31
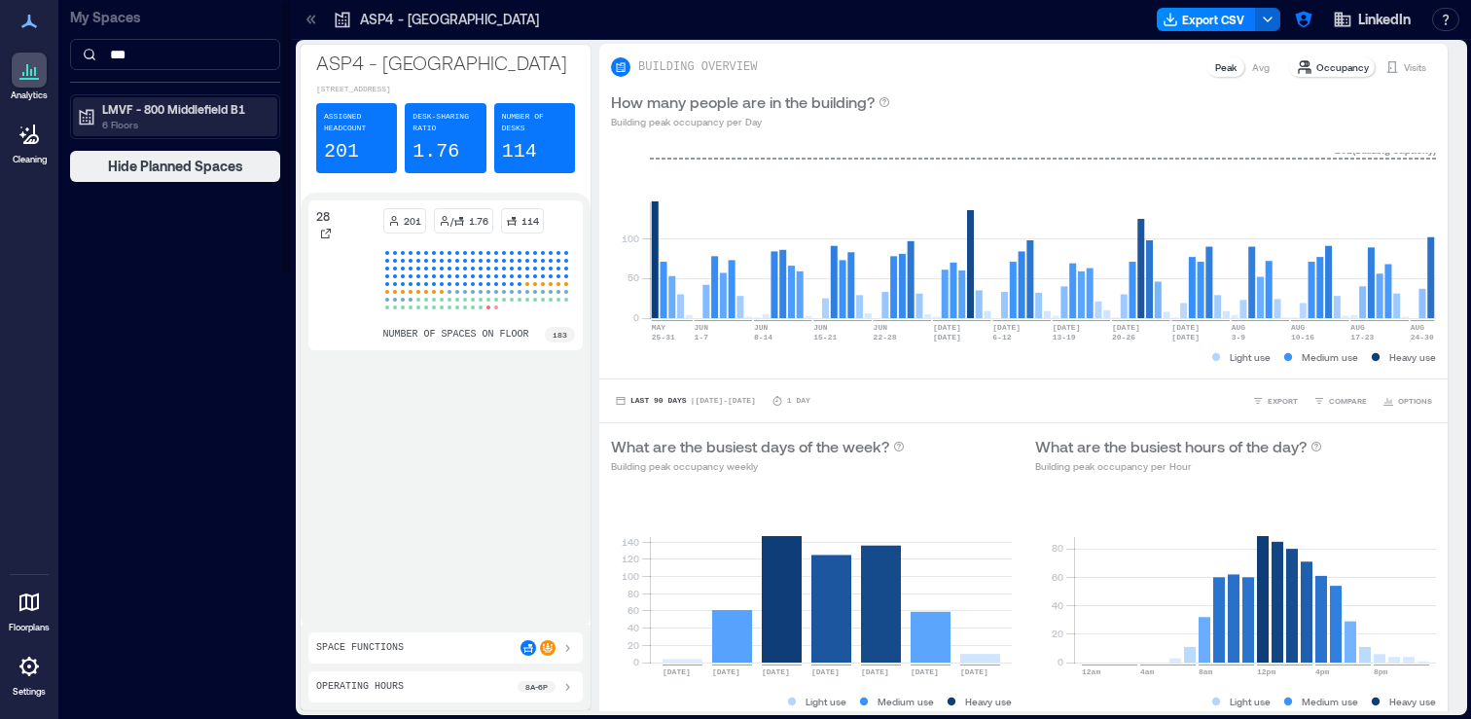
type input "***"
click at [173, 115] on p "LMVF - 800 Middlefield B1" at bounding box center [183, 109] width 163 height 16
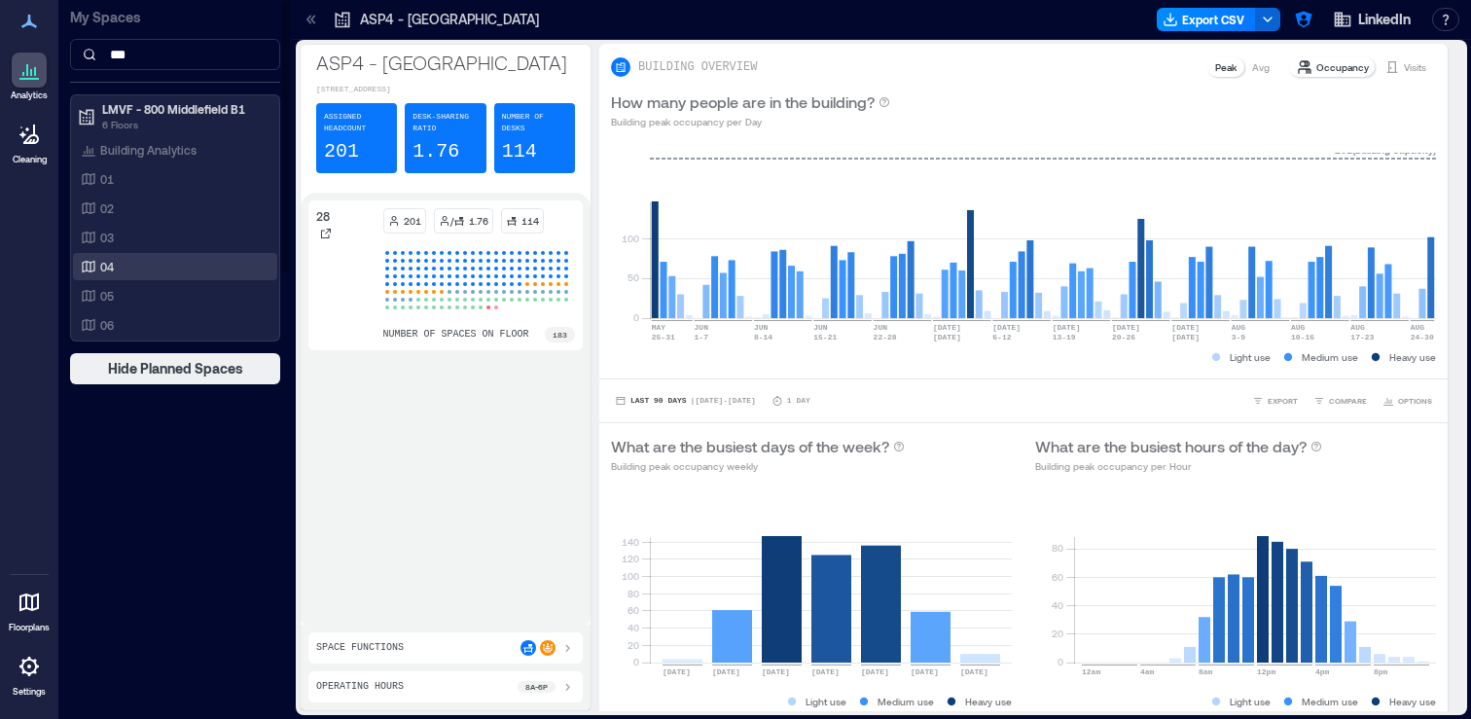
click at [130, 266] on div "04" at bounding box center [171, 266] width 189 height 19
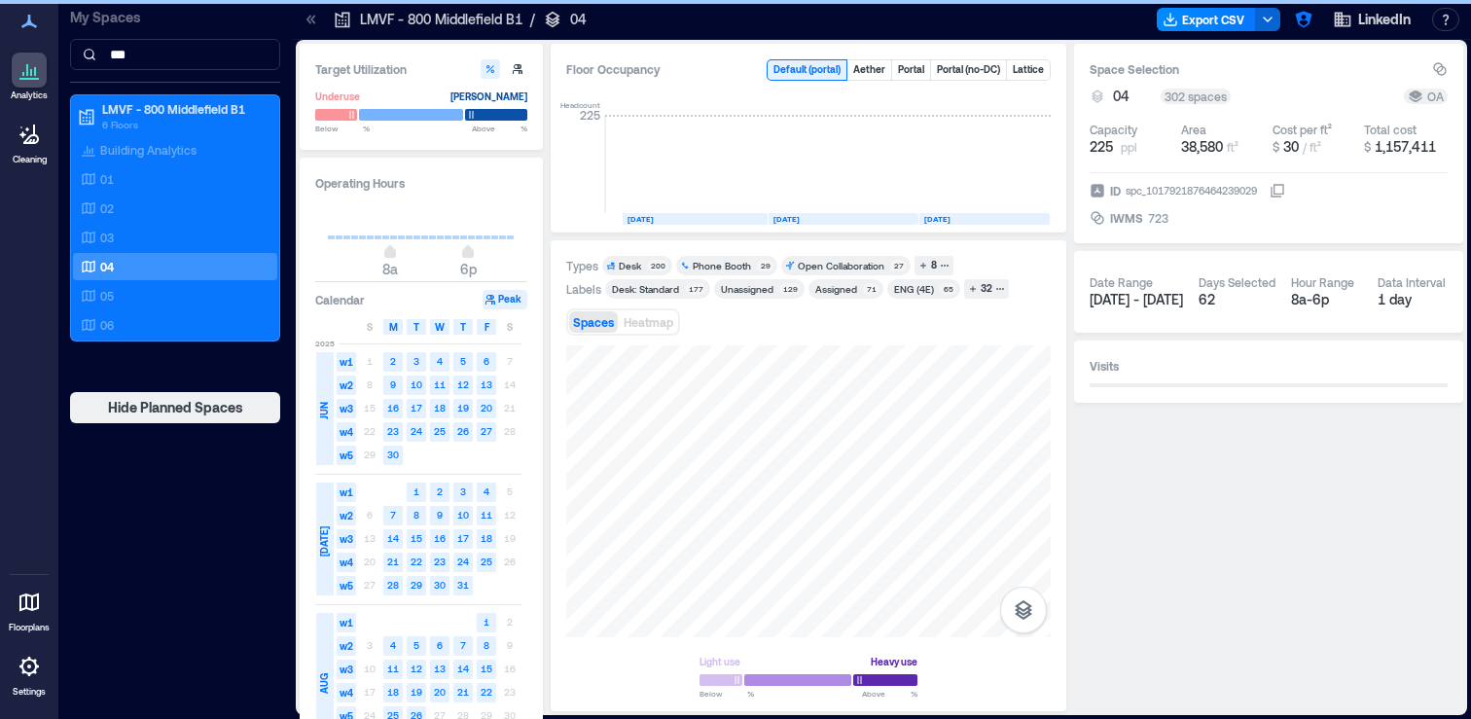
click at [319, 22] on icon at bounding box center [311, 19] width 19 height 19
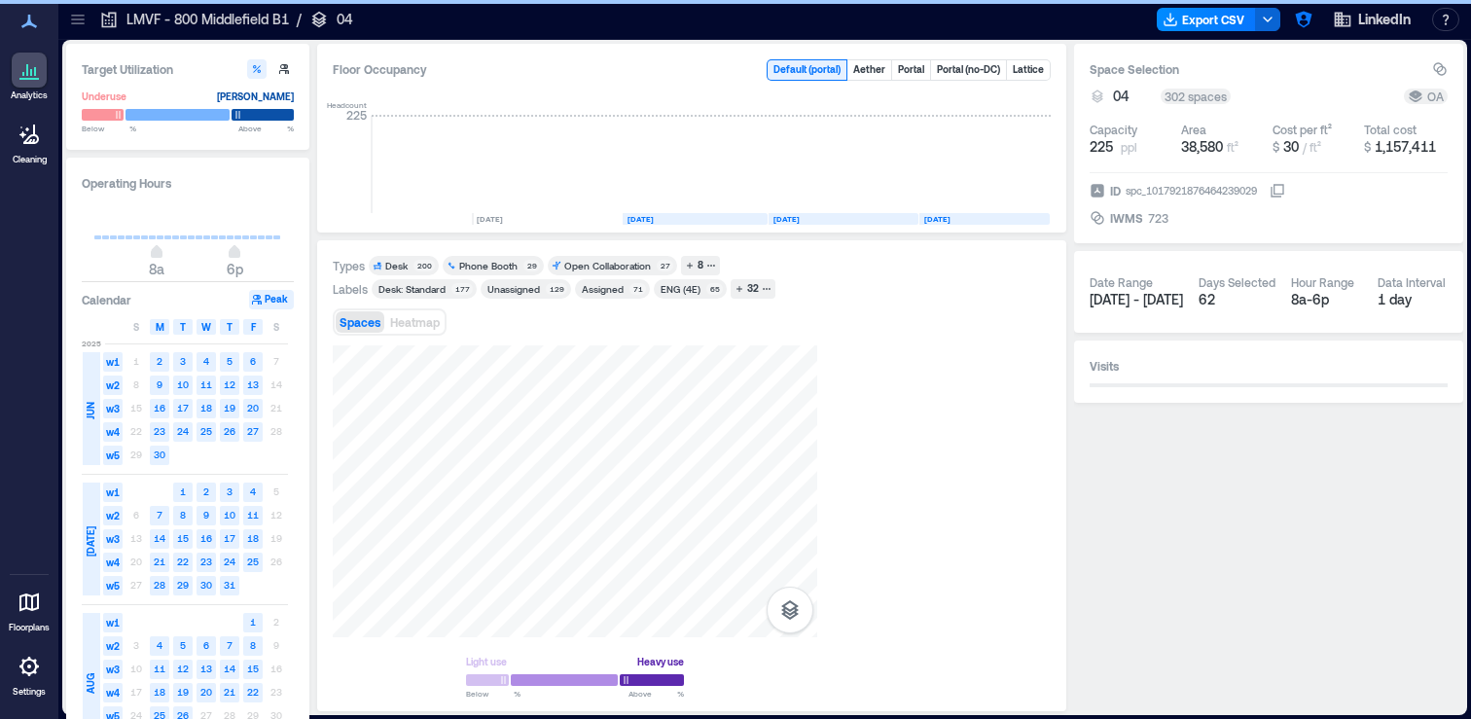
scroll to position [0, 5487]
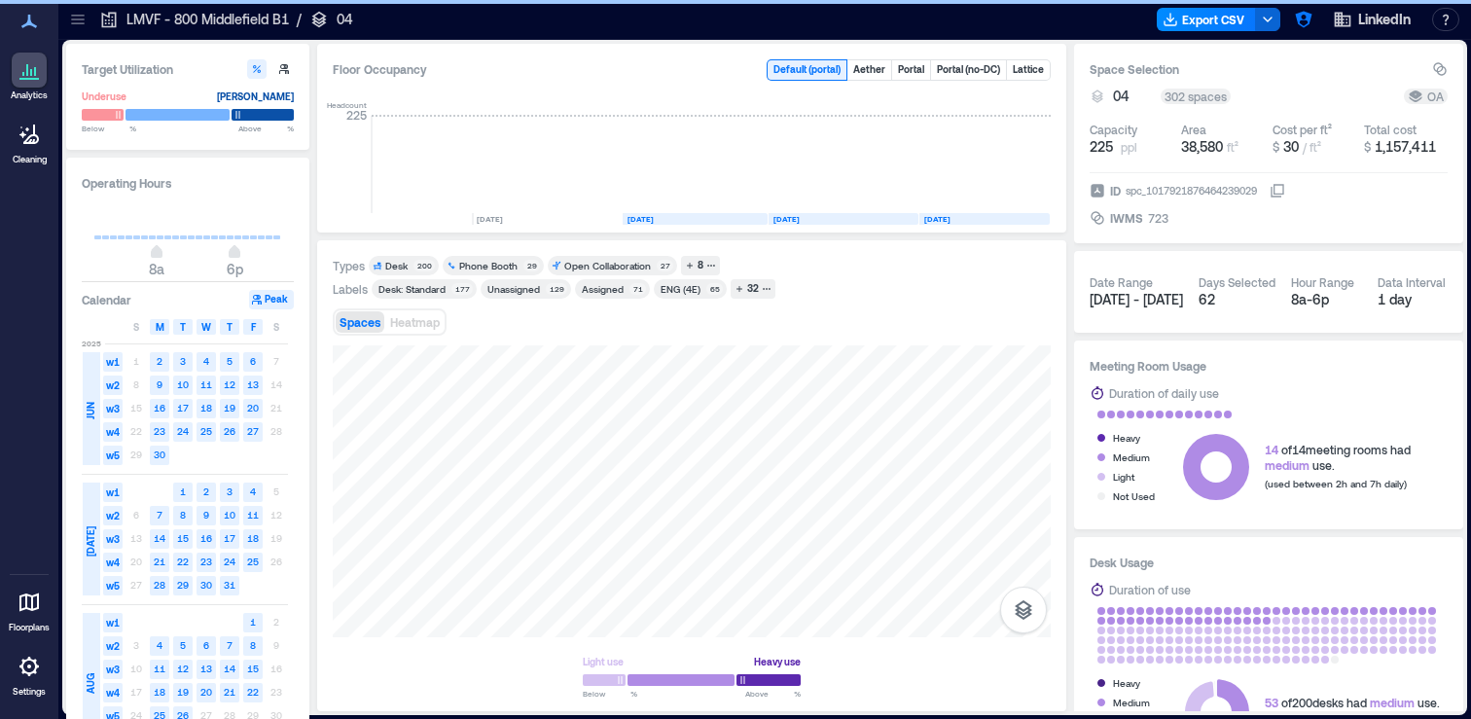
click at [405, 267] on div "Desk" at bounding box center [396, 266] width 22 height 14
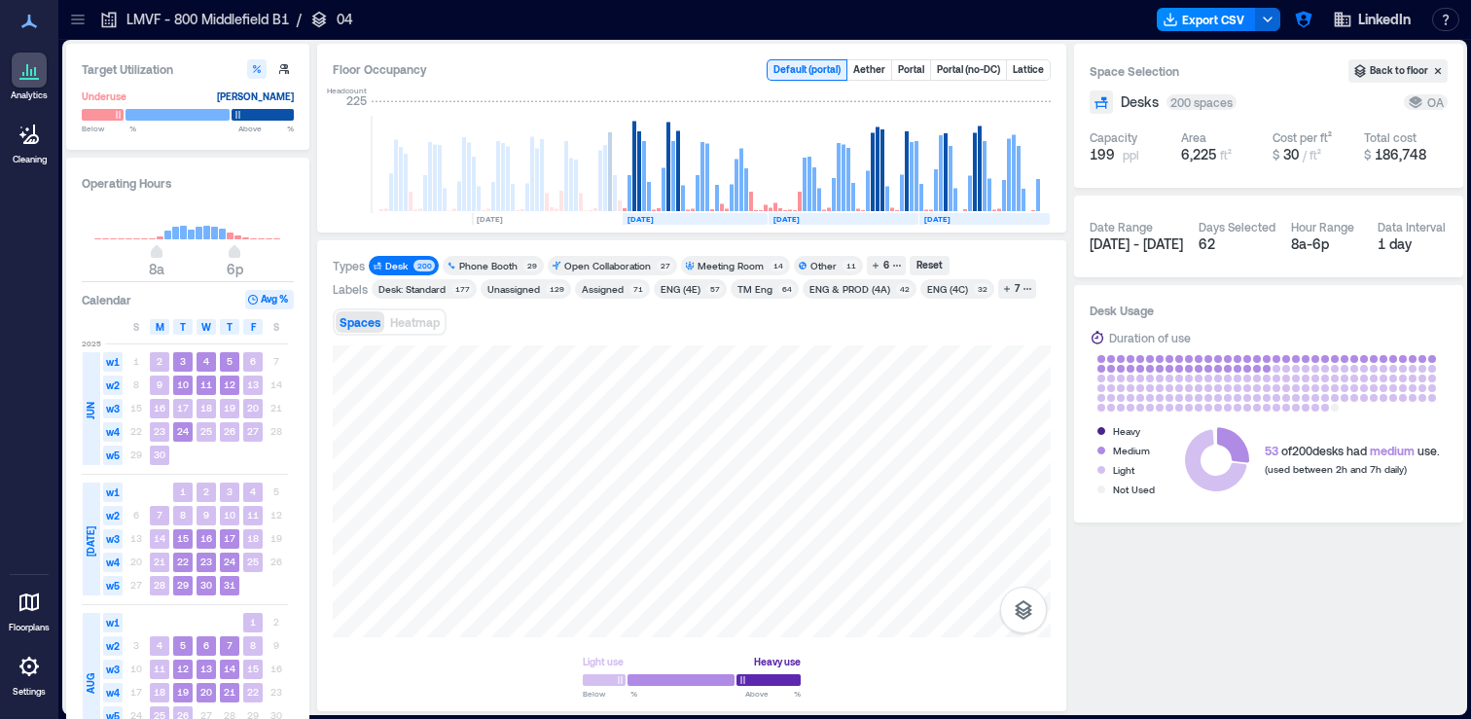
click at [78, 23] on icon at bounding box center [77, 23] width 13 height 2
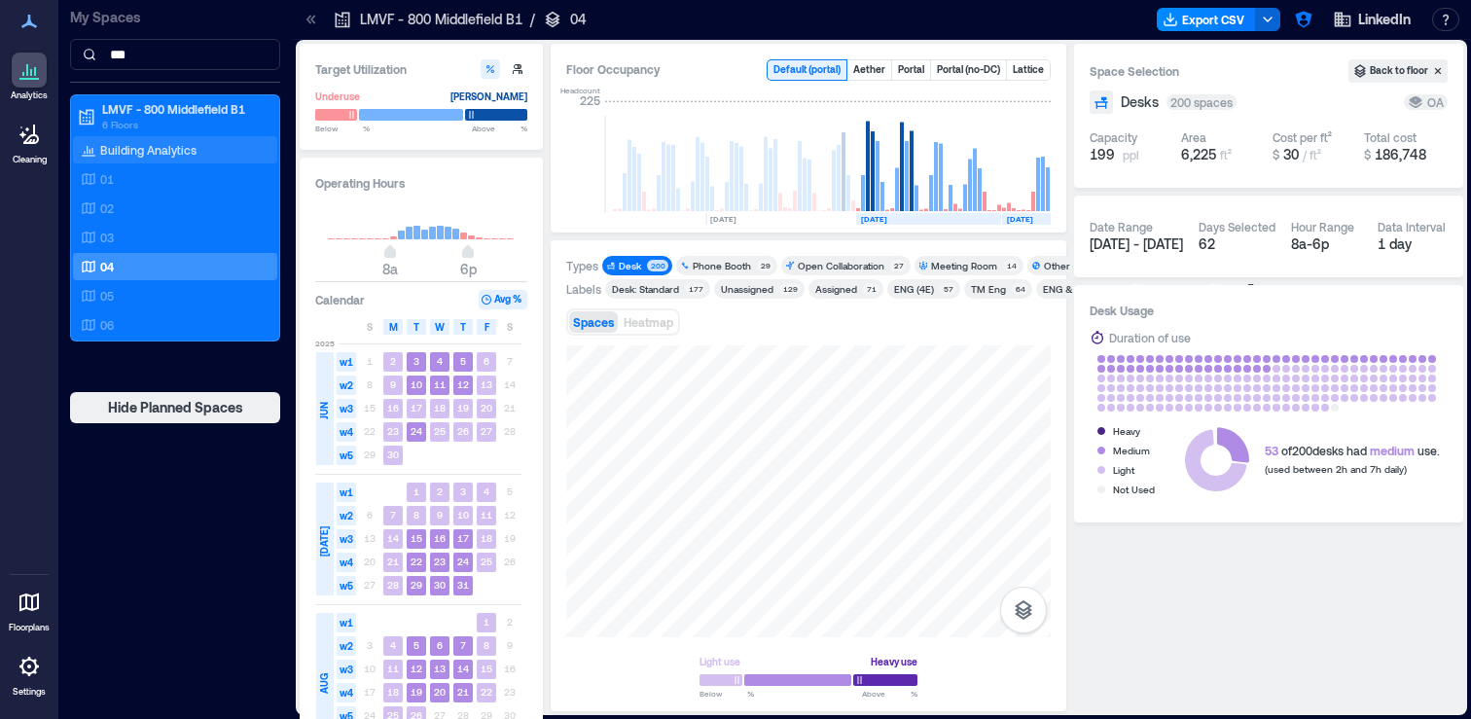
click at [184, 147] on p "Building Analytics" at bounding box center [148, 150] width 96 height 16
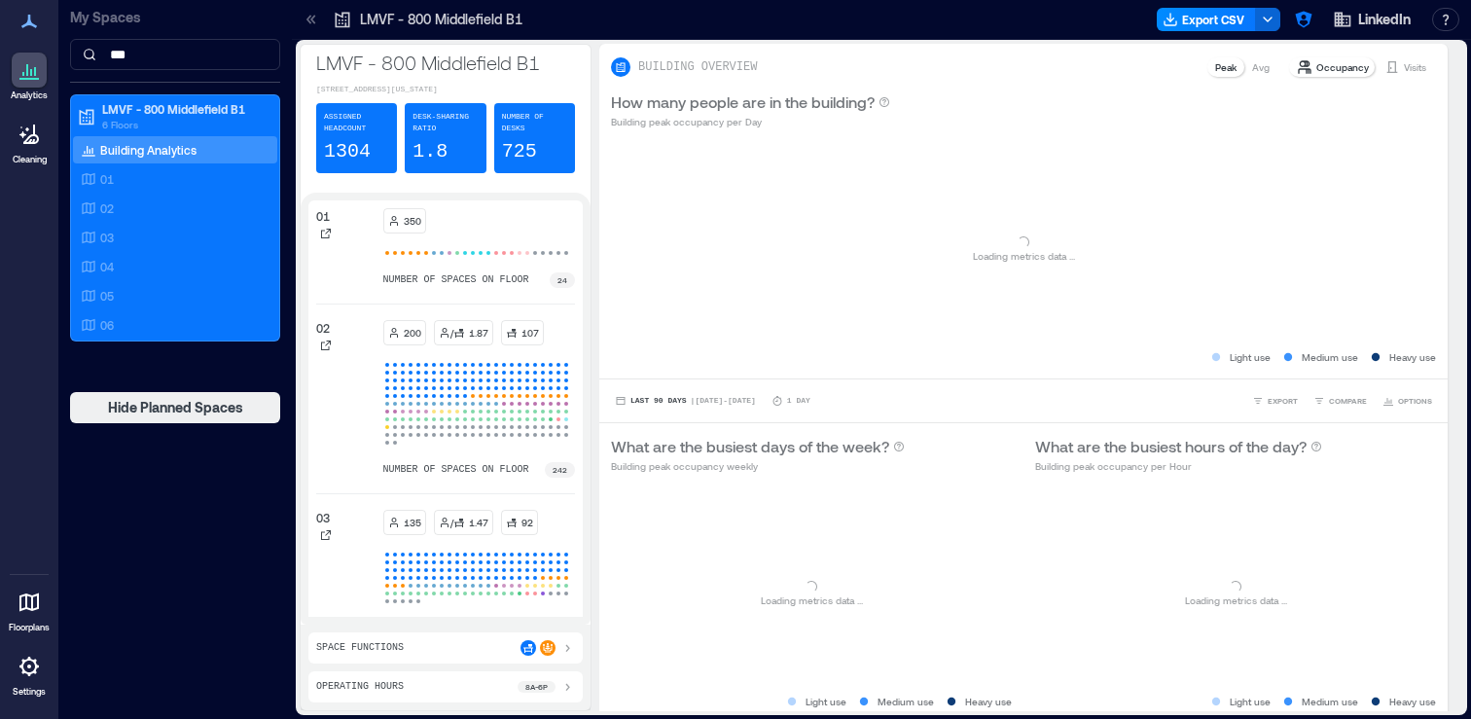
click at [311, 17] on icon at bounding box center [311, 19] width 19 height 19
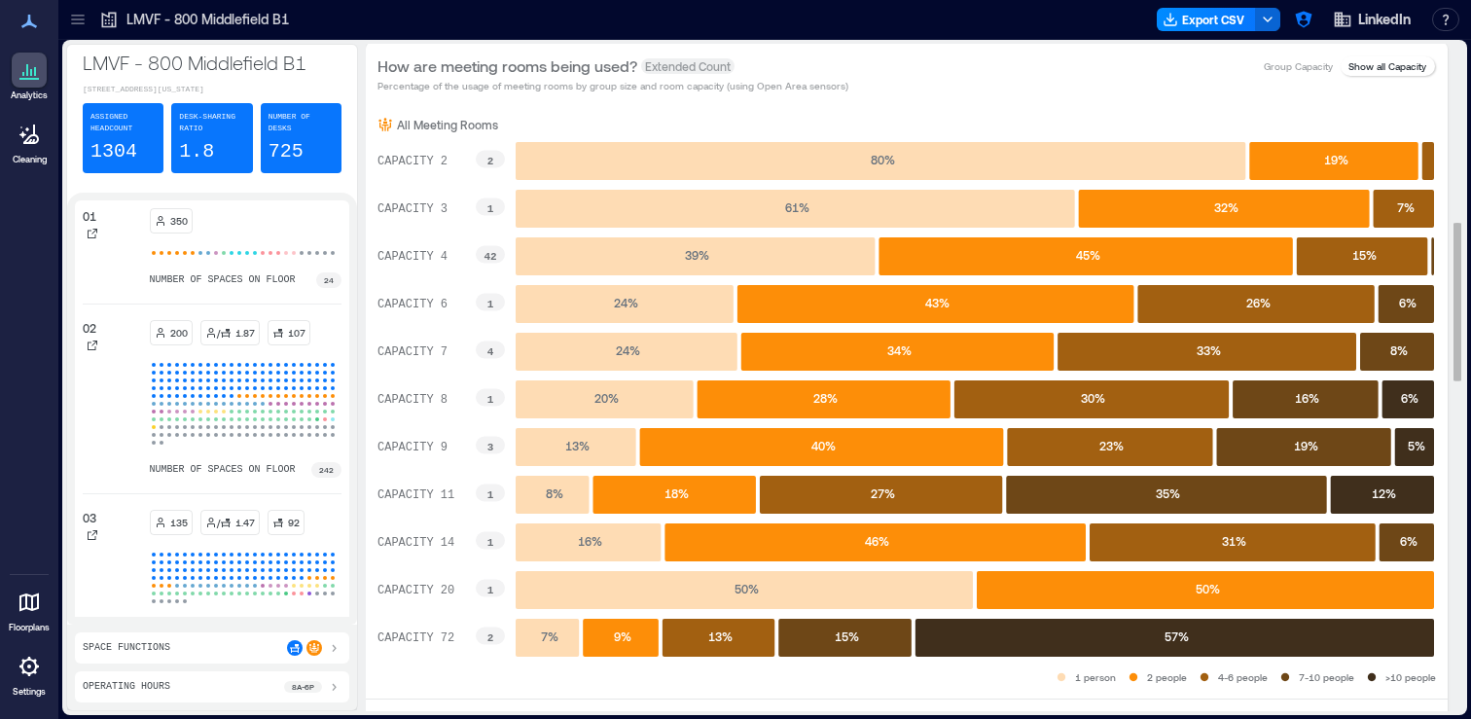
scroll to position [746, 0]
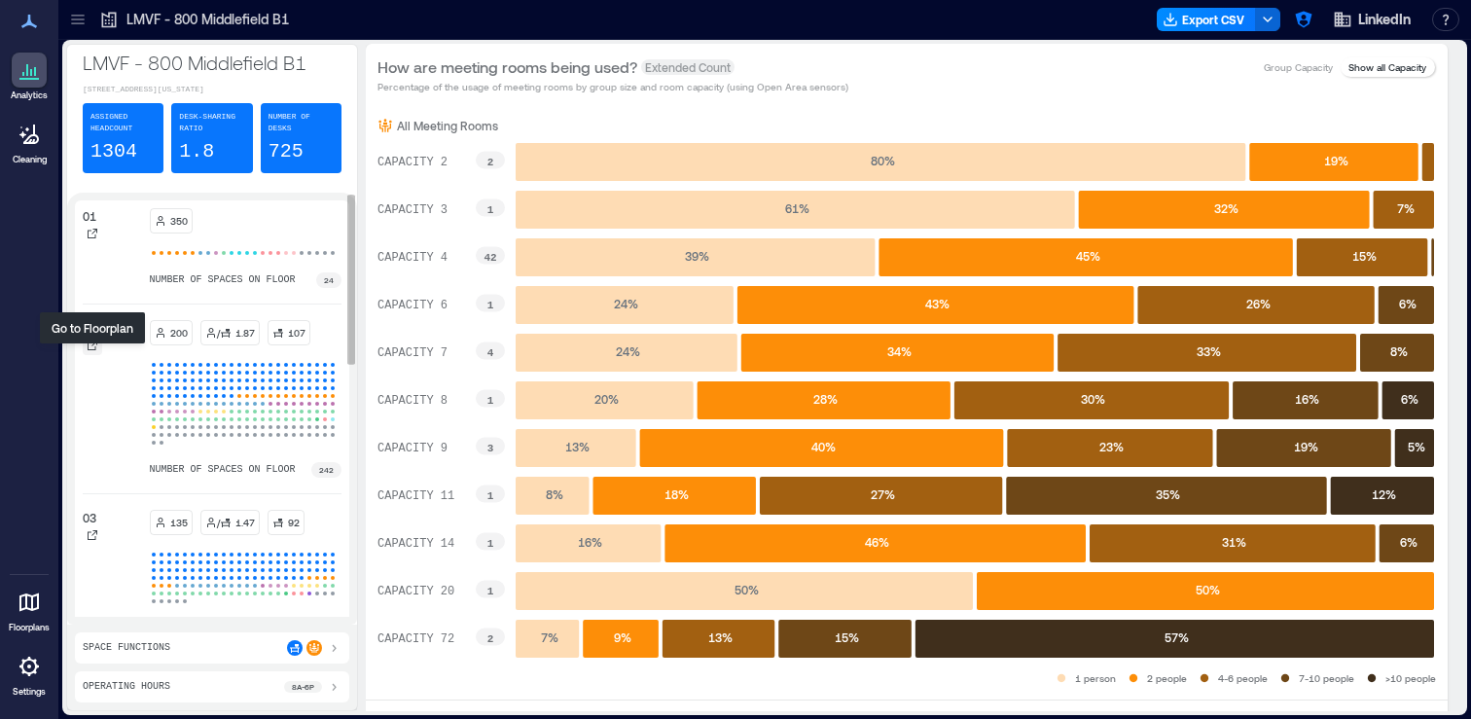
click at [91, 351] on icon at bounding box center [93, 346] width 12 height 12
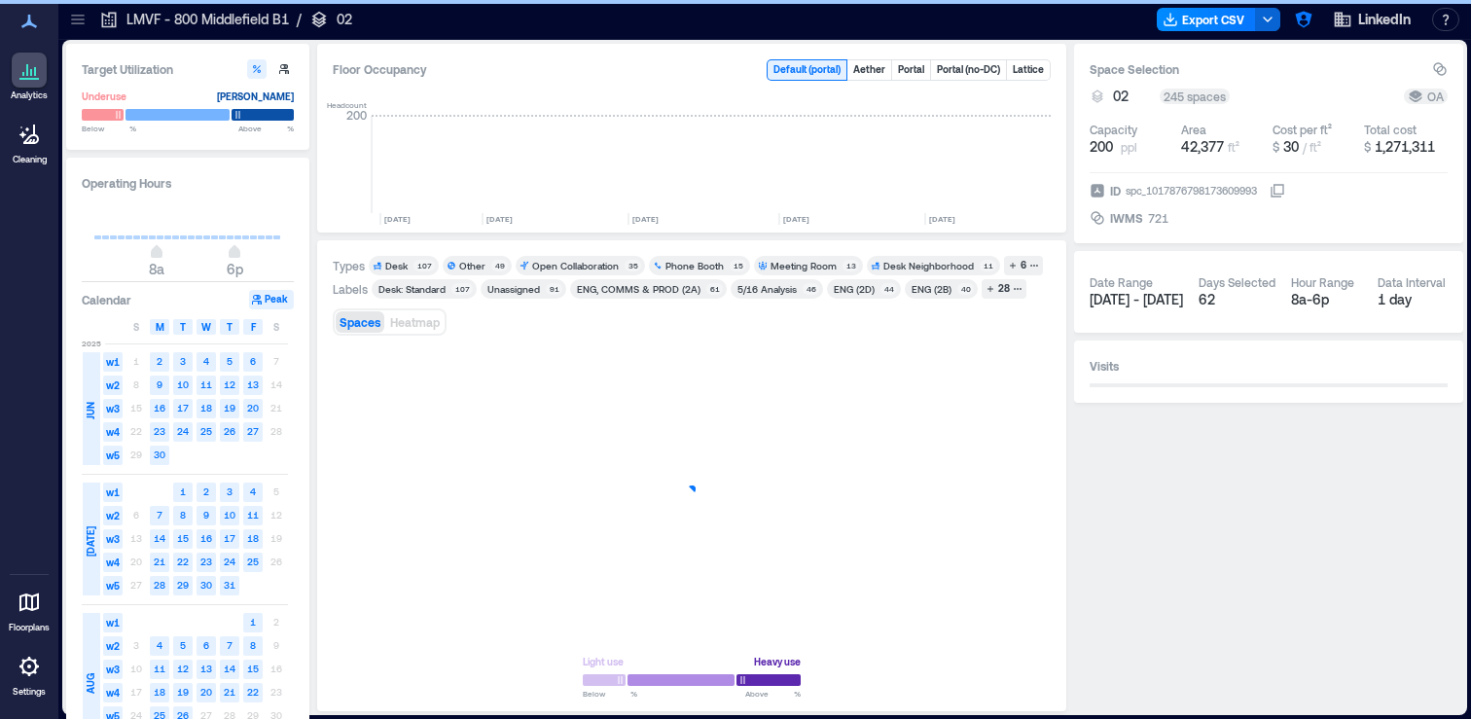
scroll to position [0, 5487]
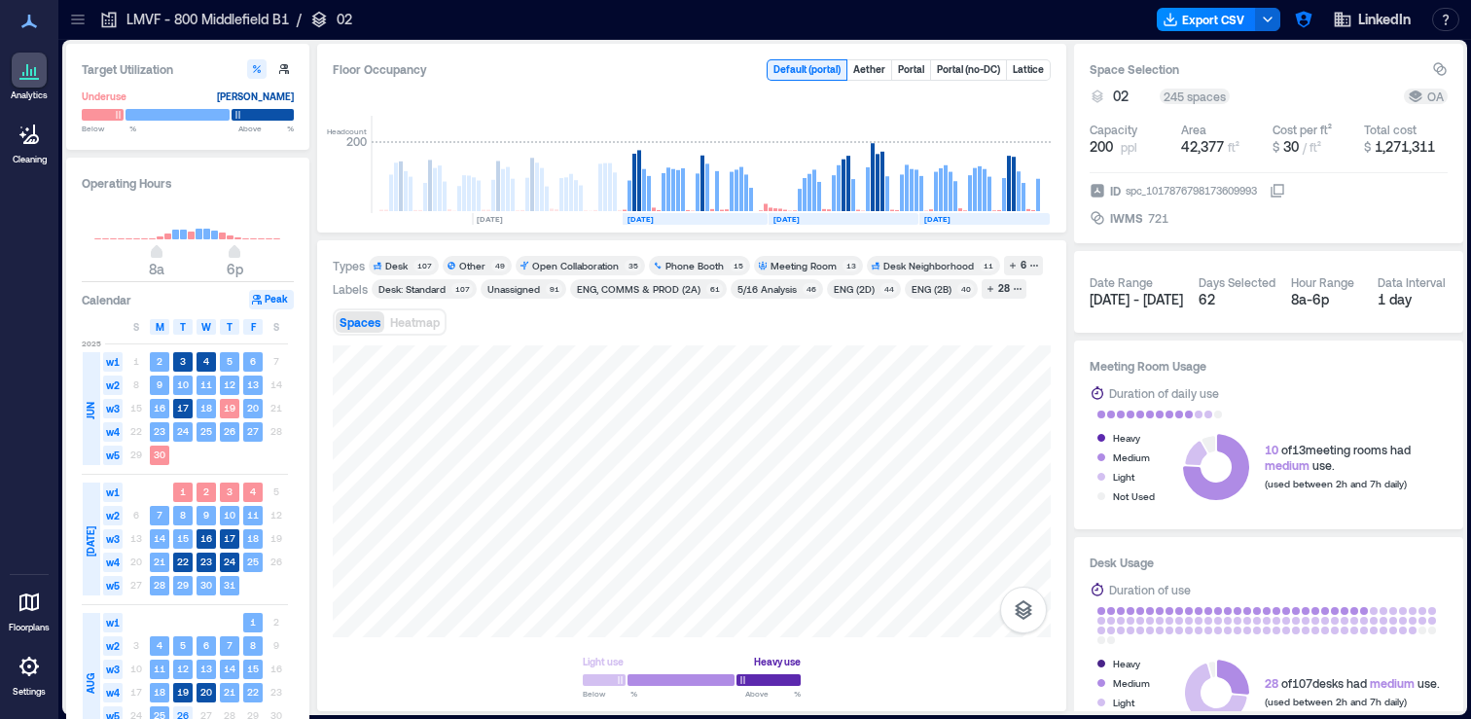
click at [29, 72] on icon at bounding box center [29, 69] width 23 height 23
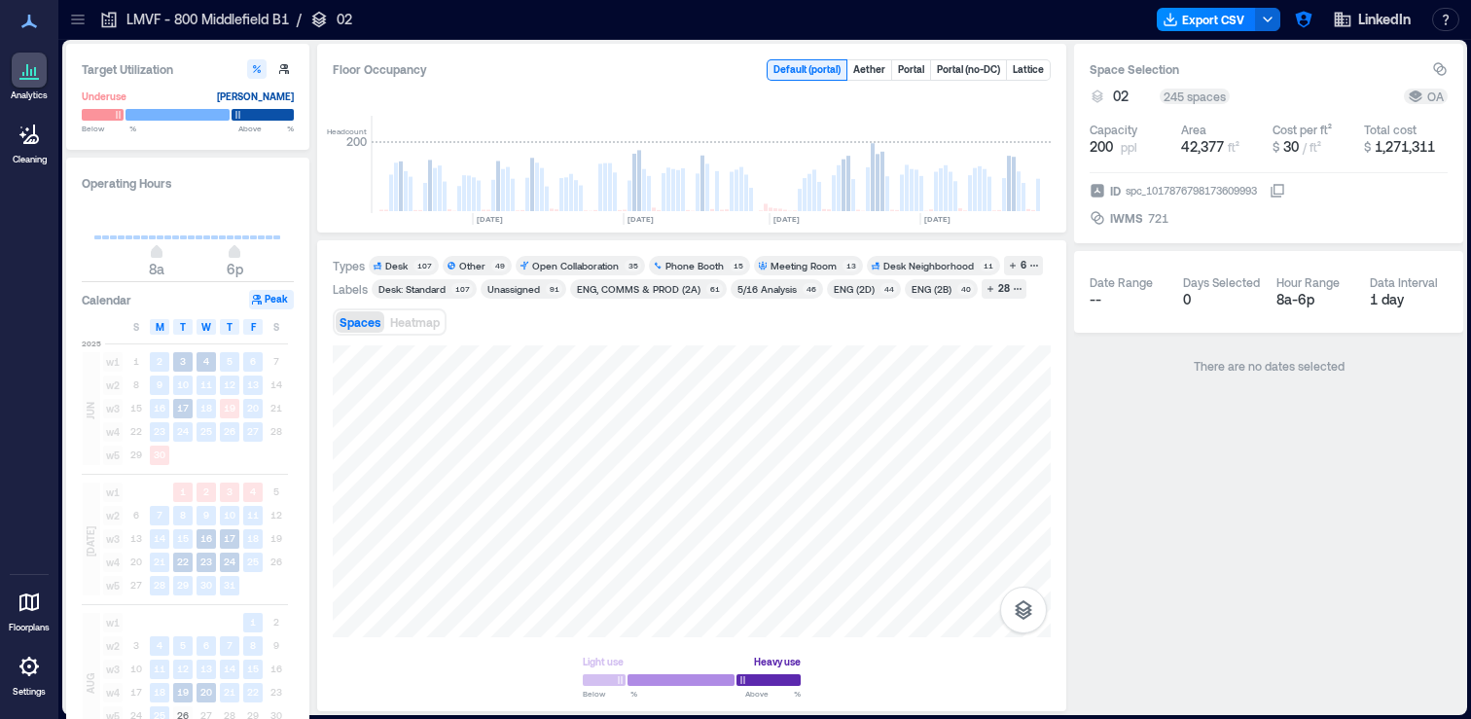
click at [81, 41] on div "Target Utilization Underuse [PERSON_NAME] Below ** % Above ** % Operating Hours…" at bounding box center [764, 377] width 1405 height 675
click at [79, 19] on icon at bounding box center [77, 19] width 13 height 2
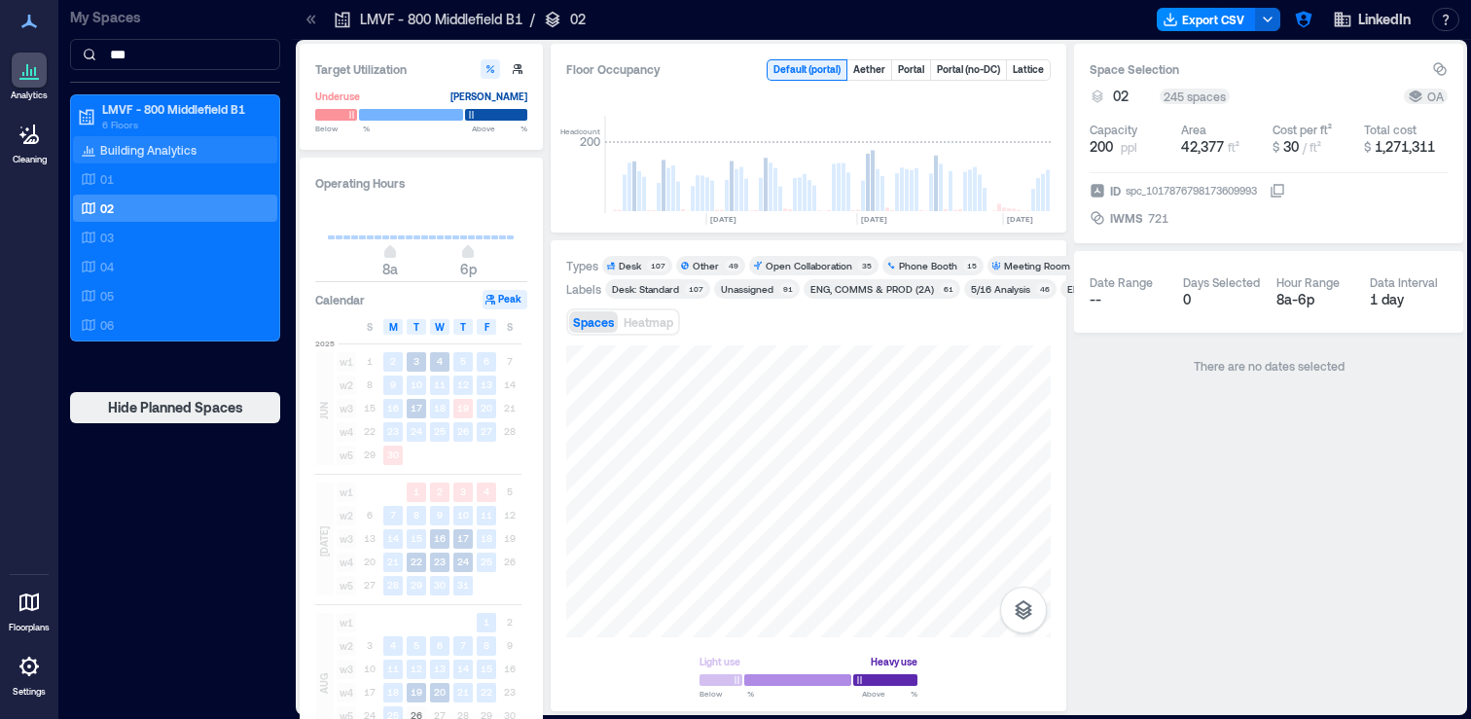
click at [108, 147] on p "Building Analytics" at bounding box center [148, 150] width 96 height 16
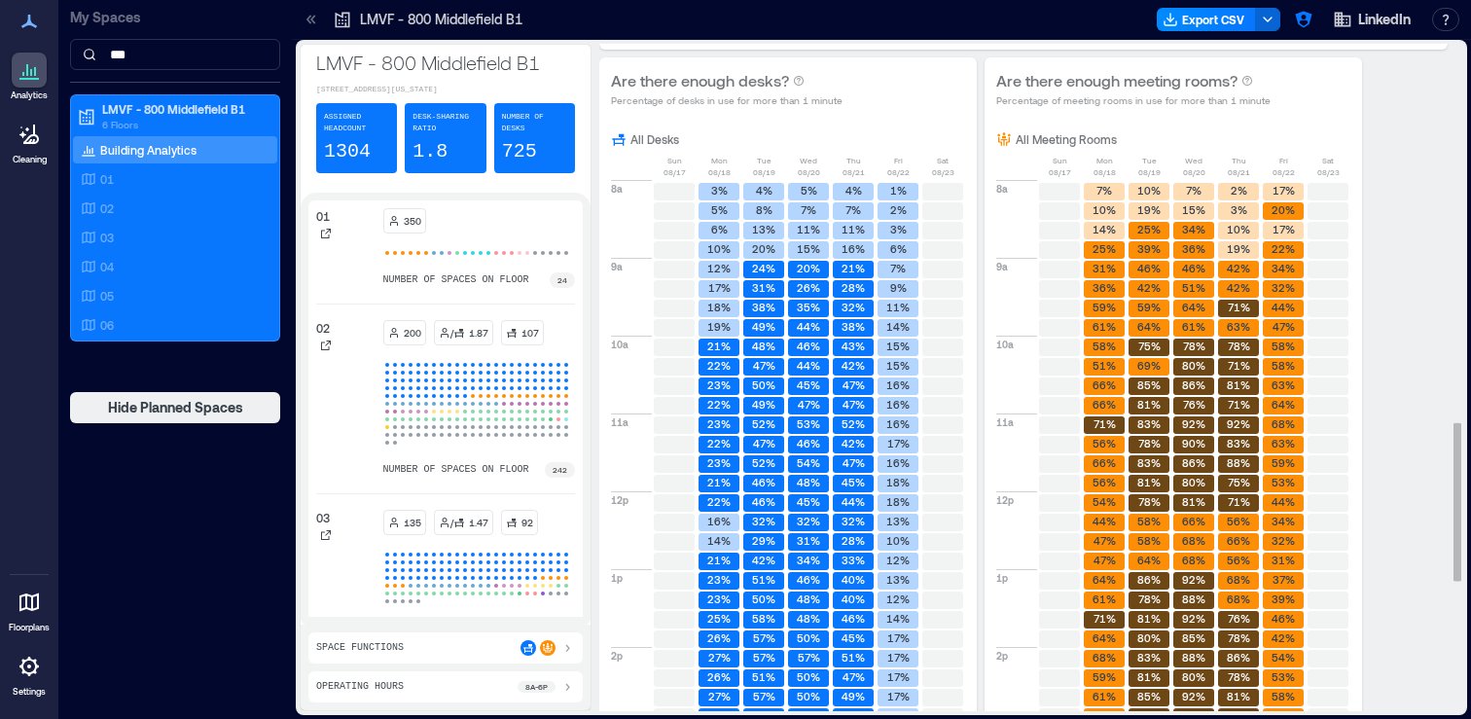
scroll to position [2011, 0]
